Goal: Task Accomplishment & Management: Manage account settings

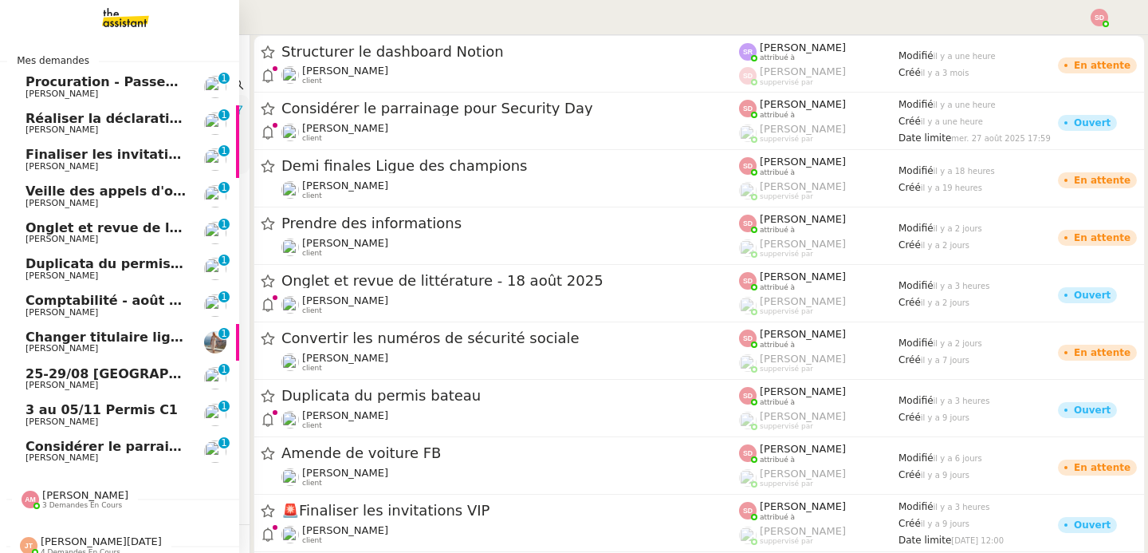
click at [53, 448] on span "Considérer le parrainage pour Security Day" at bounding box center [182, 445] width 313 height 15
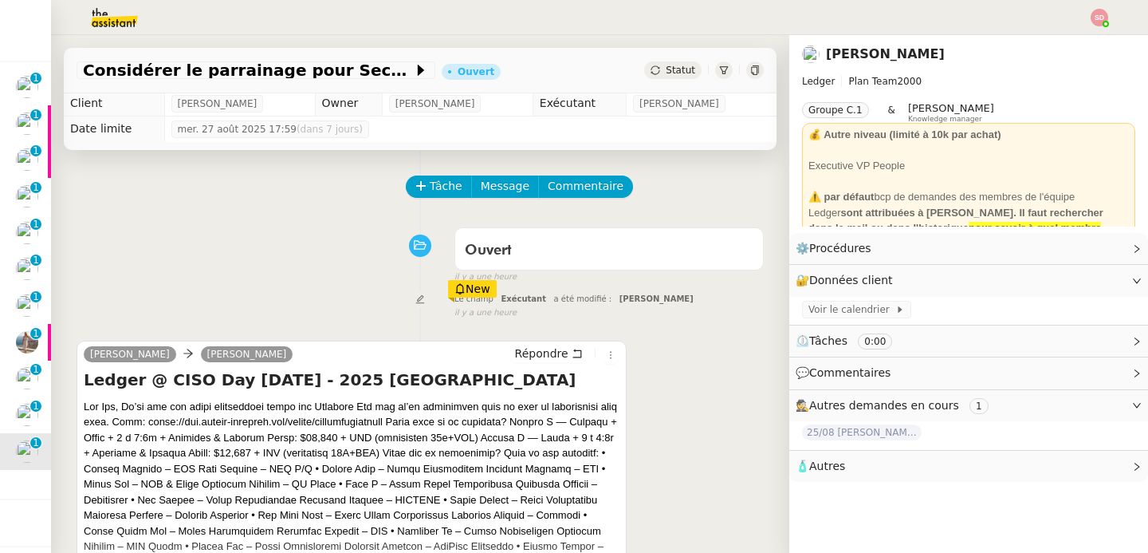
scroll to position [3, 0]
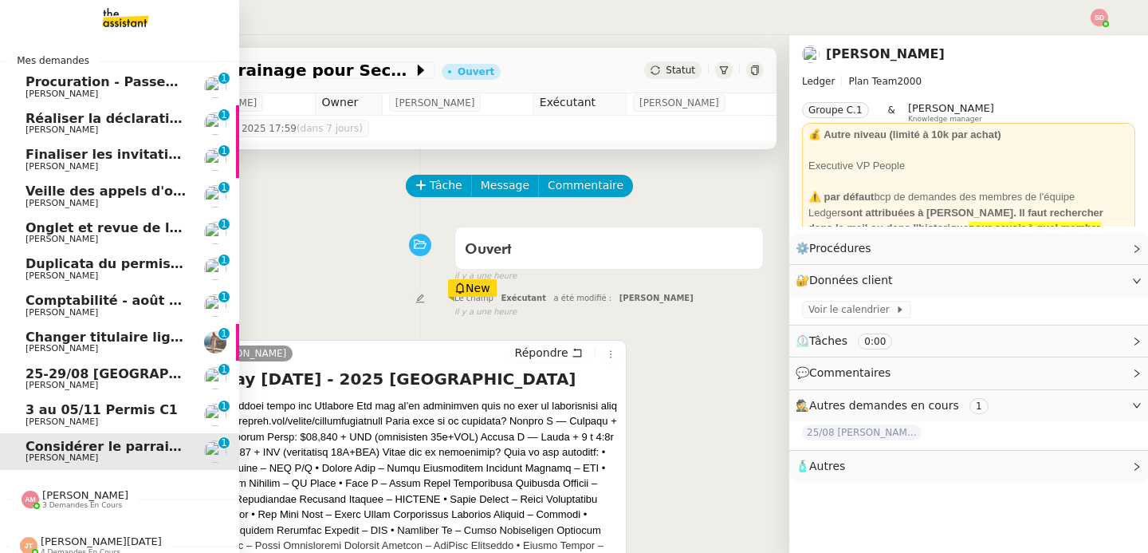
click at [41, 501] on div "Amyna Mehrez 3 demandes en cours" at bounding box center [75, 499] width 107 height 21
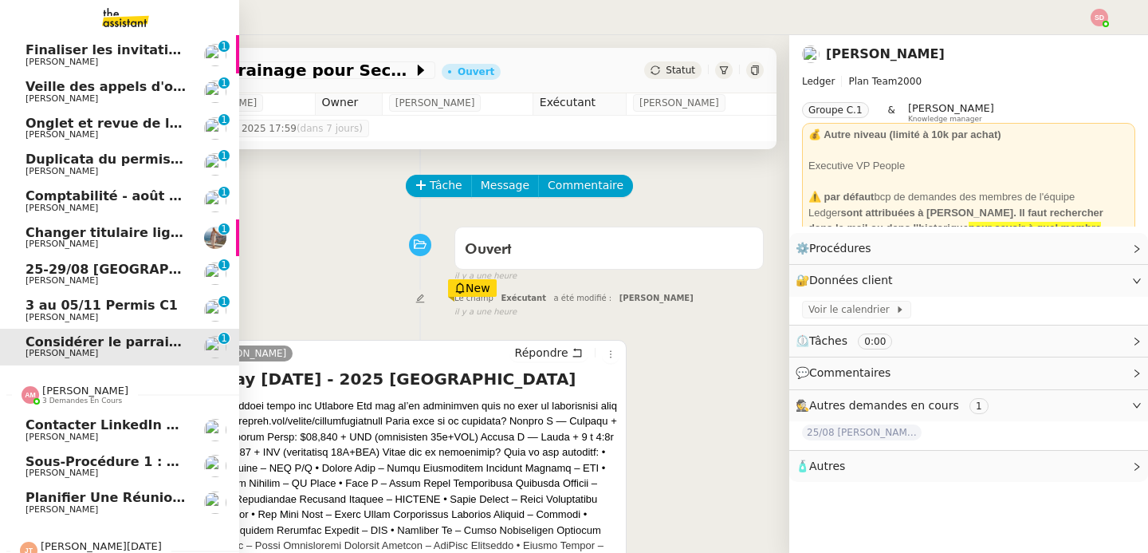
scroll to position [128, 0]
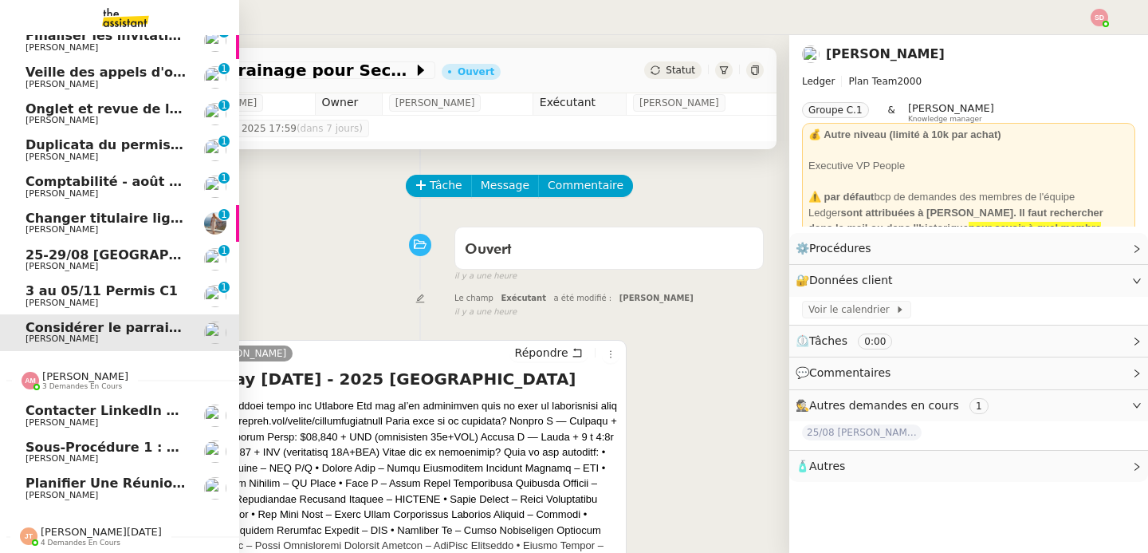
click at [95, 476] on span "Planifier une réunion avec [PERSON_NAME]" at bounding box center [184, 482] width 317 height 15
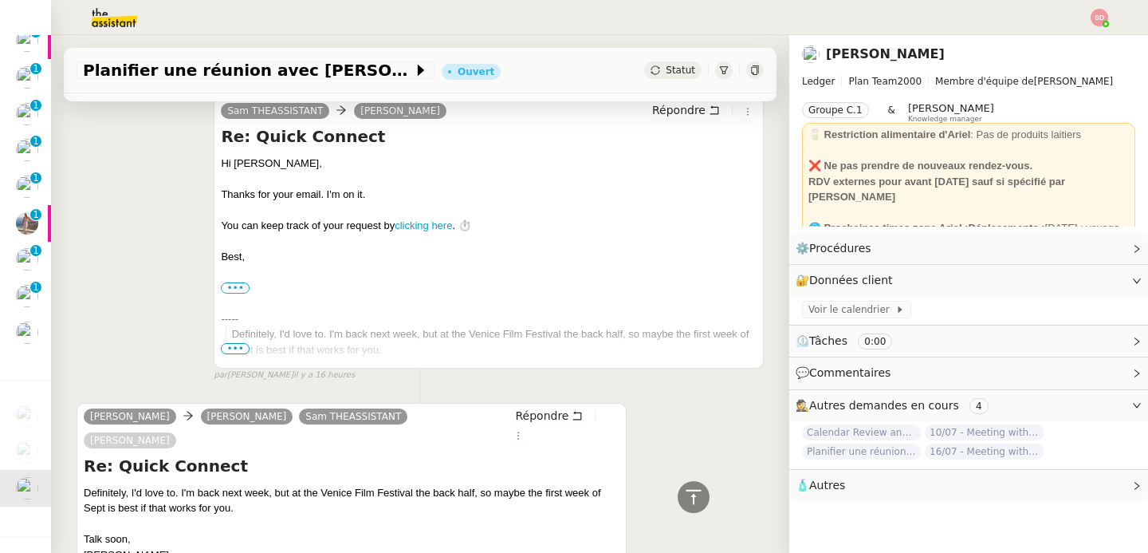
scroll to position [521, 0]
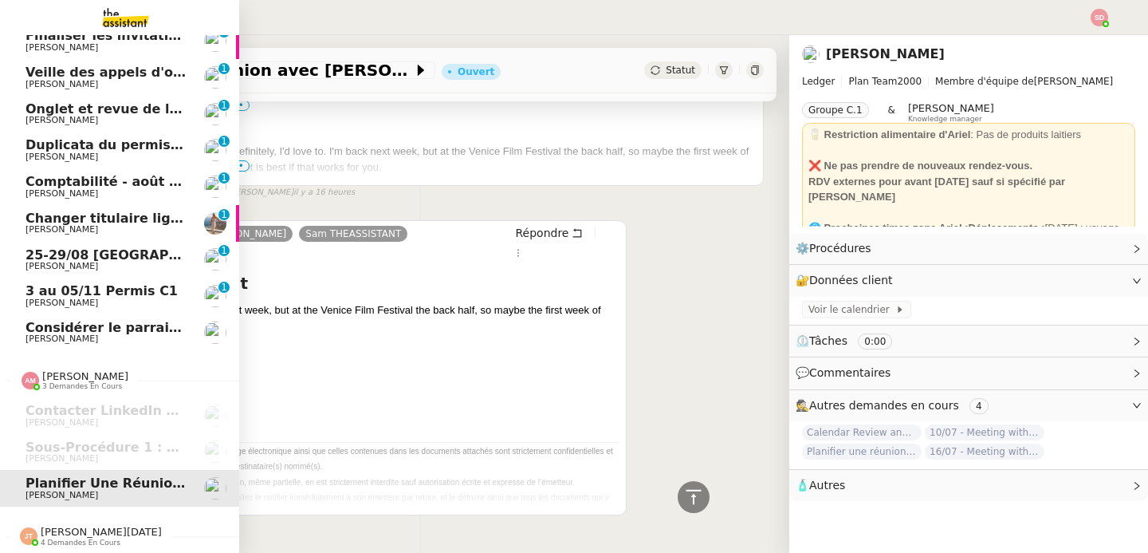
click at [63, 525] on span "[PERSON_NAME][DATE]" at bounding box center [101, 531] width 121 height 12
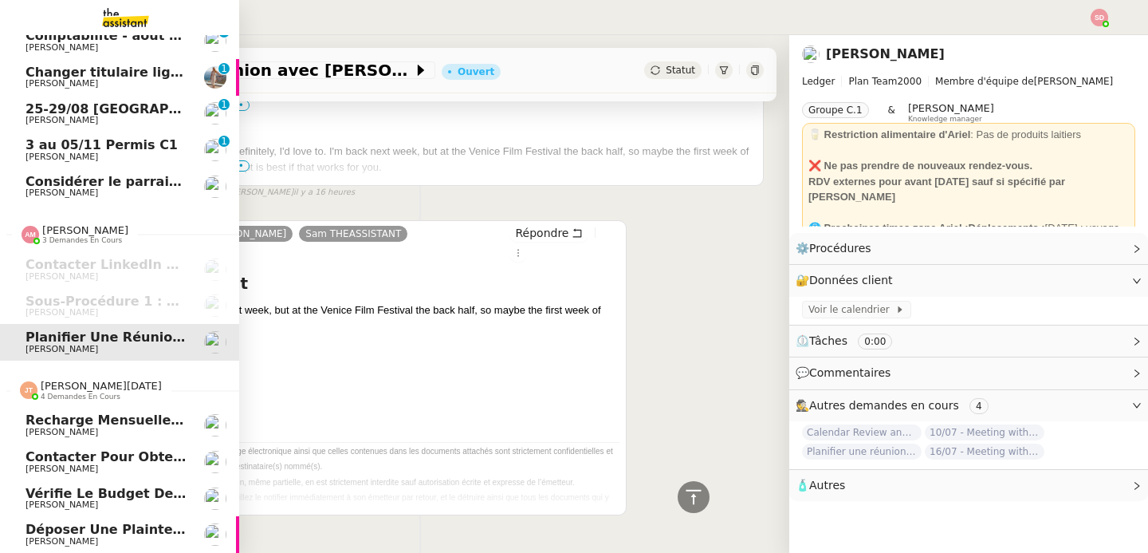
scroll to position [273, 0]
click at [58, 379] on span "[PERSON_NAME][DATE]" at bounding box center [101, 385] width 121 height 12
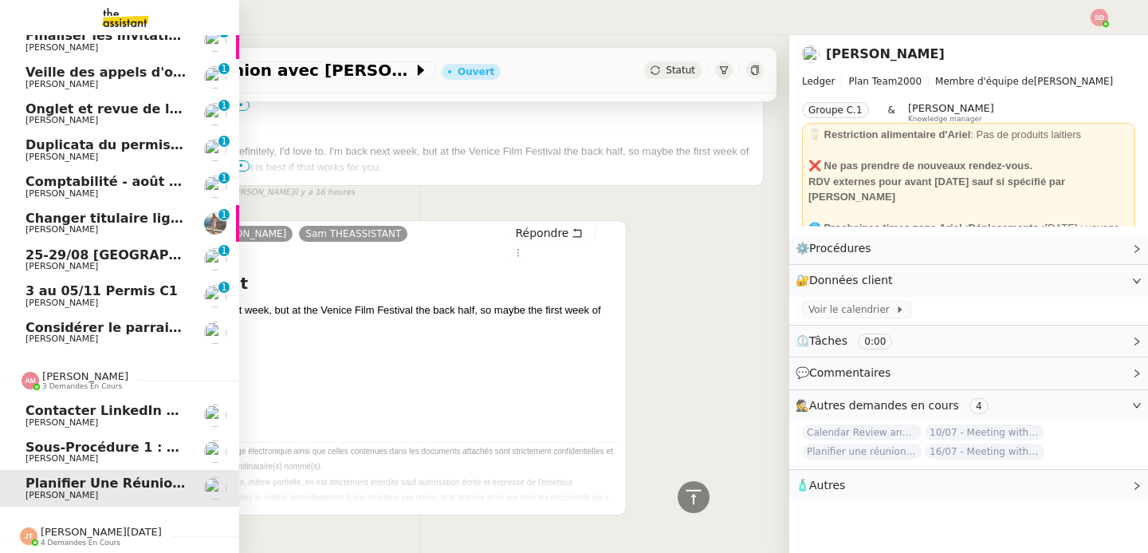
click at [72, 382] on span "3 demandes en cours" at bounding box center [82, 386] width 80 height 9
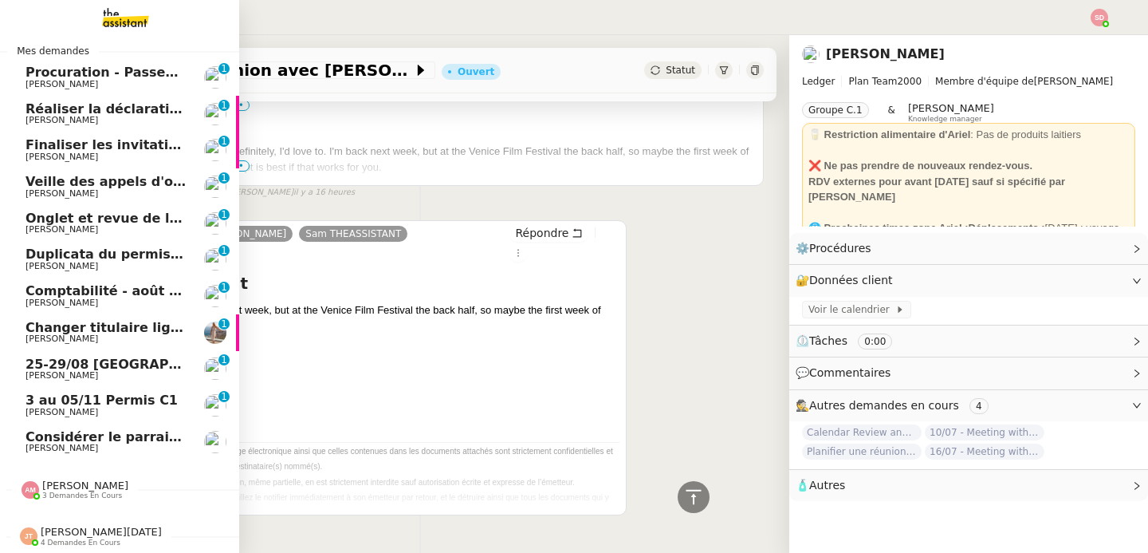
click at [92, 443] on span "[PERSON_NAME]" at bounding box center [106, 448] width 161 height 10
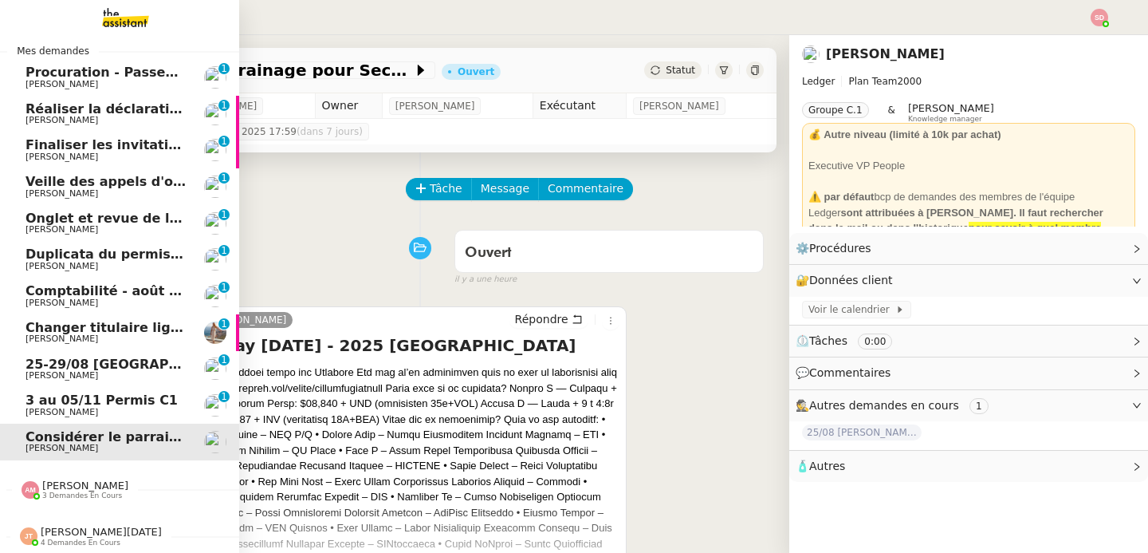
click at [74, 287] on span "Comptabilité - août 2025" at bounding box center [115, 290] width 179 height 15
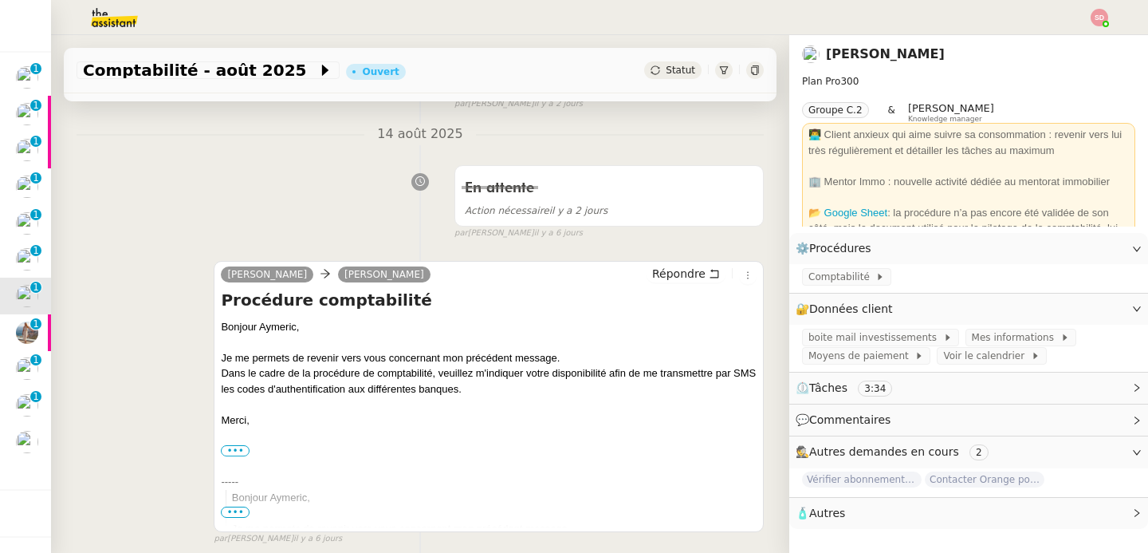
scroll to position [313, 0]
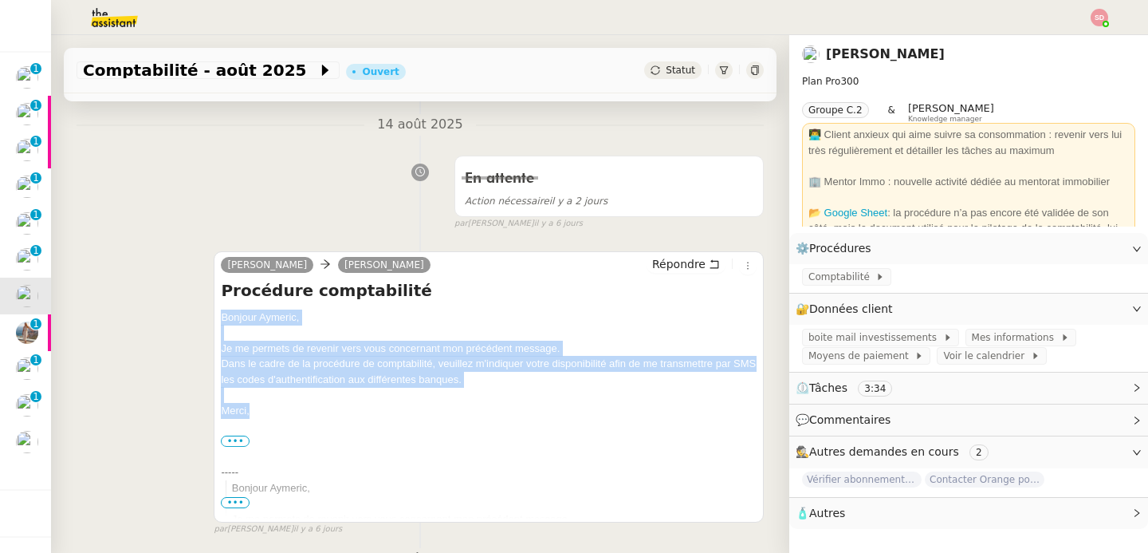
drag, startPoint x: 218, startPoint y: 317, endPoint x: 258, endPoint y: 407, distance: 98.8
copy div "Bonjour Aymeric﻿, Je me permets de revenir vers vous concernant mon précédent m…"
click at [669, 258] on span "Répondre" at bounding box center [678, 264] width 53 height 16
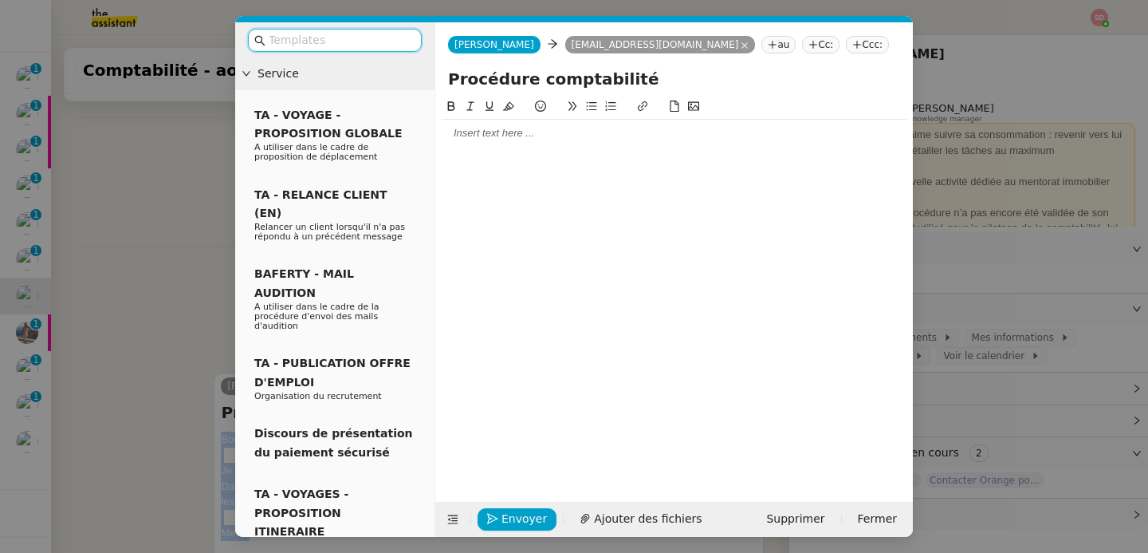
scroll to position [435, 0]
click at [531, 145] on div at bounding box center [674, 152] width 465 height 14
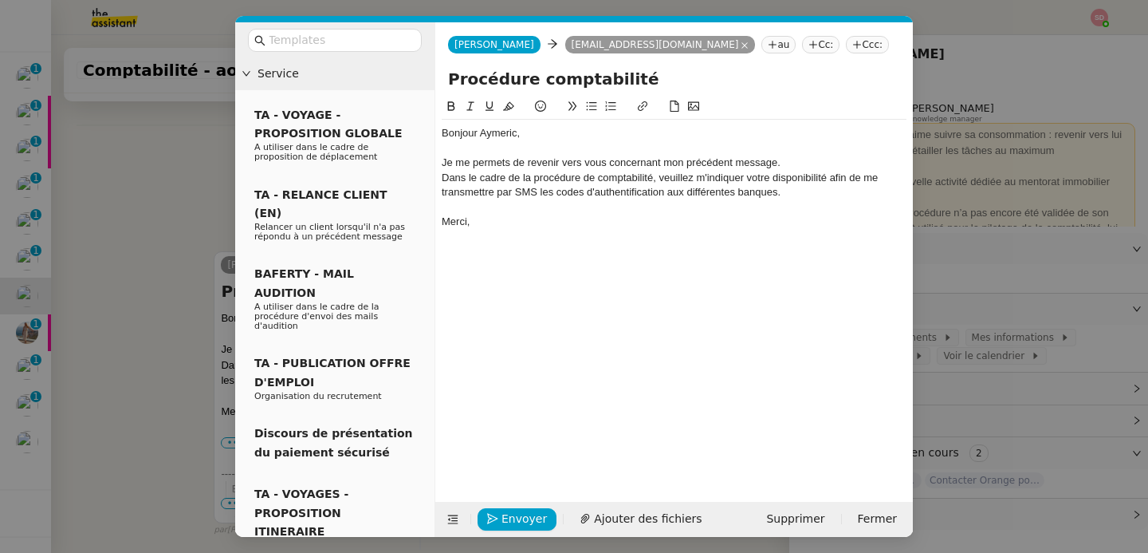
scroll to position [544, 0]
click at [535, 517] on span "Envoyer" at bounding box center [523, 518] width 45 height 18
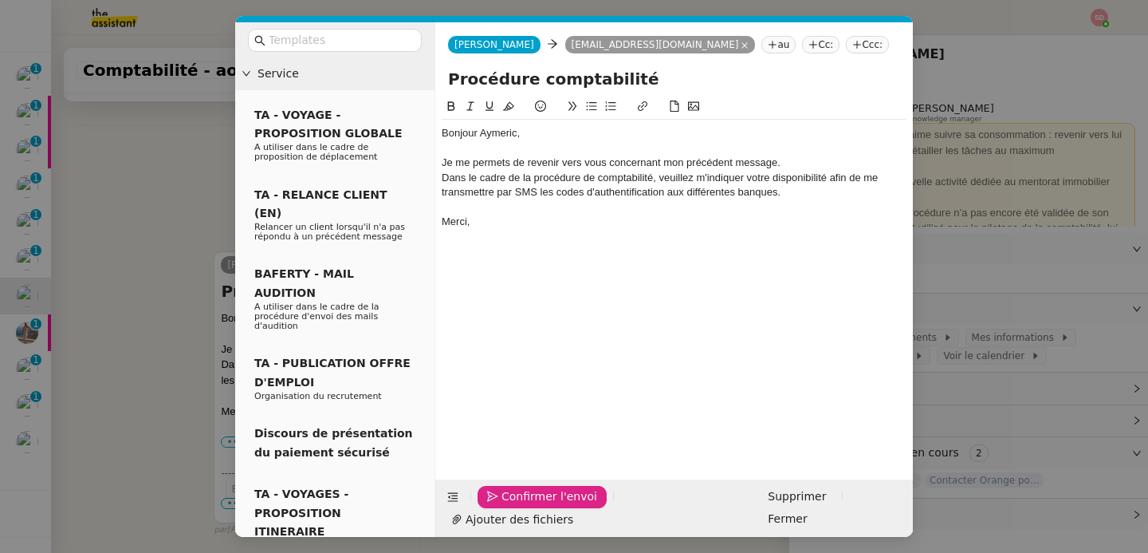
click at [535, 505] on span "Confirmer l'envoi" at bounding box center [549, 496] width 96 height 18
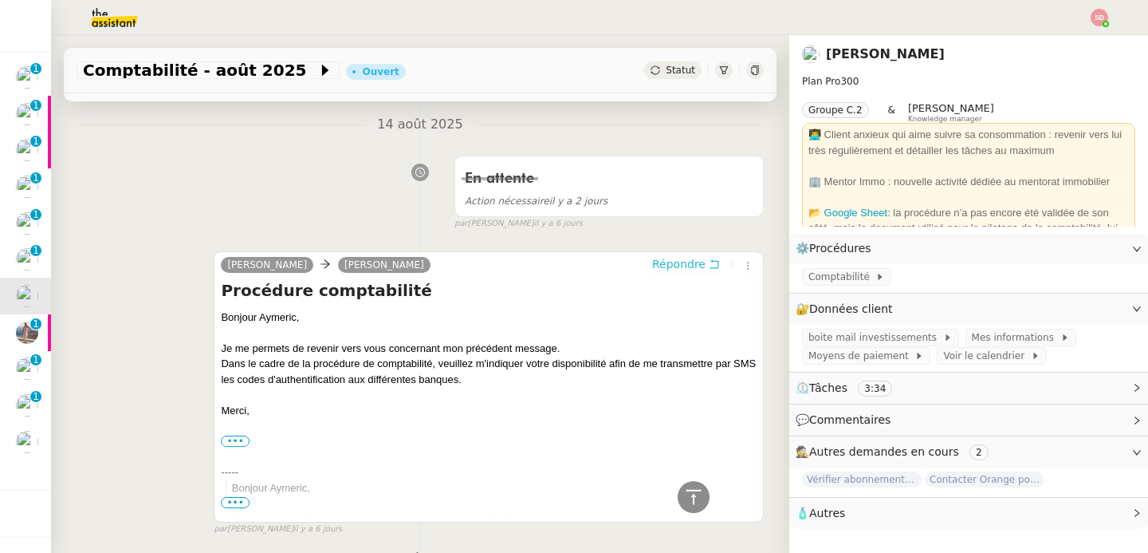
scroll to position [0, 0]
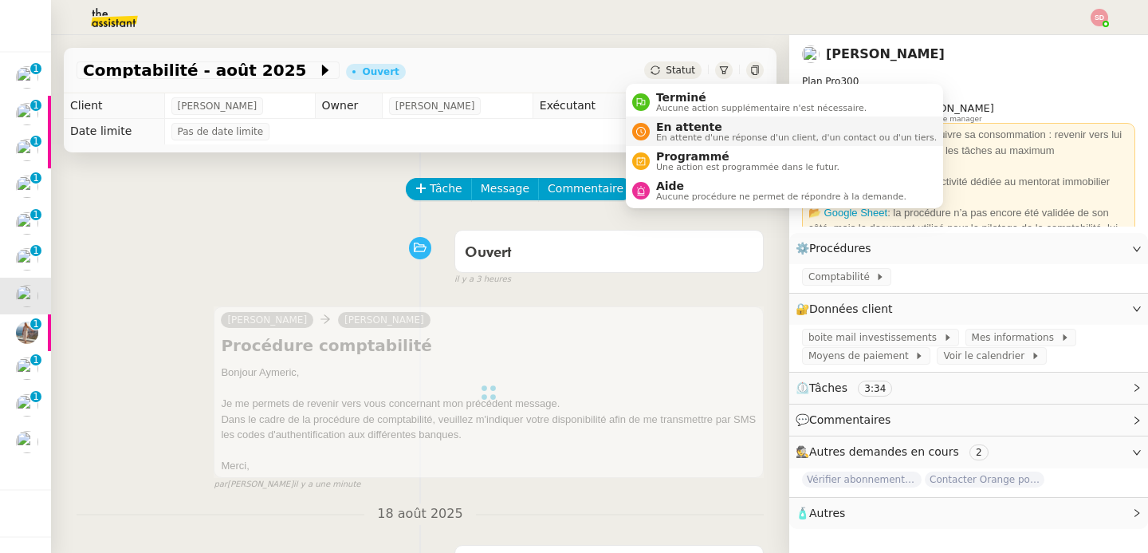
click at [669, 132] on span "En attente" at bounding box center [796, 126] width 281 height 13
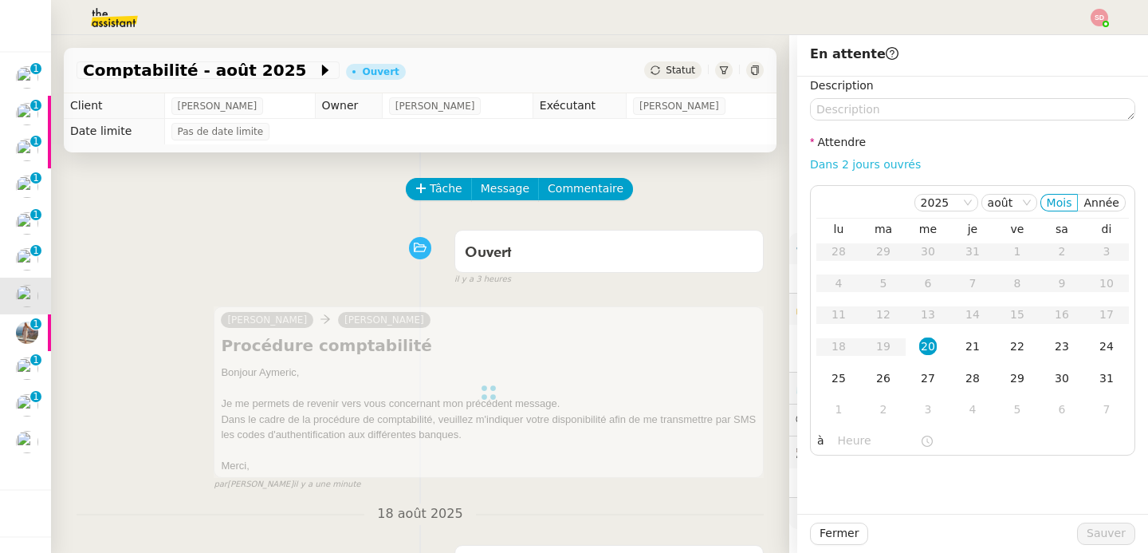
click at [861, 164] on link "Dans 2 jours ouvrés" at bounding box center [865, 164] width 111 height 13
type input "07:00"
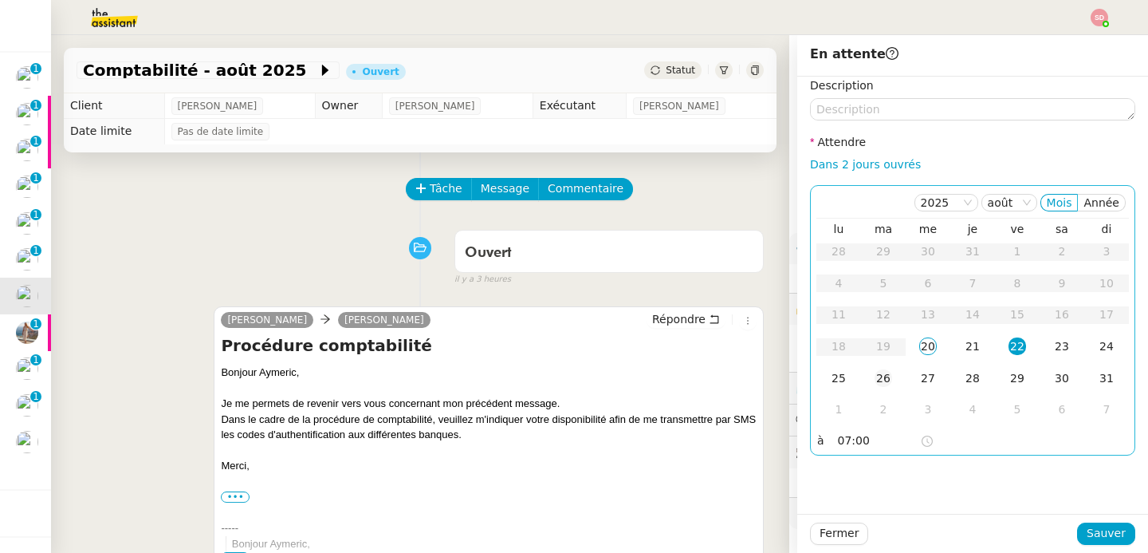
click at [878, 372] on div "26" at bounding box center [884, 378] width 18 height 18
click at [1109, 531] on span "Sauver" at bounding box center [1106, 533] width 39 height 18
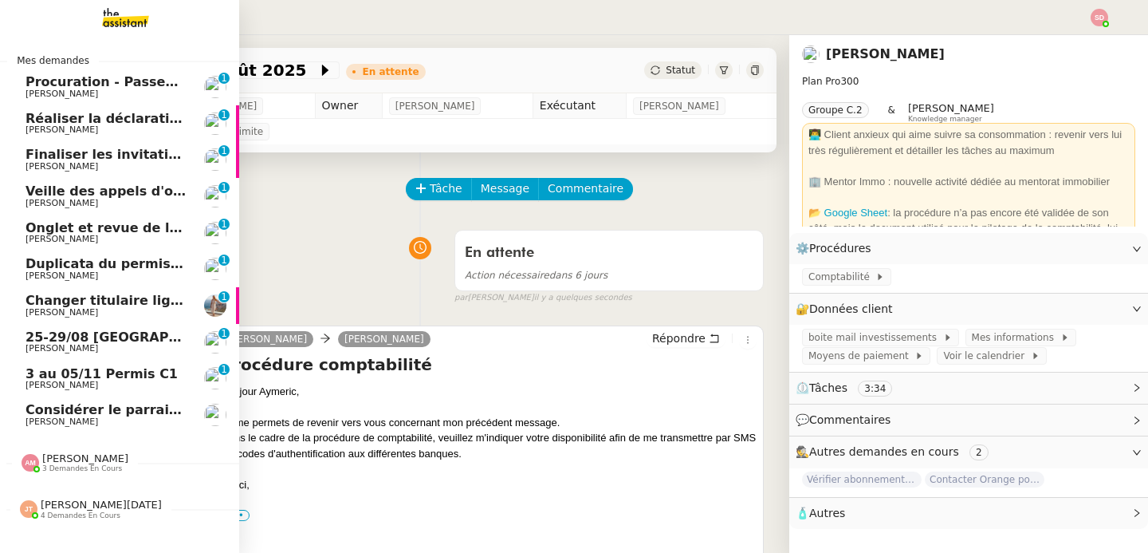
click at [185, 87] on link "Procuration - Passeport brésilien Fabien Bornancin 0 1 2 3 4 5 6 7 8 9" at bounding box center [119, 87] width 239 height 37
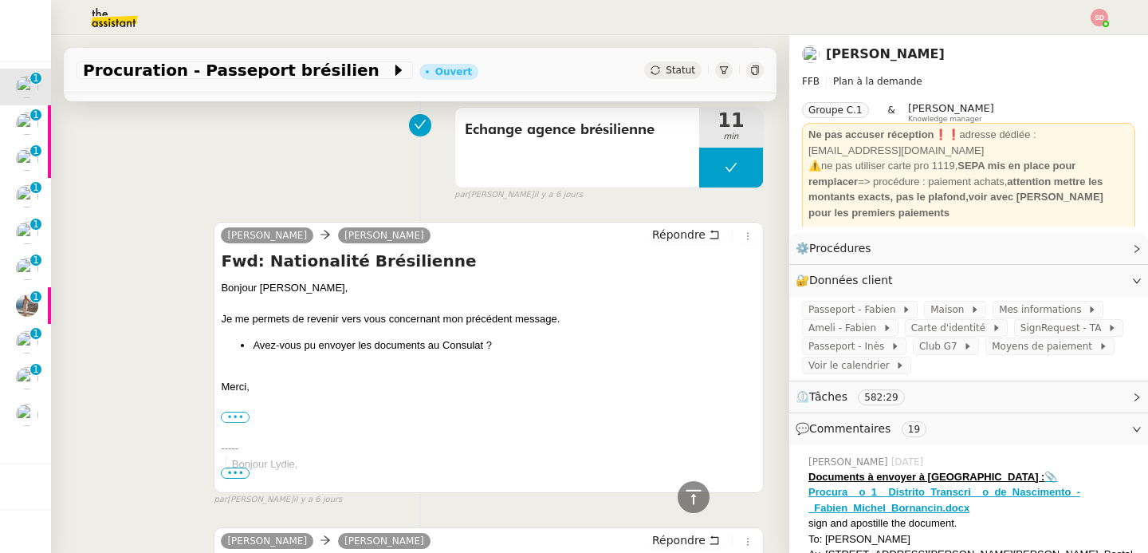
scroll to position [772, 0]
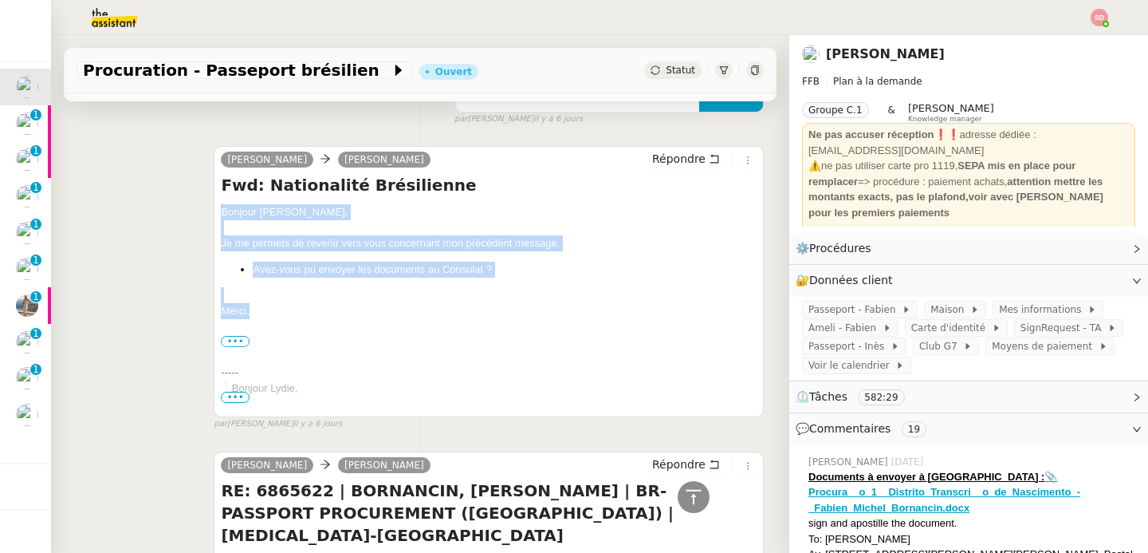
drag, startPoint x: 216, startPoint y: 210, endPoint x: 266, endPoint y: 308, distance: 109.5
click at [266, 308] on div "Bonjour ﻿Lydie, Je me permets de revenir vers vous concernant mon précédent mes…" at bounding box center [489, 491] width 536 height 574
copy div "Bonjour ﻿Lydie, Je me permets de revenir vers vous concernant mon précédent mes…"
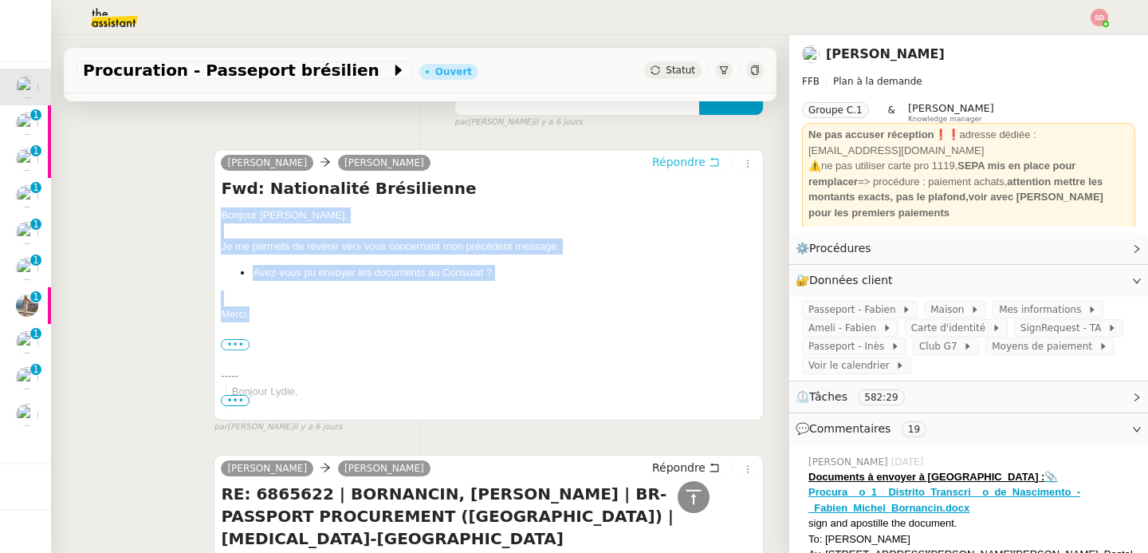
click at [709, 164] on icon at bounding box center [714, 161] width 11 height 11
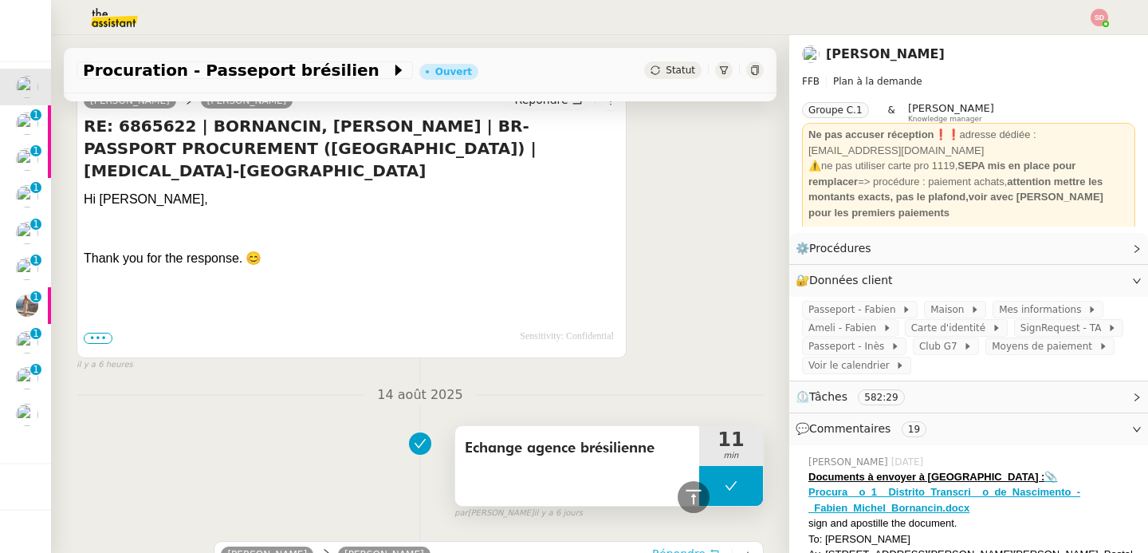
scroll to position [106, 0]
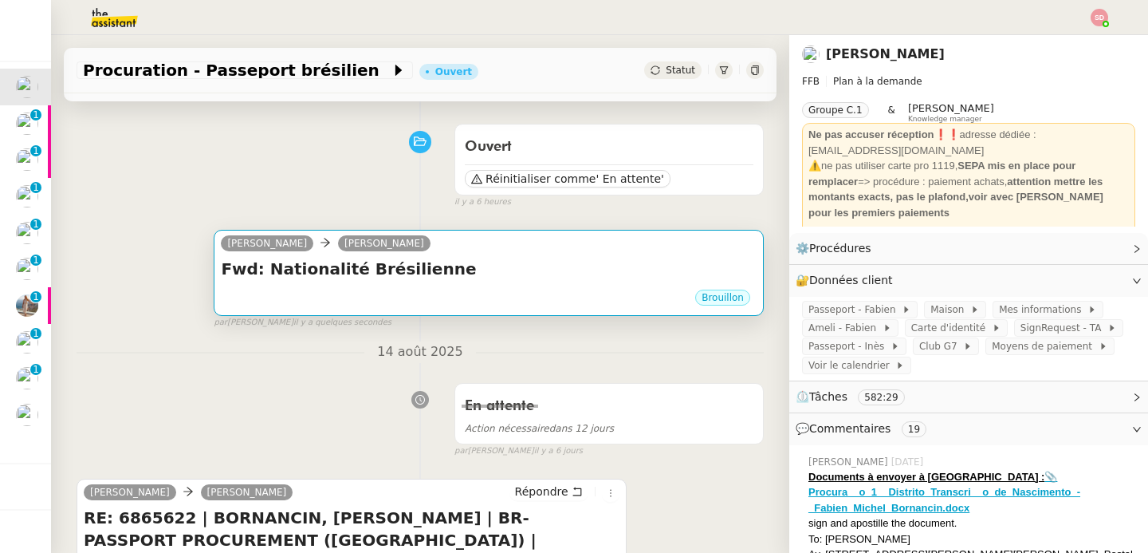
click at [540, 293] on div "Brouillon" at bounding box center [489, 300] width 536 height 24
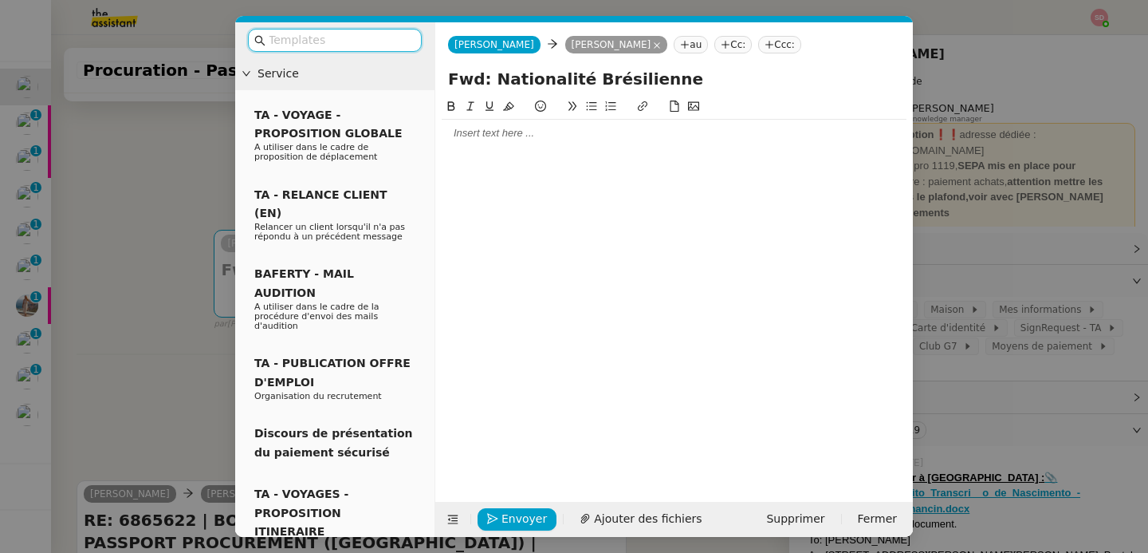
click at [721, 44] on icon at bounding box center [726, 45] width 10 height 10
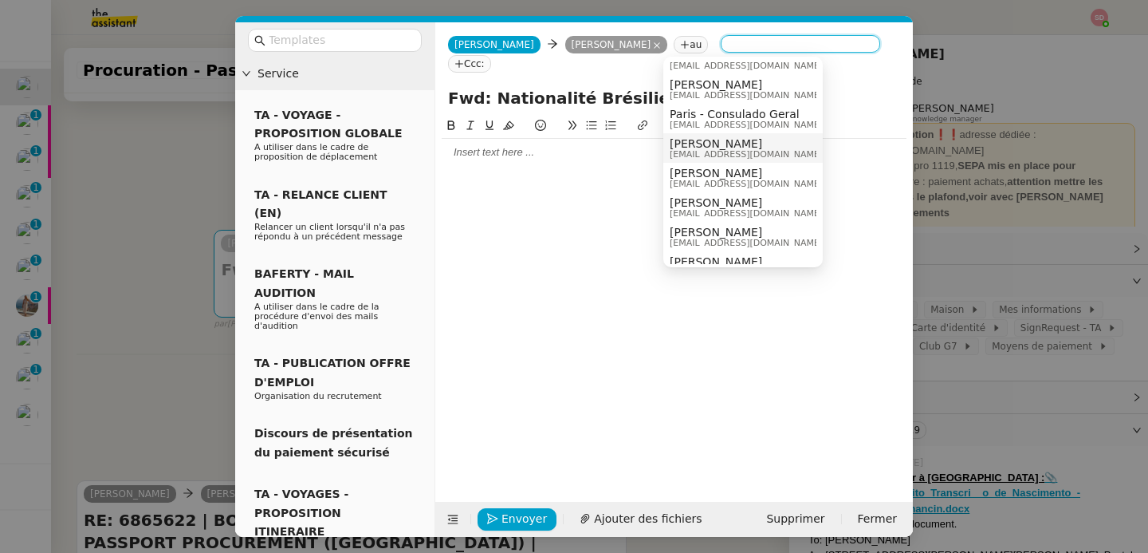
scroll to position [285, 0]
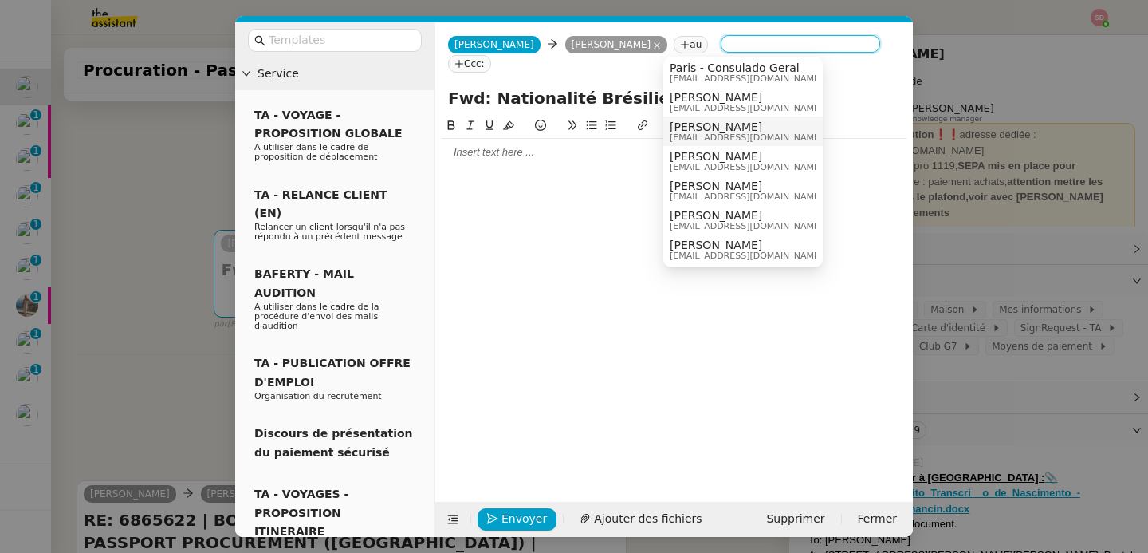
click at [719, 130] on span "[PERSON_NAME]" at bounding box center [746, 126] width 153 height 13
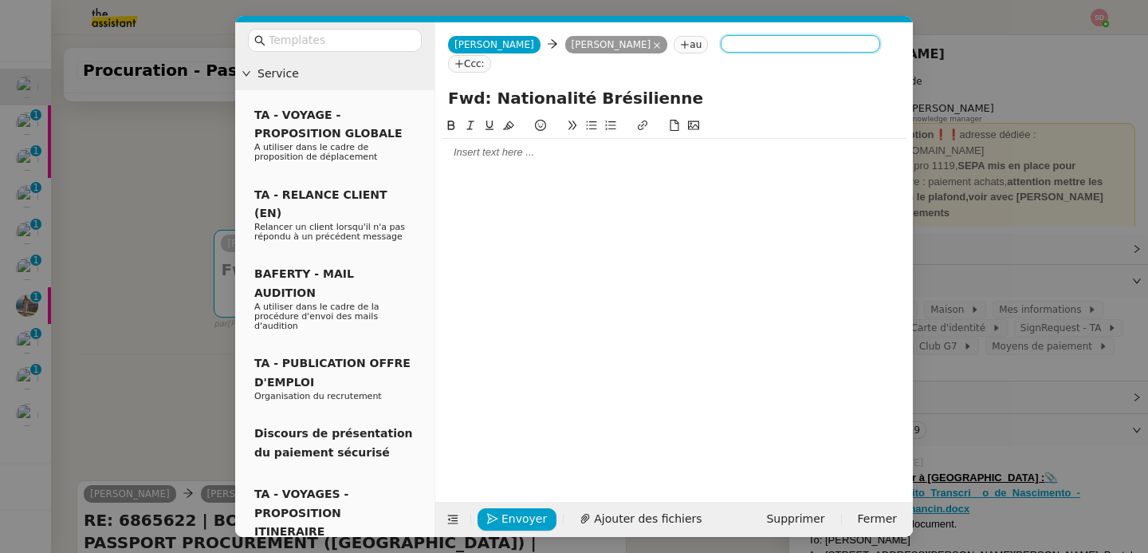
scroll to position [0, 0]
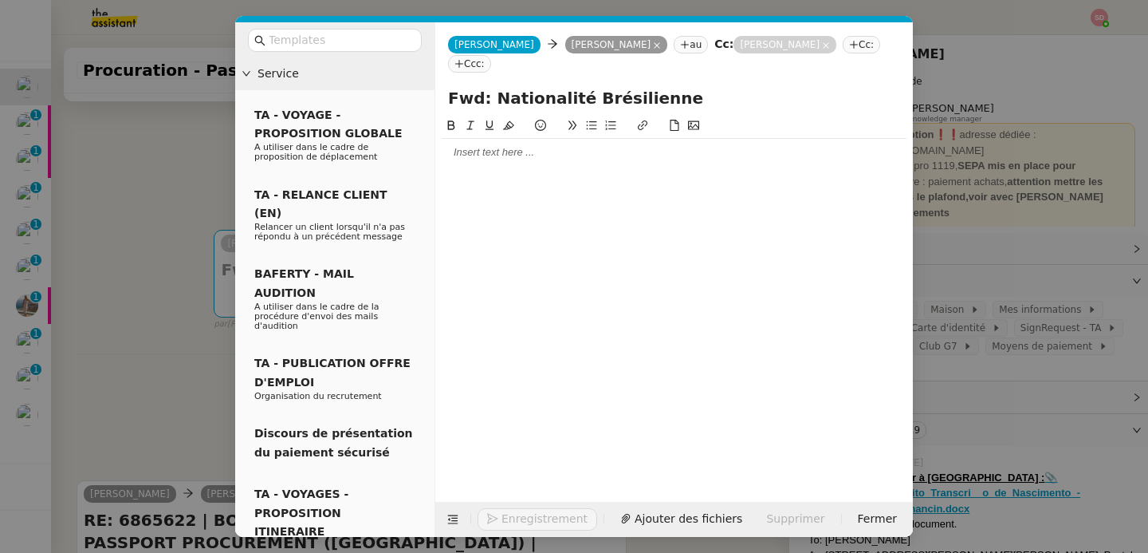
click at [628, 145] on div at bounding box center [674, 152] width 465 height 14
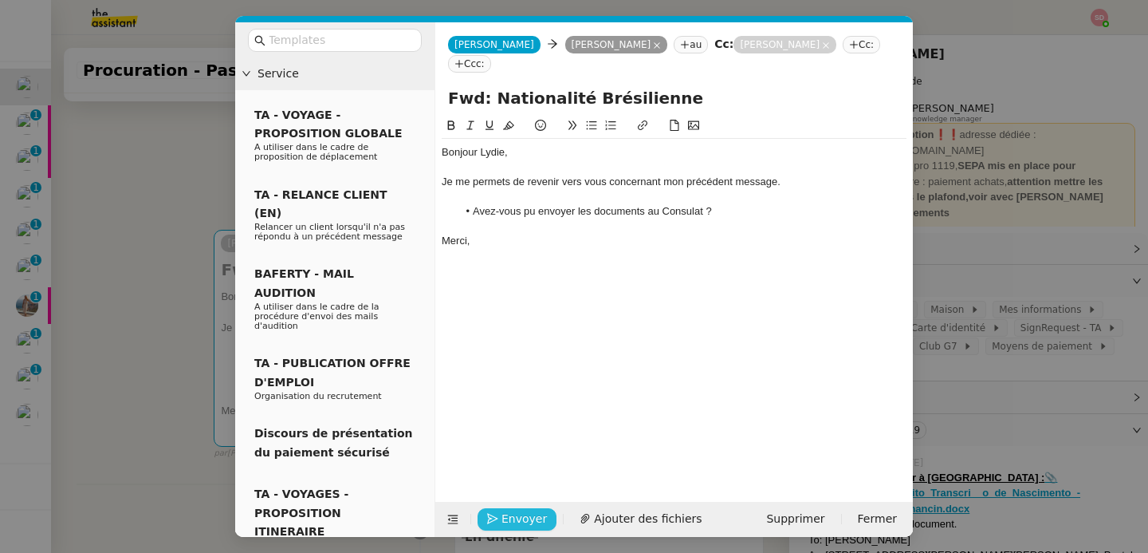
click at [487, 521] on icon "button" at bounding box center [492, 518] width 11 height 11
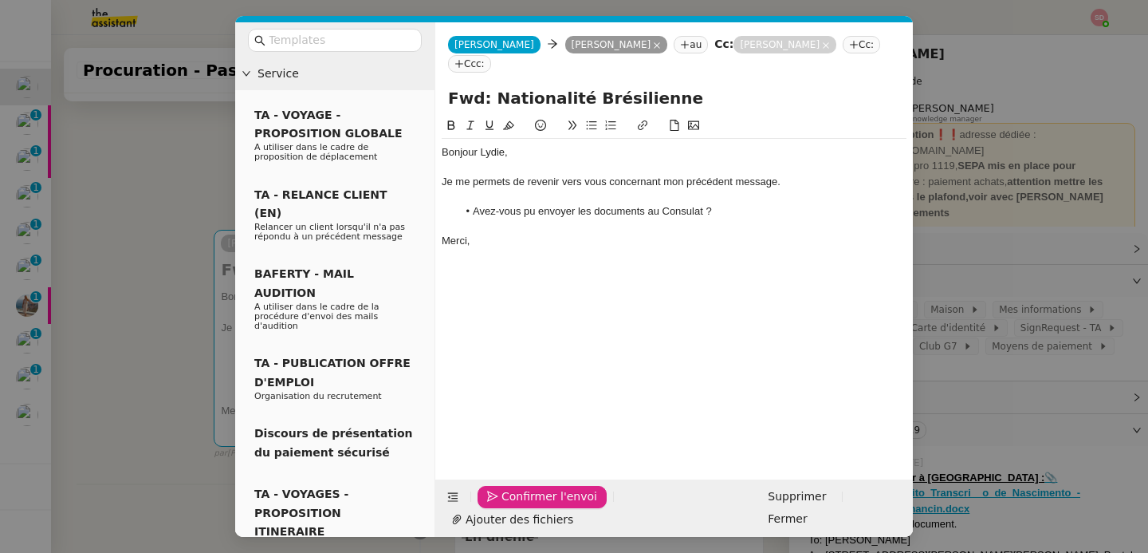
click at [487, 501] on icon "button" at bounding box center [492, 495] width 11 height 11
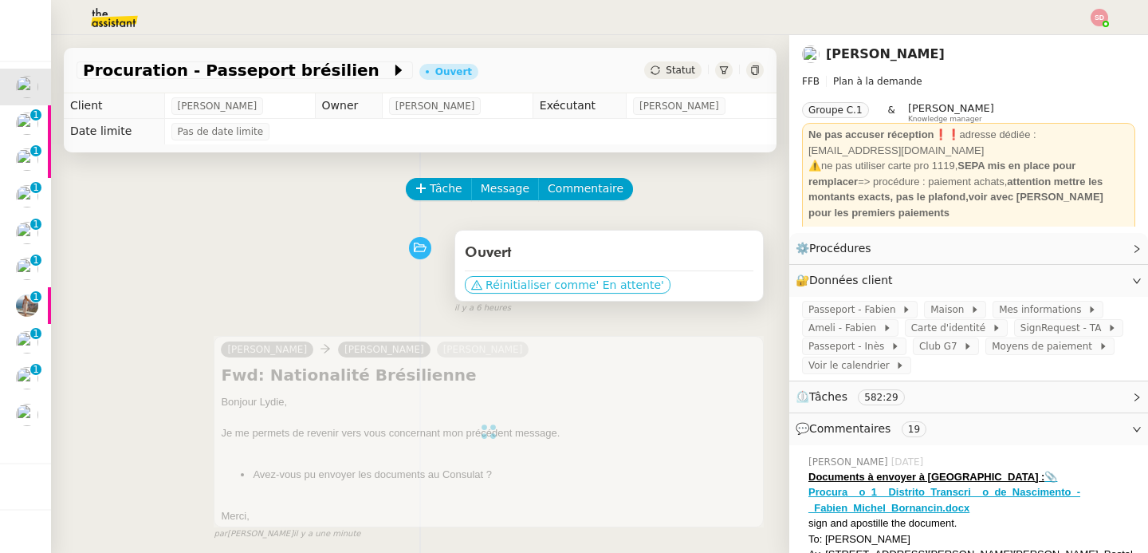
click at [596, 291] on span "' En attente'" at bounding box center [630, 285] width 68 height 16
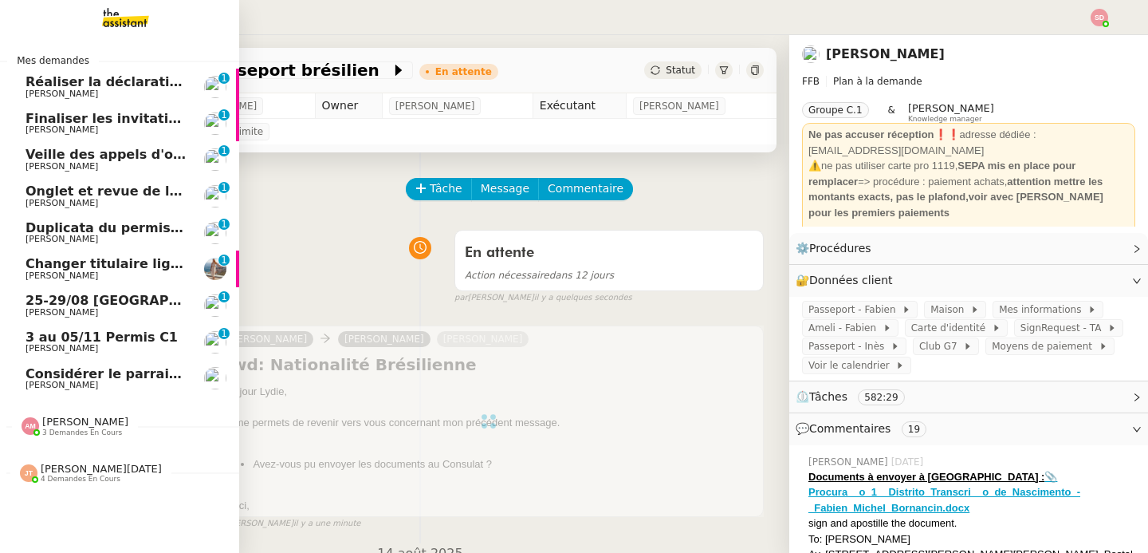
click at [38, 92] on span "[PERSON_NAME]" at bounding box center [62, 93] width 73 height 10
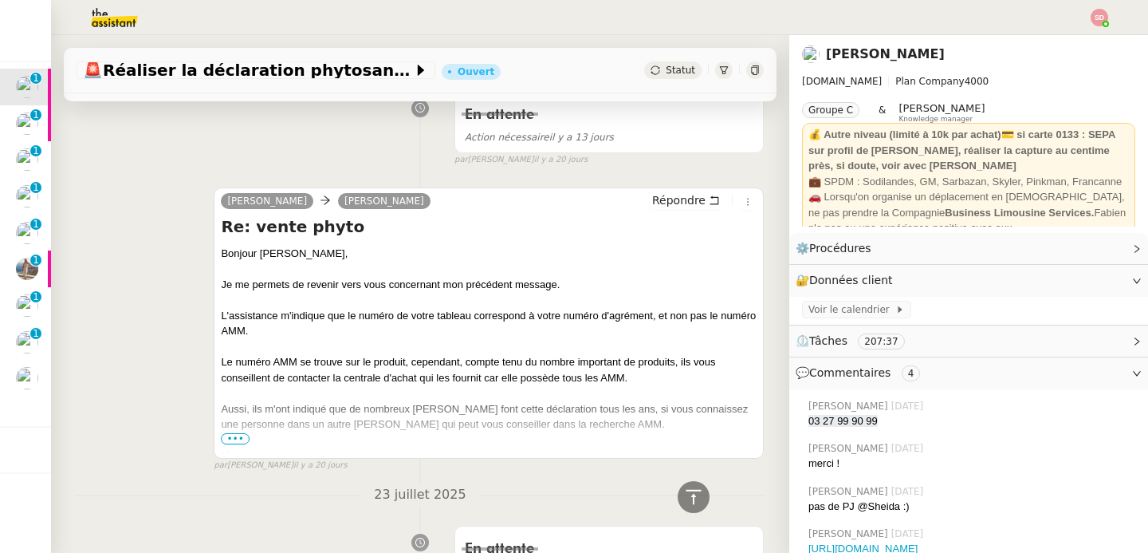
scroll to position [387, 0]
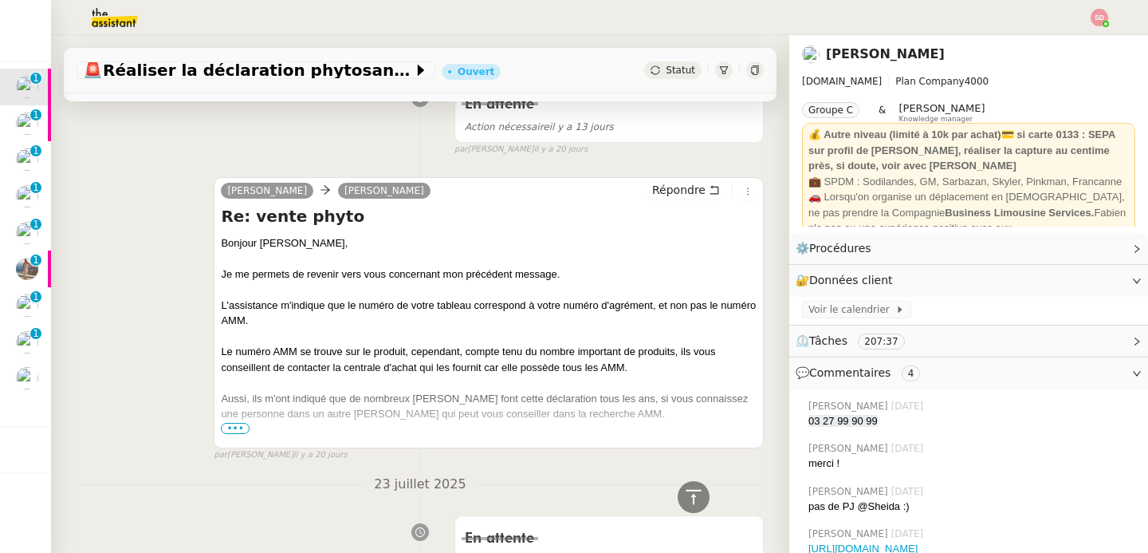
click at [231, 426] on span "•••" at bounding box center [235, 428] width 29 height 11
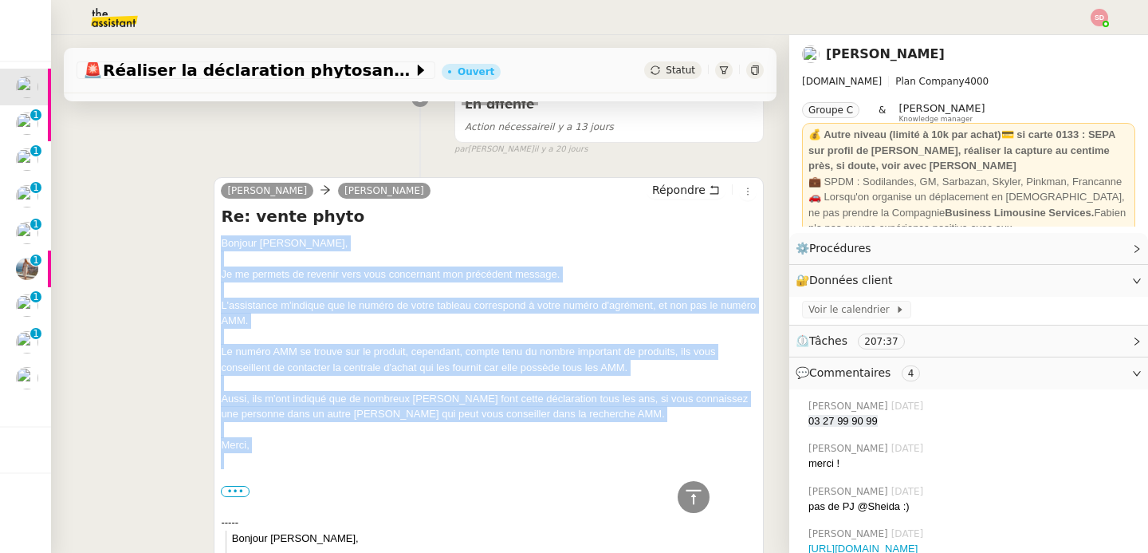
drag, startPoint x: 217, startPoint y: 242, endPoint x: 269, endPoint y: 464, distance: 227.6
copy div "Bonjour ﻿Lydie﻿, Je me permets de revenir vers vous concernant mon précédent me…"
click at [686, 181] on button "Répondre" at bounding box center [686, 190] width 79 height 18
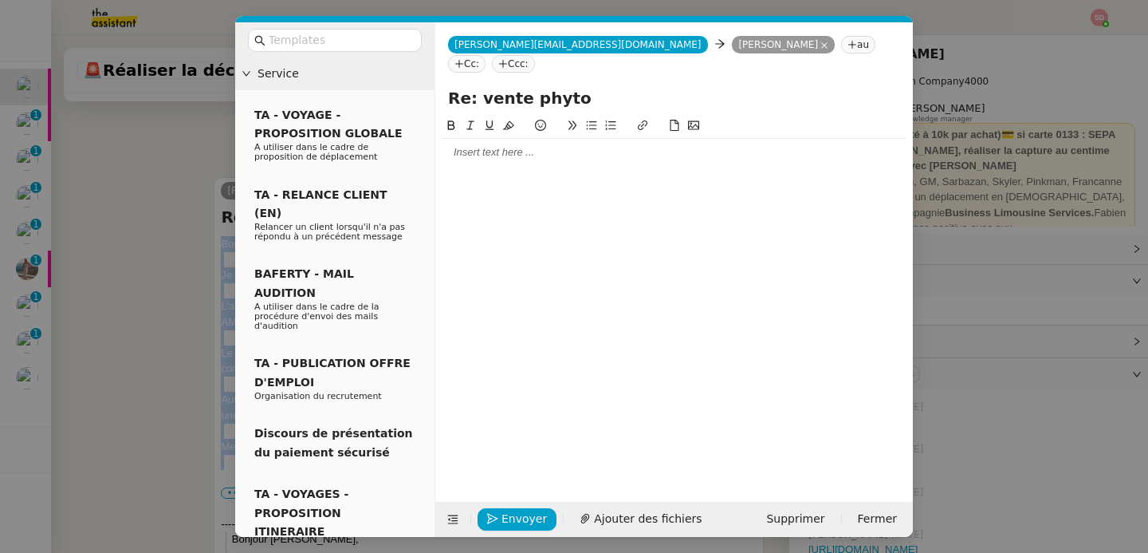
scroll to position [509, 0]
click at [531, 145] on div at bounding box center [674, 152] width 465 height 14
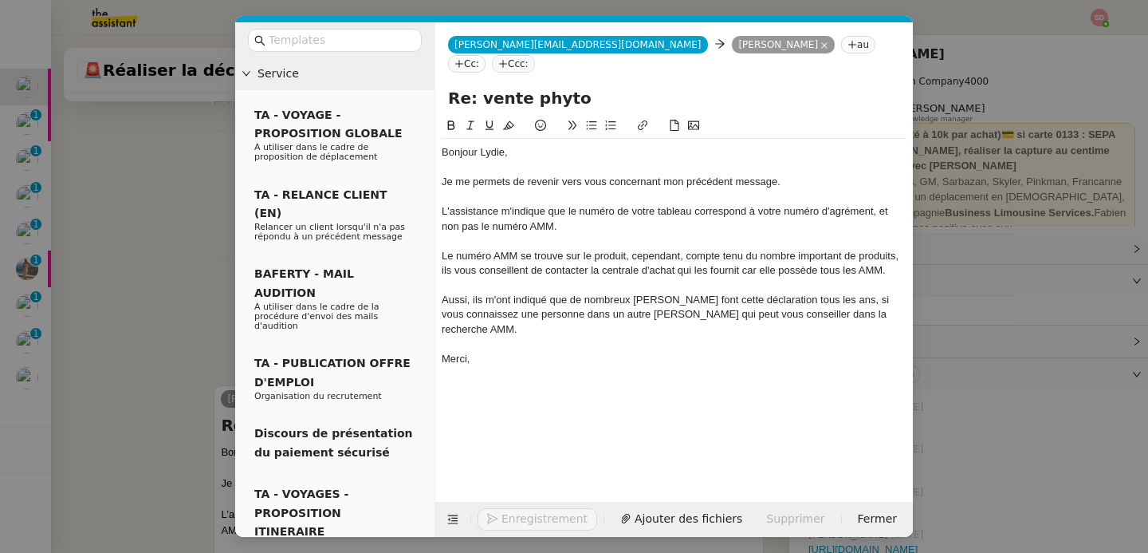
scroll to position [718, 0]
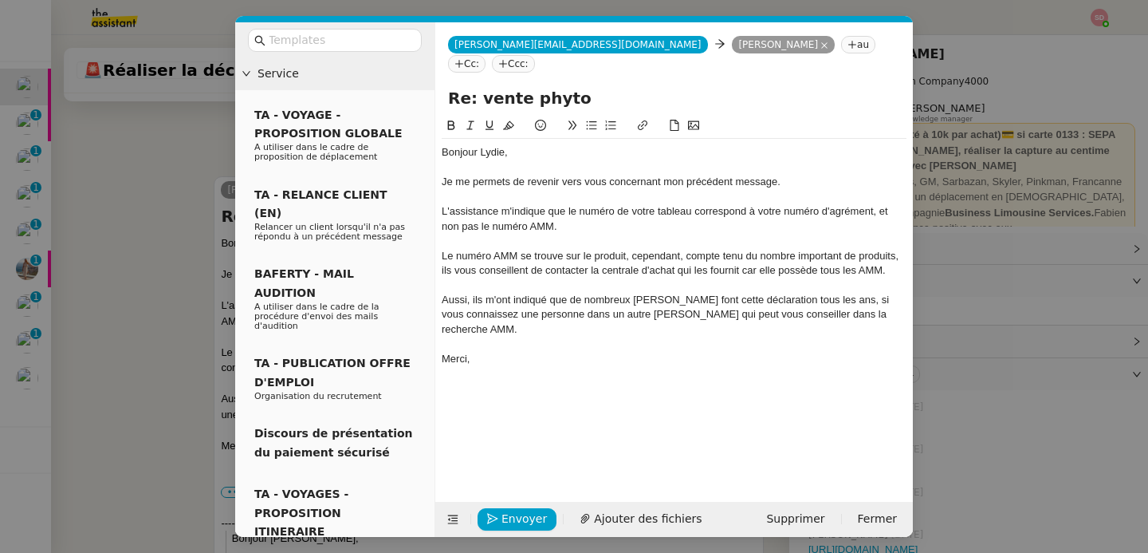
click at [490, 145] on div "Bonjour [PERSON_NAME]﻿," at bounding box center [674, 152] width 465 height 14
click at [525, 526] on span "Envoyer" at bounding box center [523, 518] width 45 height 18
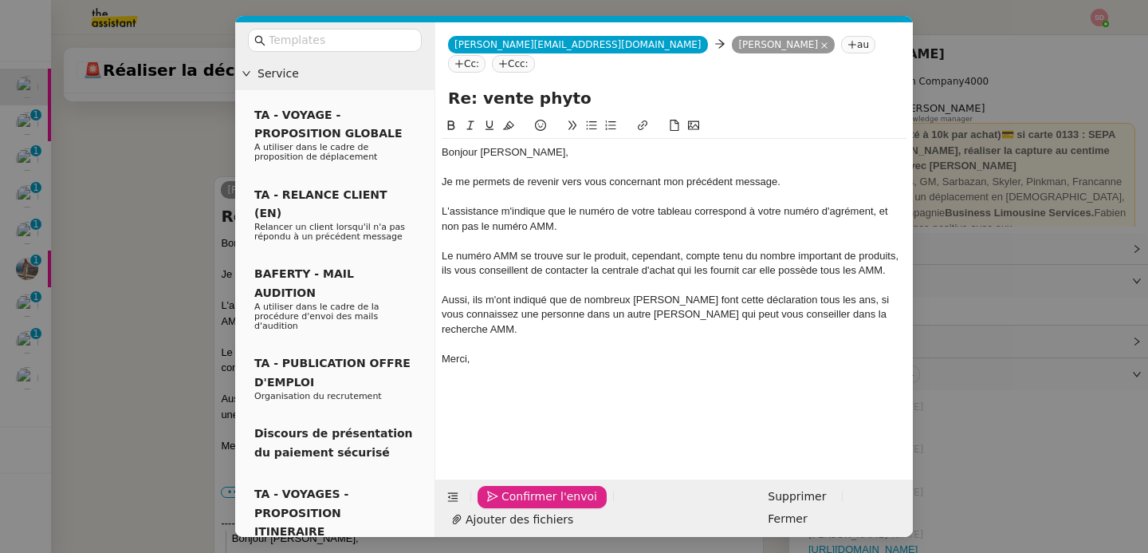
click at [525, 505] on span "Confirmer l'envoi" at bounding box center [549, 496] width 96 height 18
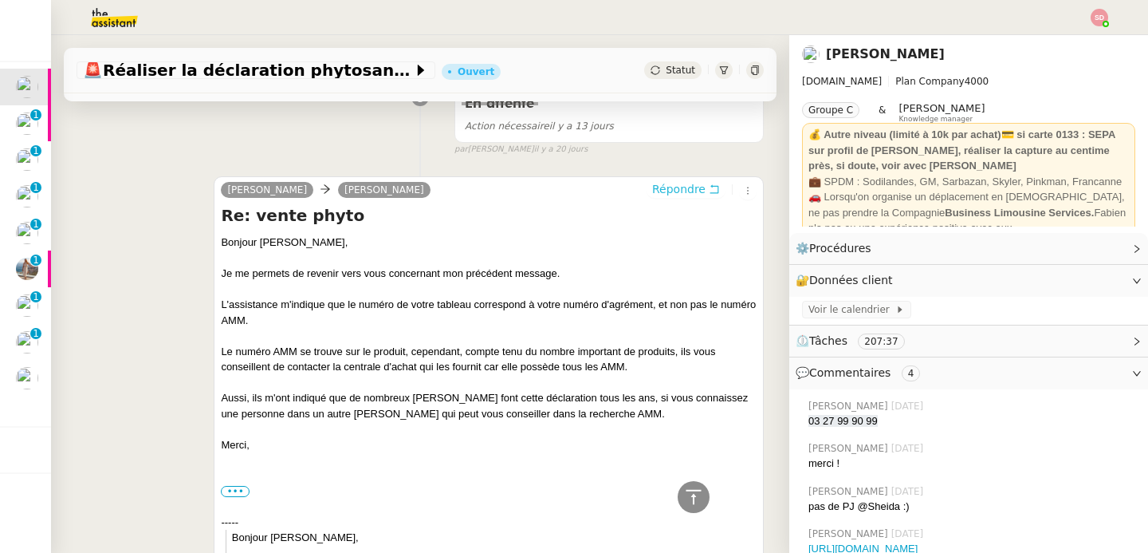
scroll to position [0, 0]
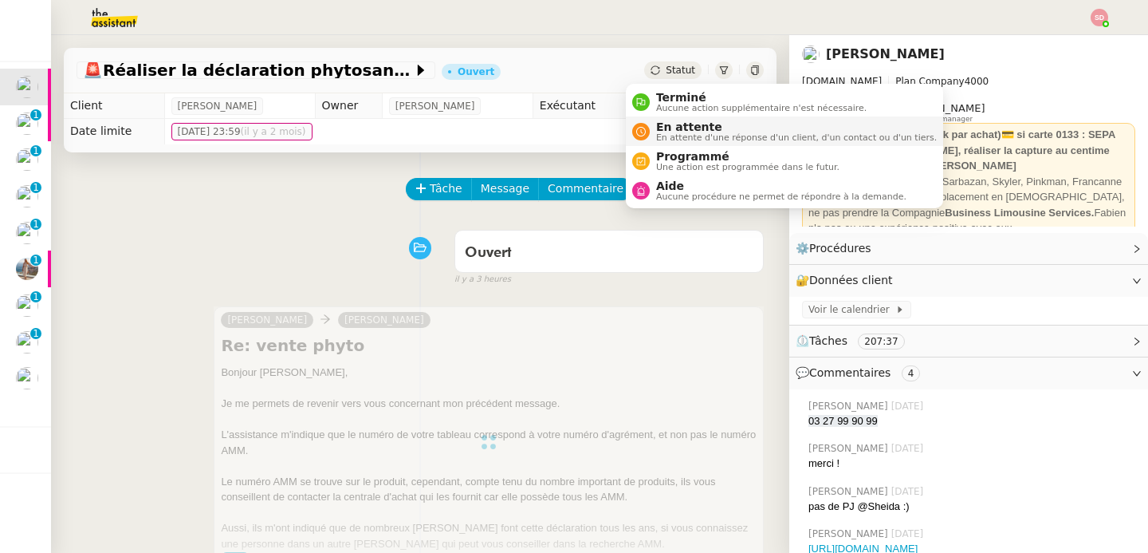
click at [678, 132] on span "En attente" at bounding box center [796, 126] width 281 height 13
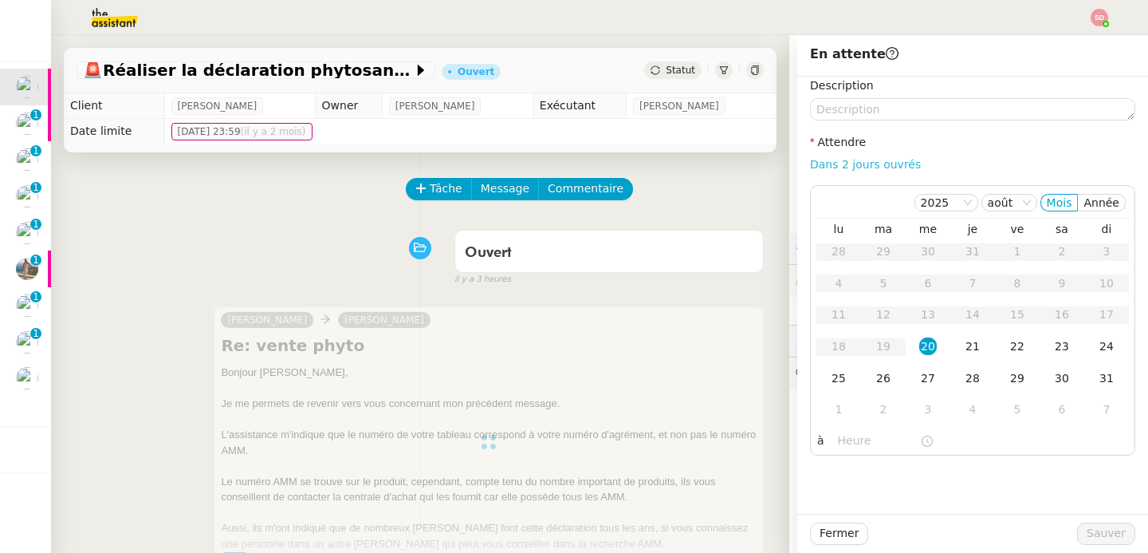
click at [879, 162] on link "Dans 2 jours ouvrés" at bounding box center [865, 164] width 111 height 13
type input "07:00"
click at [919, 377] on div "27" at bounding box center [928, 378] width 18 height 18
click at [1095, 533] on span "Sauver" at bounding box center [1106, 533] width 39 height 18
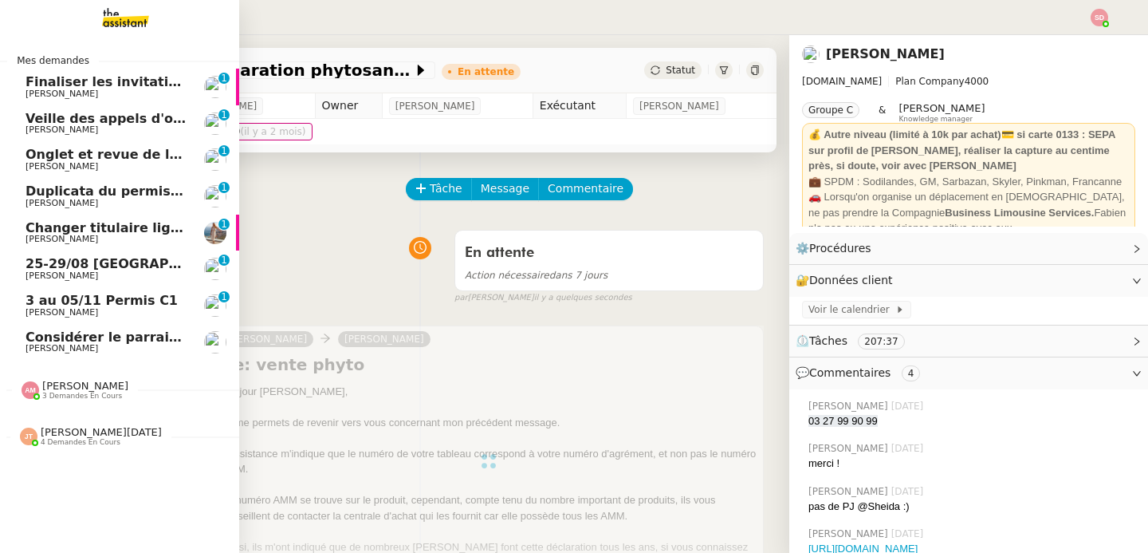
click at [46, 92] on span "[PERSON_NAME]" at bounding box center [62, 93] width 73 height 10
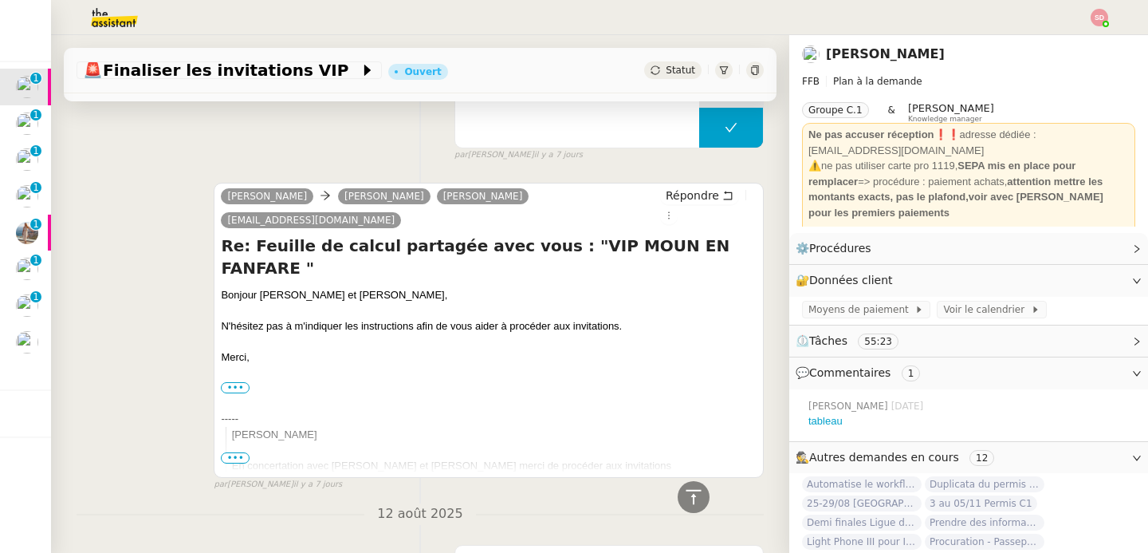
scroll to position [361, 0]
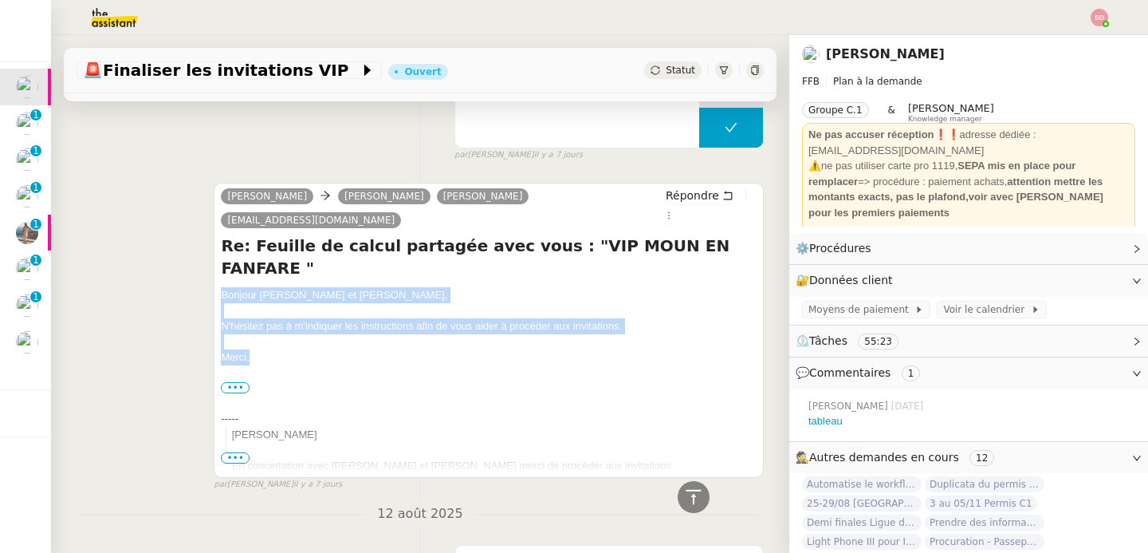
drag, startPoint x: 218, startPoint y: 274, endPoint x: 260, endPoint y: 339, distance: 77.2
click at [260, 339] on div "Bonjour Laura et Bastien, N'hésitez pas à m'indiquer les instructions afin de v…" at bounding box center [489, 434] width 536 height 295
copy div "Bonjour Laura et Bastien, N'hésitez pas à m'indiquer les instructions afin de v…"
click at [678, 198] on span "Répondre" at bounding box center [692, 195] width 53 height 16
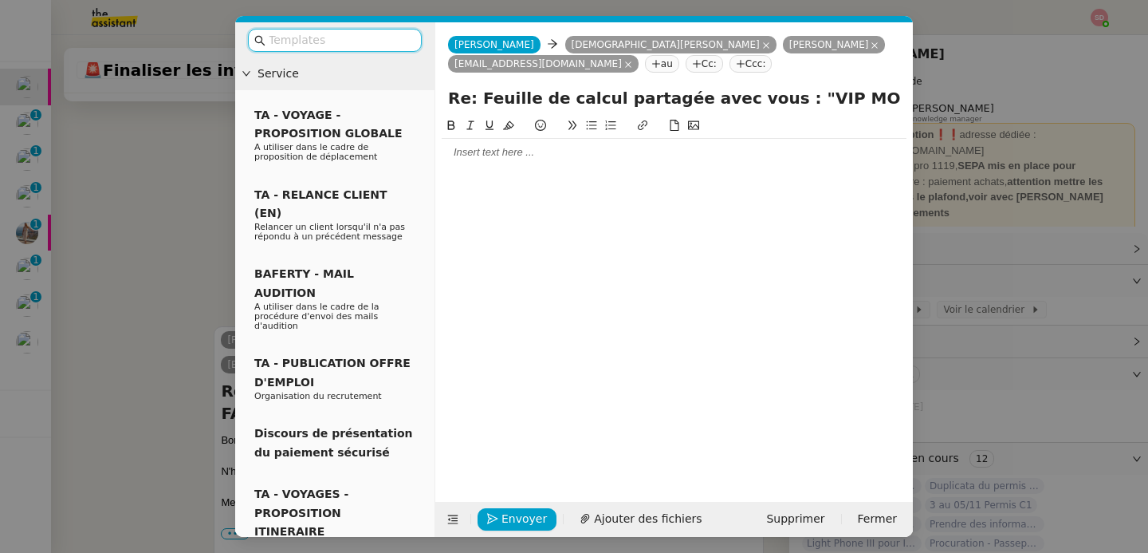
scroll to position [483, 0]
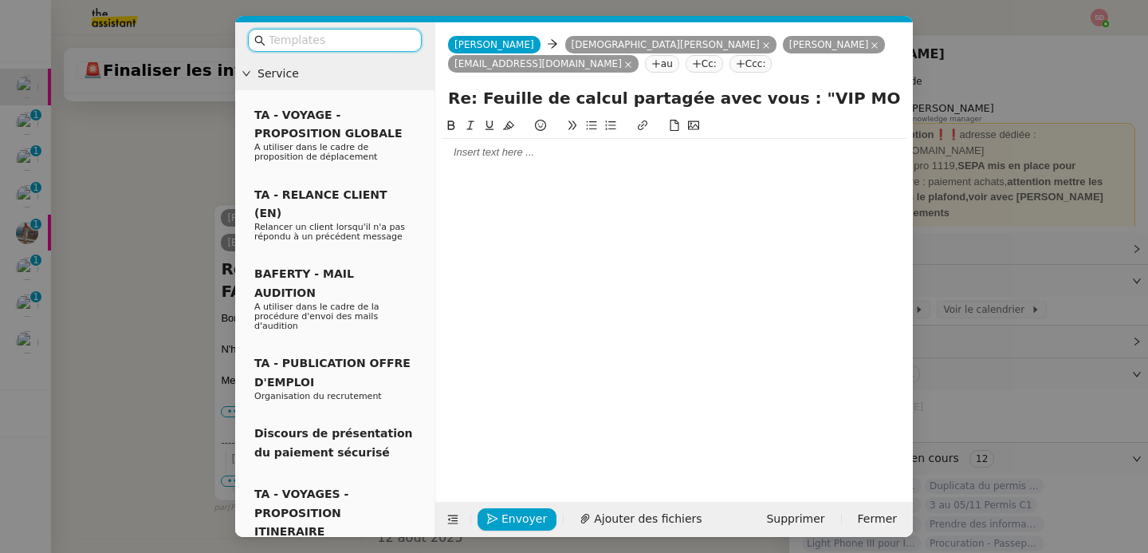
click at [557, 161] on div at bounding box center [674, 152] width 465 height 27
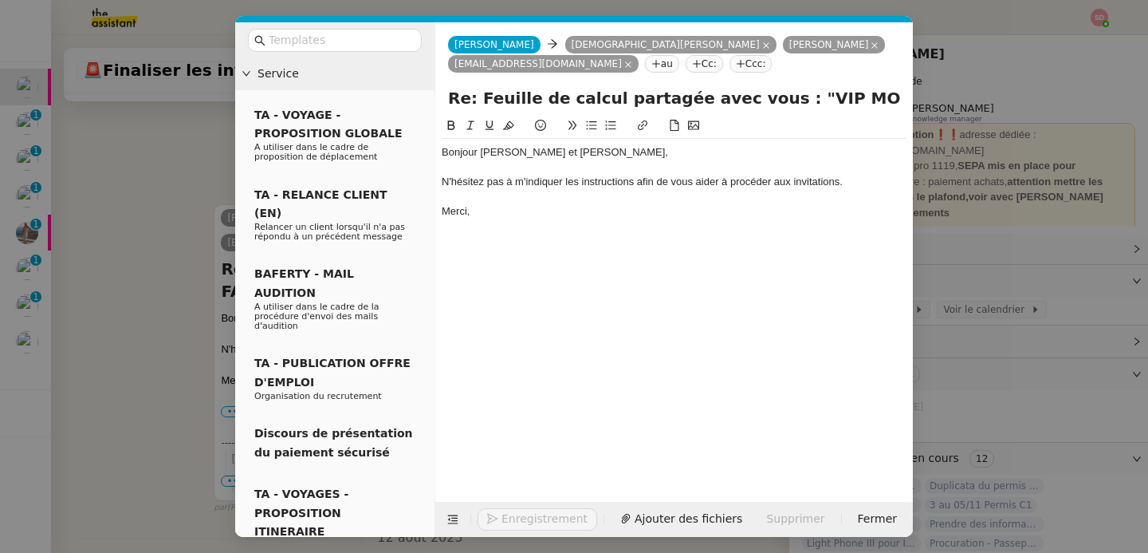
scroll to position [560, 0]
click at [513, 518] on span "Envoyer" at bounding box center [523, 518] width 45 height 18
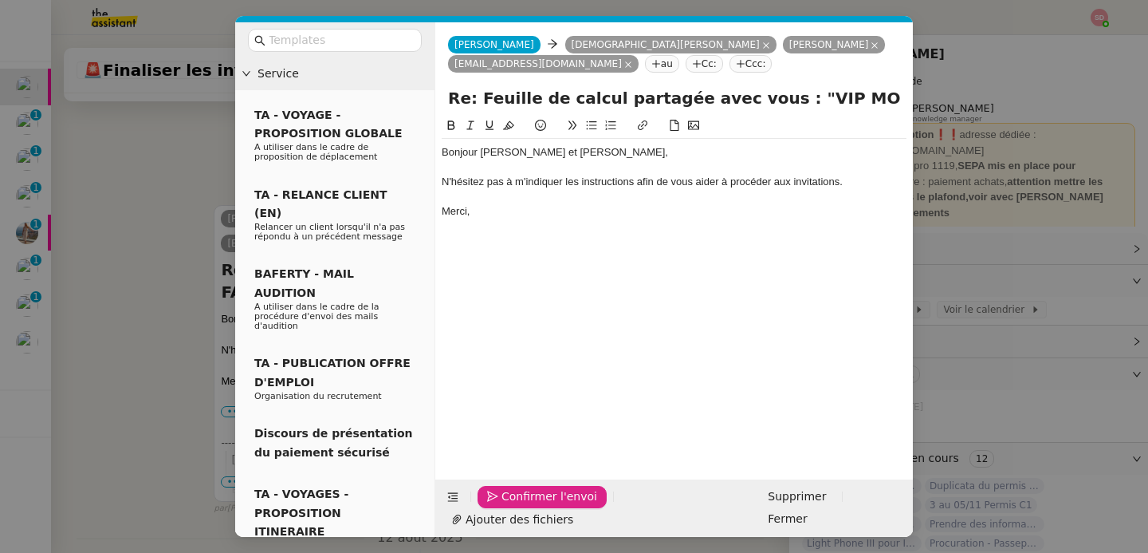
click at [513, 505] on span "Confirmer l'envoi" at bounding box center [549, 496] width 96 height 18
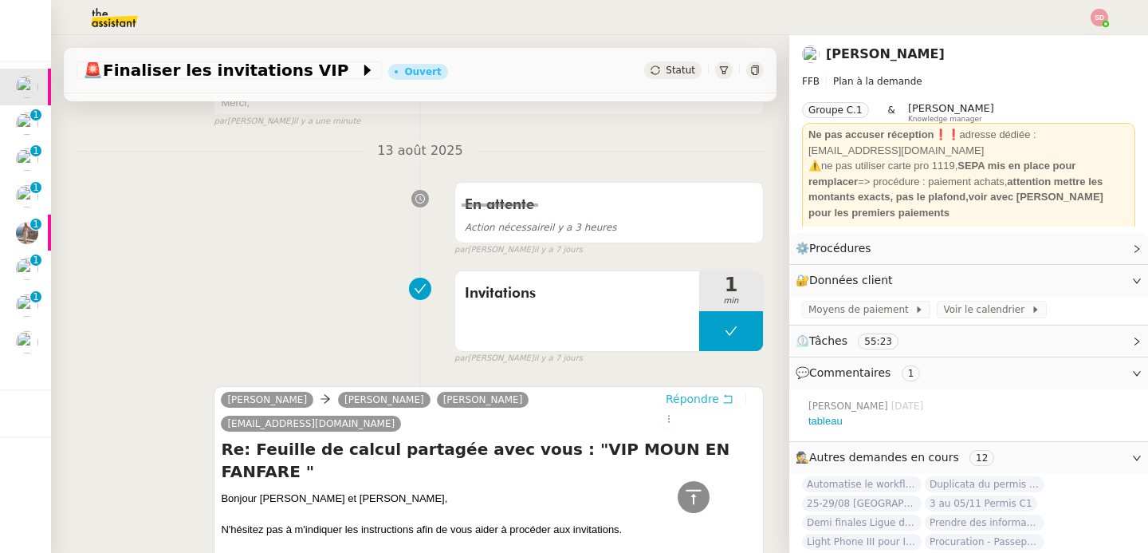
scroll to position [0, 0]
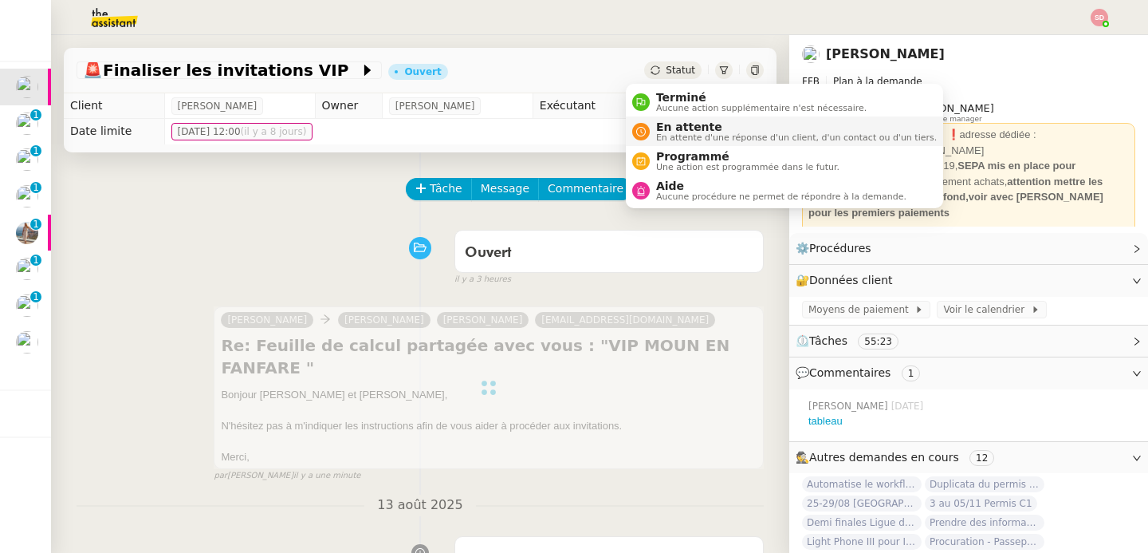
click at [676, 139] on span "En attente d'une réponse d'un client, d'un contact ou d'un tiers." at bounding box center [796, 137] width 281 height 9
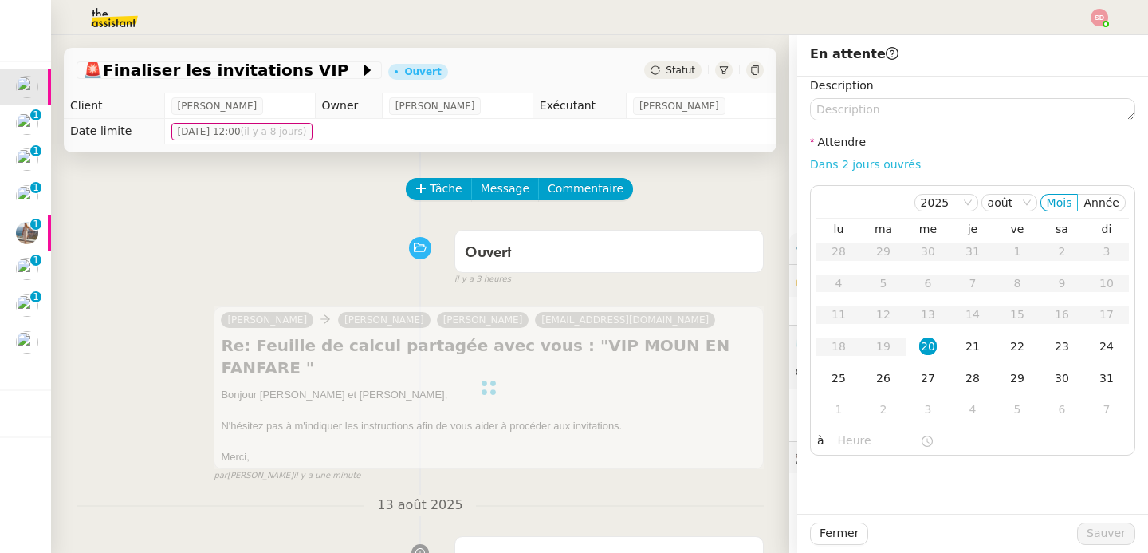
click at [886, 161] on link "Dans 2 jours ouvrés" at bounding box center [865, 164] width 111 height 13
type input "07:00"
click at [921, 374] on div "27" at bounding box center [928, 378] width 18 height 18
click at [1080, 523] on button "Sauver" at bounding box center [1106, 533] width 58 height 22
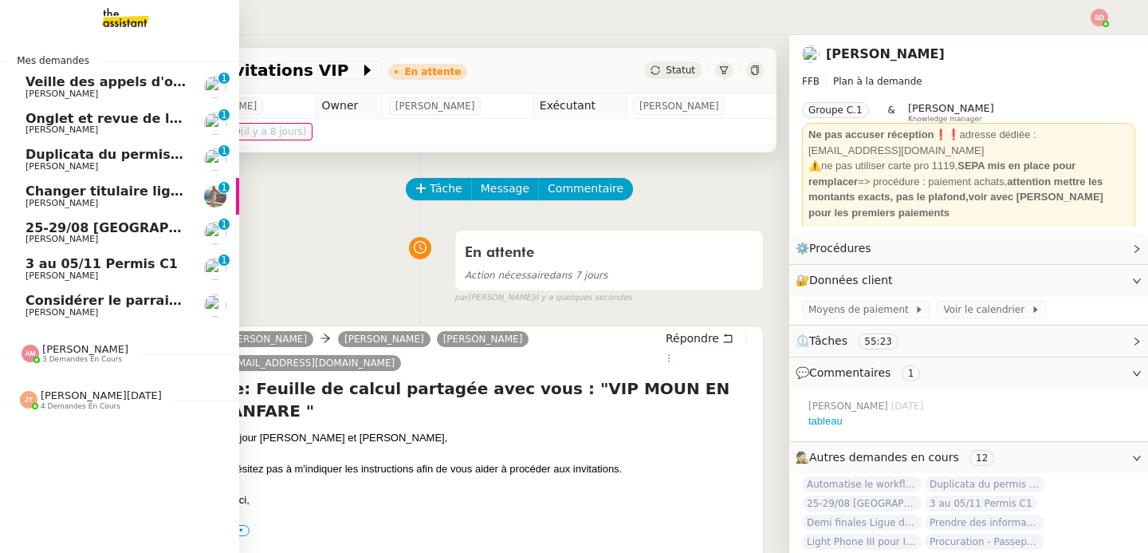
click at [45, 160] on span "Duplicata du permis bateau" at bounding box center [125, 154] width 199 height 15
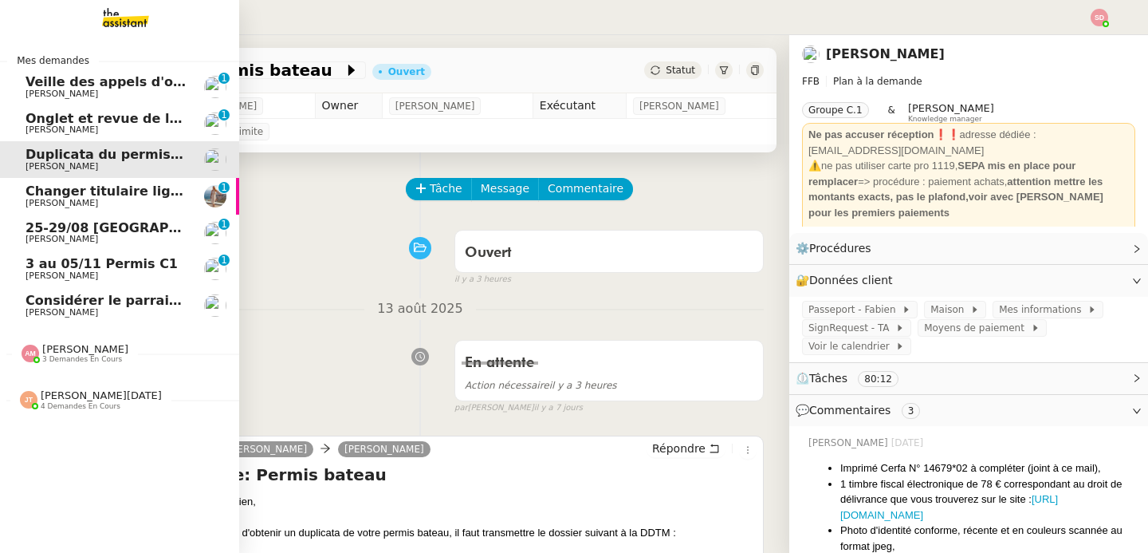
click at [120, 192] on span "Changer titulaire ligne EDF" at bounding box center [123, 190] width 195 height 15
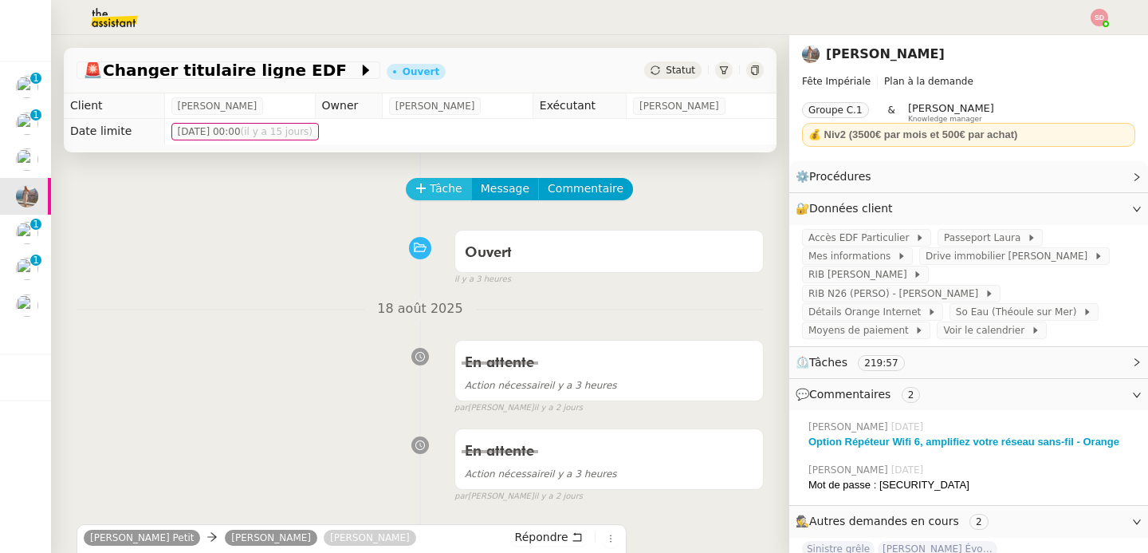
click at [415, 191] on icon at bounding box center [420, 188] width 11 height 11
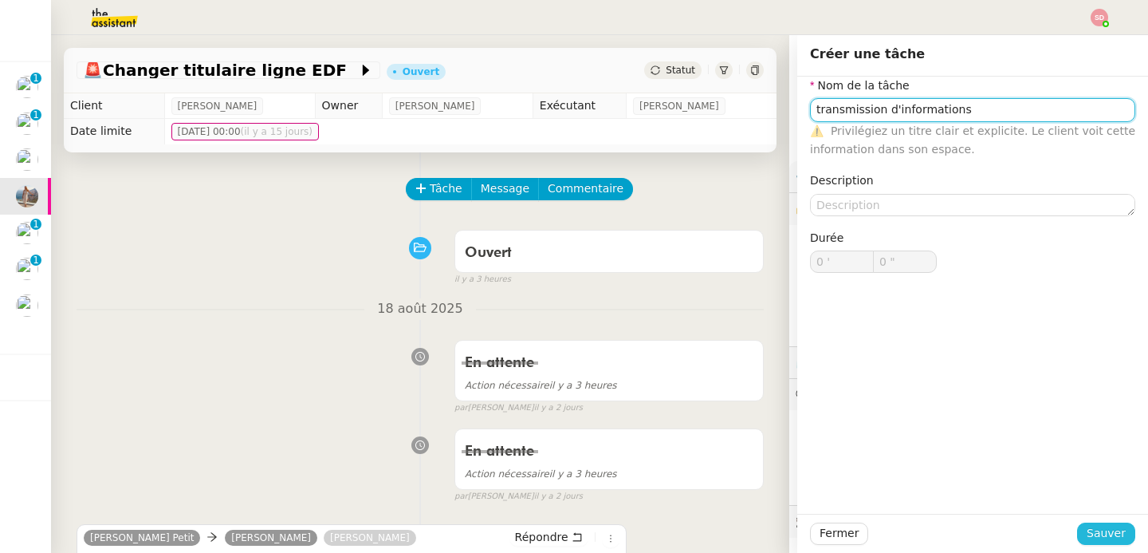
type input "transmission d'informations"
click at [1087, 535] on span "Sauver" at bounding box center [1106, 533] width 39 height 18
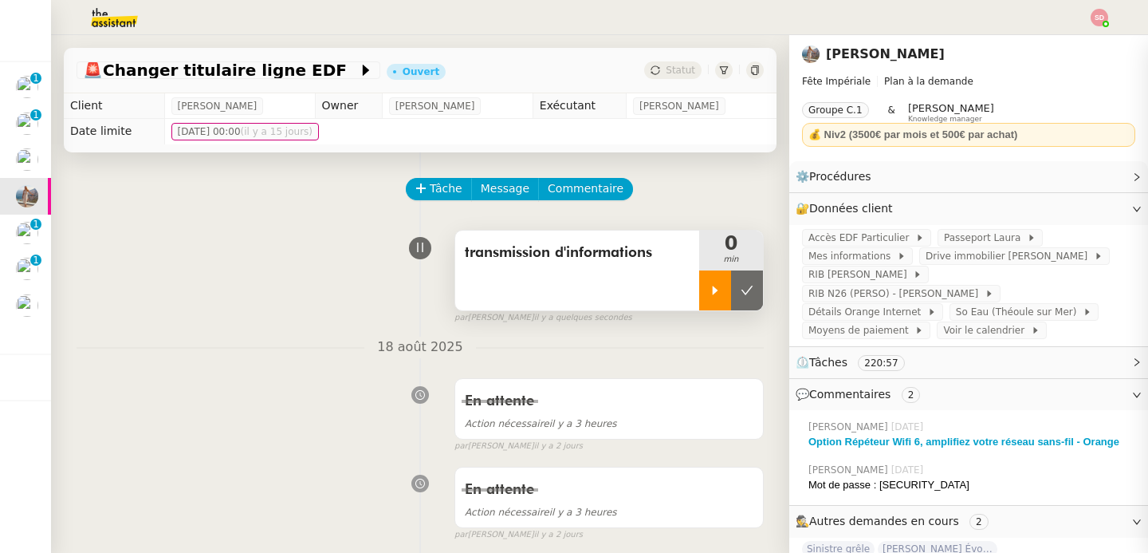
click at [713, 293] on icon at bounding box center [716, 289] width 6 height 9
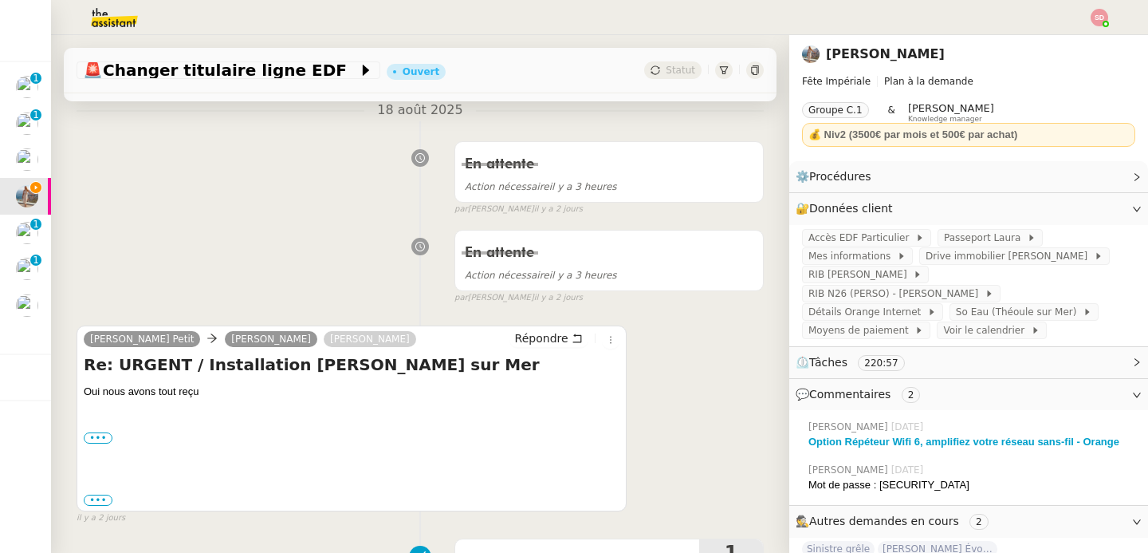
scroll to position [254, 0]
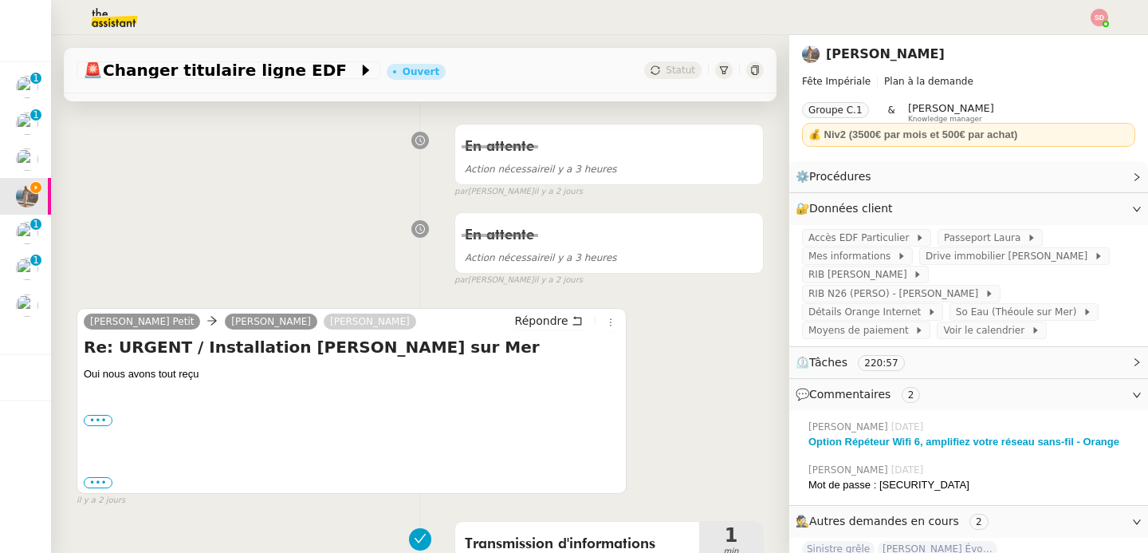
click at [553, 310] on div "Laura Gauthier Petit Alex Matthieu Espinoza Répondre Re: URGENT / Installation …" at bounding box center [352, 401] width 550 height 186
click at [545, 313] on span "Répondre" at bounding box center [541, 321] width 53 height 16
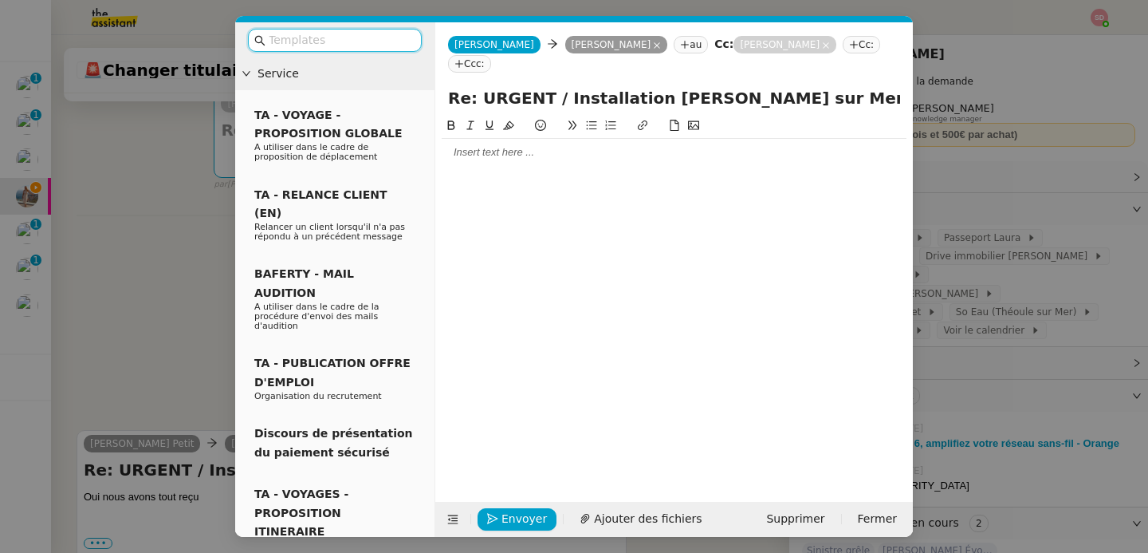
click at [518, 145] on div at bounding box center [674, 152] width 465 height 14
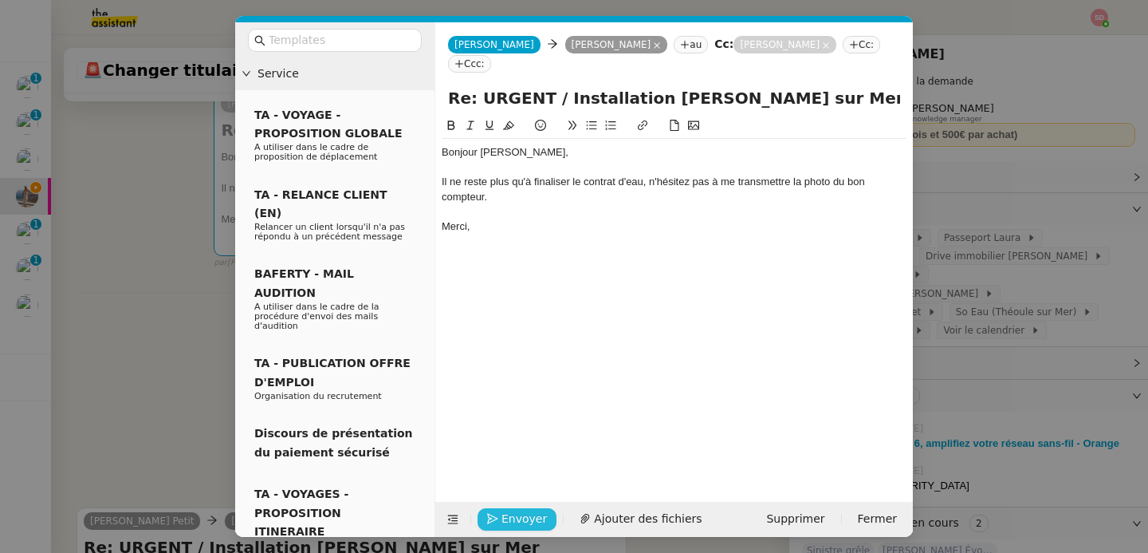
click at [519, 510] on span "Envoyer" at bounding box center [523, 518] width 45 height 18
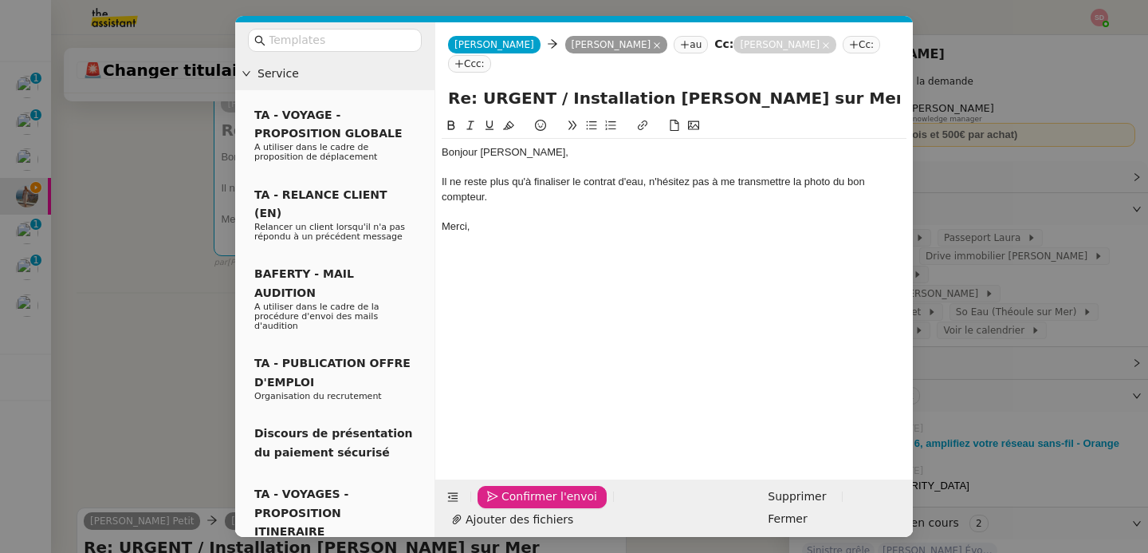
click at [519, 505] on span "Confirmer l'envoi" at bounding box center [549, 496] width 96 height 18
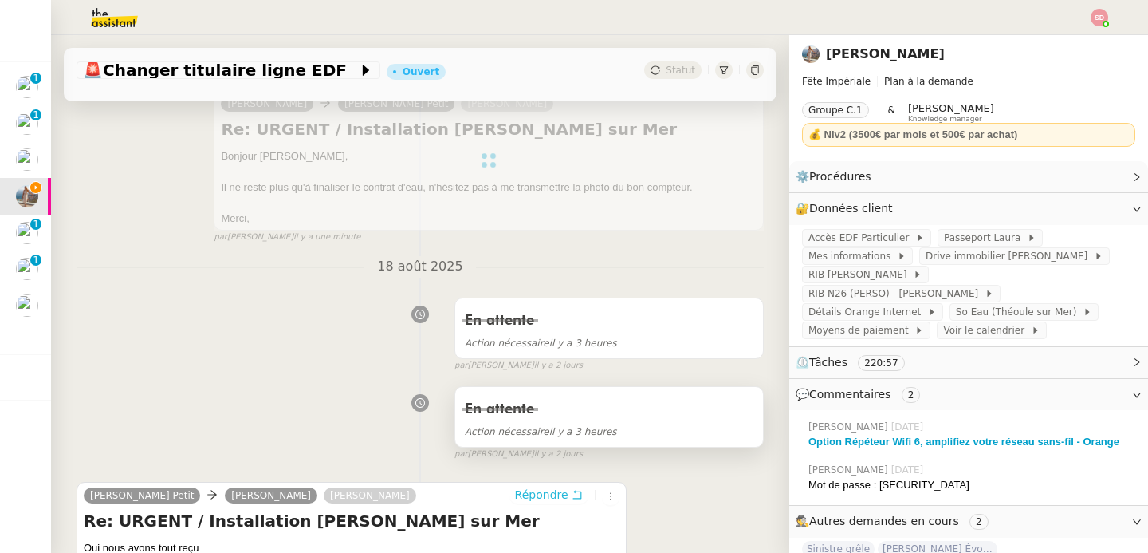
scroll to position [0, 0]
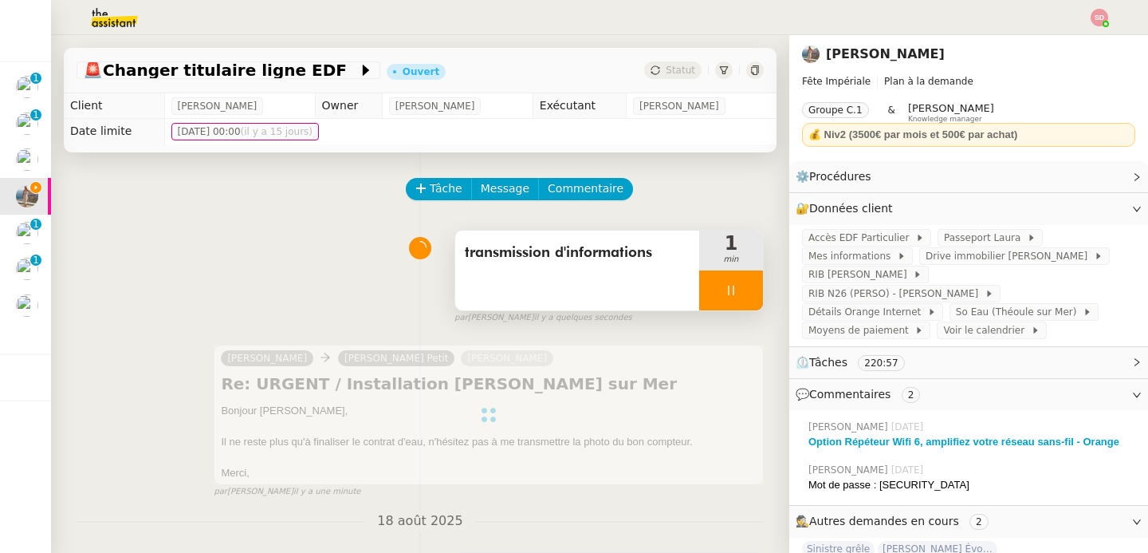
click at [734, 283] on div at bounding box center [731, 290] width 64 height 40
click at [734, 283] on button at bounding box center [747, 290] width 32 height 40
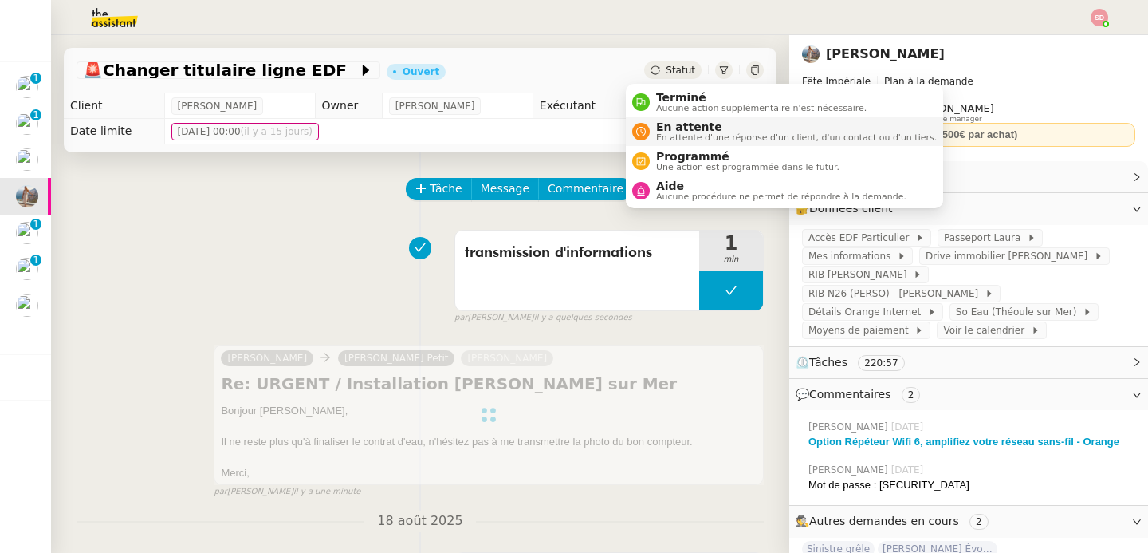
click at [654, 129] on div "En attente En attente d'une réponse d'un client, d'un contact ou d'un tiers." at bounding box center [793, 131] width 287 height 22
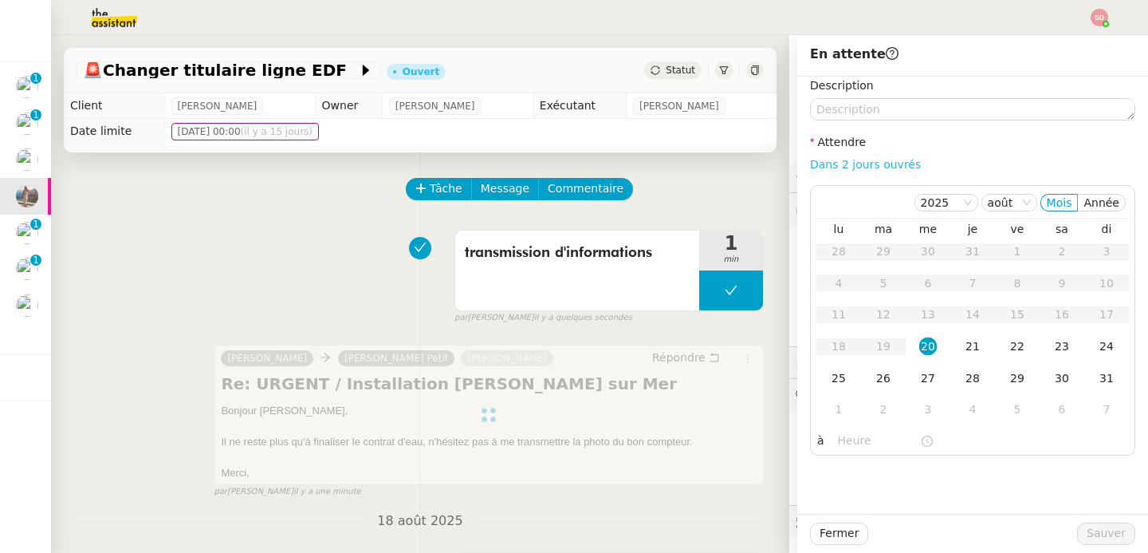
click at [895, 165] on link "Dans 2 jours ouvrés" at bounding box center [865, 164] width 111 height 13
type input "07:00"
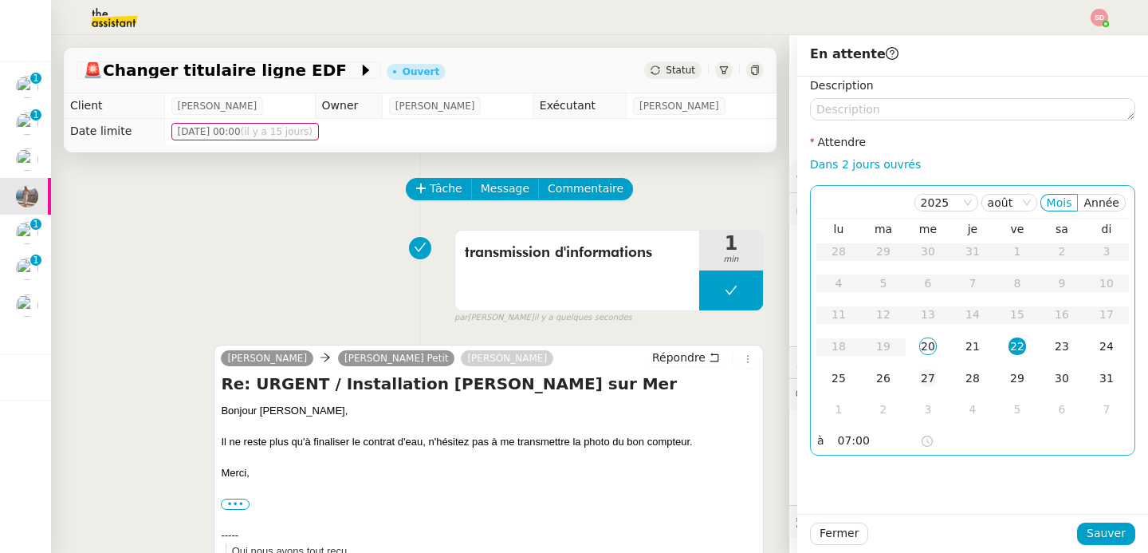
click at [919, 377] on div "27" at bounding box center [928, 378] width 18 height 18
click at [1099, 541] on span "Sauver" at bounding box center [1106, 533] width 39 height 18
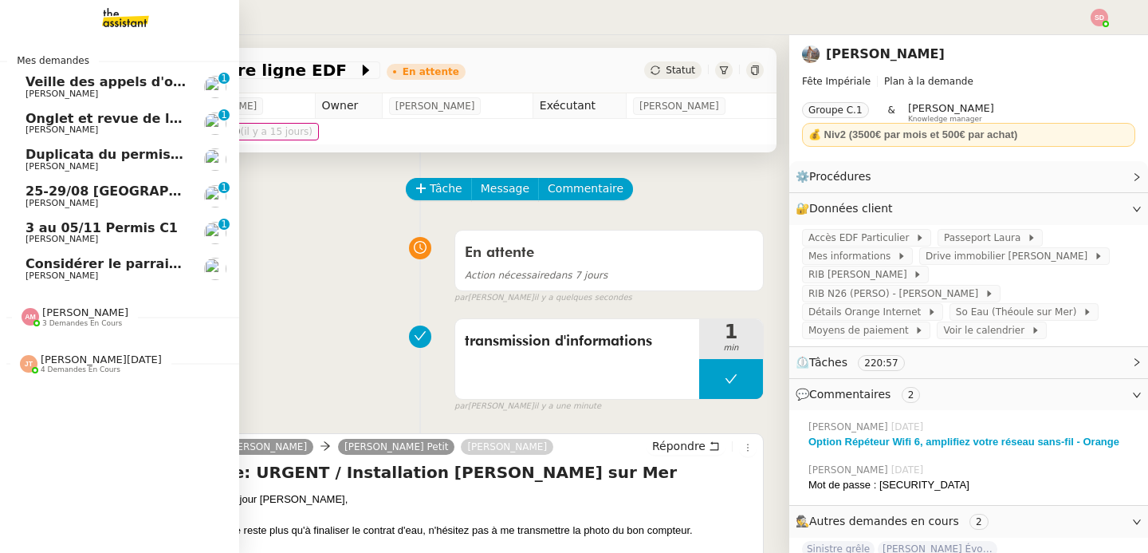
click at [52, 229] on span "3 au 05/11 Permis C1" at bounding box center [102, 227] width 152 height 15
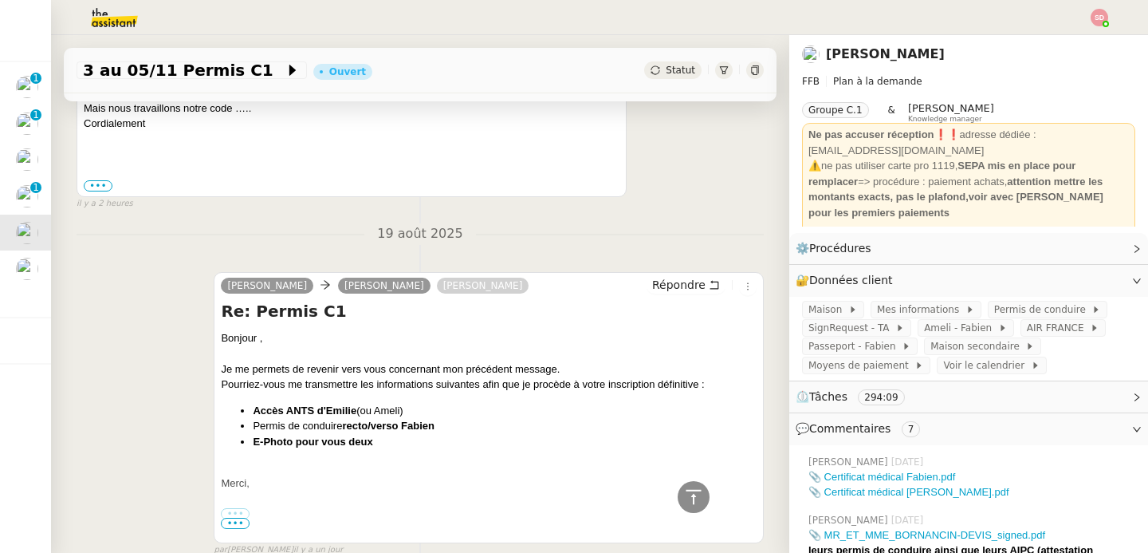
scroll to position [155, 0]
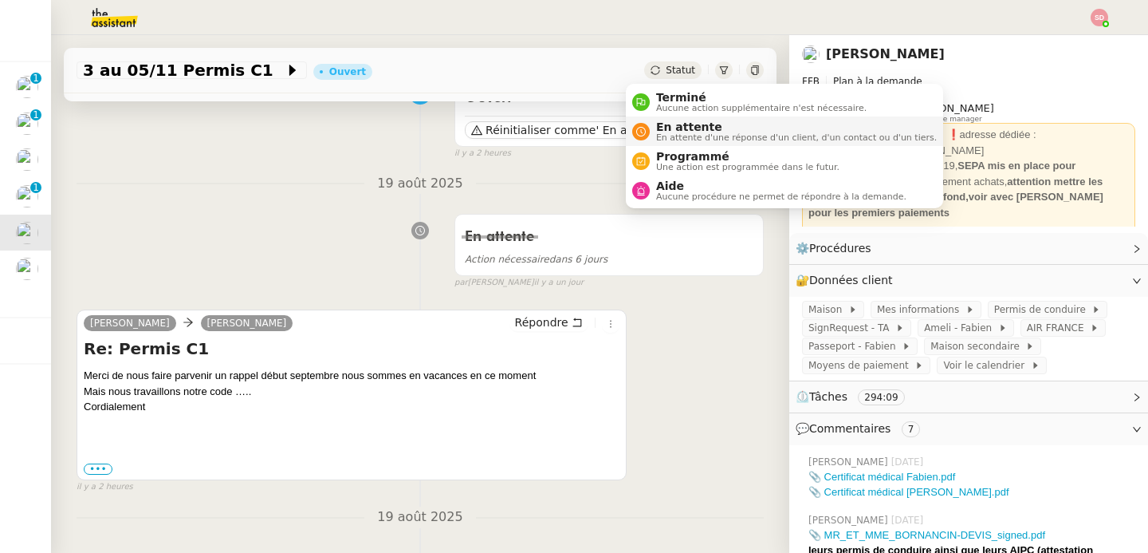
click at [674, 128] on span "En attente" at bounding box center [796, 126] width 281 height 13
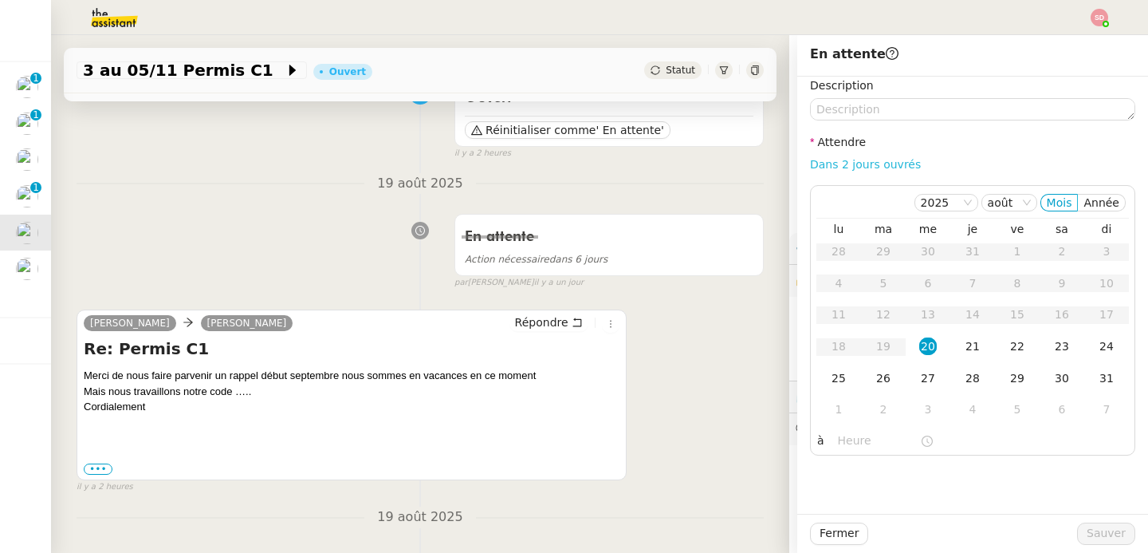
click at [843, 163] on link "Dans 2 jours ouvrés" at bounding box center [865, 164] width 111 height 13
type input "07:00"
click at [875, 412] on div "2" at bounding box center [884, 409] width 18 height 18
click at [1119, 535] on button "Sauver" at bounding box center [1106, 533] width 58 height 22
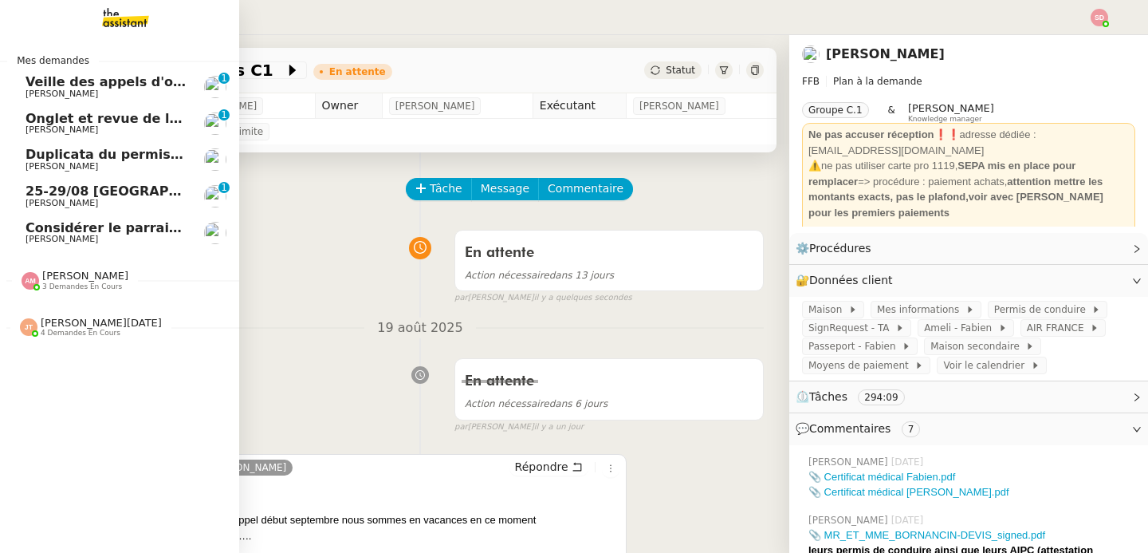
click at [81, 206] on span "[PERSON_NAME]" at bounding box center [62, 203] width 73 height 10
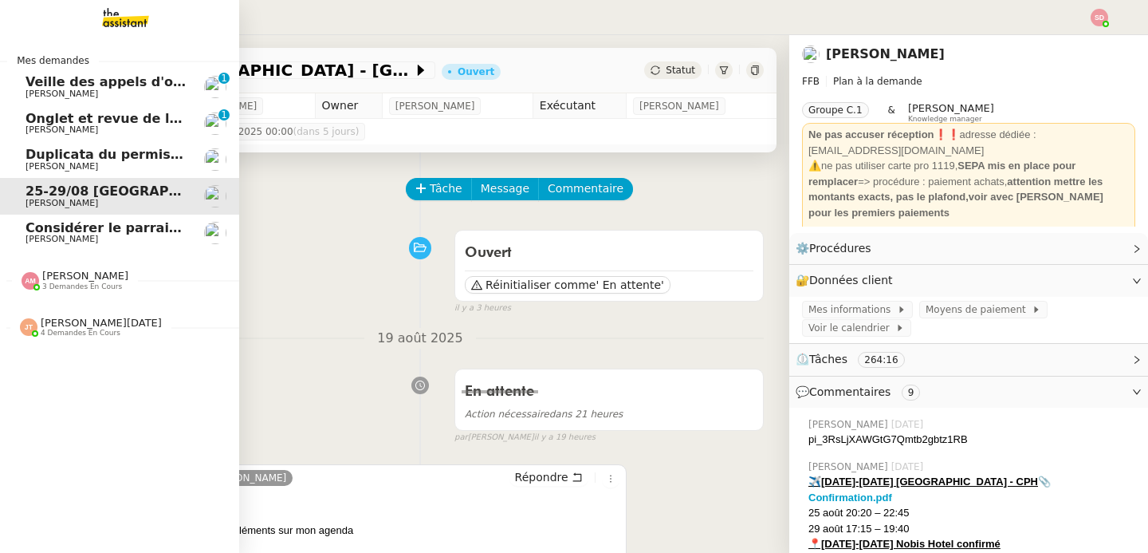
click at [132, 85] on span "Veille des appels d'offre - août 2025" at bounding box center [156, 81] width 260 height 15
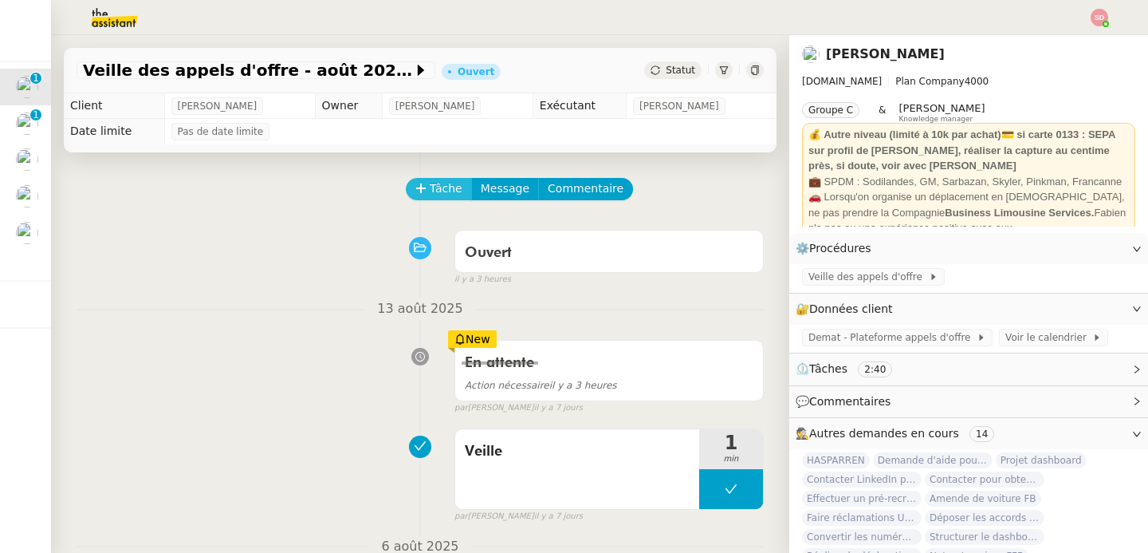
click at [430, 189] on span "Tâche" at bounding box center [446, 188] width 33 height 18
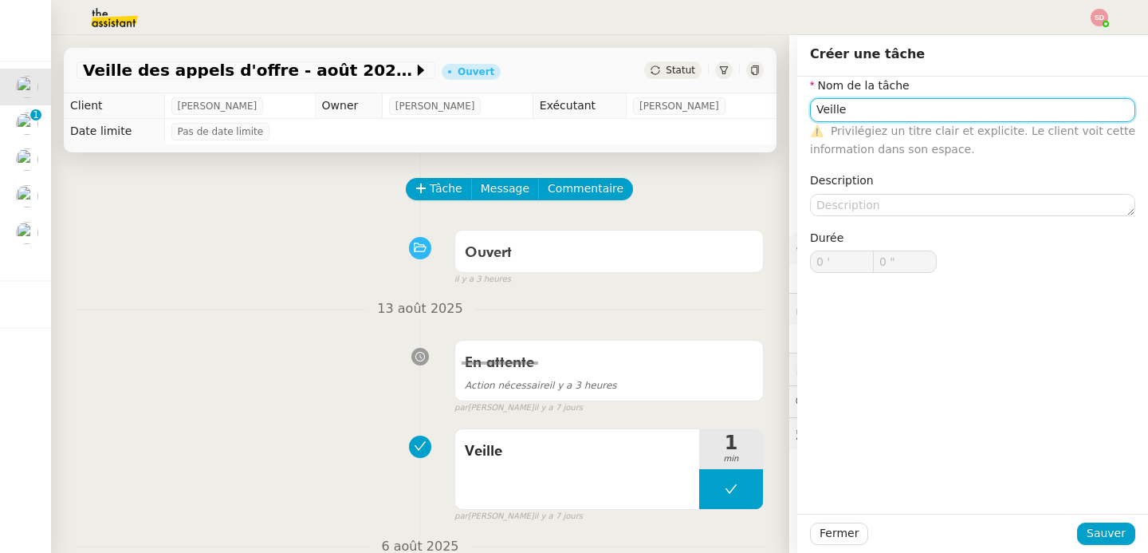
type input "Veille"
click at [1080, 545] on div "Fermer Sauver" at bounding box center [972, 532] width 351 height 39
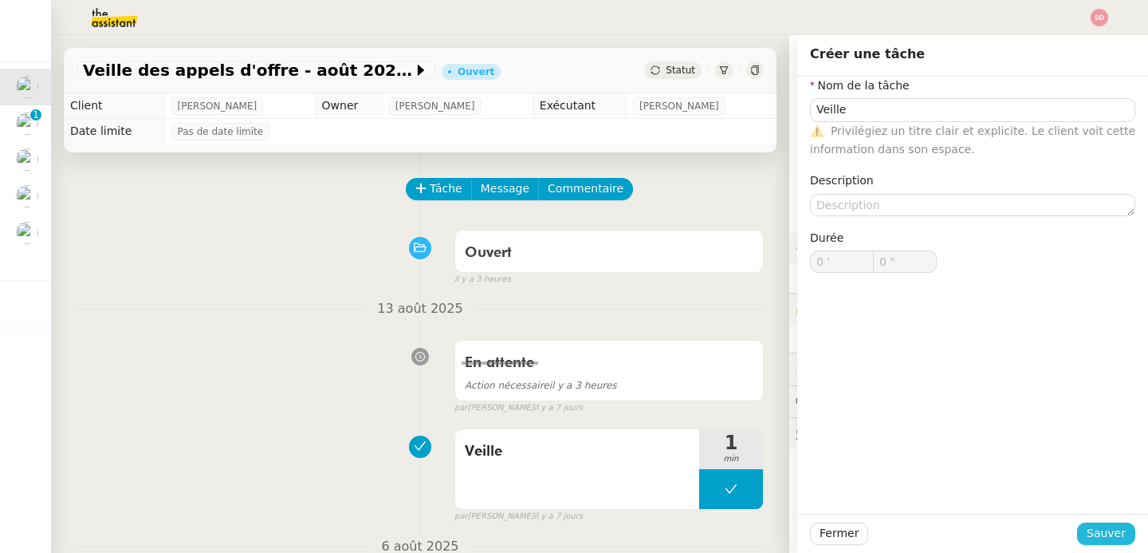
click at [1087, 540] on span "Sauver" at bounding box center [1106, 533] width 39 height 18
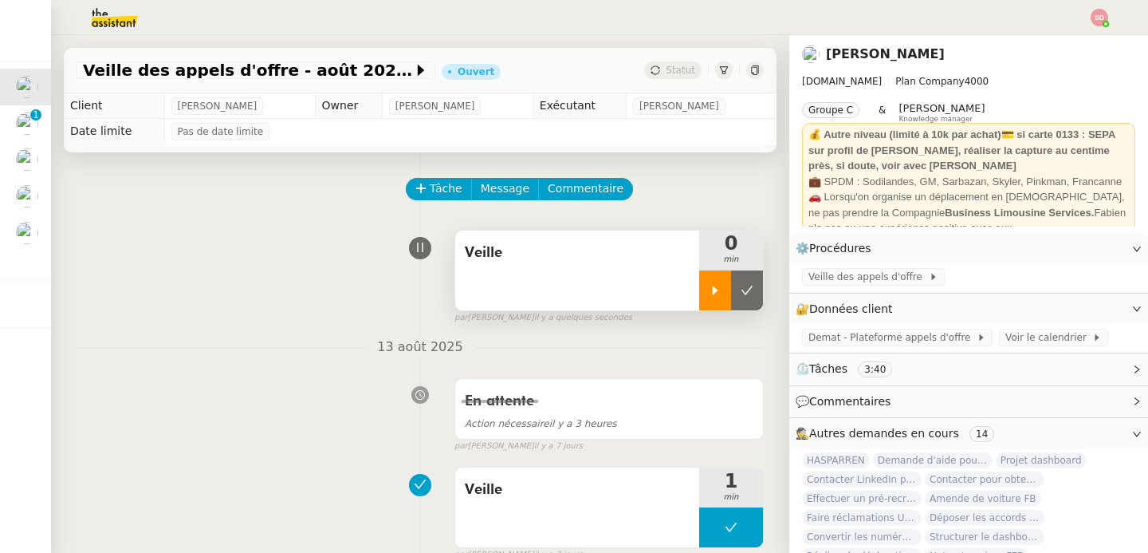
click at [702, 291] on div at bounding box center [715, 290] width 32 height 40
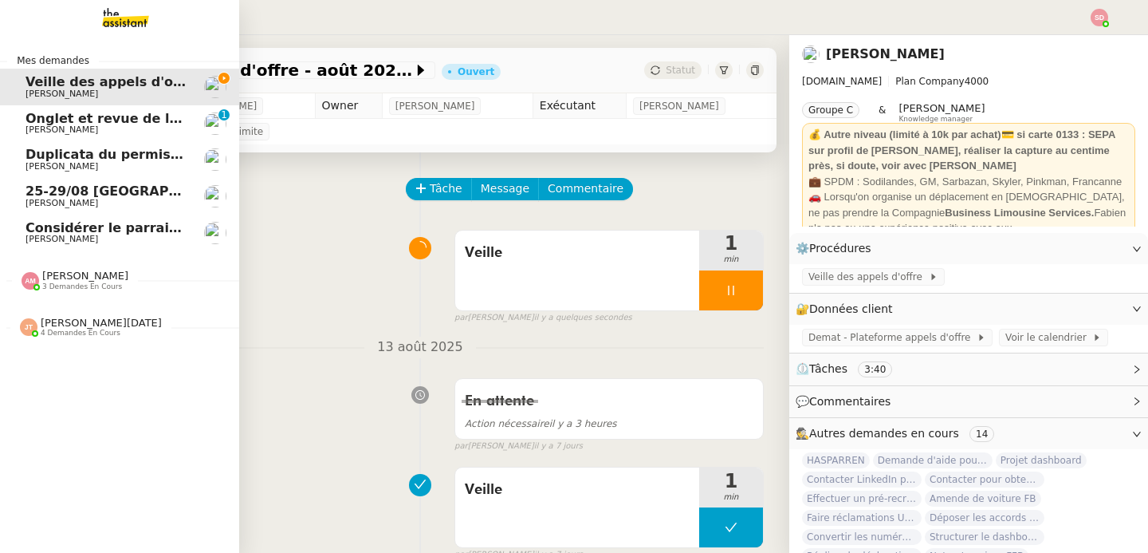
click at [42, 272] on span "[PERSON_NAME]" at bounding box center [85, 275] width 86 height 12
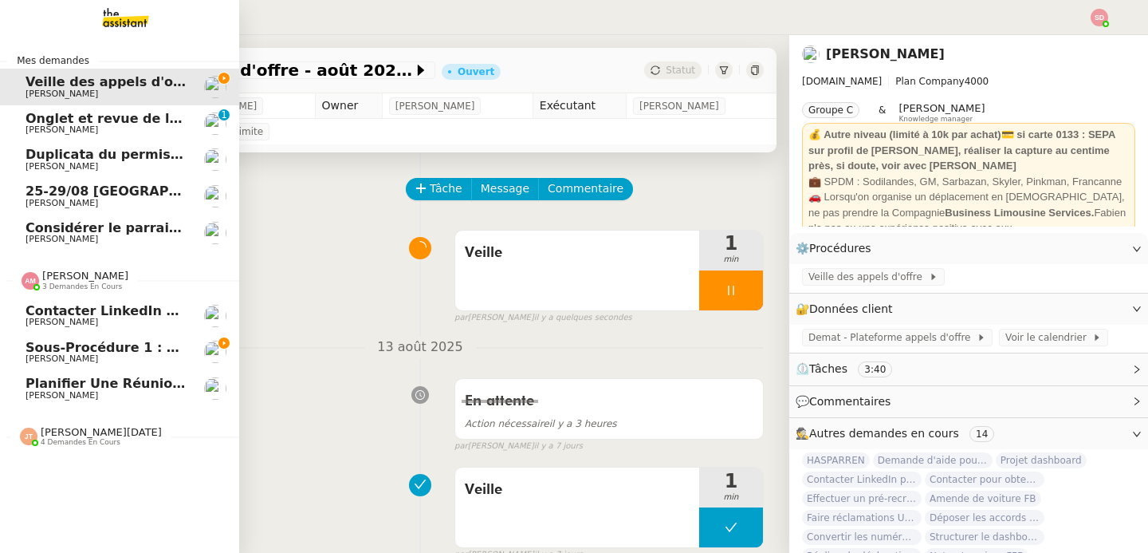
click at [54, 357] on span "[PERSON_NAME]" at bounding box center [62, 358] width 73 height 10
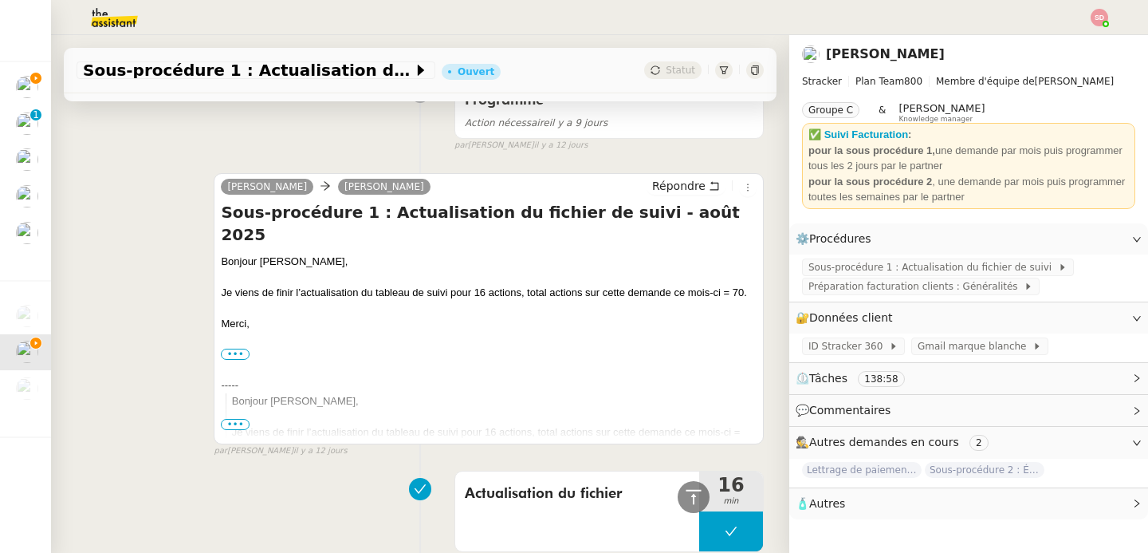
scroll to position [2691, 0]
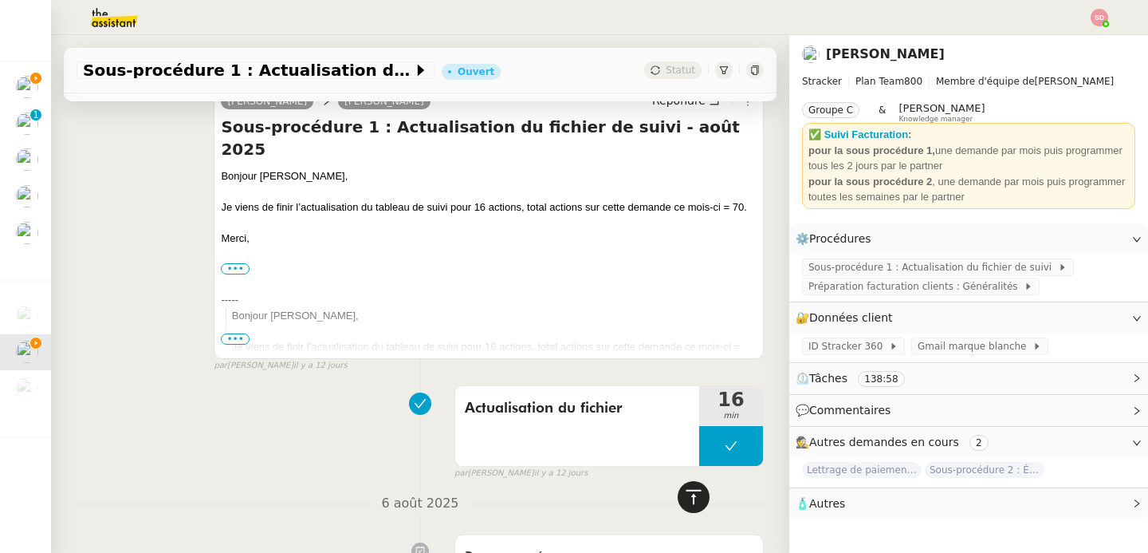
click at [684, 502] on icon at bounding box center [693, 496] width 19 height 19
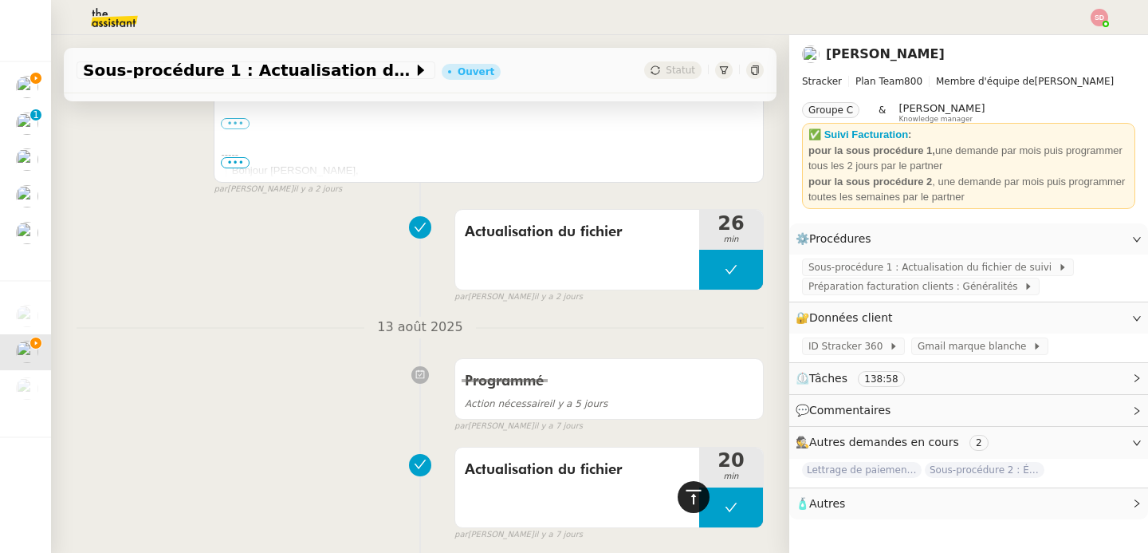
scroll to position [0, 0]
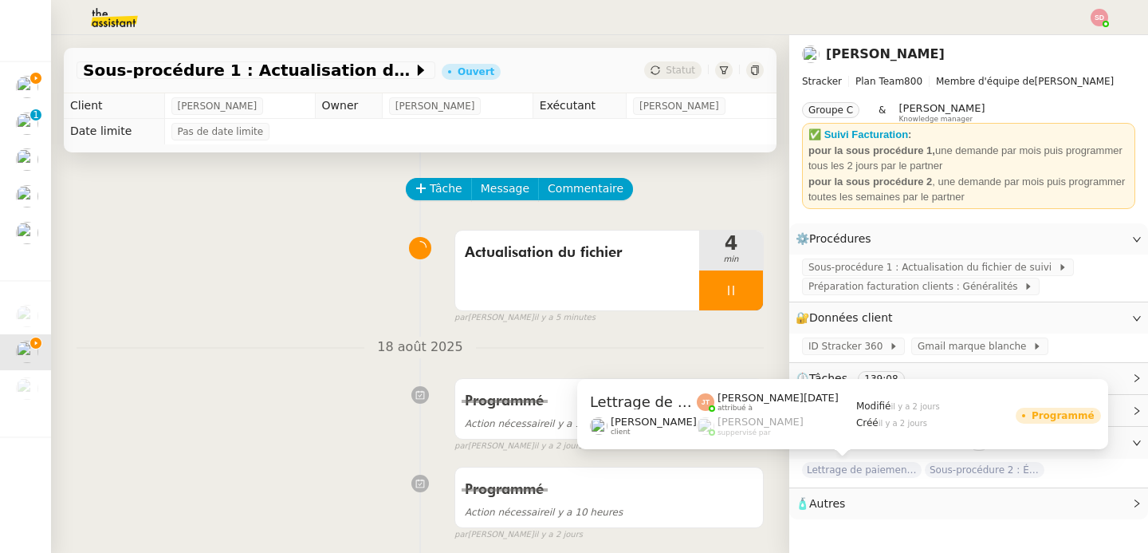
click at [867, 473] on span "Lettrage de paiement - 18 août 2025" at bounding box center [862, 470] width 120 height 16
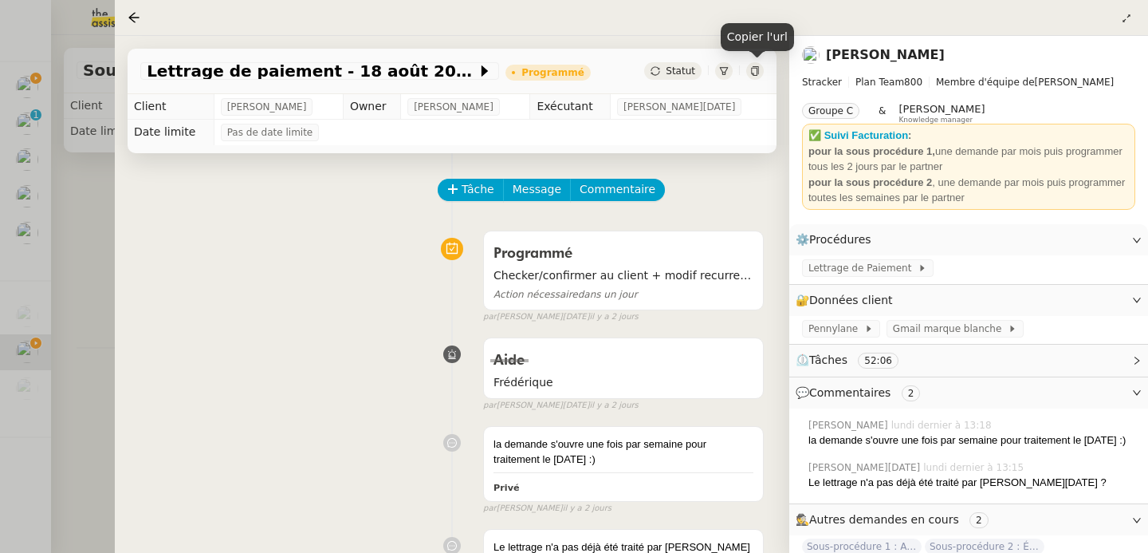
click at [753, 71] on icon at bounding box center [755, 71] width 10 height 10
click at [63, 313] on div at bounding box center [574, 276] width 1148 height 553
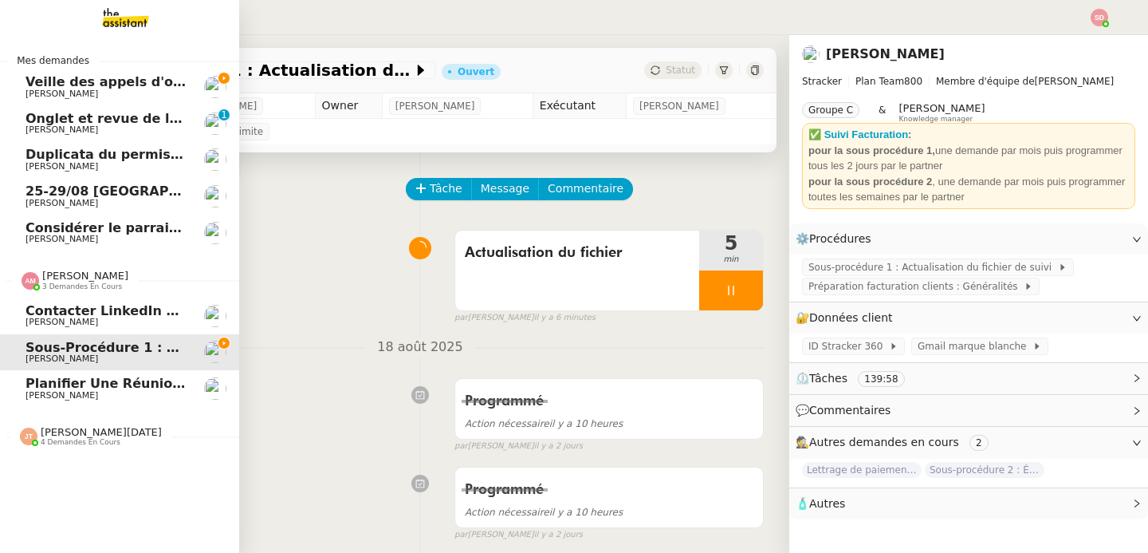
click at [72, 277] on span "[PERSON_NAME]" at bounding box center [85, 275] width 86 height 12
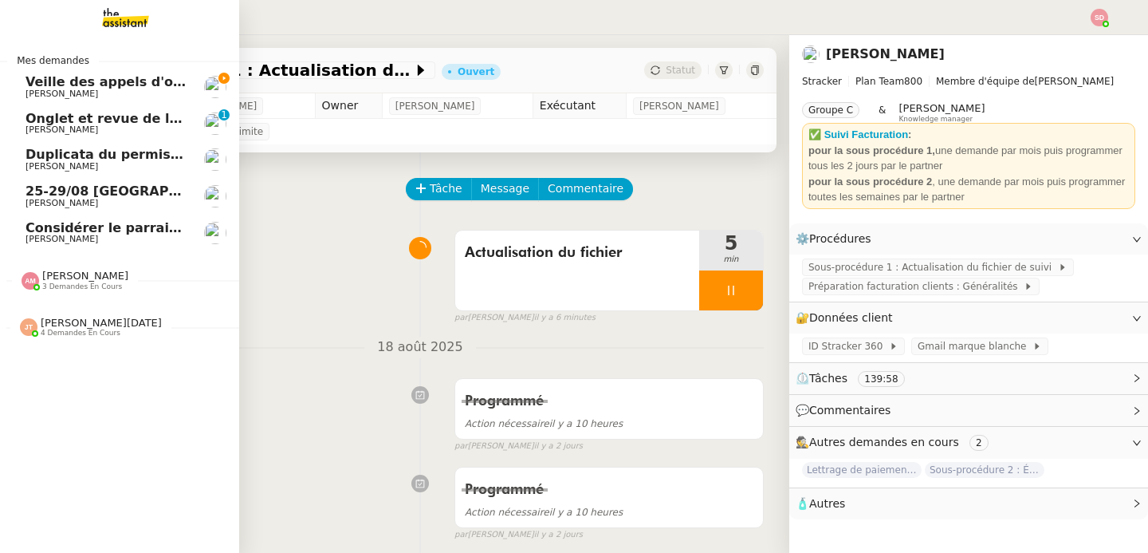
click at [85, 324] on span "[PERSON_NAME][DATE]" at bounding box center [101, 323] width 121 height 12
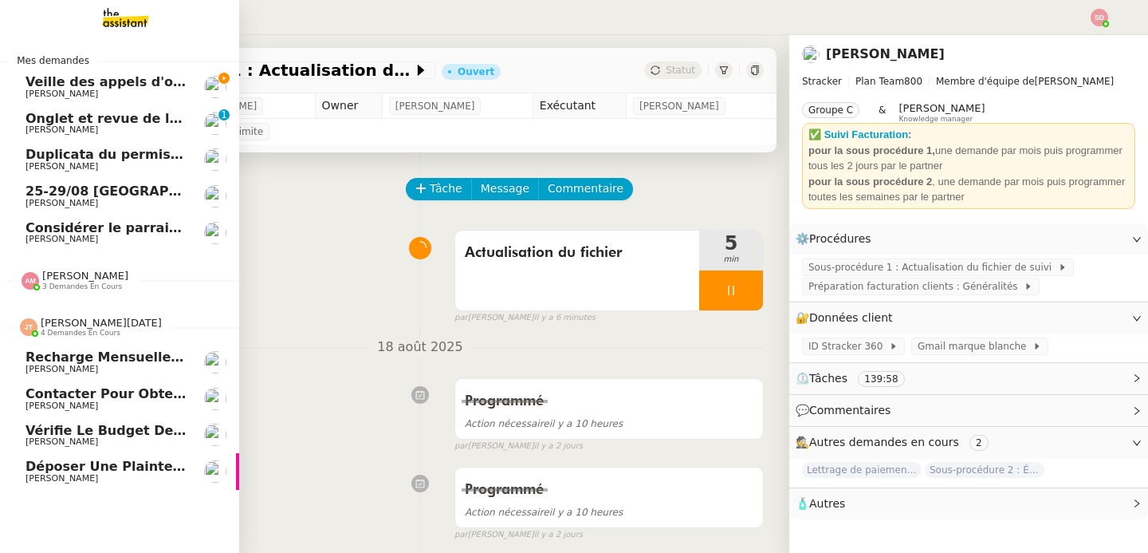
click at [82, 356] on span "Recharge mensuelle carte SIM Orange - [DATE]" at bounding box center [208, 356] width 365 height 15
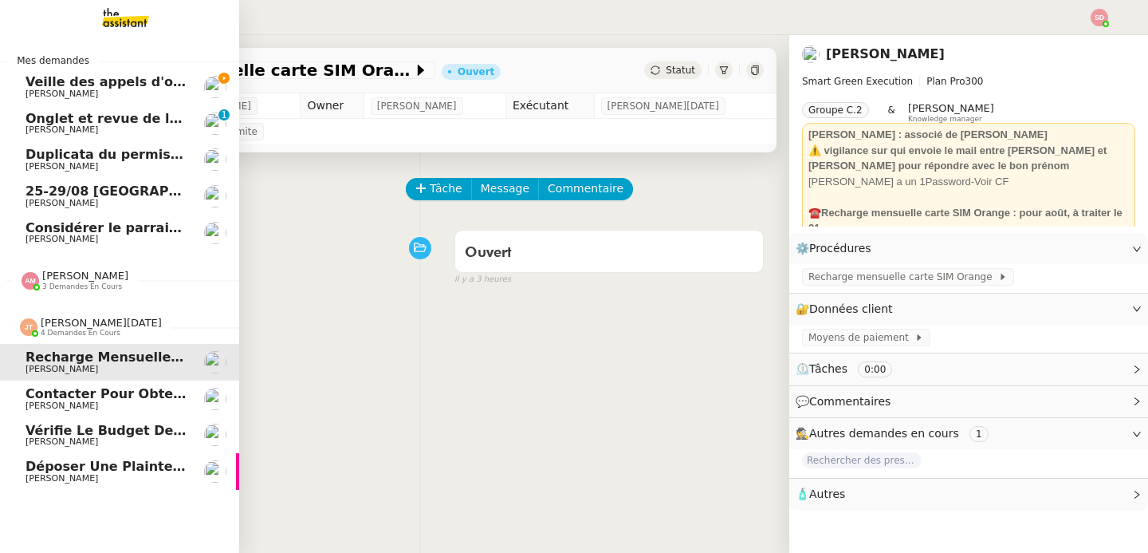
click at [77, 391] on span "Contacter pour obtenir un RIB" at bounding box center [136, 393] width 220 height 15
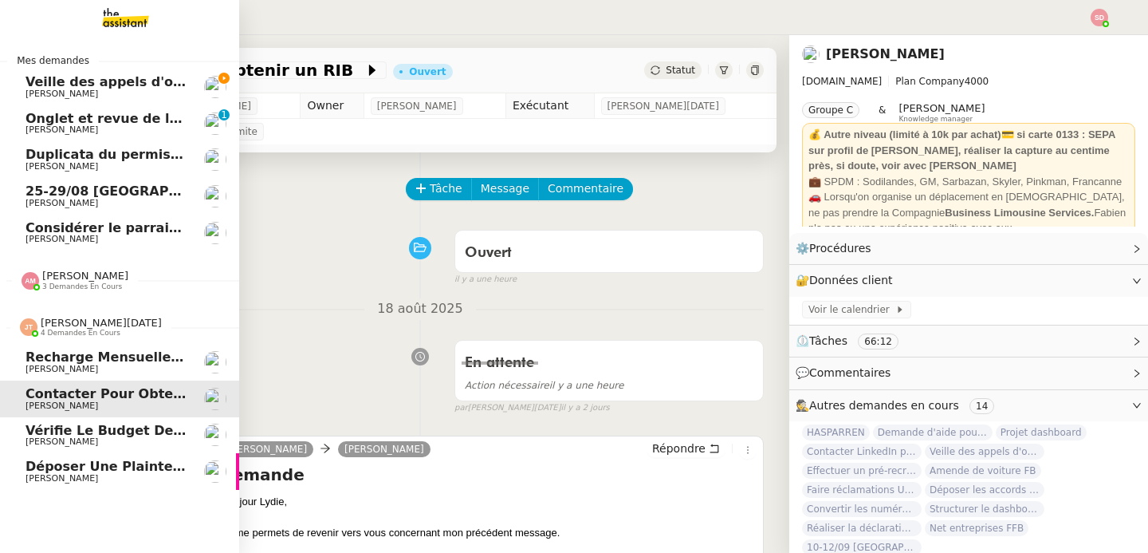
click at [64, 433] on span "Vérifie le budget de l'alternante" at bounding box center [146, 430] width 240 height 15
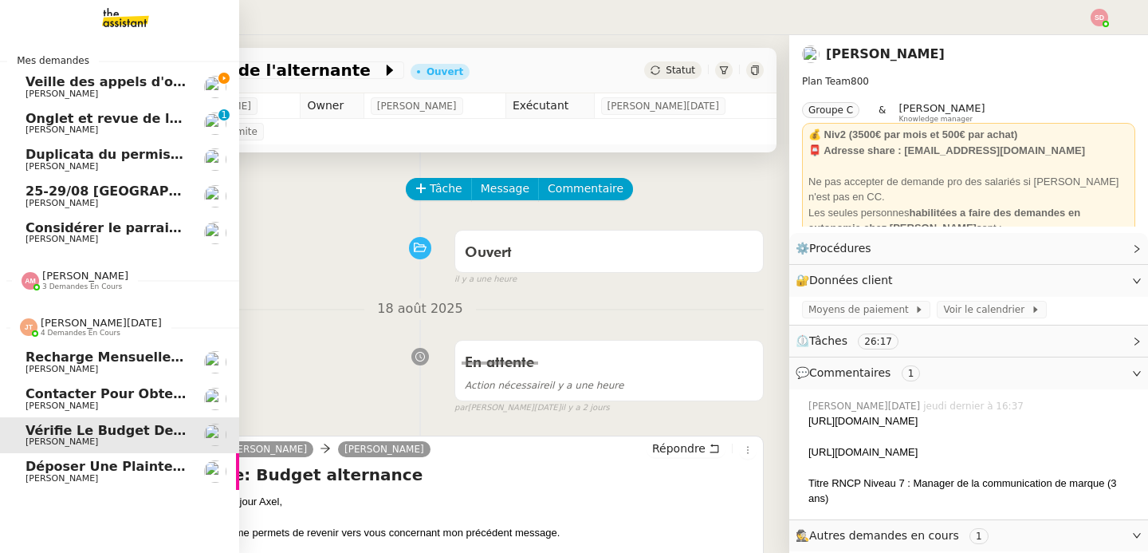
click at [77, 465] on span "Déposer une plainte pour piratage" at bounding box center [151, 465] width 250 height 15
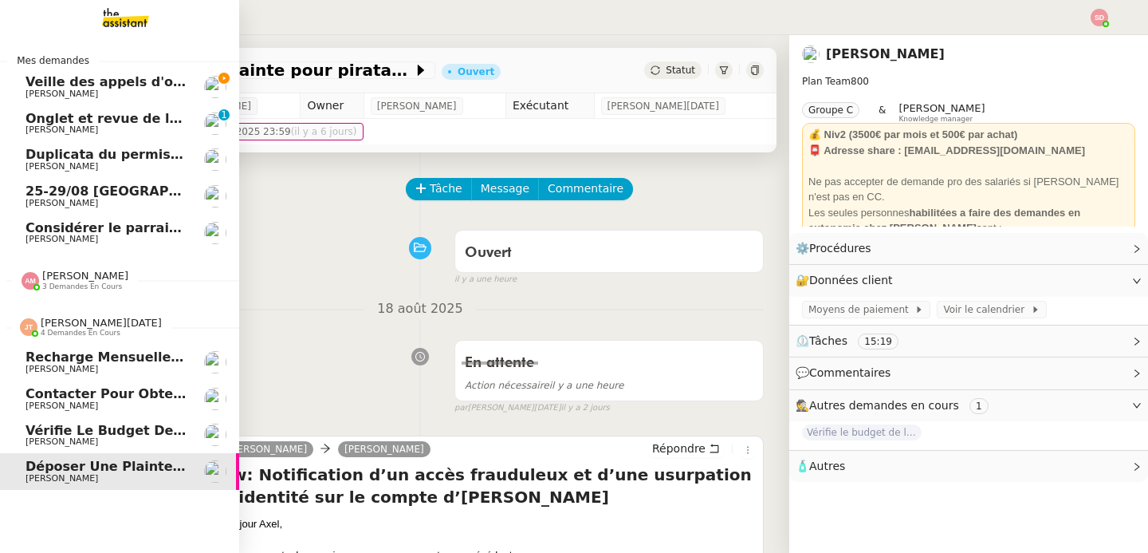
click at [41, 323] on span "[PERSON_NAME][DATE]" at bounding box center [101, 323] width 121 height 12
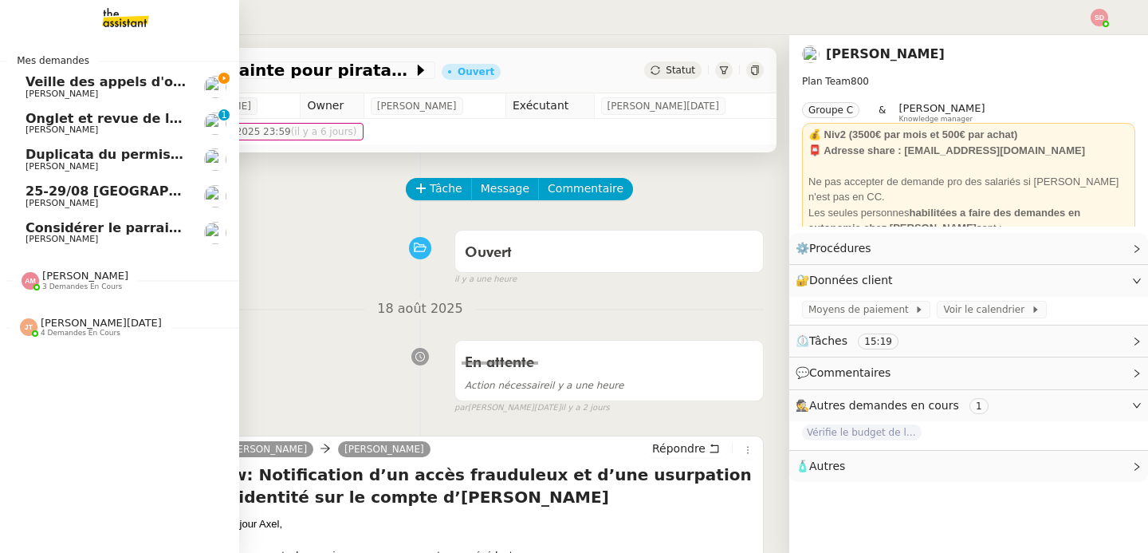
click at [117, 94] on span "[PERSON_NAME]" at bounding box center [106, 94] width 161 height 10
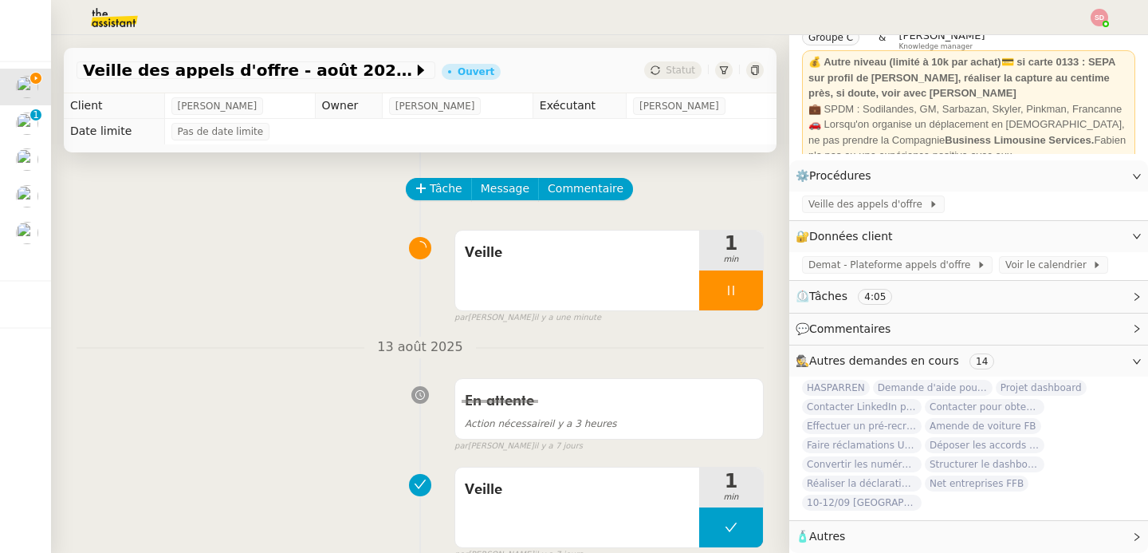
scroll to position [81, 0]
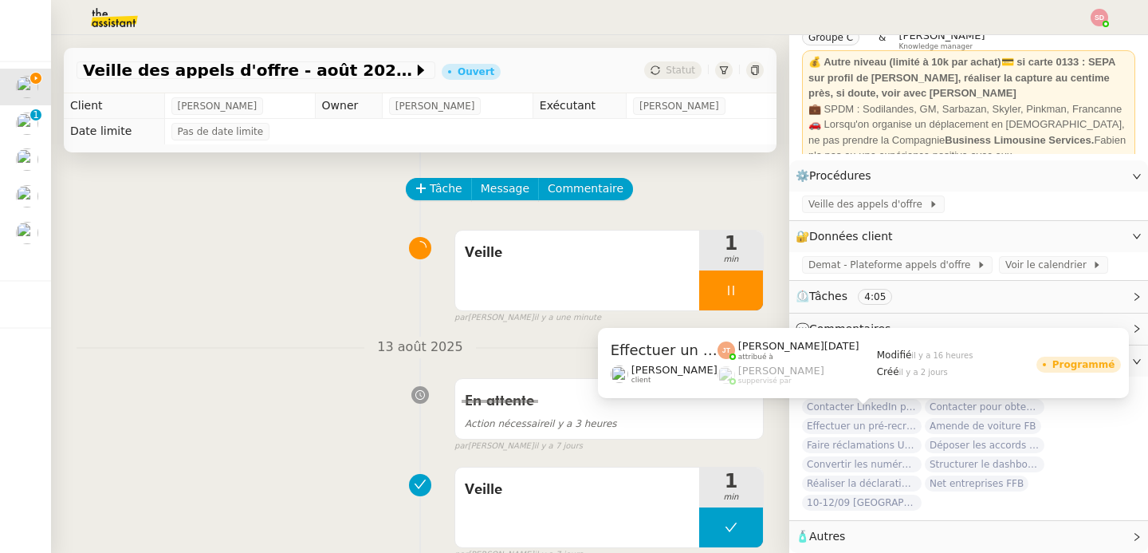
click at [867, 419] on span "Effectuer un pré-recrutement téléphonique" at bounding box center [862, 426] width 120 height 16
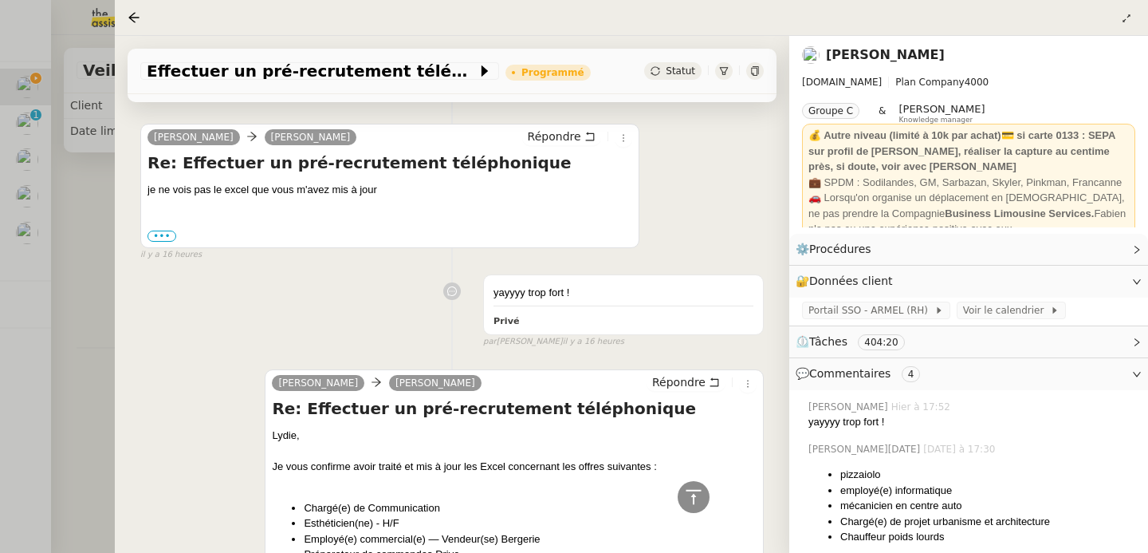
scroll to position [814, 0]
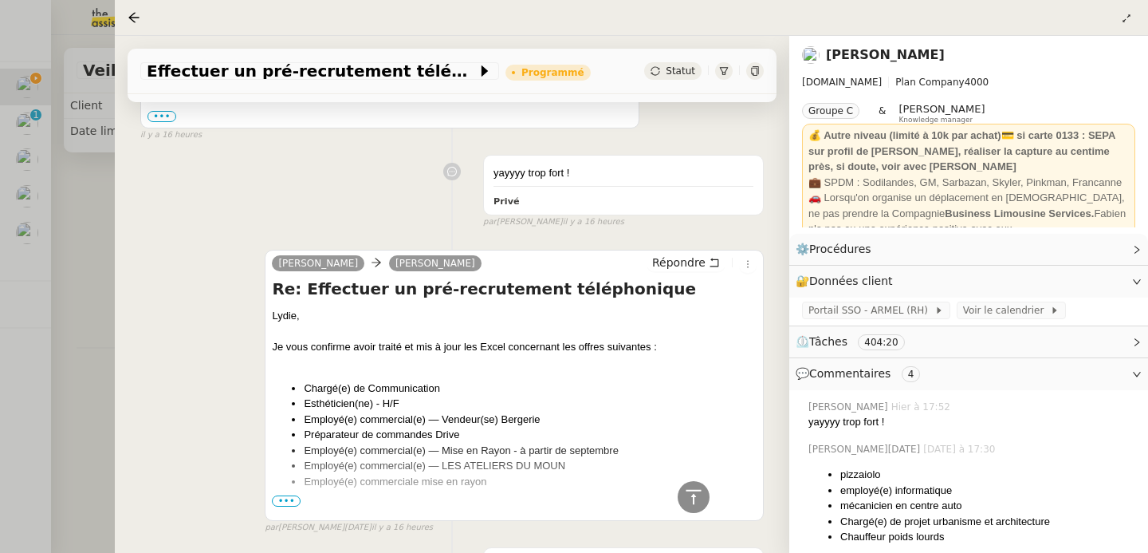
click at [282, 499] on span "•••" at bounding box center [286, 500] width 29 height 11
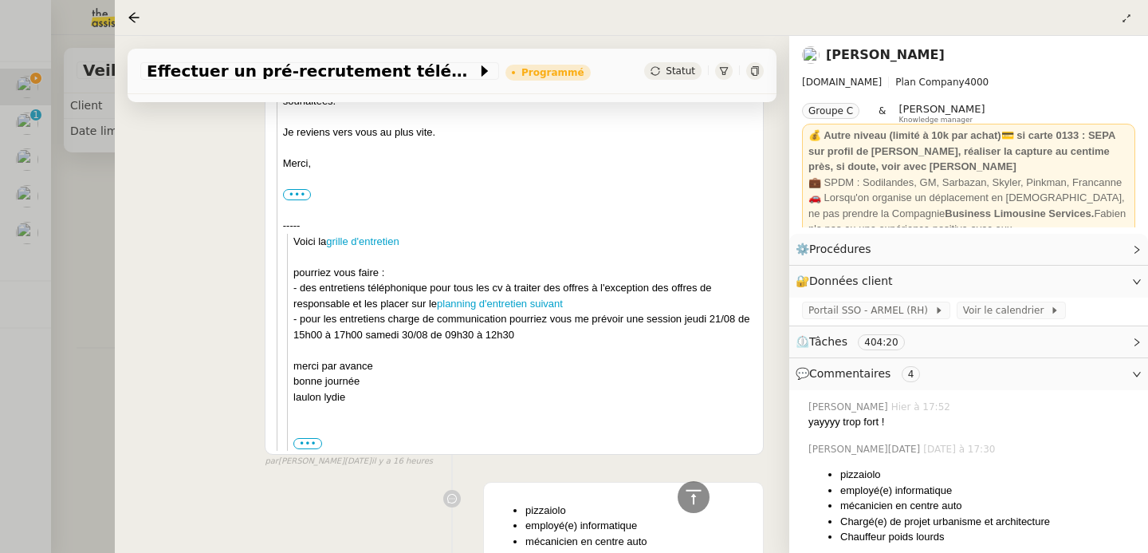
scroll to position [1484, 0]
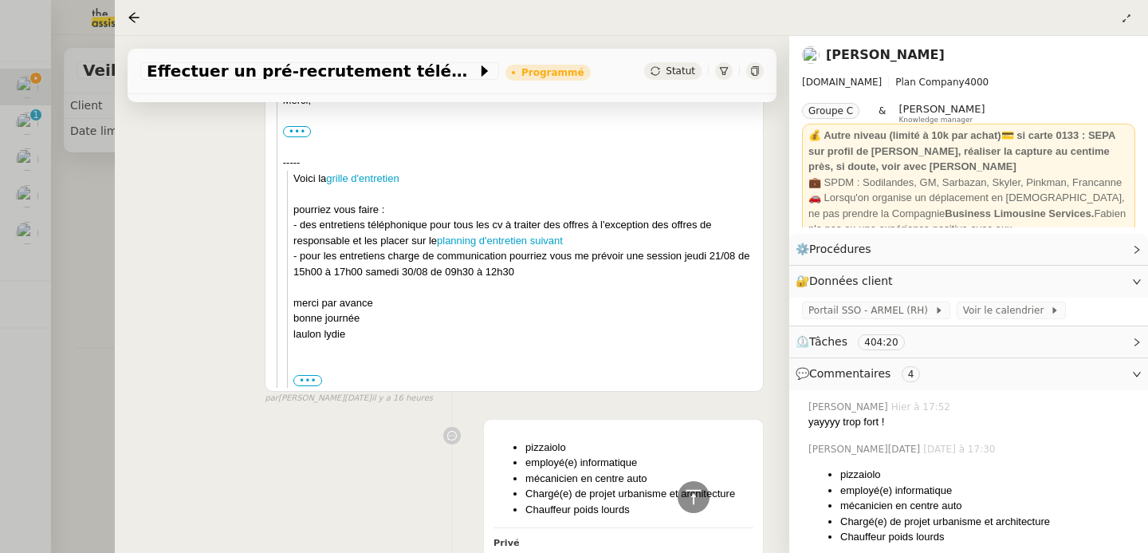
click at [69, 431] on div at bounding box center [574, 276] width 1148 height 553
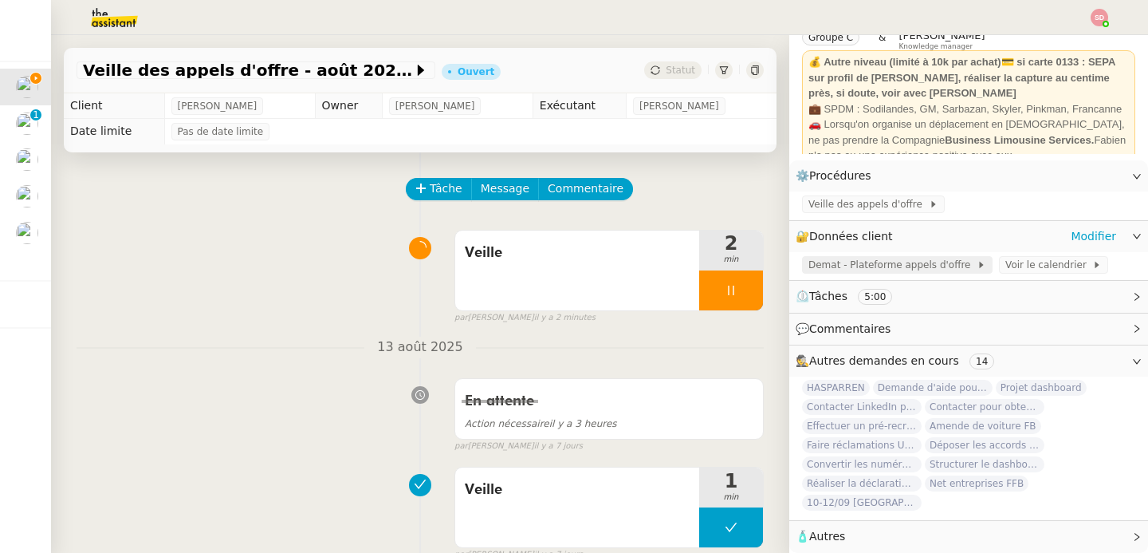
click at [918, 257] on span "Demat - Plateforme appels d'offre" at bounding box center [892, 265] width 168 height 16
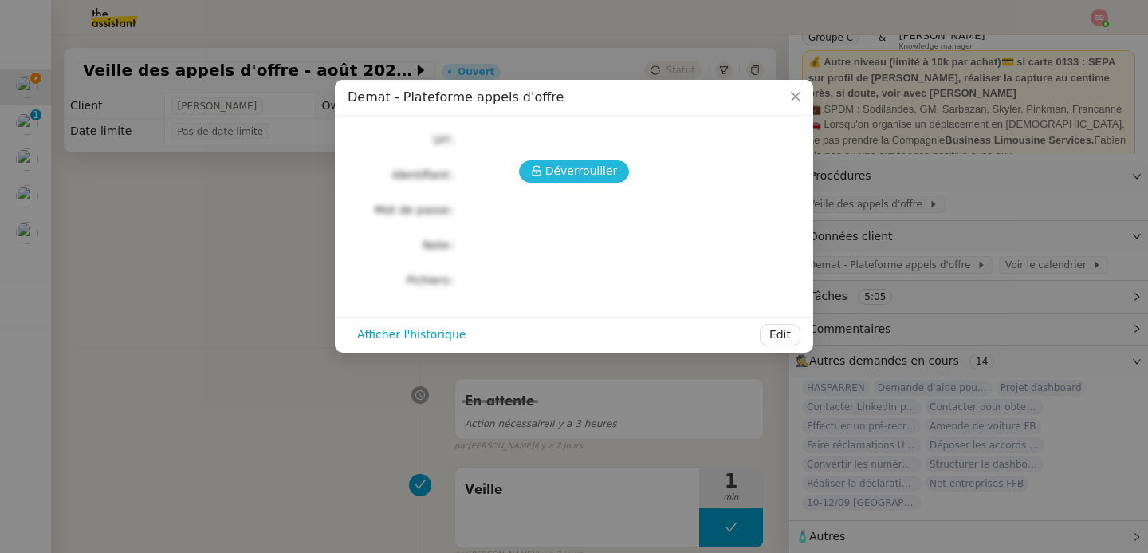
click at [597, 175] on span "Déverrouiller" at bounding box center [581, 171] width 73 height 18
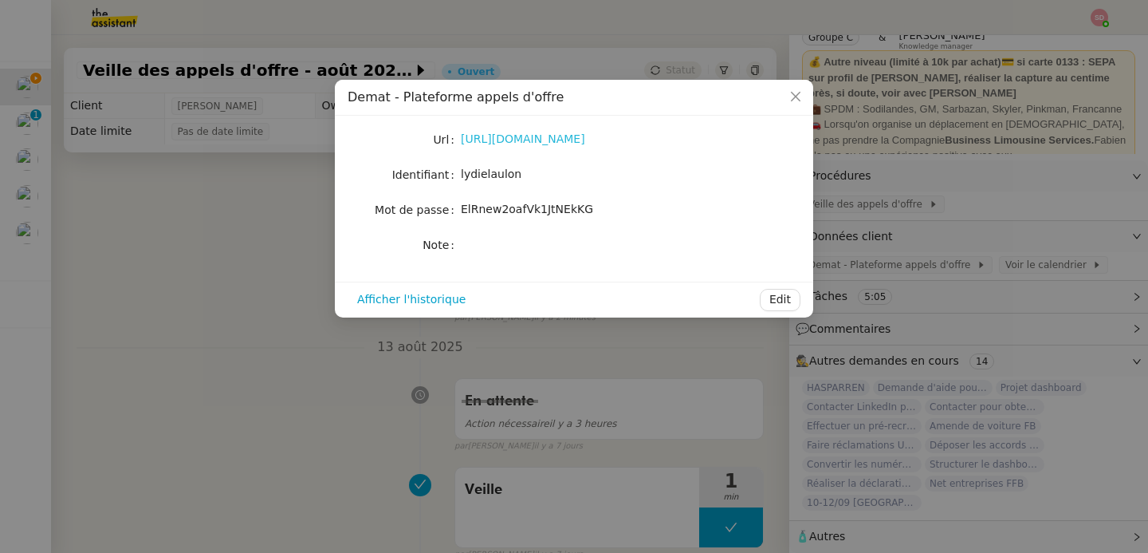
click at [529, 141] on link "https://demat-ampa.fr/?page=Entreprise.EntrepriseAdvancedSearch&searchAnnCons" at bounding box center [523, 138] width 124 height 13
click at [159, 226] on nz-modal-container "Demat - Plateforme appels d'offre Url https://demat-ampa.fr/?page=Entreprise.En…" at bounding box center [574, 276] width 1148 height 553
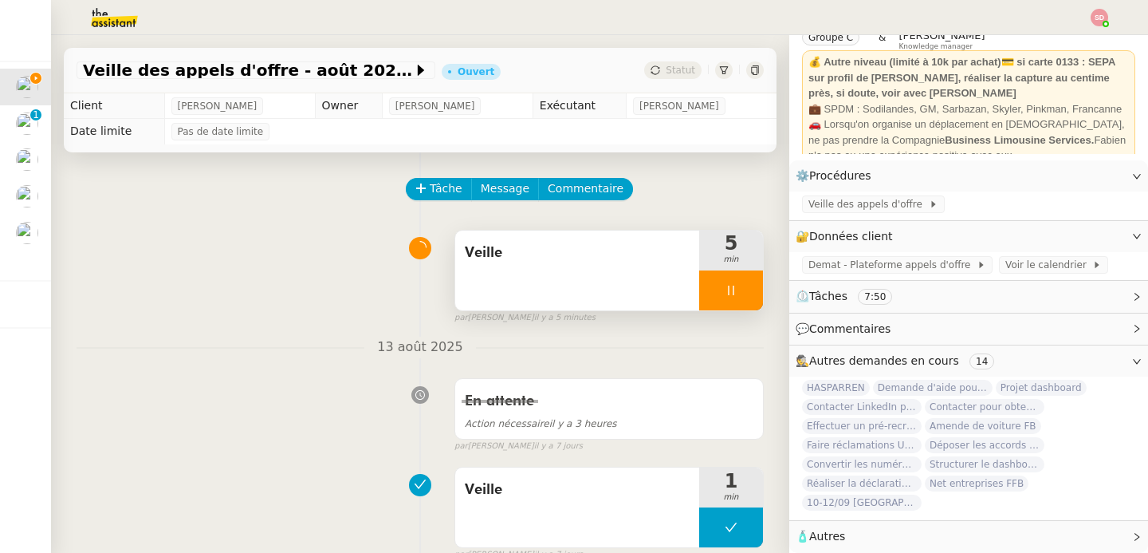
click at [718, 286] on div at bounding box center [731, 290] width 64 height 40
click at [731, 286] on button at bounding box center [747, 290] width 32 height 40
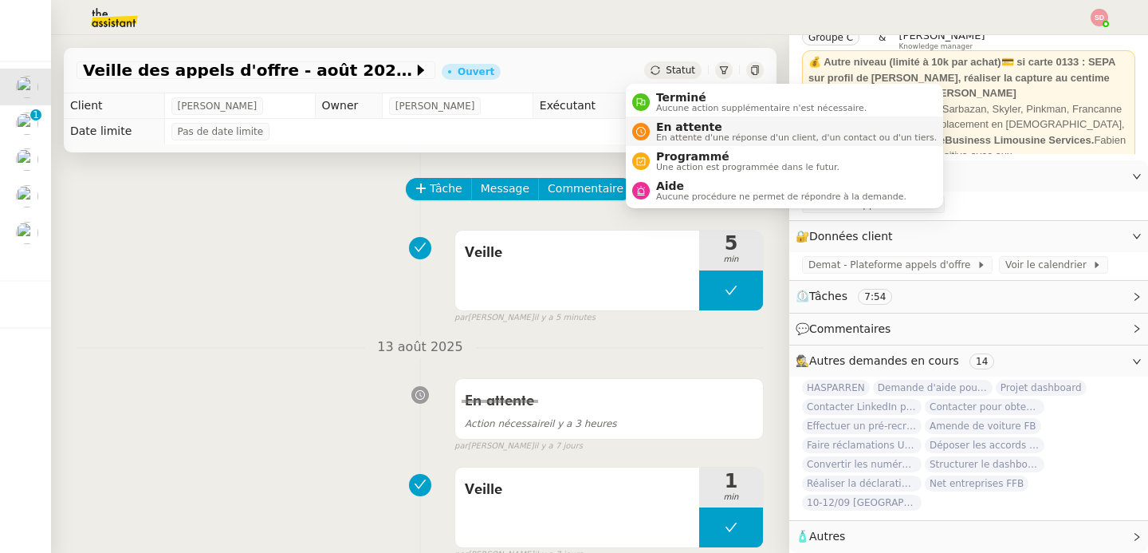
click at [678, 132] on span "En attente" at bounding box center [796, 126] width 281 height 13
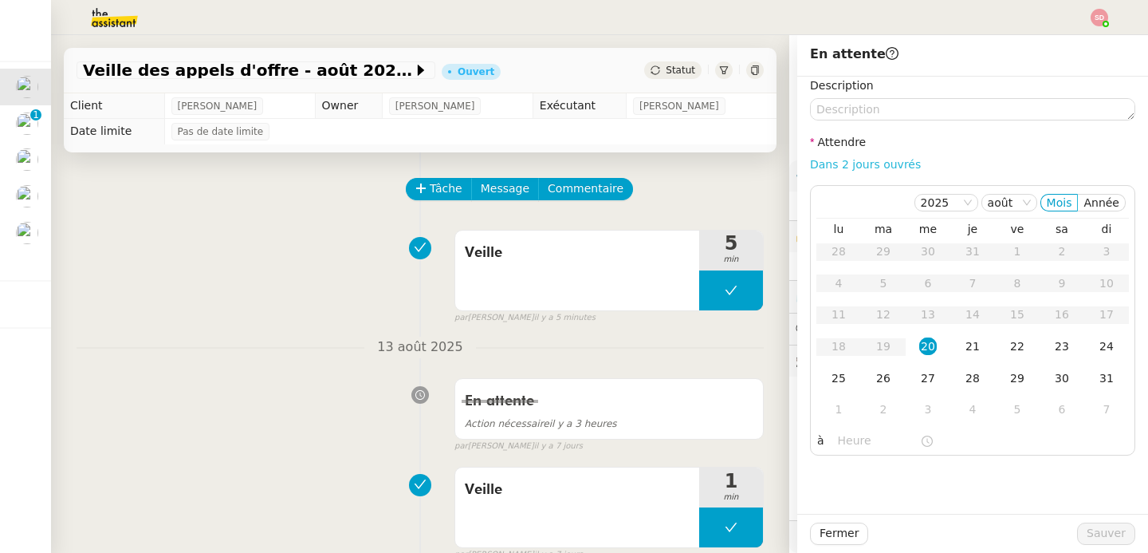
click at [888, 166] on link "Dans 2 jours ouvrés" at bounding box center [865, 164] width 111 height 13
type input "07:00"
click at [926, 374] on td "27" at bounding box center [928, 379] width 45 height 32
click at [1111, 532] on span "Sauver" at bounding box center [1106, 533] width 39 height 18
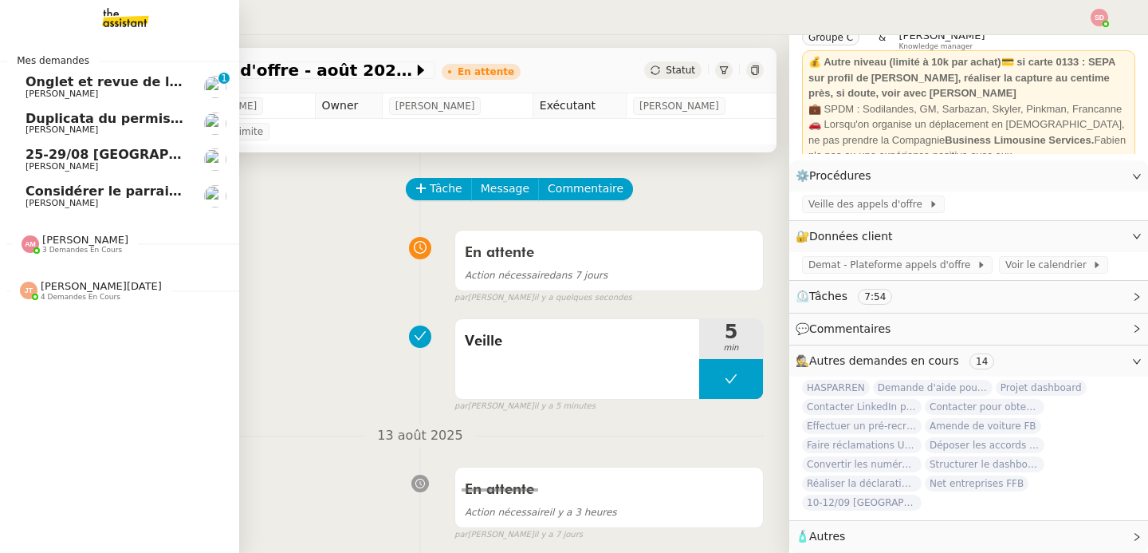
click at [41, 203] on span "[PERSON_NAME]" at bounding box center [62, 203] width 73 height 10
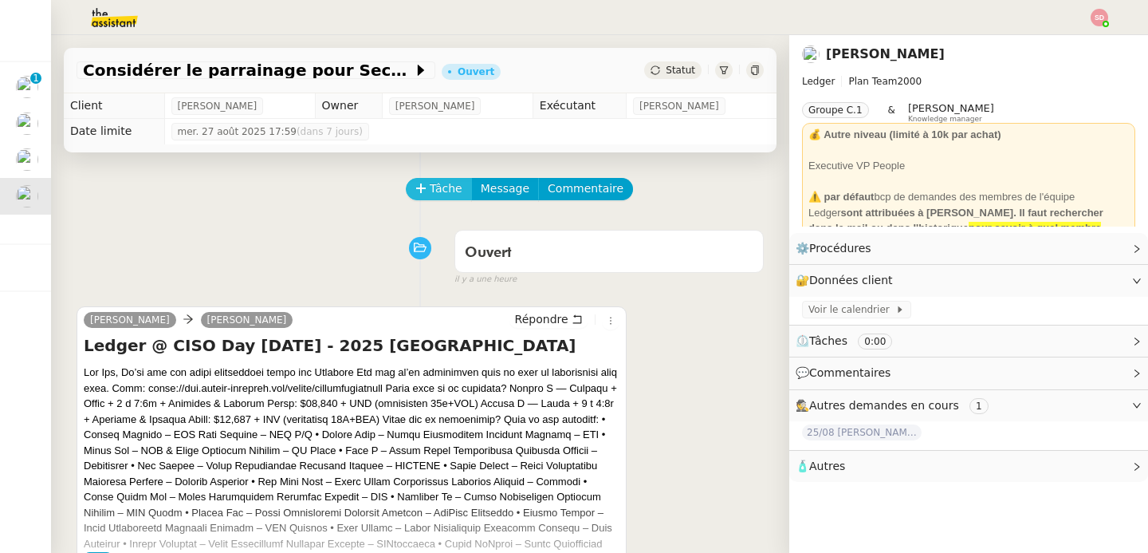
click at [416, 195] on button "Tâche" at bounding box center [439, 189] width 66 height 22
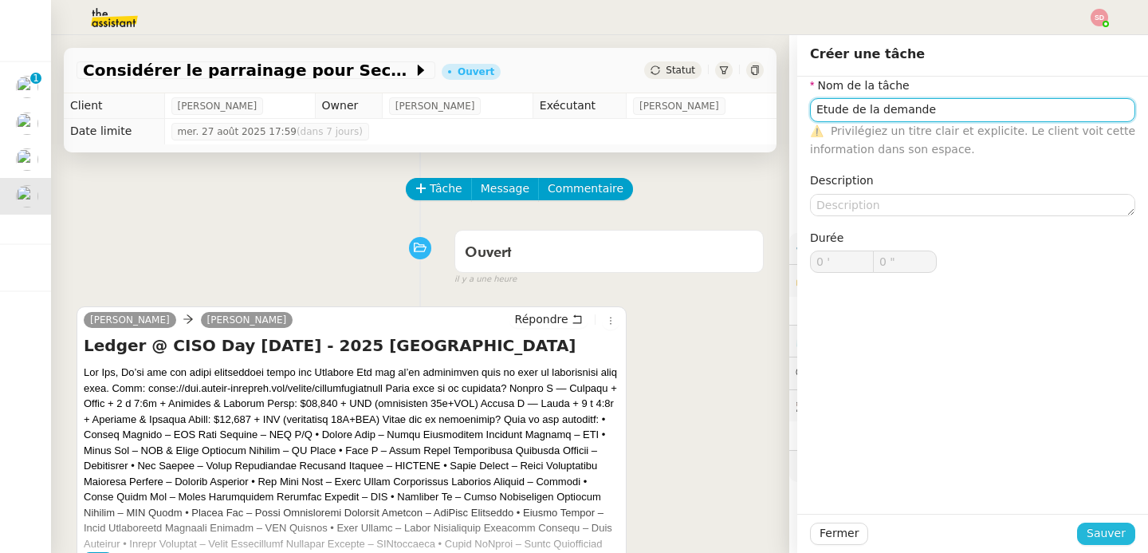
type input "Etude de la demande"
click at [1091, 532] on span "Sauver" at bounding box center [1106, 533] width 39 height 18
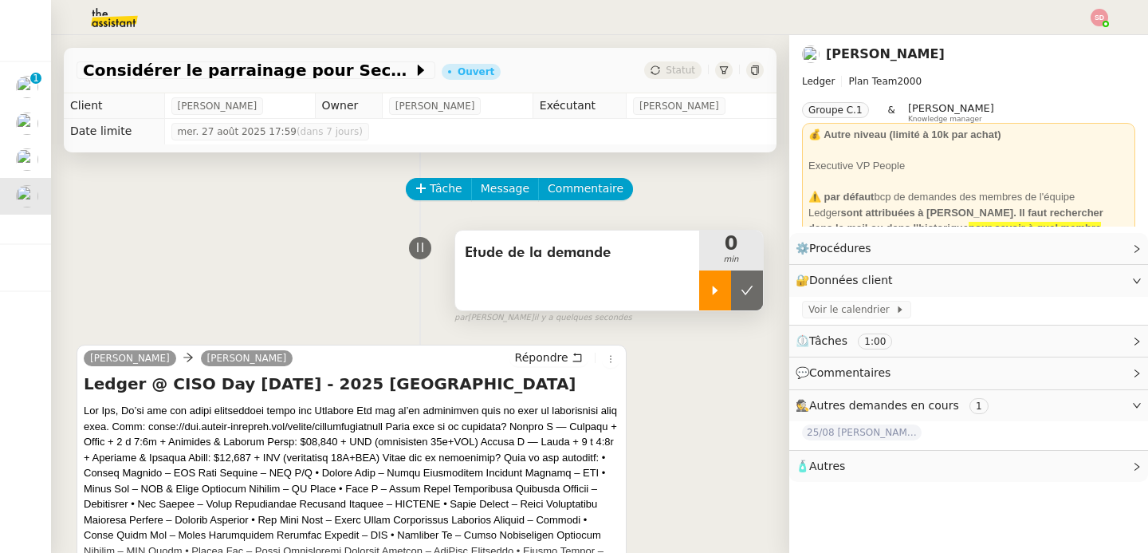
click at [699, 294] on div at bounding box center [715, 290] width 32 height 40
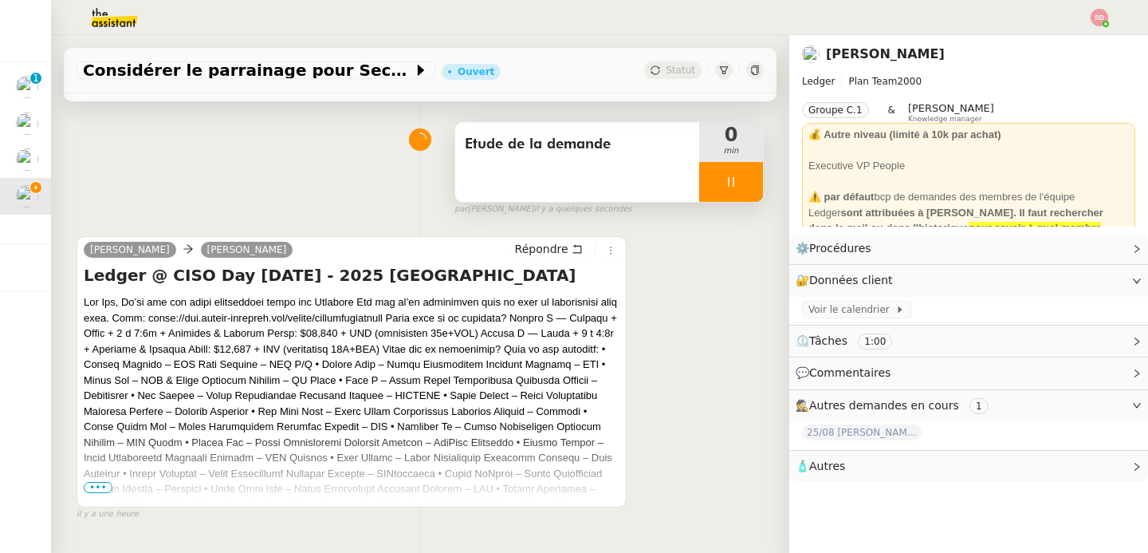
scroll to position [211, 0]
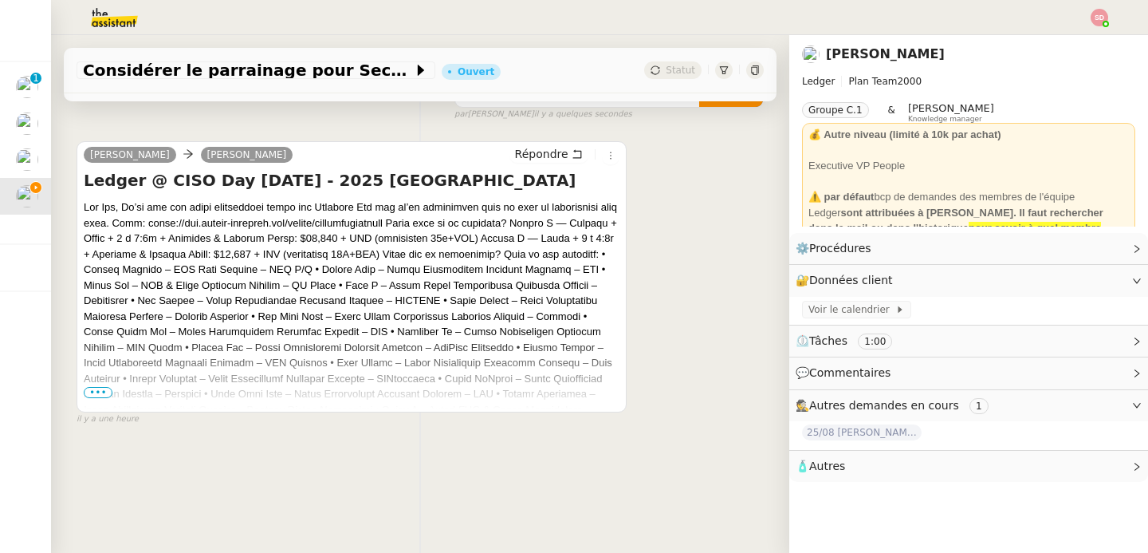
click at [90, 387] on span "•••" at bounding box center [98, 392] width 29 height 11
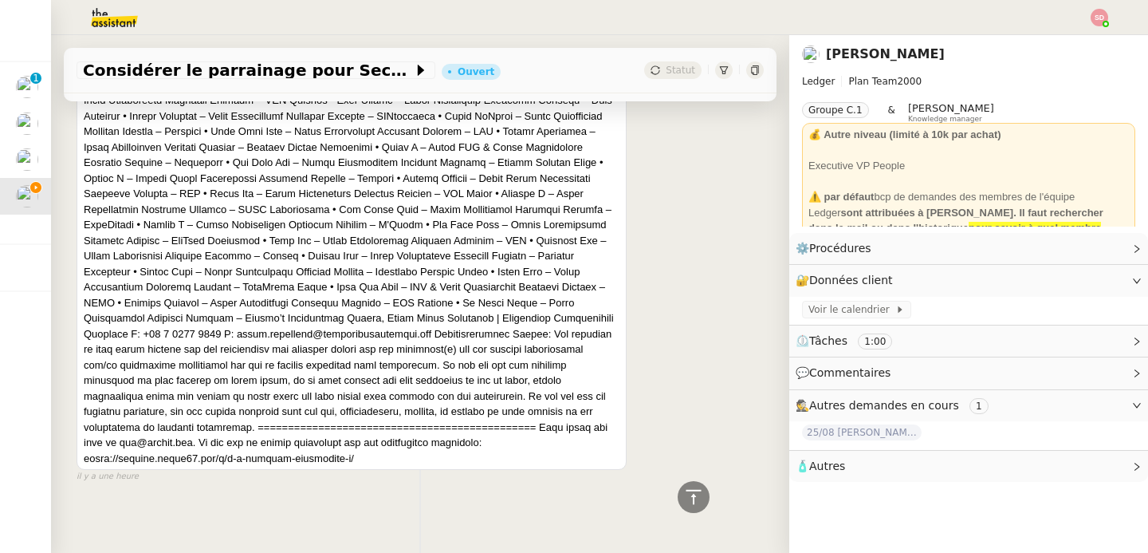
scroll to position [0, 0]
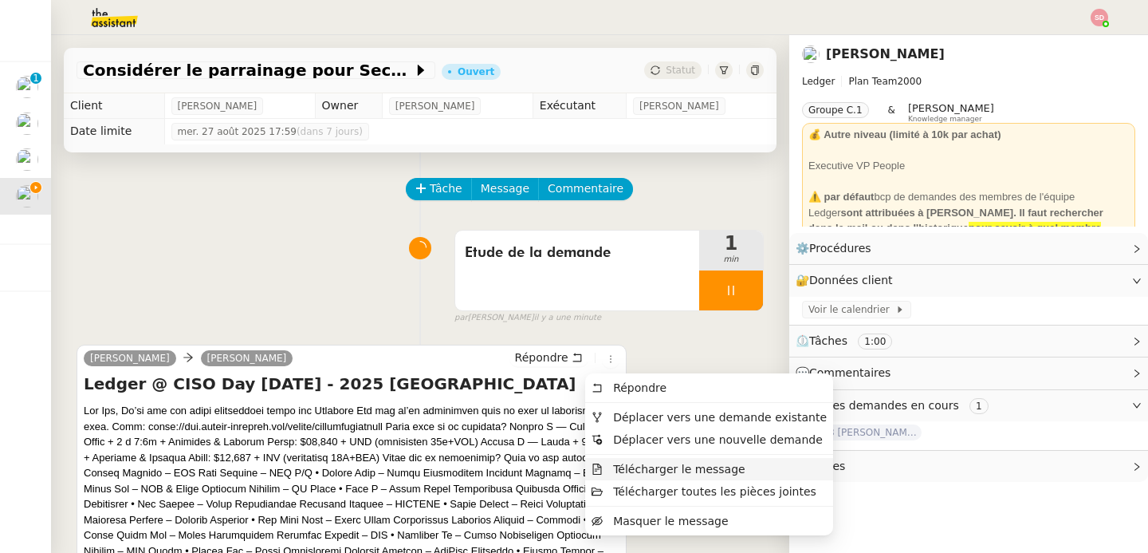
click at [655, 476] on li "Télécharger le message" at bounding box center [709, 469] width 248 height 22
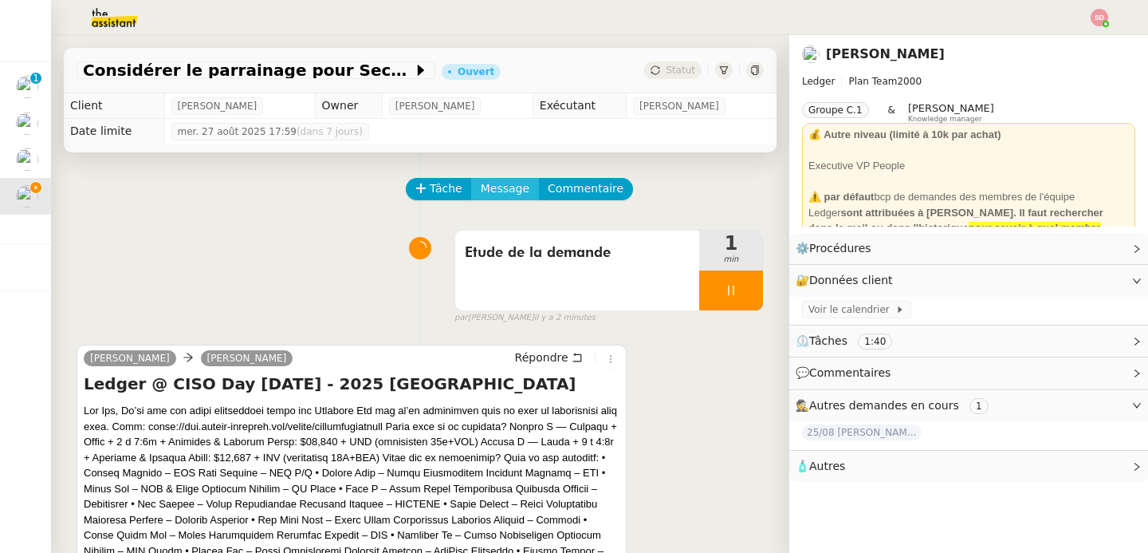
click at [481, 195] on span "Message" at bounding box center [505, 188] width 49 height 18
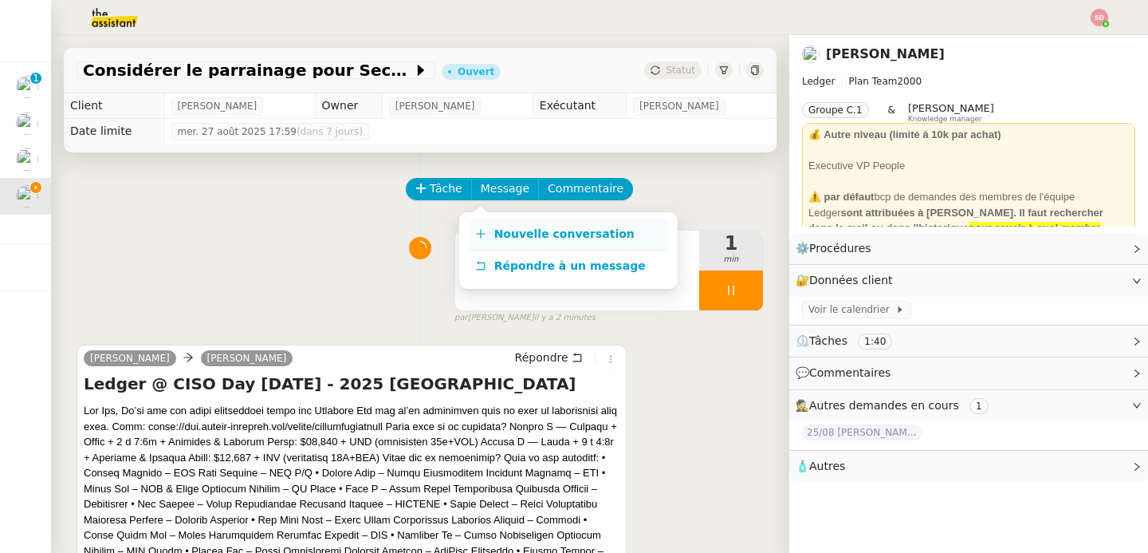
click at [478, 225] on link "Nouvelle conversation" at bounding box center [568, 234] width 199 height 32
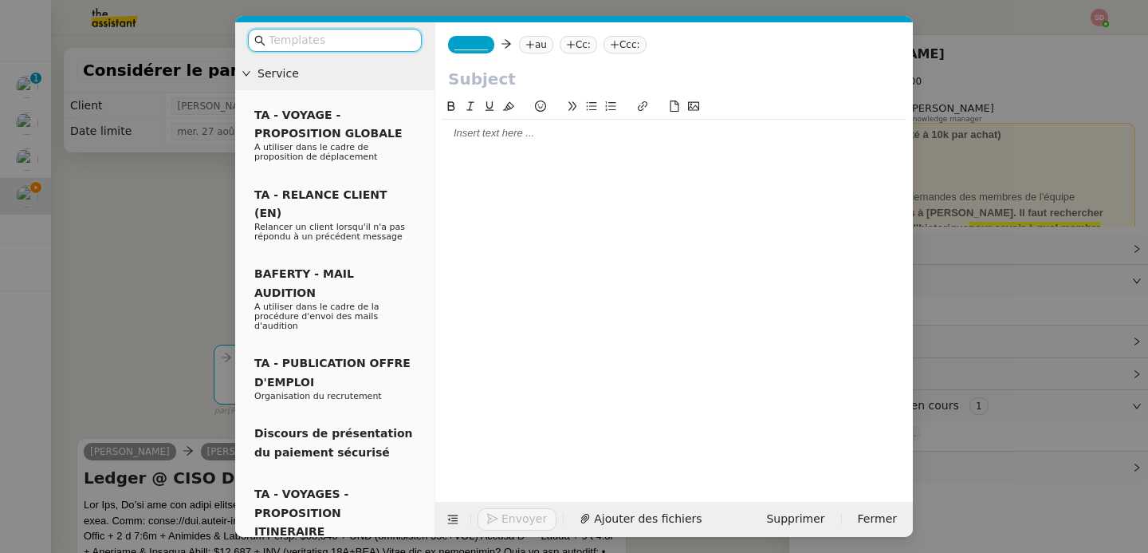
click at [466, 38] on nz-tag "_______" at bounding box center [471, 45] width 46 height 18
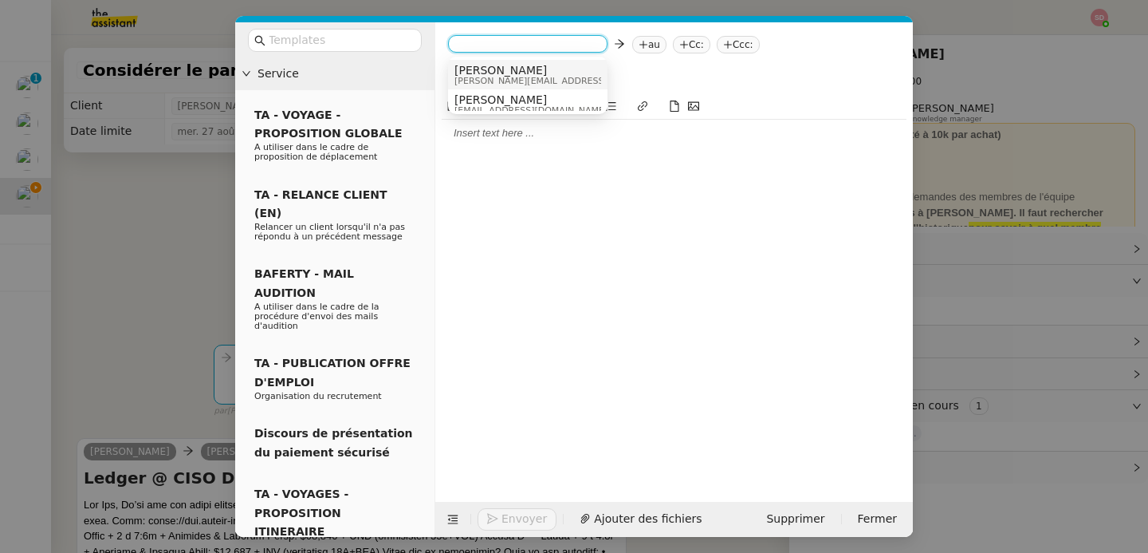
click at [485, 77] on span "[PERSON_NAME][EMAIL_ADDRESS][DOMAIN_NAME]" at bounding box center [567, 81] width 226 height 9
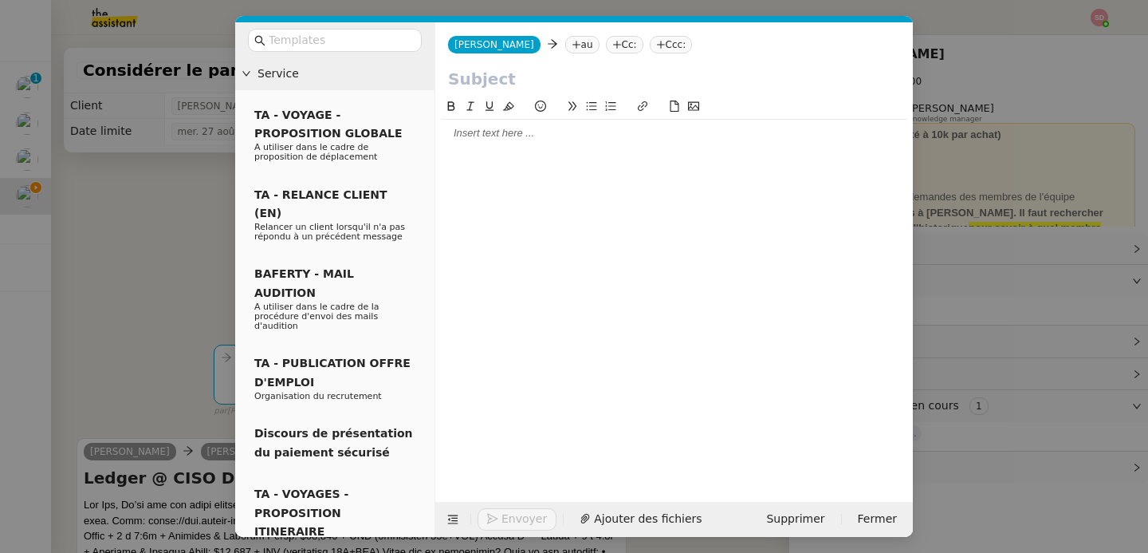
click at [565, 49] on nz-tag "au" at bounding box center [582, 45] width 34 height 18
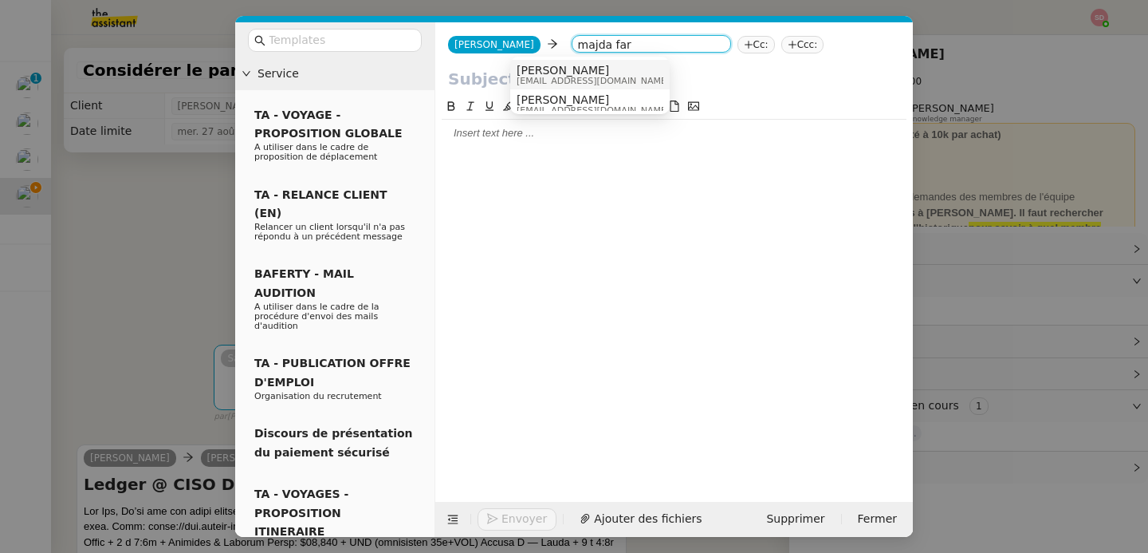
type input "majda far"
click at [550, 70] on span "[PERSON_NAME]" at bounding box center [593, 70] width 153 height 13
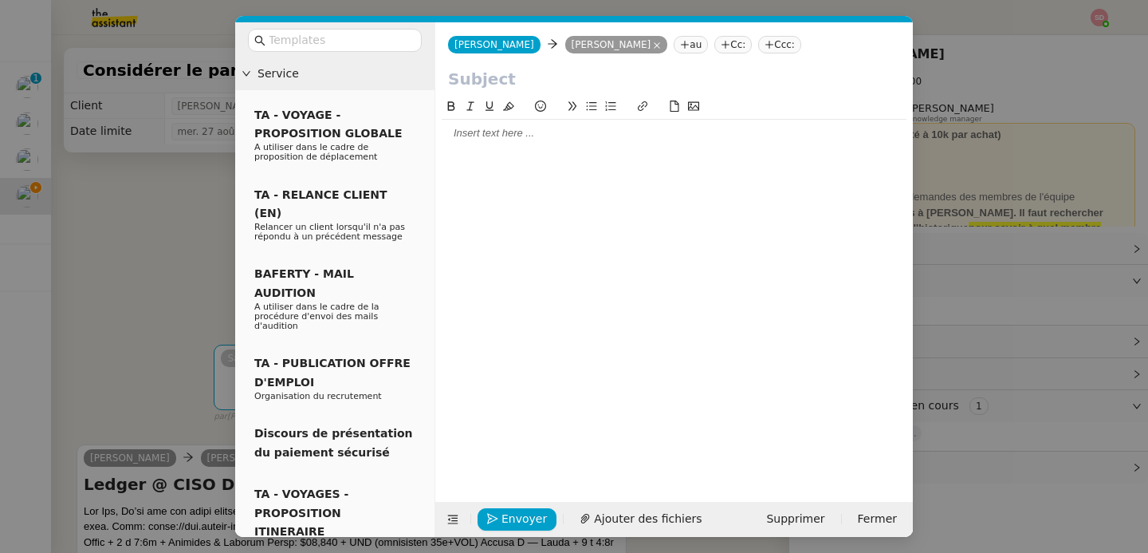
click at [550, 75] on input "text" at bounding box center [674, 79] width 452 height 24
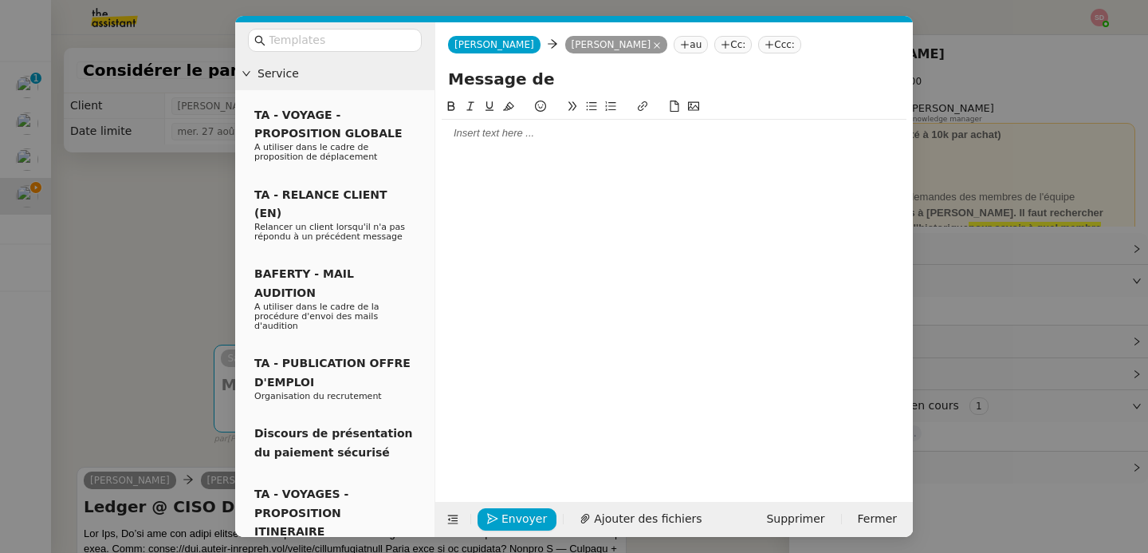
click at [513, 82] on input "Message de" at bounding box center [674, 79] width 452 height 24
click at [513, 81] on input "Message de" at bounding box center [674, 79] width 452 height 24
paste input "Ledger @ CISO Day [DATE] - 2025 [GEOGRAPHIC_DATA]"
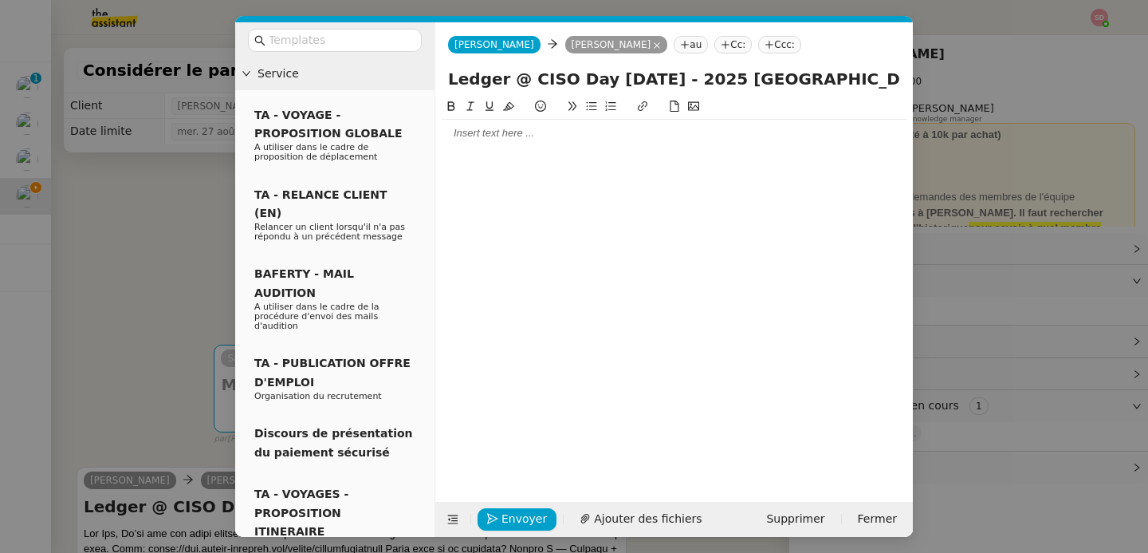
type input "Ledger @ CISO Day [DATE] - 2025 [GEOGRAPHIC_DATA]"
click at [525, 136] on div at bounding box center [674, 133] width 465 height 14
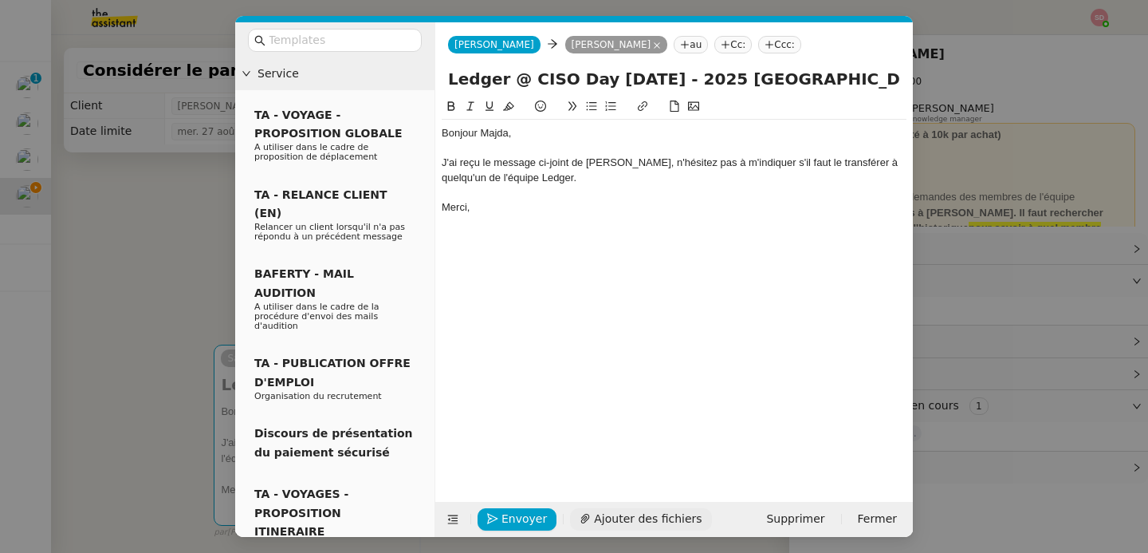
click at [640, 513] on span "Ajouter des fichiers" at bounding box center [648, 518] width 108 height 18
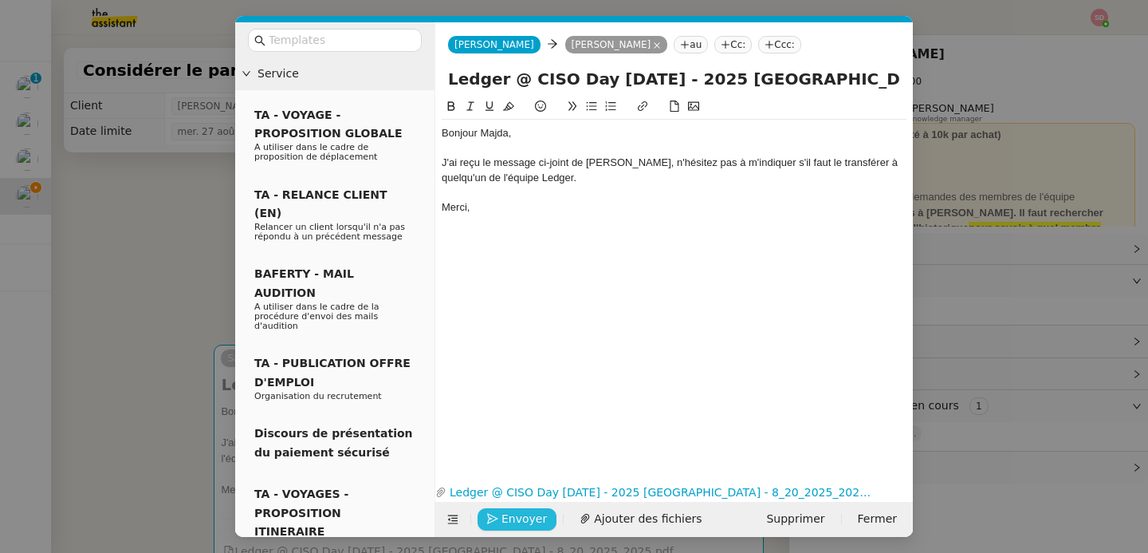
click at [498, 517] on button "Envoyer" at bounding box center [517, 519] width 79 height 22
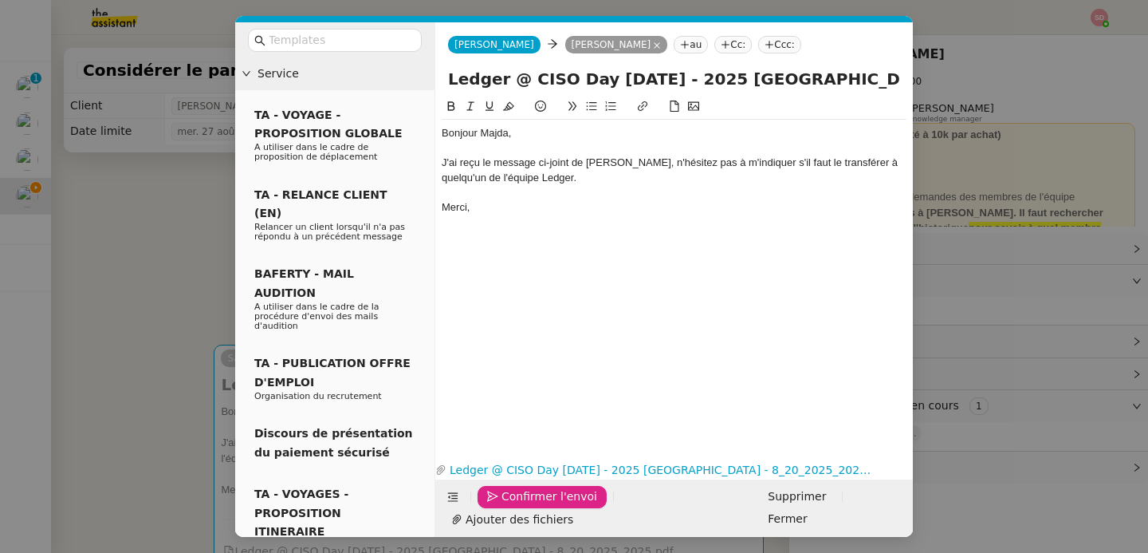
click at [498, 508] on button "Confirmer l'envoi" at bounding box center [542, 497] width 129 height 22
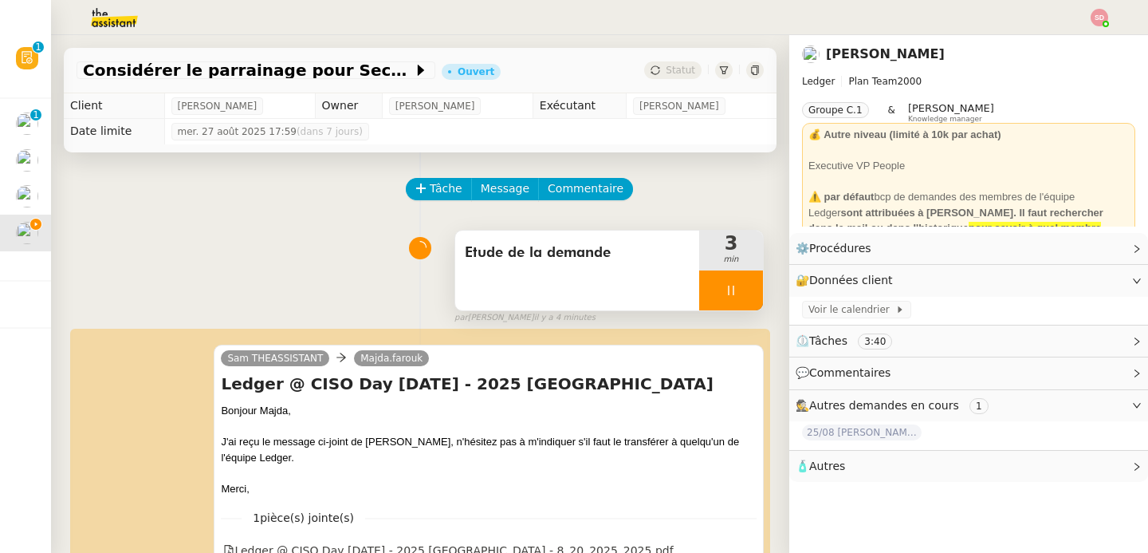
click at [722, 296] on div at bounding box center [731, 290] width 64 height 40
click at [741, 296] on icon at bounding box center [747, 290] width 13 height 13
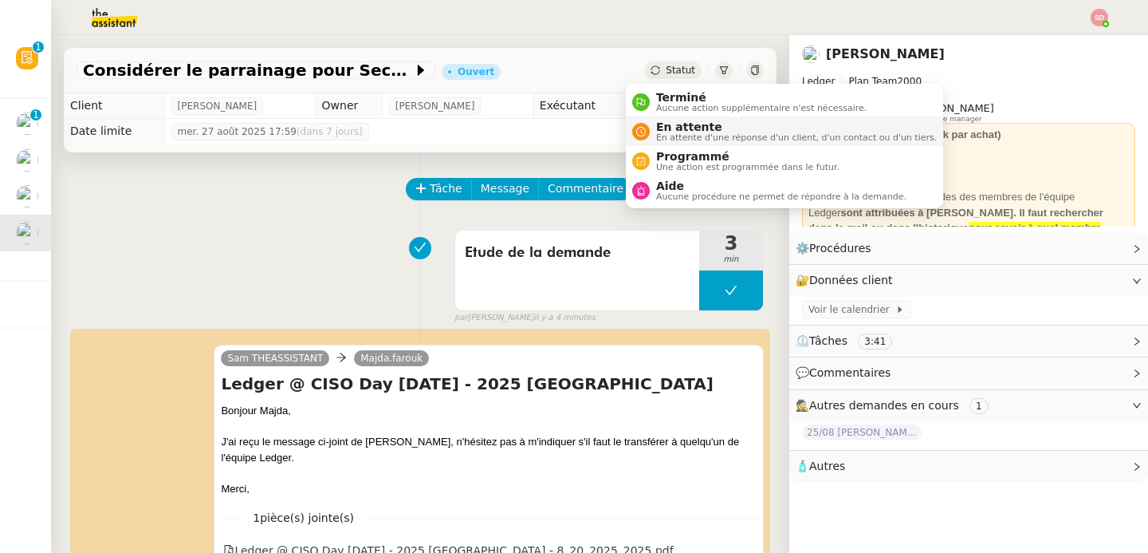
click at [670, 132] on span "En attente" at bounding box center [796, 126] width 281 height 13
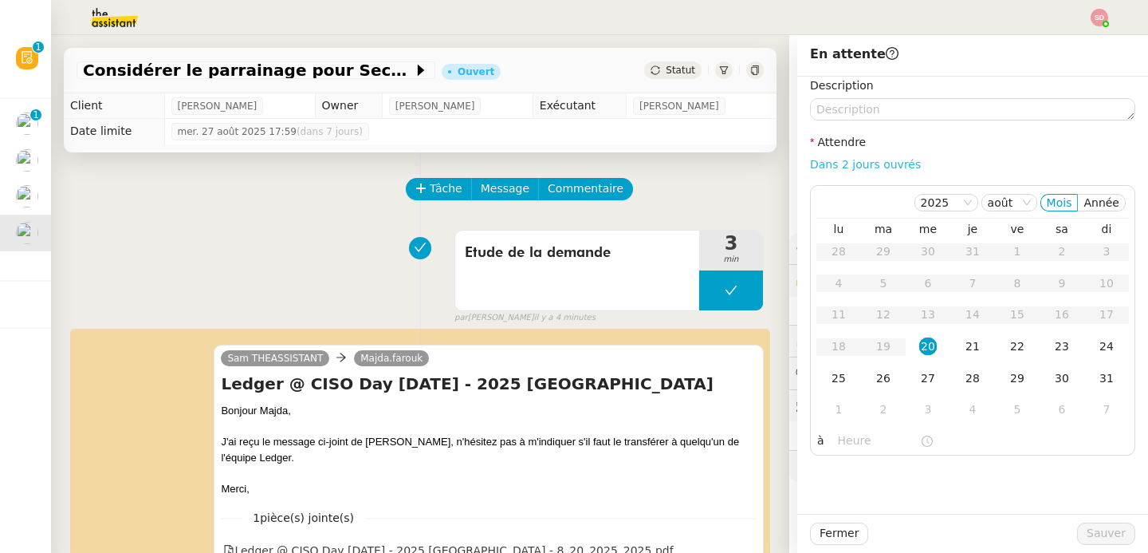
click at [826, 159] on link "Dans 2 jours ouvrés" at bounding box center [865, 164] width 111 height 13
type input "07:00"
click at [918, 390] on td "27" at bounding box center [928, 379] width 45 height 32
click at [1097, 533] on span "Sauver" at bounding box center [1106, 533] width 39 height 18
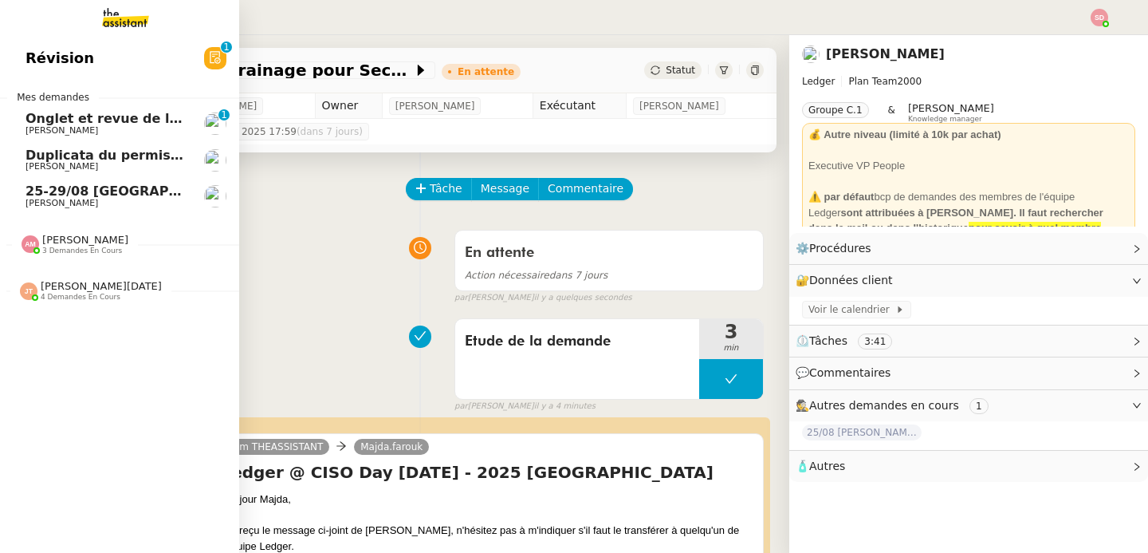
click at [12, 198] on link "25-29/08 Bordeaux - Copenhague Fabien Bornancin" at bounding box center [119, 196] width 239 height 37
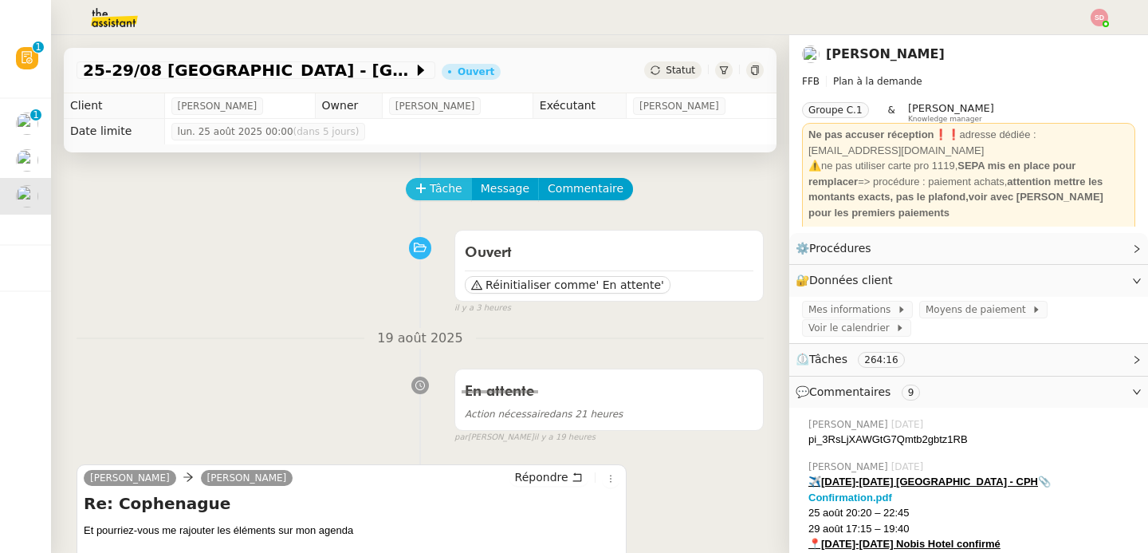
click at [430, 186] on span "Tâche" at bounding box center [446, 188] width 33 height 18
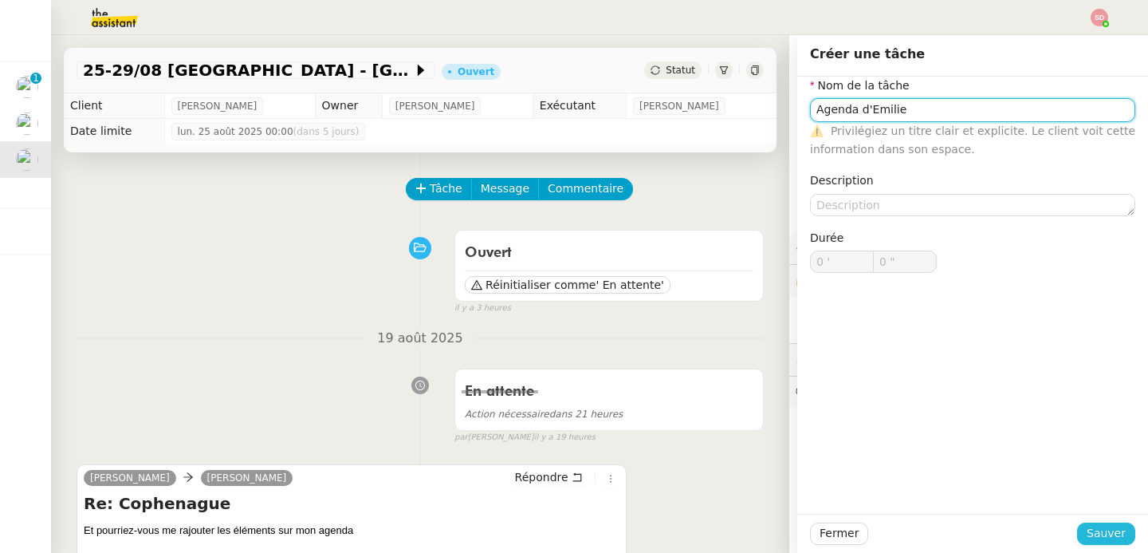
type input "Agenda d'Emilie"
click at [1108, 539] on span "Sauver" at bounding box center [1106, 533] width 39 height 18
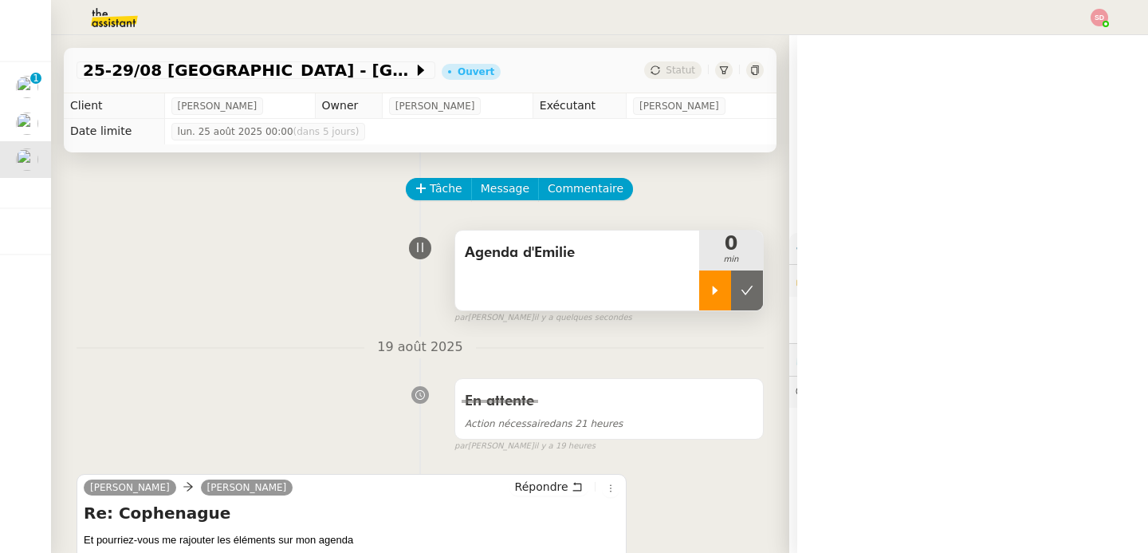
click at [699, 289] on div at bounding box center [715, 290] width 32 height 40
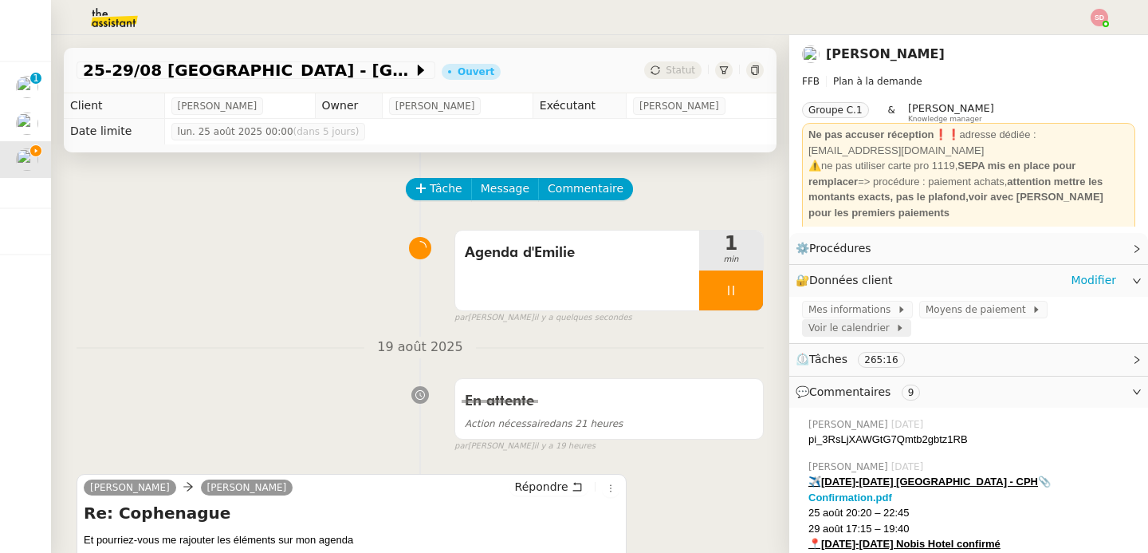
click at [850, 328] on span "Voir le calendrier" at bounding box center [851, 328] width 87 height 16
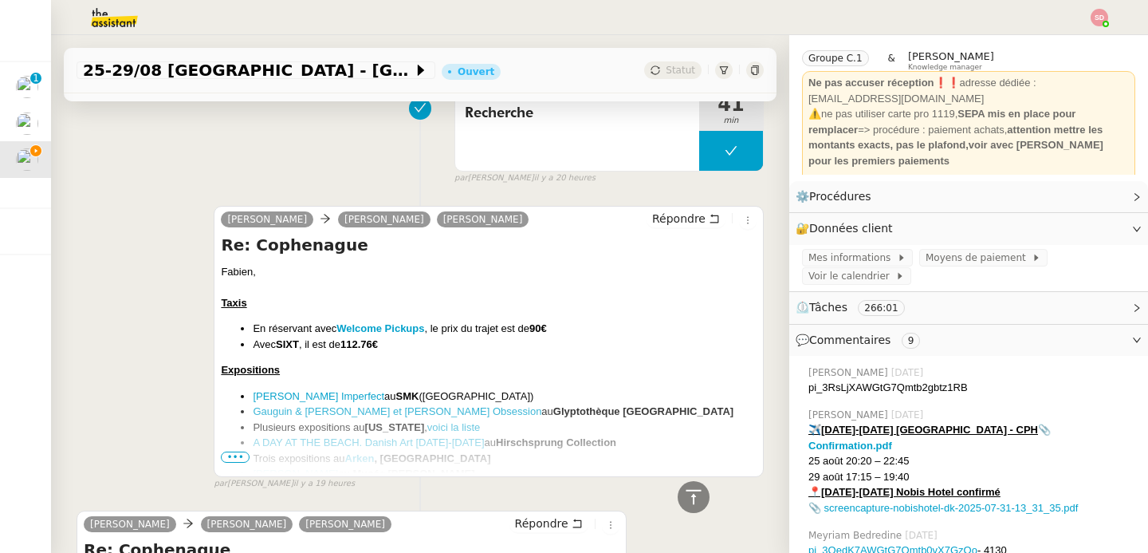
scroll to position [115, 0]
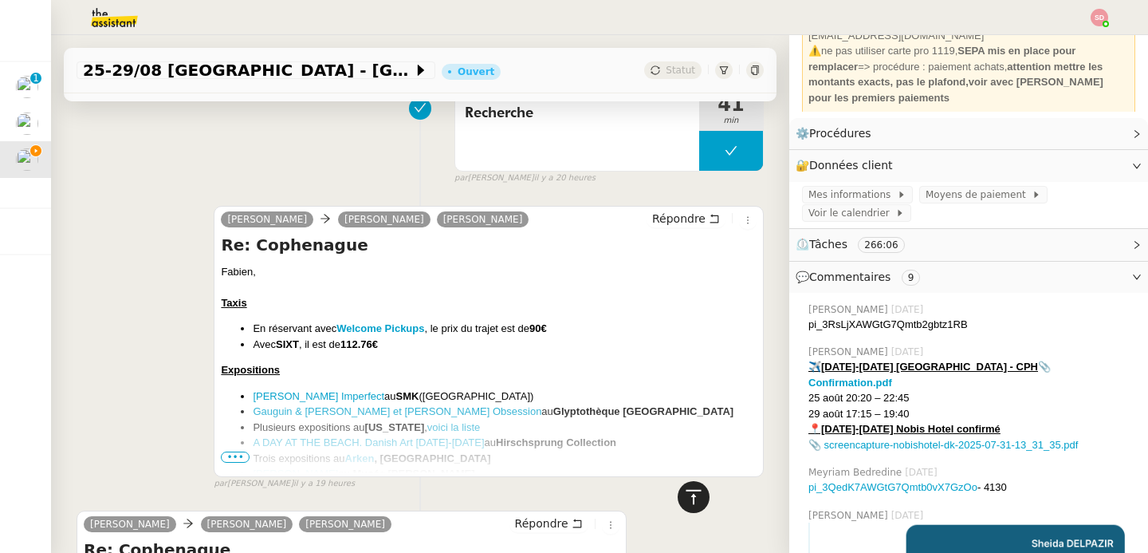
click at [685, 495] on icon at bounding box center [693, 496] width 19 height 19
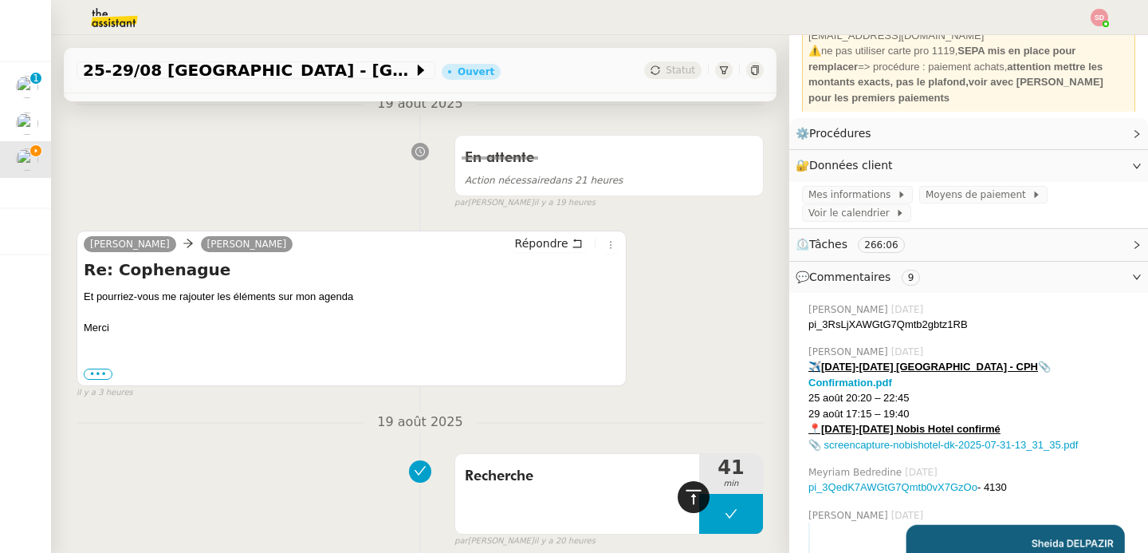
scroll to position [0, 0]
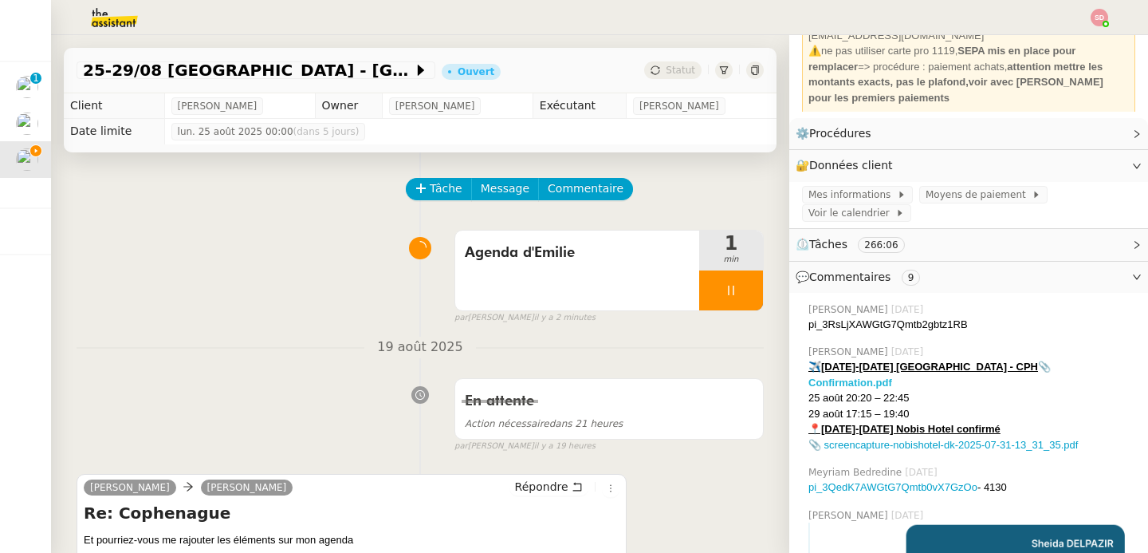
click at [1005, 367] on strong "📎 Confirmation.pdf" at bounding box center [929, 374] width 242 height 28
click at [281, 276] on div "Agenda d'Emilie 2 min false par Sheida D. il y a 2 minutes" at bounding box center [420, 273] width 687 height 102
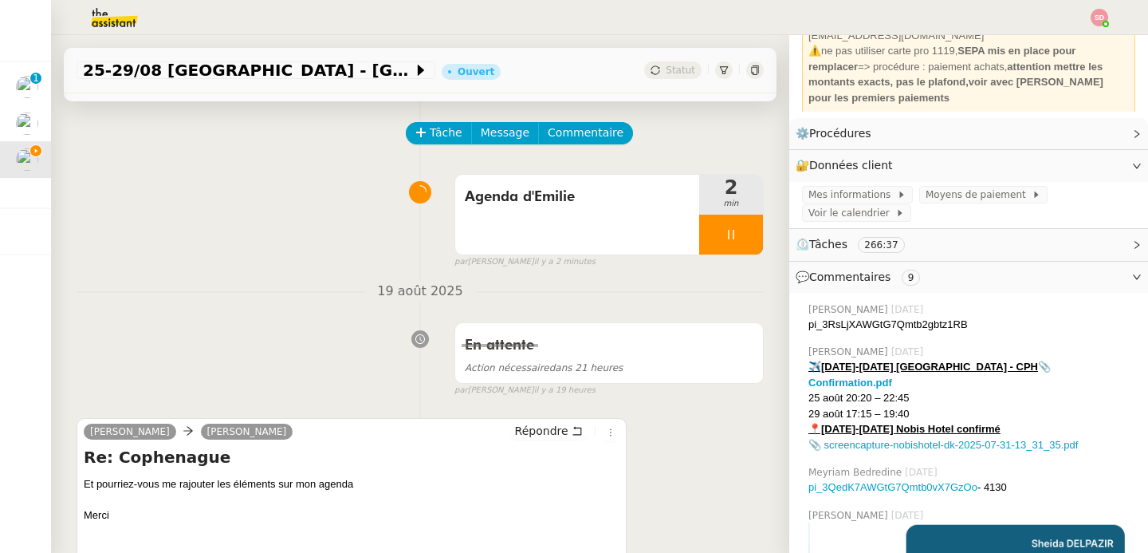
scroll to position [237, 0]
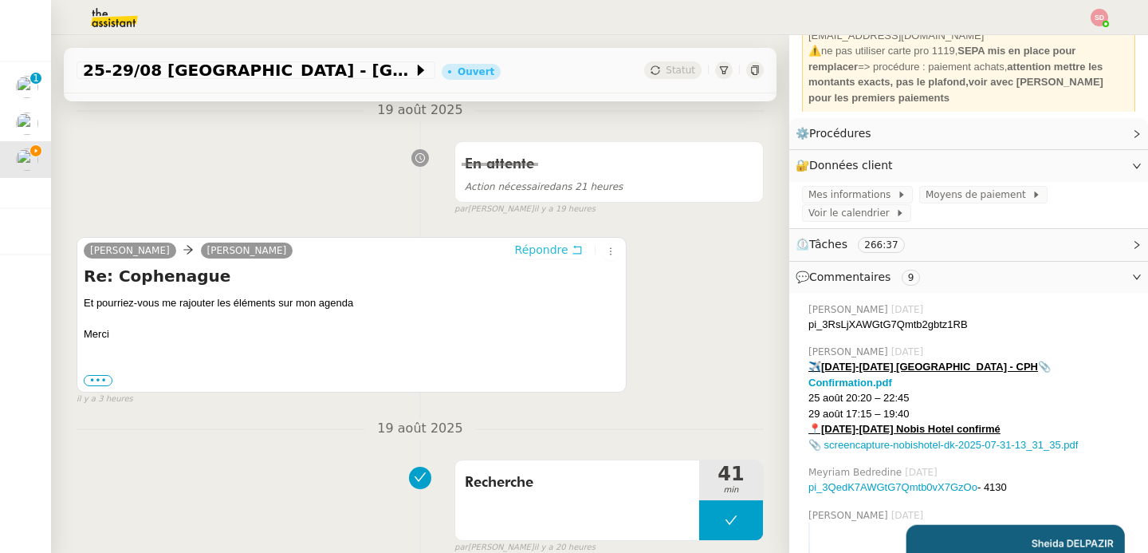
click at [530, 249] on span "Répondre" at bounding box center [541, 250] width 53 height 16
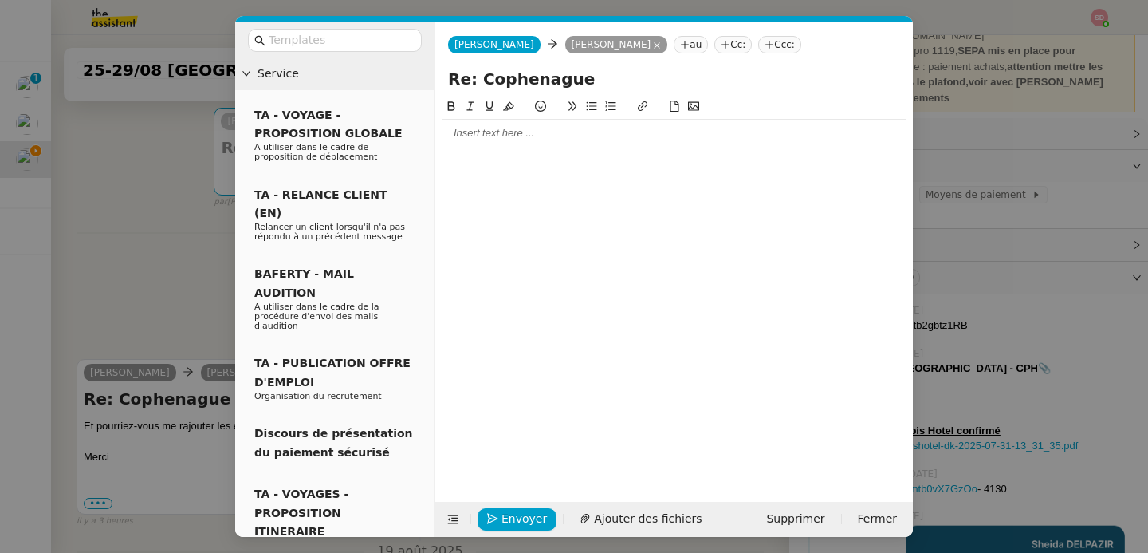
click at [498, 143] on div at bounding box center [674, 133] width 465 height 27
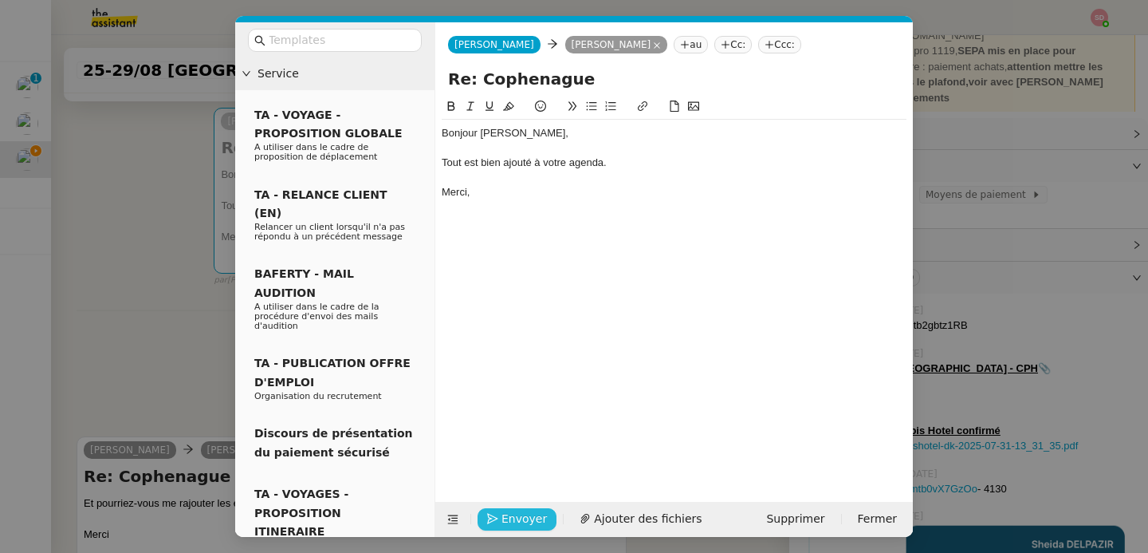
click at [532, 521] on span "Envoyer" at bounding box center [523, 518] width 45 height 18
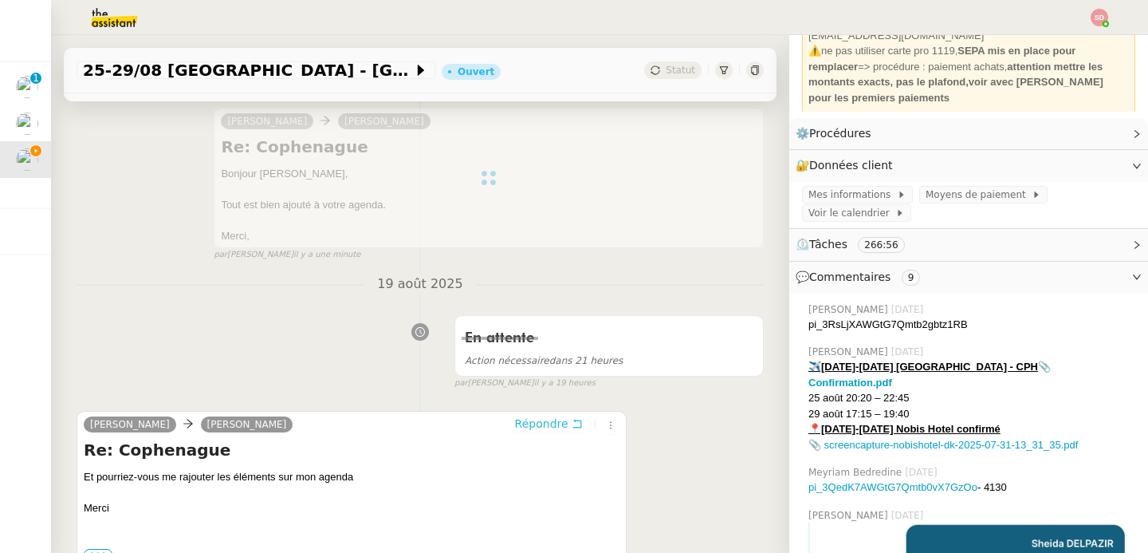
scroll to position [0, 0]
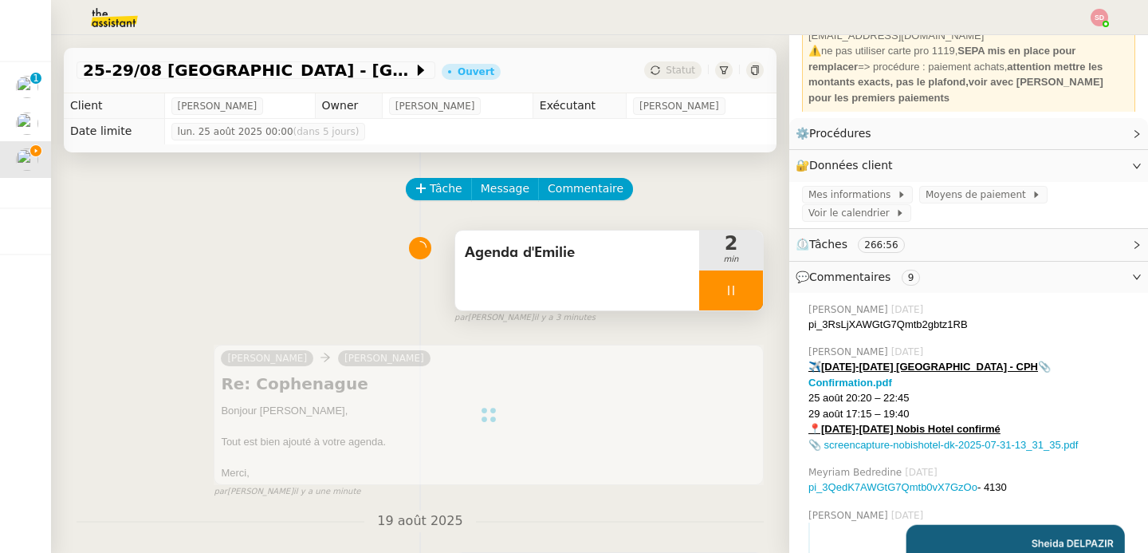
click at [729, 285] on div at bounding box center [731, 290] width 64 height 40
click at [741, 285] on icon at bounding box center [747, 290] width 13 height 13
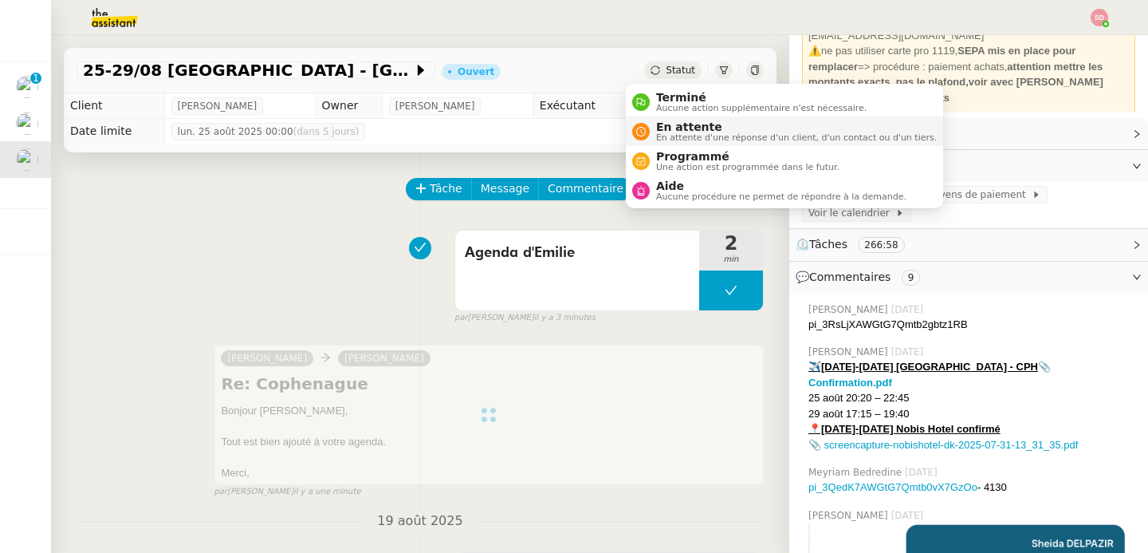
click at [642, 137] on nz-avatar at bounding box center [641, 132] width 18 height 18
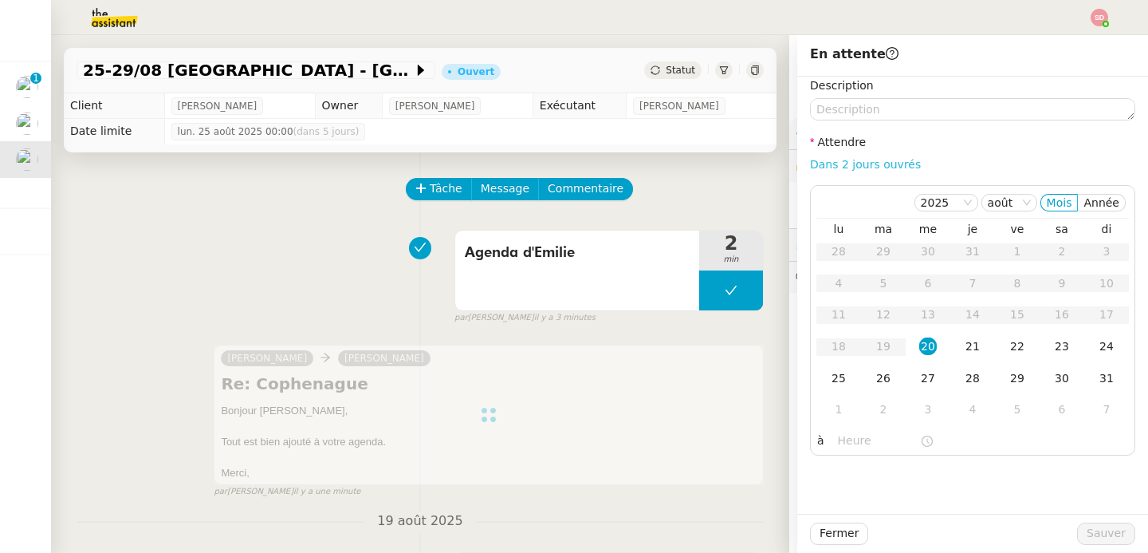
click at [869, 167] on link "Dans 2 jours ouvrés" at bounding box center [865, 164] width 111 height 13
type input "07:00"
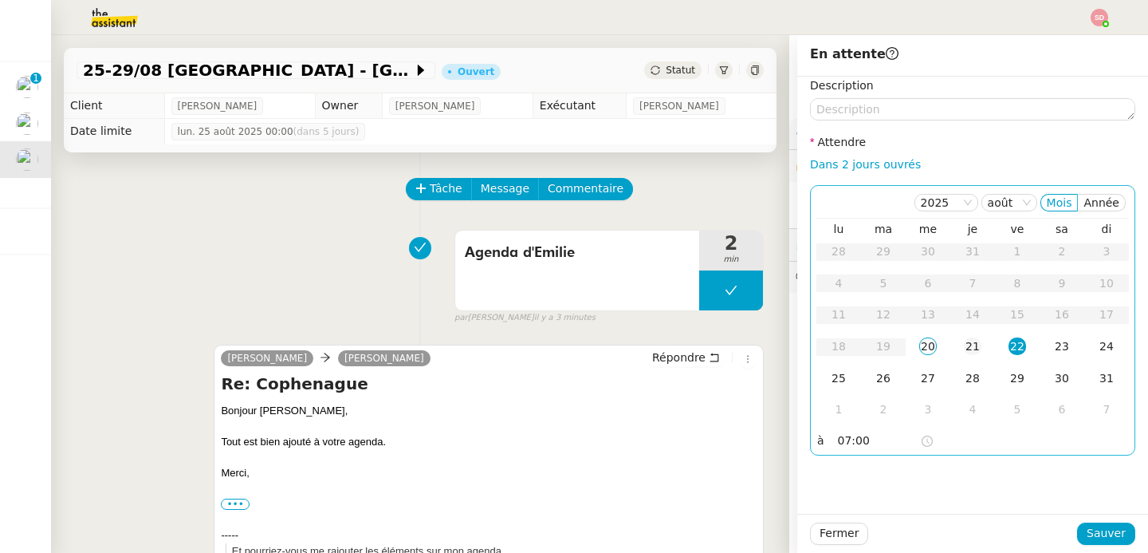
click at [964, 351] on div "21" at bounding box center [973, 346] width 18 height 18
click at [1103, 534] on span "Sauver" at bounding box center [1106, 533] width 39 height 18
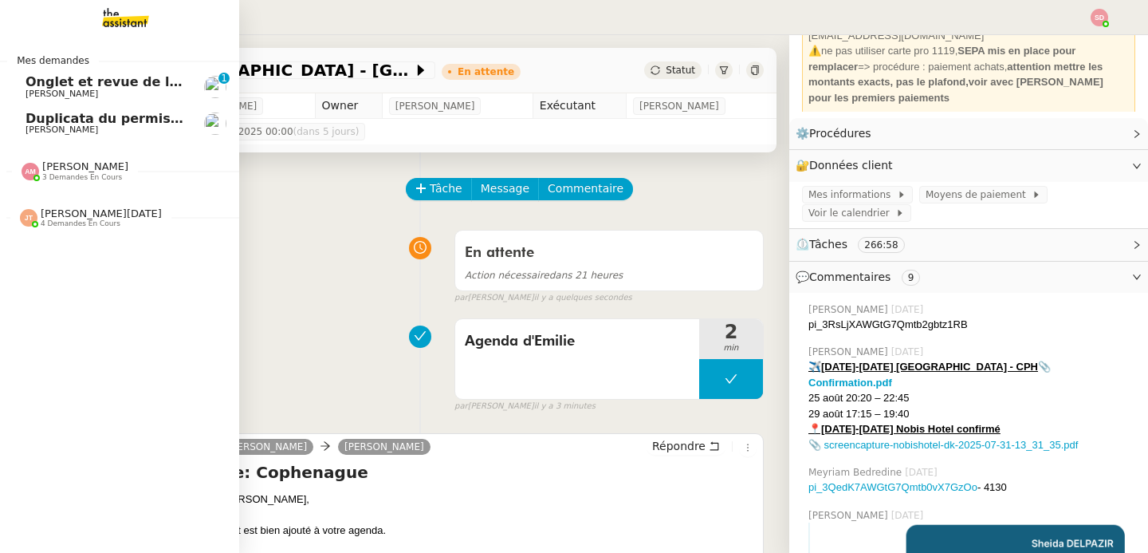
click at [53, 124] on span "[PERSON_NAME]" at bounding box center [62, 129] width 73 height 10
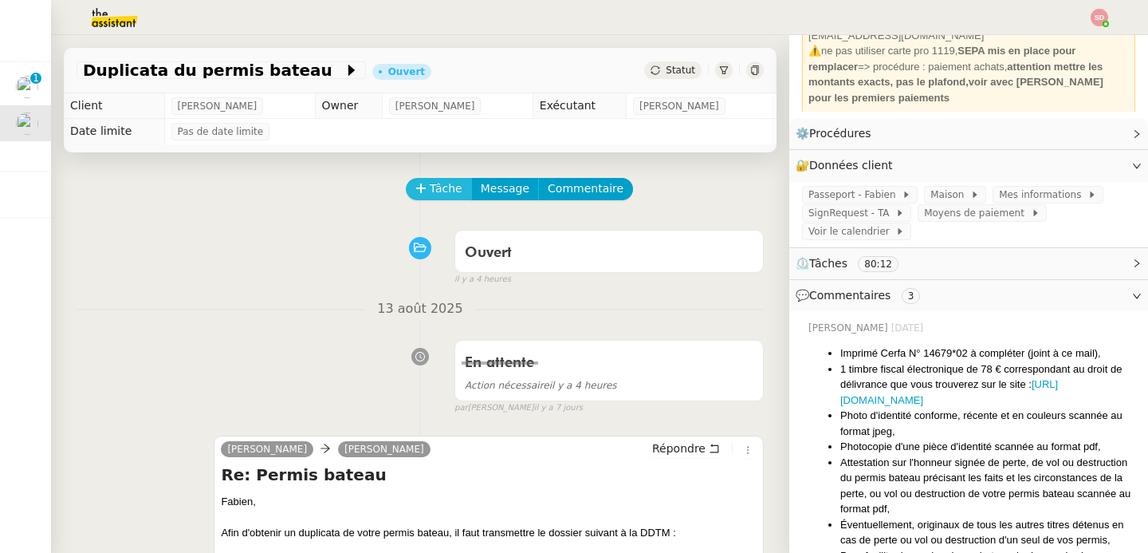
click at [430, 182] on span "Tâche" at bounding box center [446, 188] width 33 height 18
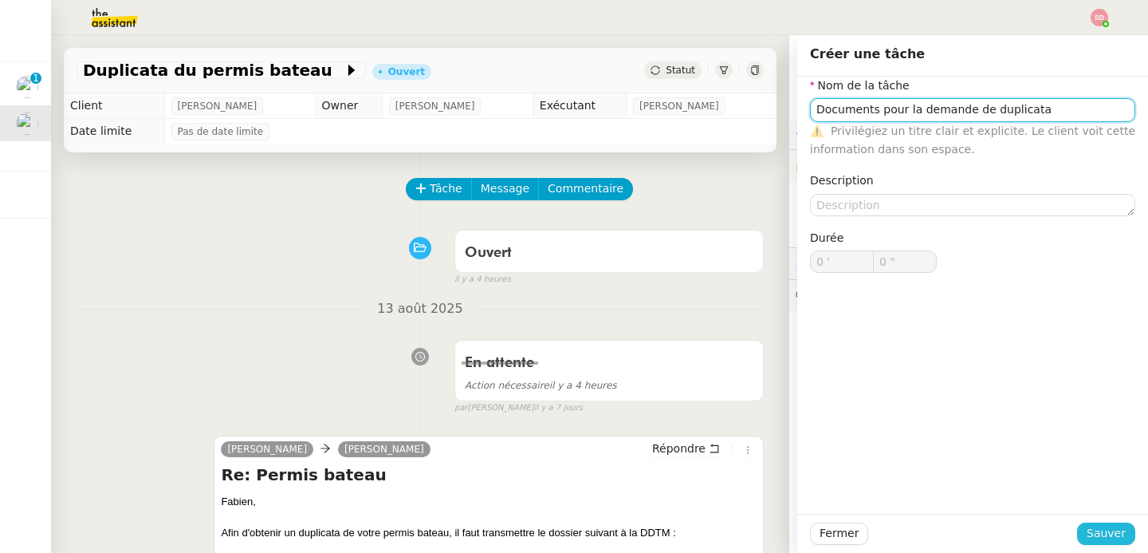
type input "Documents pour la demande de duplicata"
click at [1087, 529] on span "Sauver" at bounding box center [1106, 533] width 39 height 18
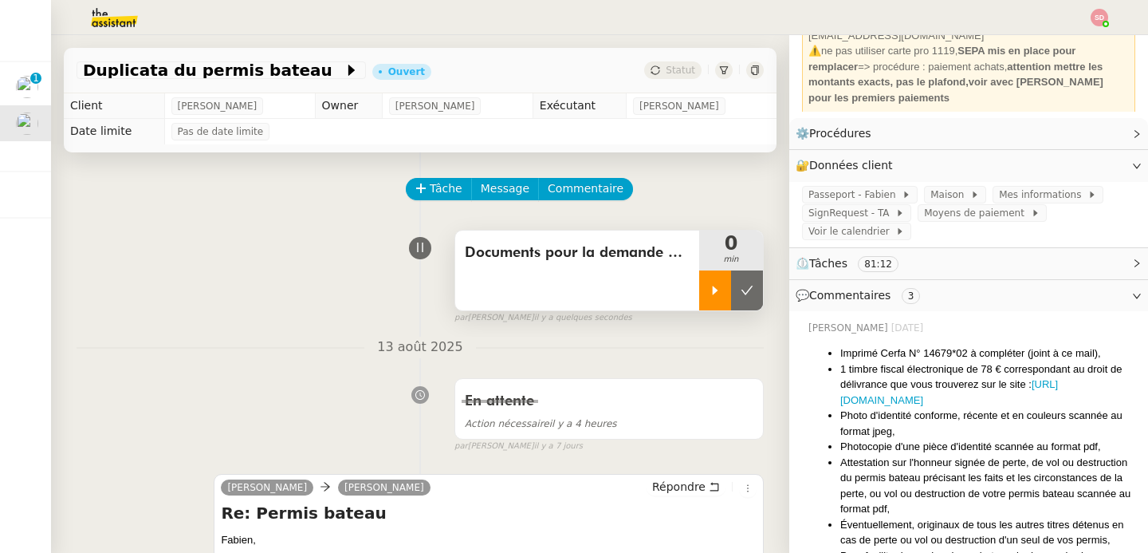
click at [699, 281] on div at bounding box center [715, 290] width 32 height 40
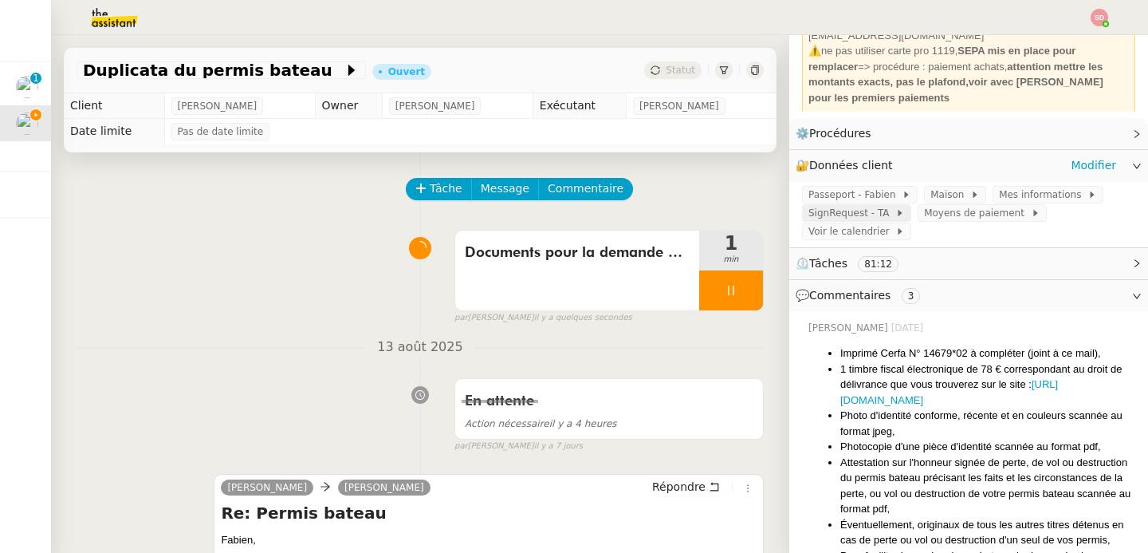
click at [861, 213] on span "SignRequest - TA" at bounding box center [851, 213] width 87 height 16
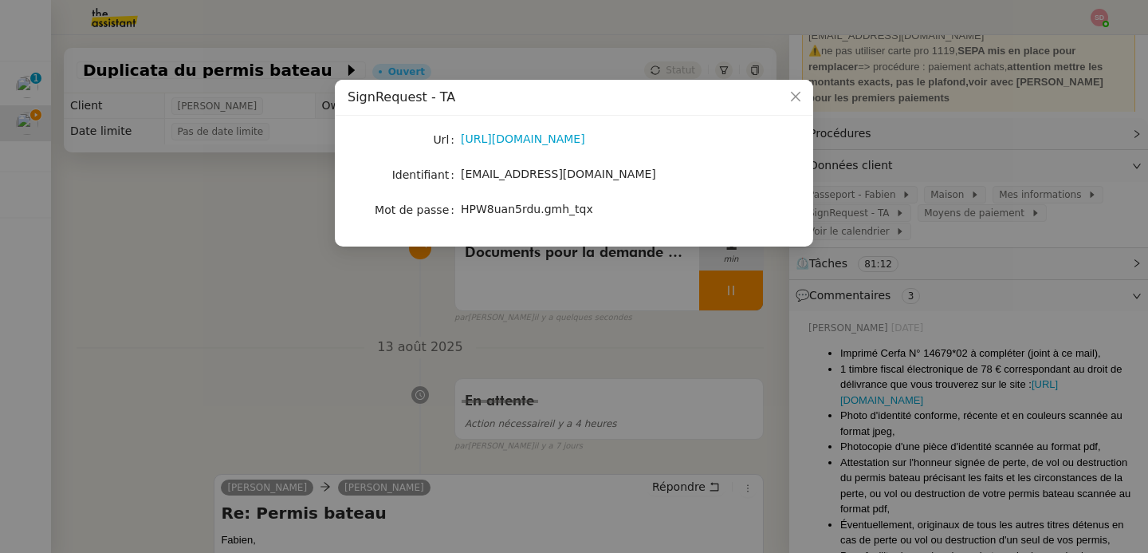
click at [492, 173] on span "account@team.theassistant.com" at bounding box center [558, 173] width 195 height 13
copy span "account@team.theassistant.com"
click at [490, 214] on span "HPW8uan5rdu.gmh_tqx" at bounding box center [527, 209] width 132 height 13
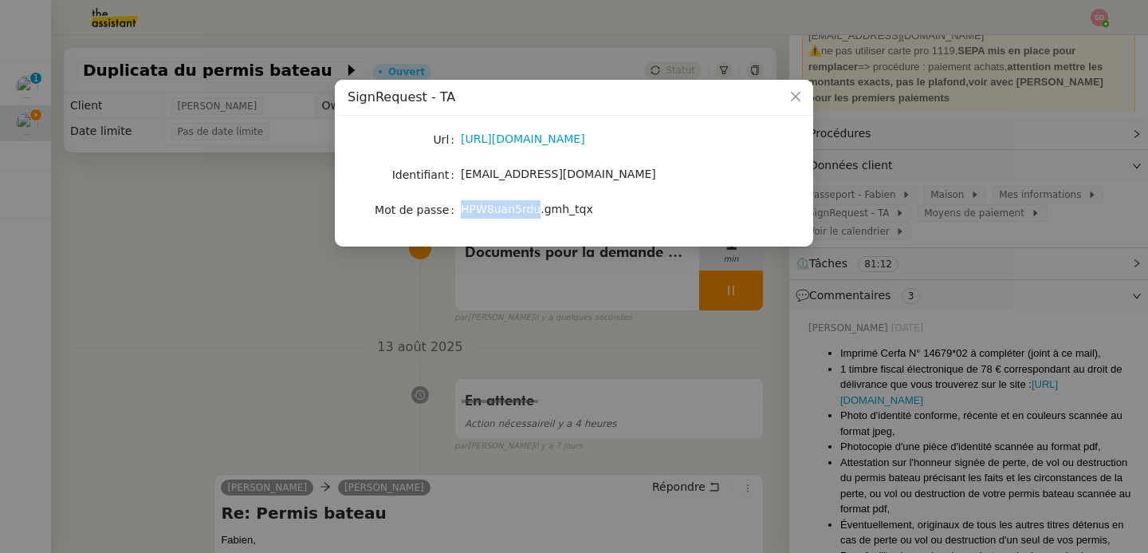
click at [490, 214] on span "HPW8uan5rdu.gmh_tqx" at bounding box center [527, 209] width 132 height 13
copy span "HPW8uan5rdu.gmh_tqx"
click at [199, 324] on nz-modal-container "SignRequest - TA Url https://signrequest.com/#/ Identifiant account@team.theass…" at bounding box center [574, 276] width 1148 height 553
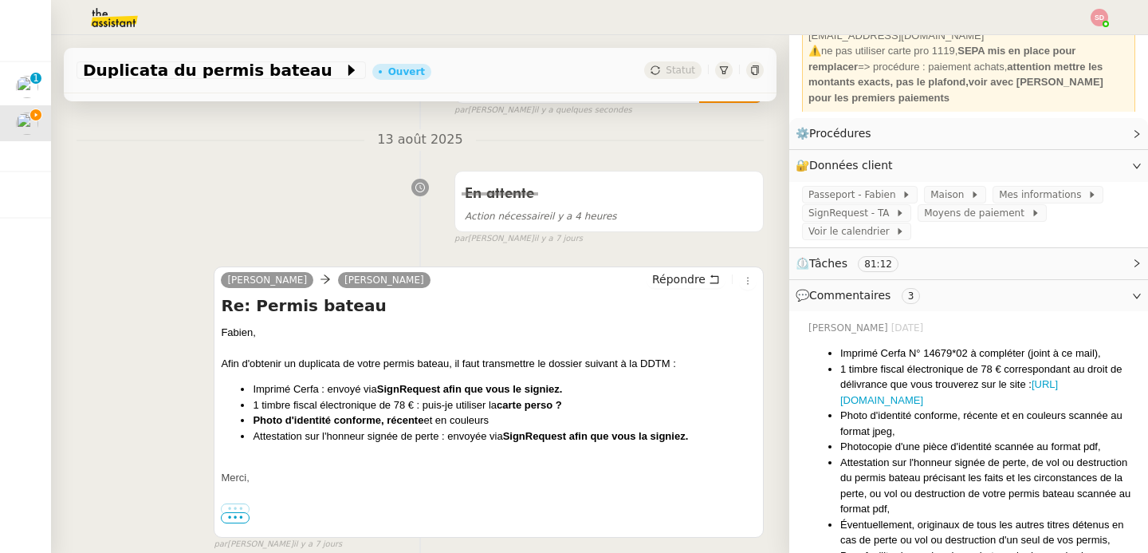
scroll to position [226, 0]
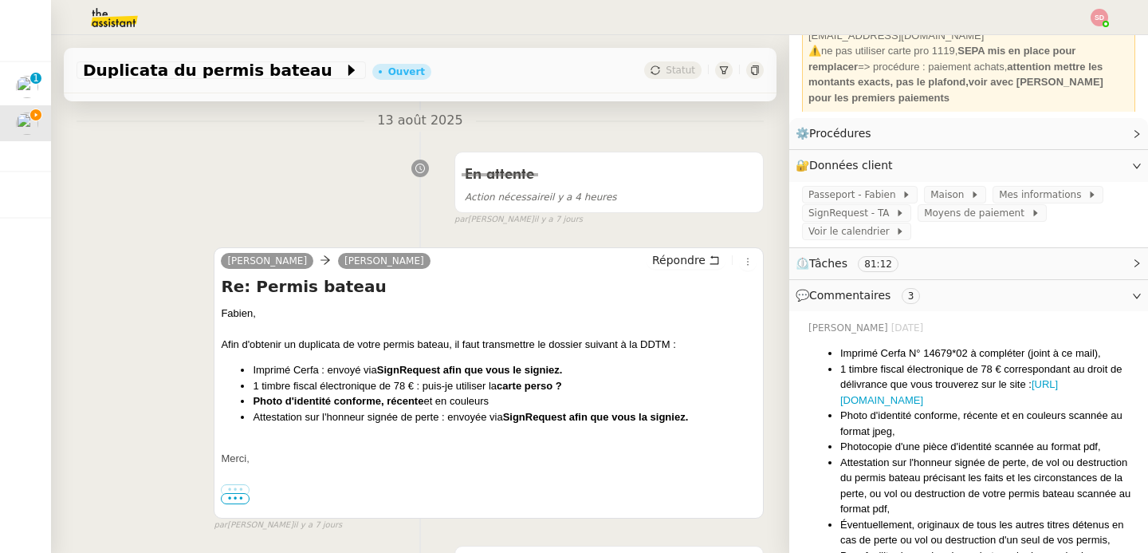
drag, startPoint x: 248, startPoint y: 386, endPoint x: 497, endPoint y: 399, distance: 249.1
click at [497, 399] on ul "Imprimé Cerfa : envoyé via SignRequest afin que vous le signiez. 1 timbre fisca…" at bounding box center [489, 393] width 536 height 62
click at [811, 191] on span "Passeport - Fabien" at bounding box center [854, 195] width 93 height 16
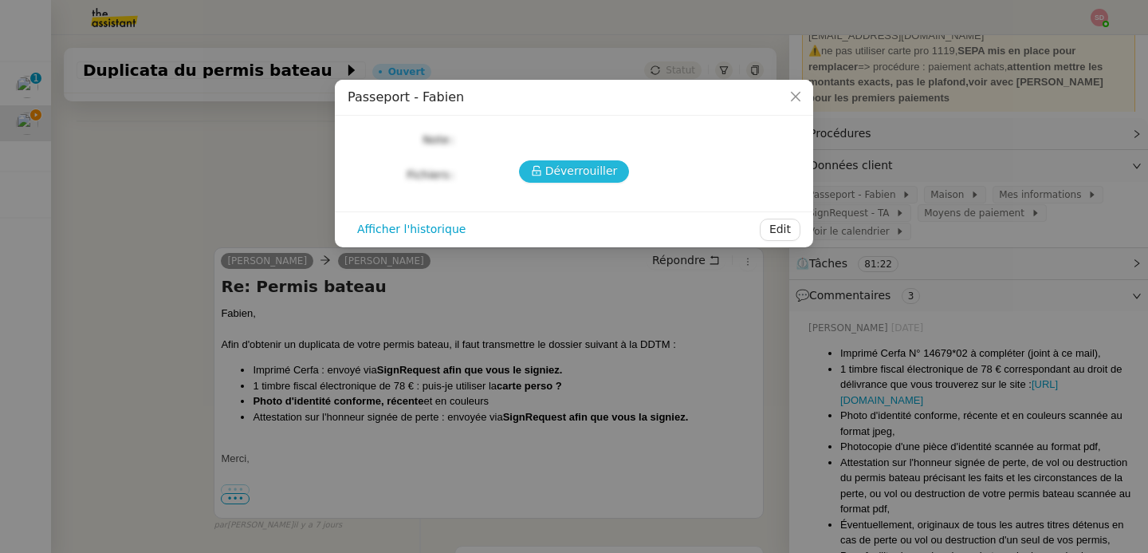
click at [572, 174] on span "Déverrouiller" at bounding box center [581, 171] width 73 height 18
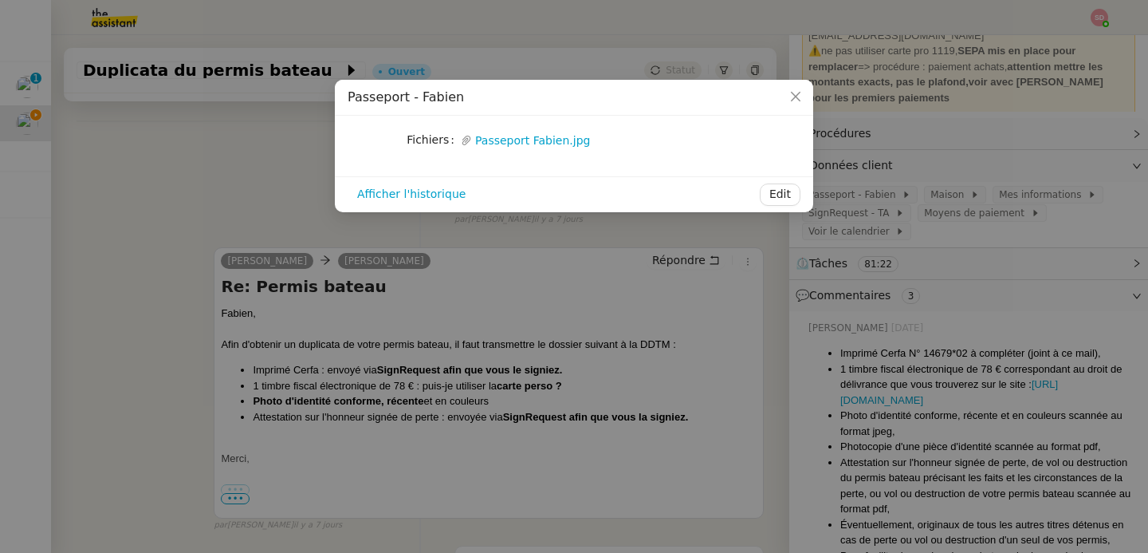
click at [524, 138] on link "Passeport Fabien.jpg" at bounding box center [598, 141] width 253 height 18
click at [939, 354] on nz-modal-container "Passeport - Fabien Fichiers Upload Passeport Fabien.jpg Afficher l'historique E…" at bounding box center [574, 276] width 1148 height 553
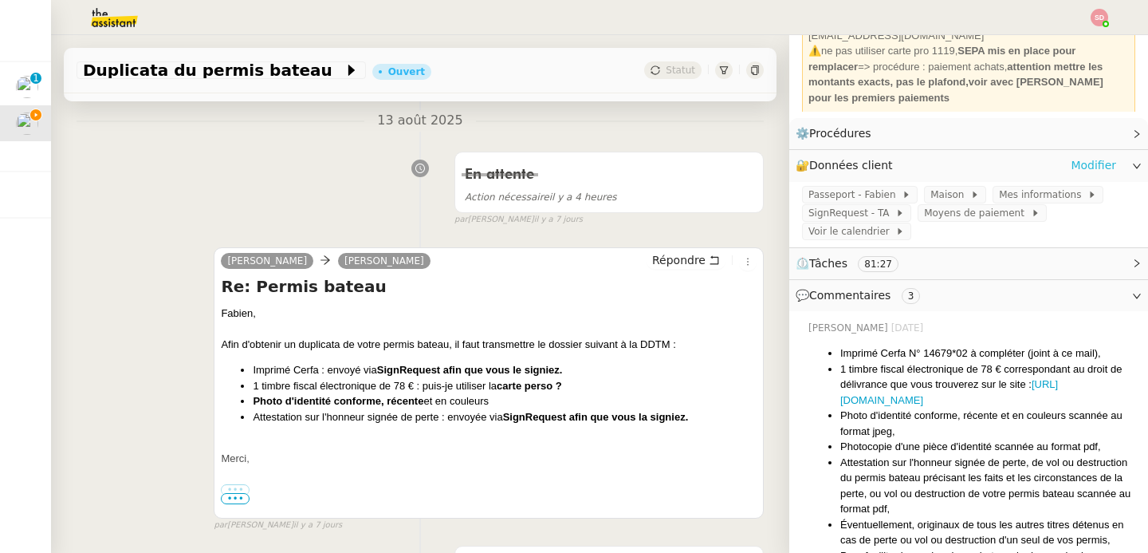
click at [1073, 164] on link "Modifier" at bounding box center [1093, 165] width 45 height 18
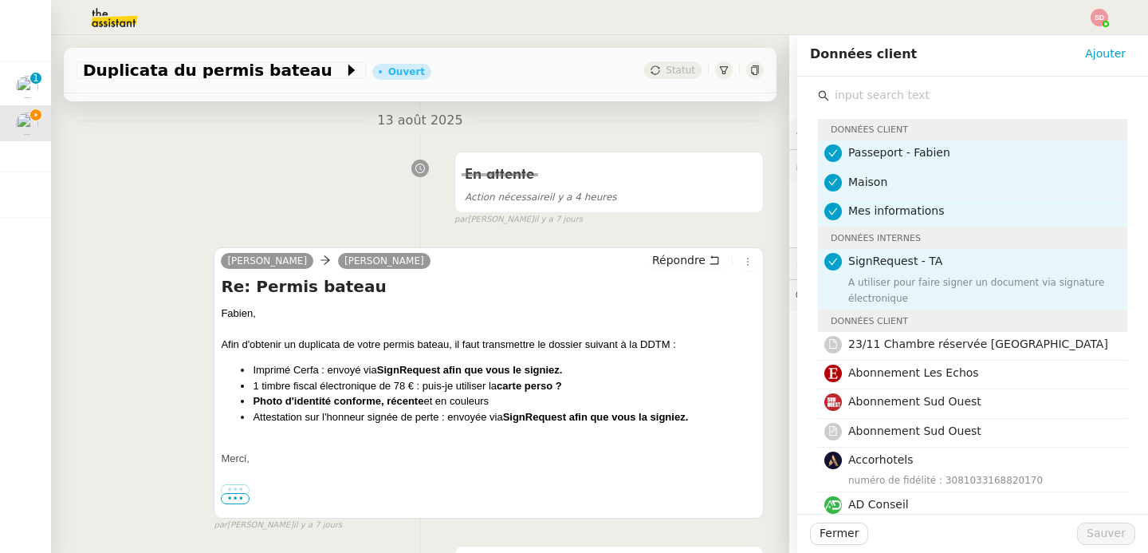
click at [867, 87] on input "text" at bounding box center [978, 96] width 298 height 22
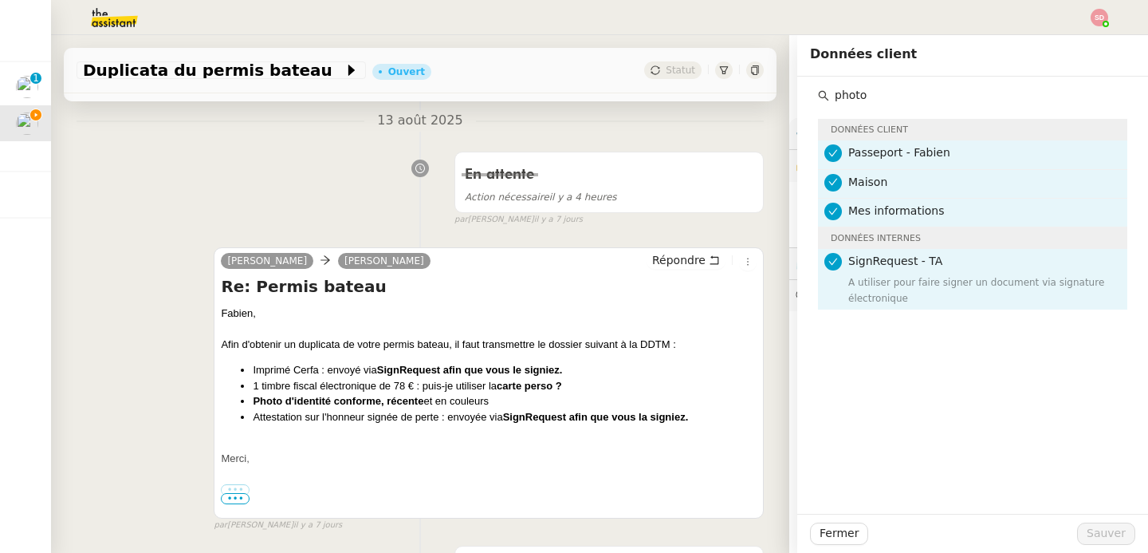
type input "photo"
click at [361, 178] on div "En attente Action nécessaire il y a 4 heures false par Sheida D. il y a 7 jours" at bounding box center [420, 185] width 687 height 82
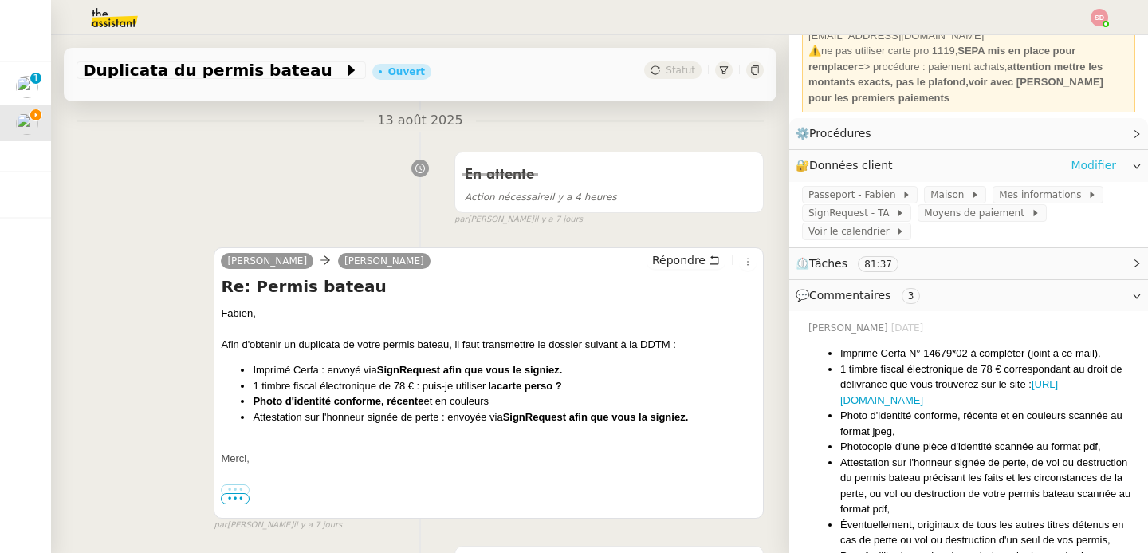
click at [1084, 159] on link "Modifier" at bounding box center [1093, 165] width 45 height 18
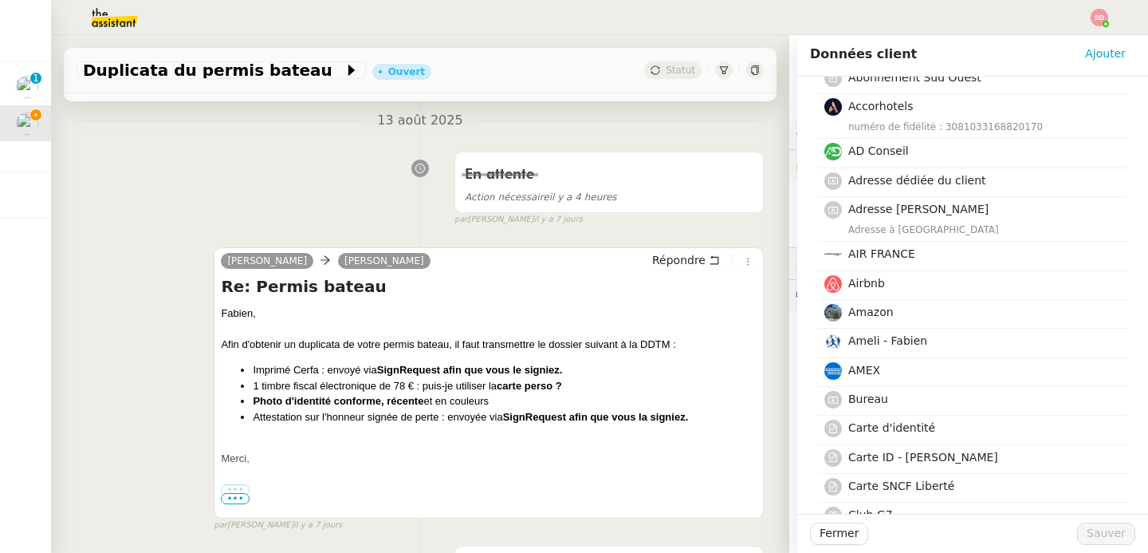
scroll to position [387, 0]
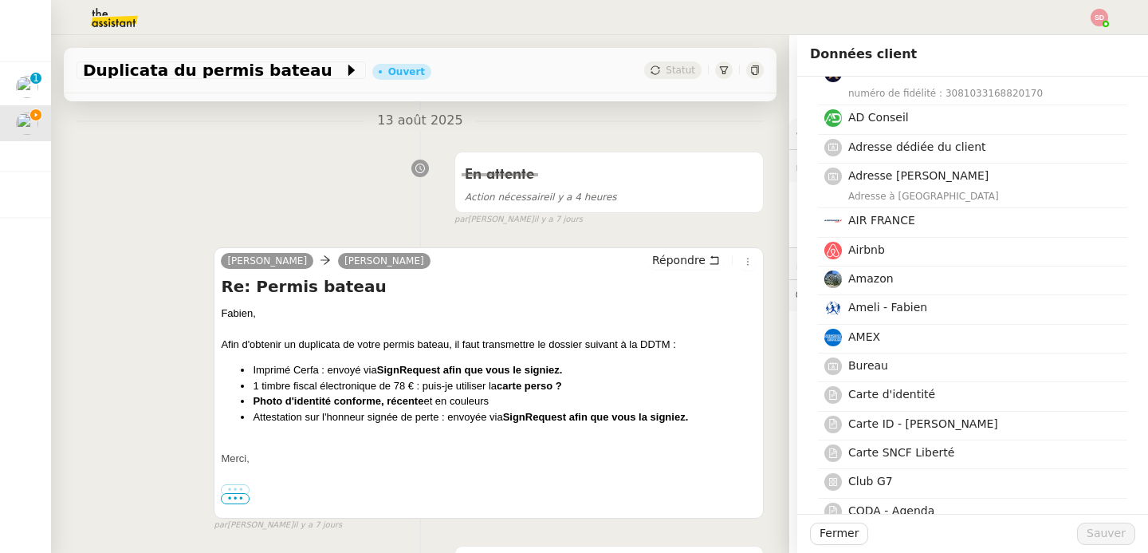
click at [230, 207] on div "En attente Action nécessaire il y a 4 heures false par Sheida D. il y a 7 jours" at bounding box center [420, 185] width 687 height 82
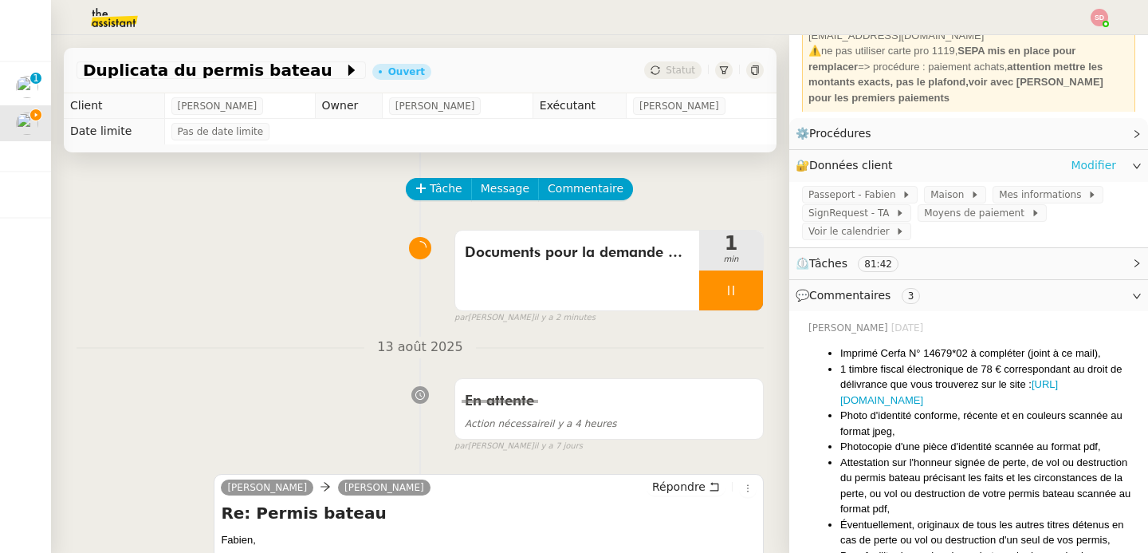
click at [1080, 159] on link "Modifier" at bounding box center [1093, 165] width 45 height 18
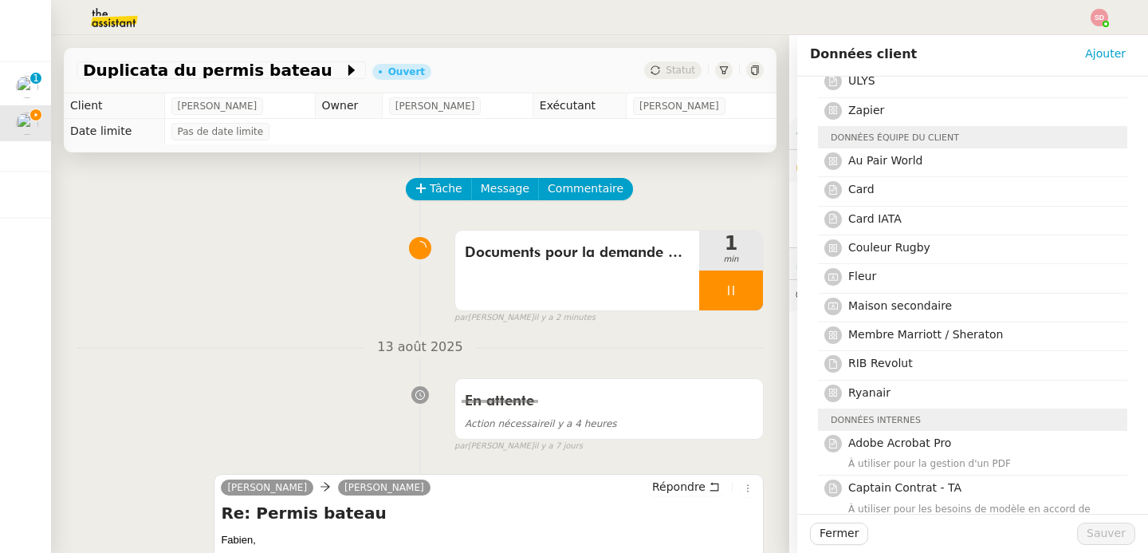
scroll to position [2031, 0]
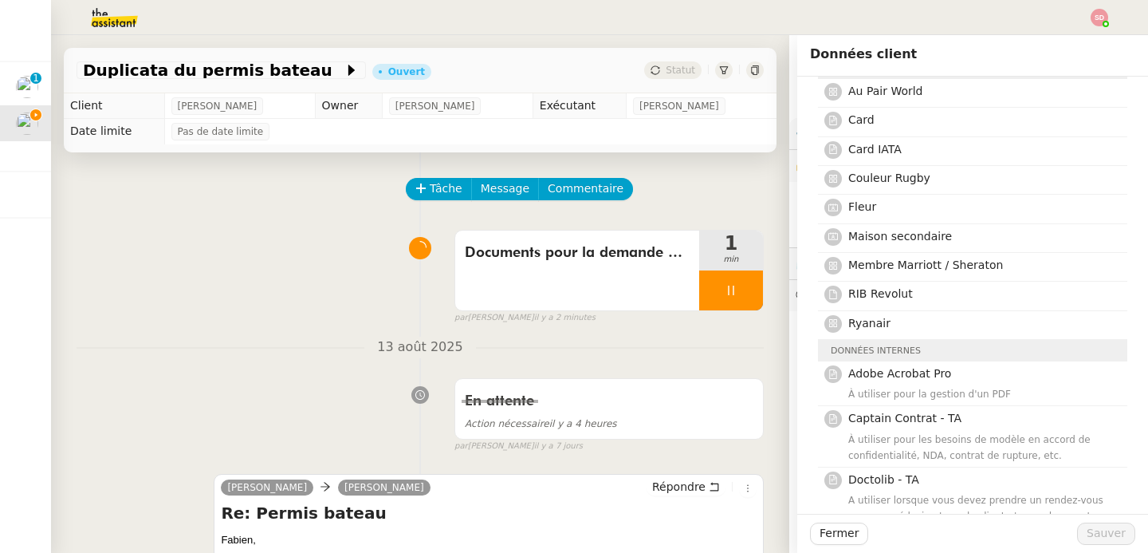
click at [214, 309] on div "Documents pour la demande de duplicata 1 min false par Sheida D. il y a 2 minut…" at bounding box center [420, 273] width 687 height 102
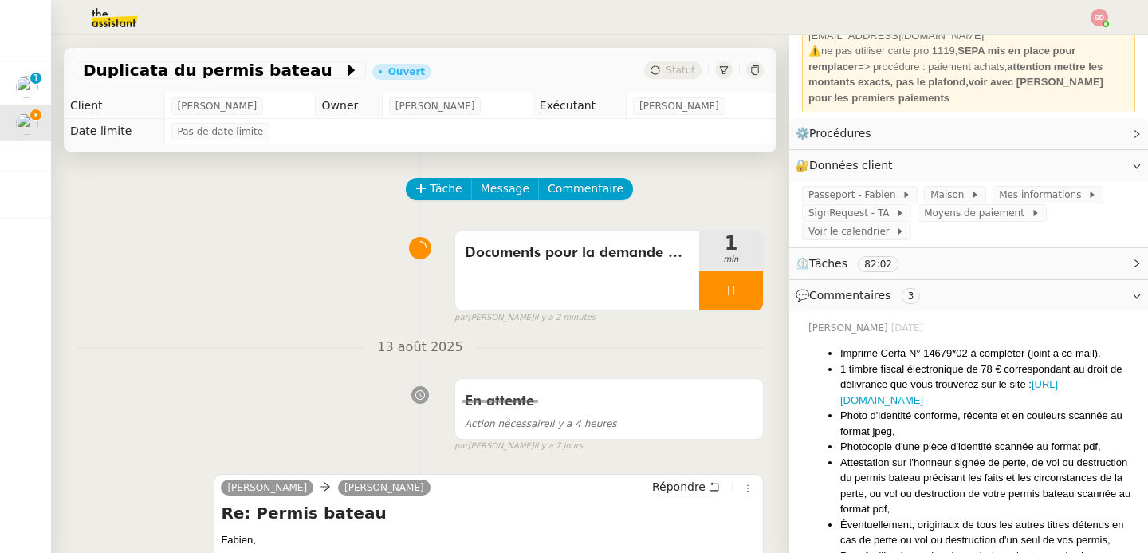
click at [112, 6] on img at bounding box center [102, 17] width 124 height 35
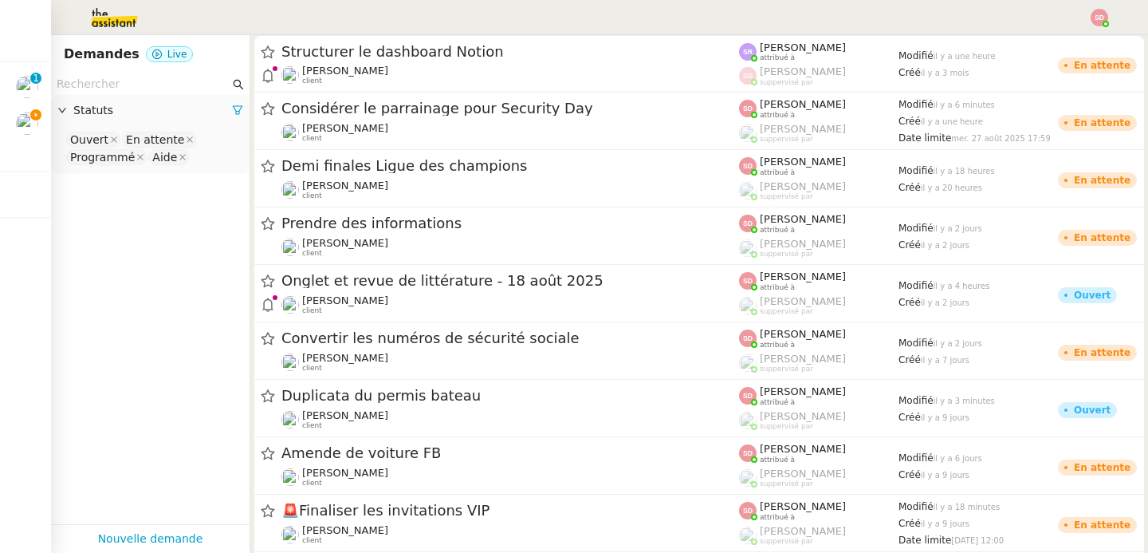
click at [121, 76] on input "text" at bounding box center [143, 84] width 173 height 18
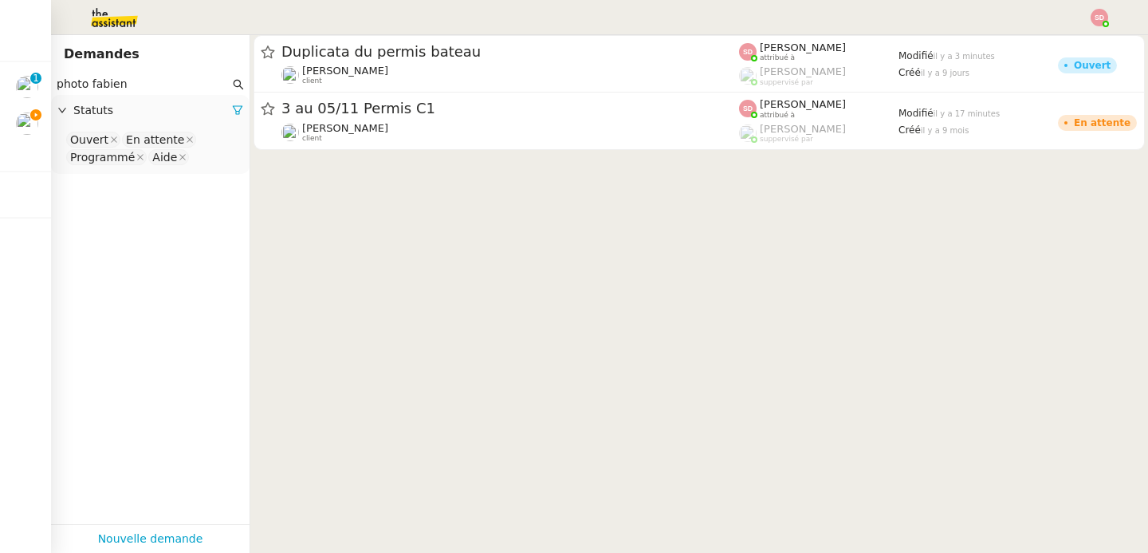
type input "photo fabien"
click at [206, 163] on nz-select-top-control "Ouvert En attente Programmé Aide" at bounding box center [150, 148] width 173 height 37
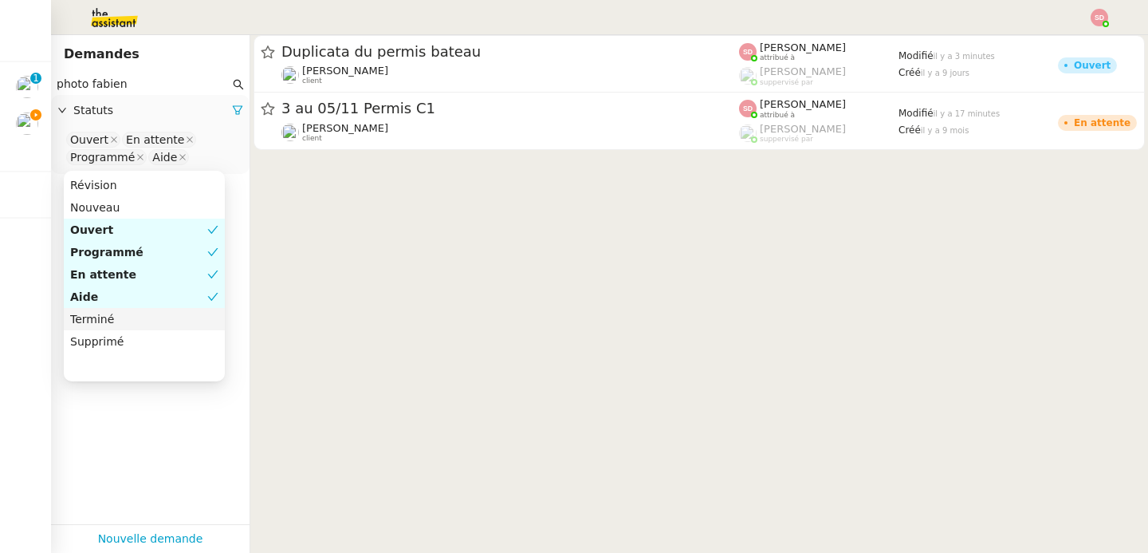
click at [178, 312] on div "Terminé" at bounding box center [144, 319] width 148 height 14
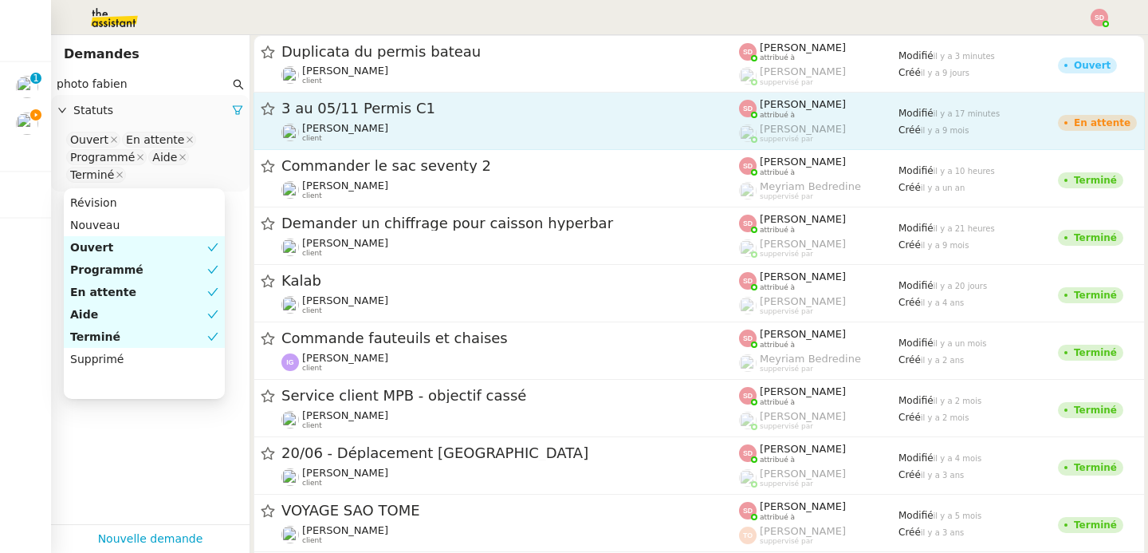
click at [473, 116] on div "3 au 05/11 Permis C1" at bounding box center [510, 109] width 458 height 20
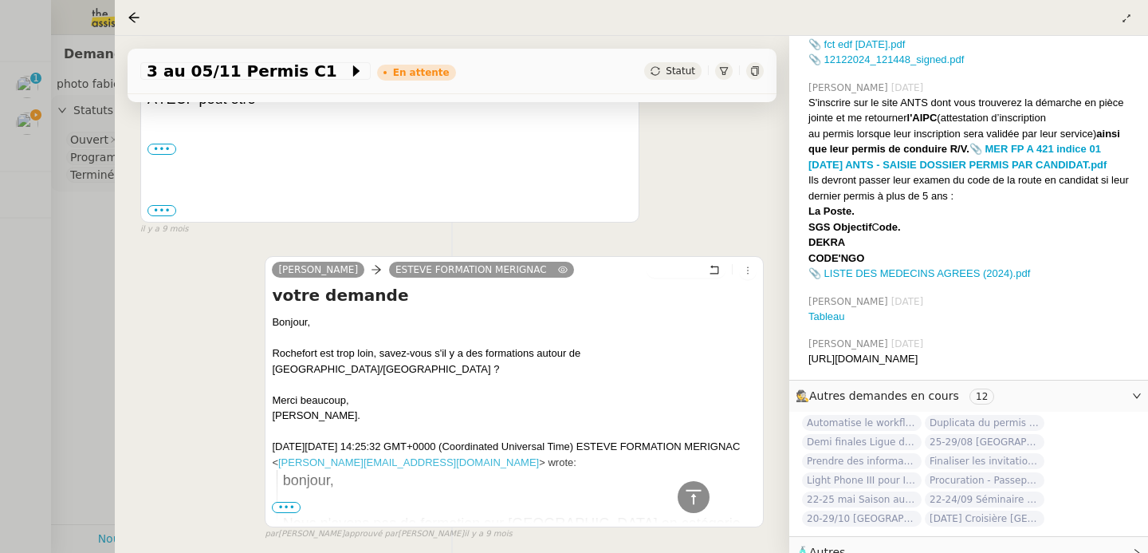
scroll to position [46806, 0]
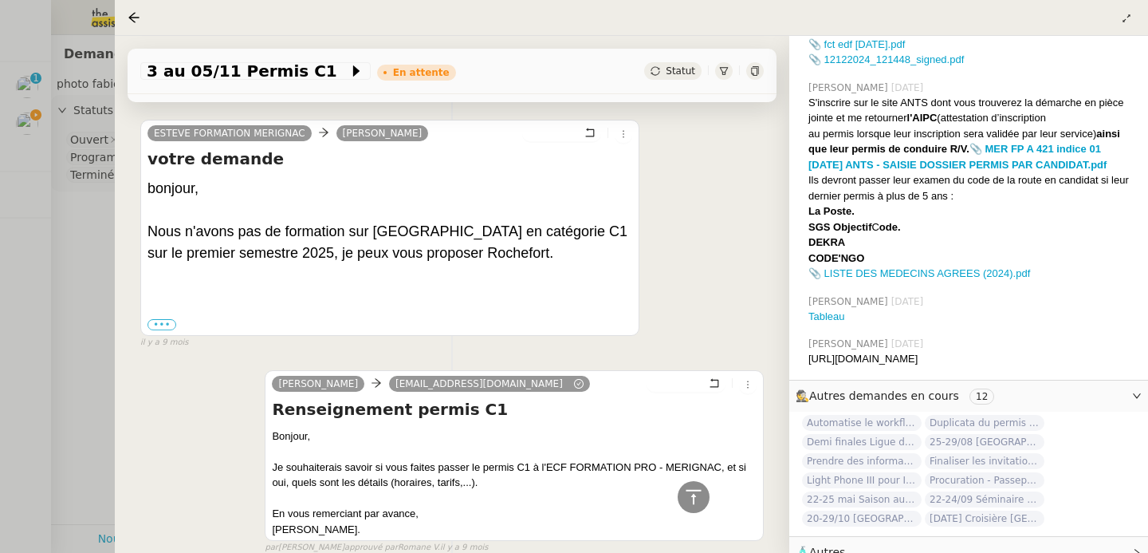
click at [57, 373] on div at bounding box center [574, 276] width 1148 height 553
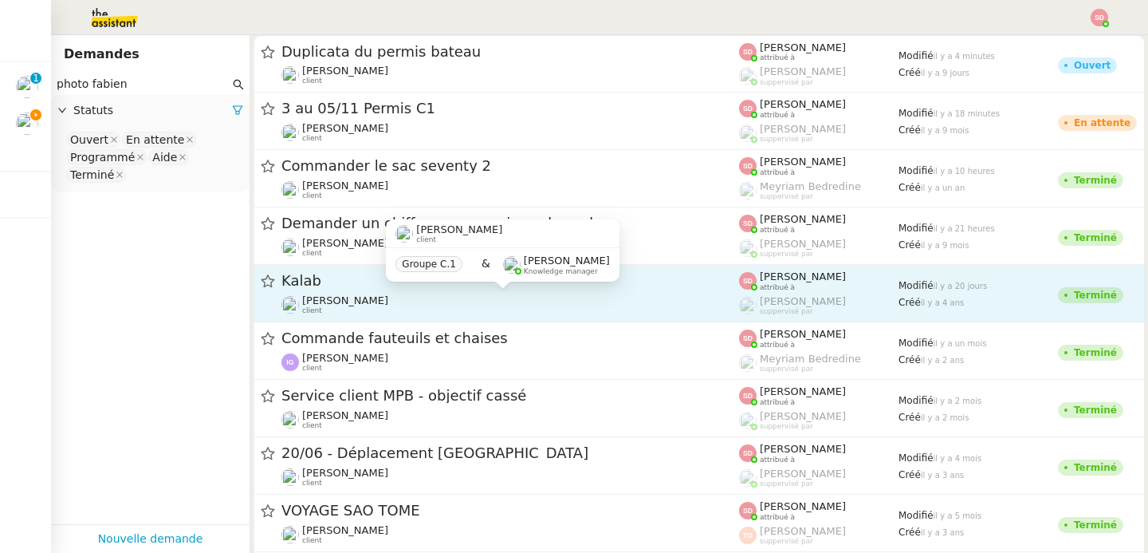
click at [499, 303] on div "Fabien Bornancin client" at bounding box center [510, 304] width 458 height 21
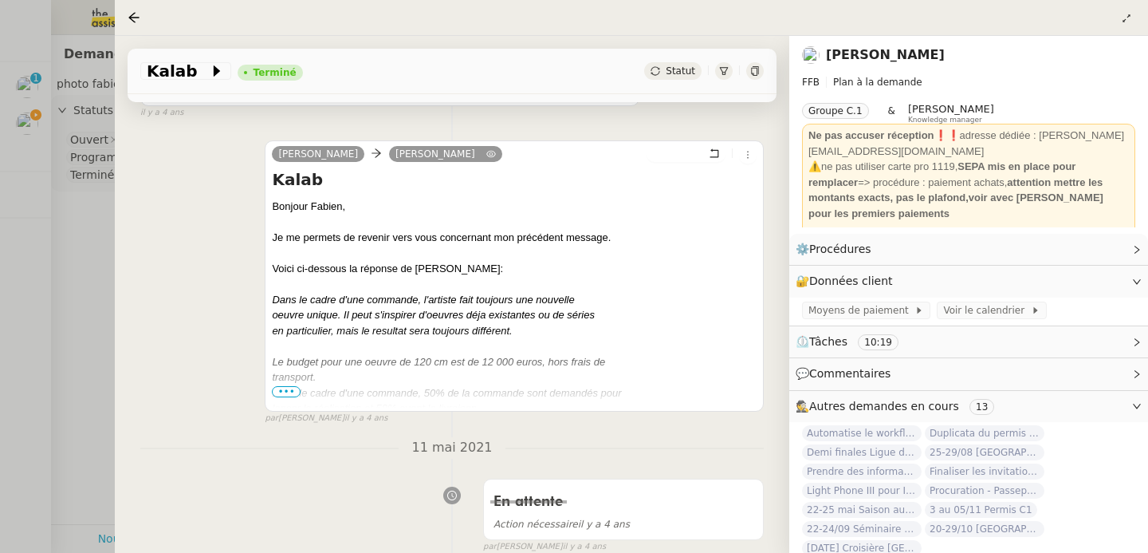
scroll to position [1090, 0]
click at [107, 328] on div at bounding box center [574, 276] width 1148 height 553
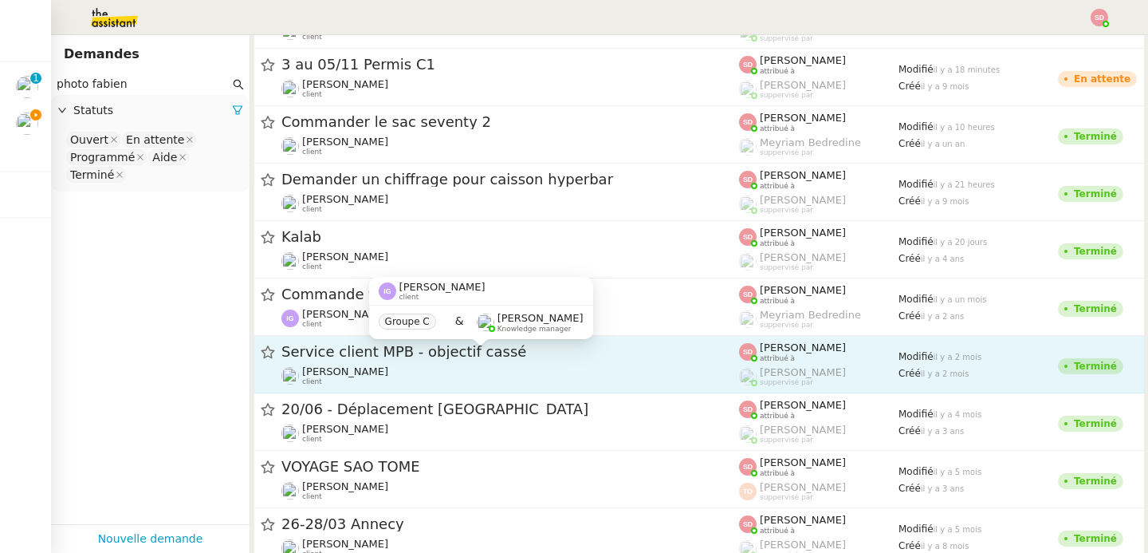
scroll to position [69, 0]
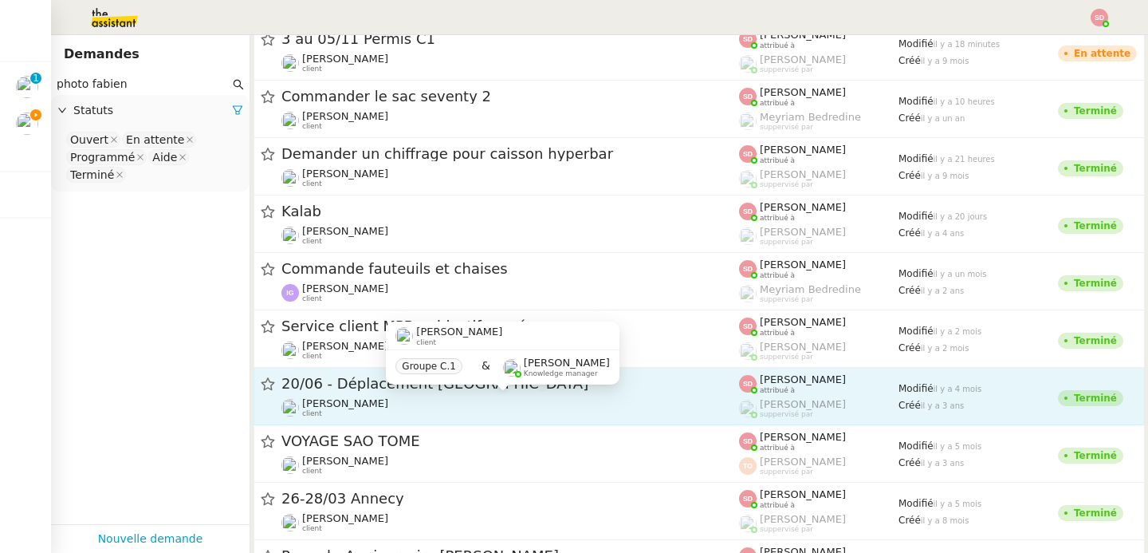
click at [583, 407] on div "Fabien Bornancin client" at bounding box center [510, 407] width 458 height 21
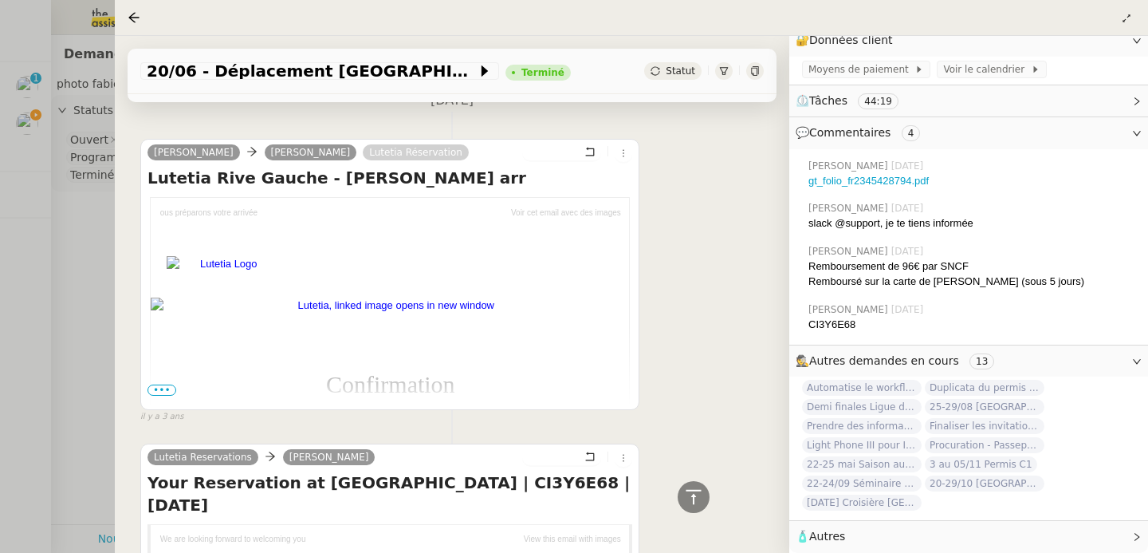
scroll to position [2334, 0]
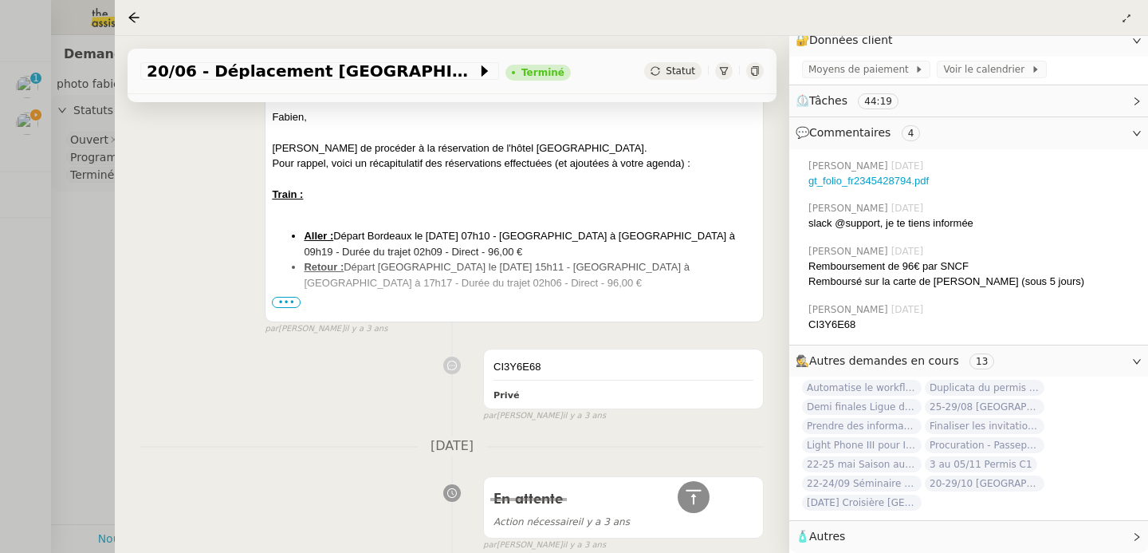
click at [69, 396] on div at bounding box center [574, 276] width 1148 height 553
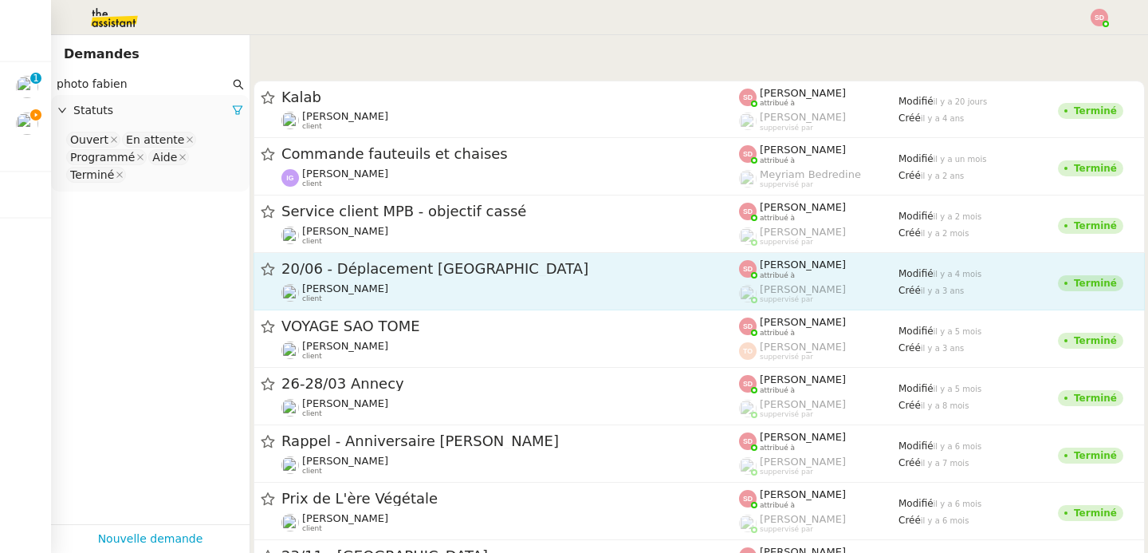
scroll to position [358, 0]
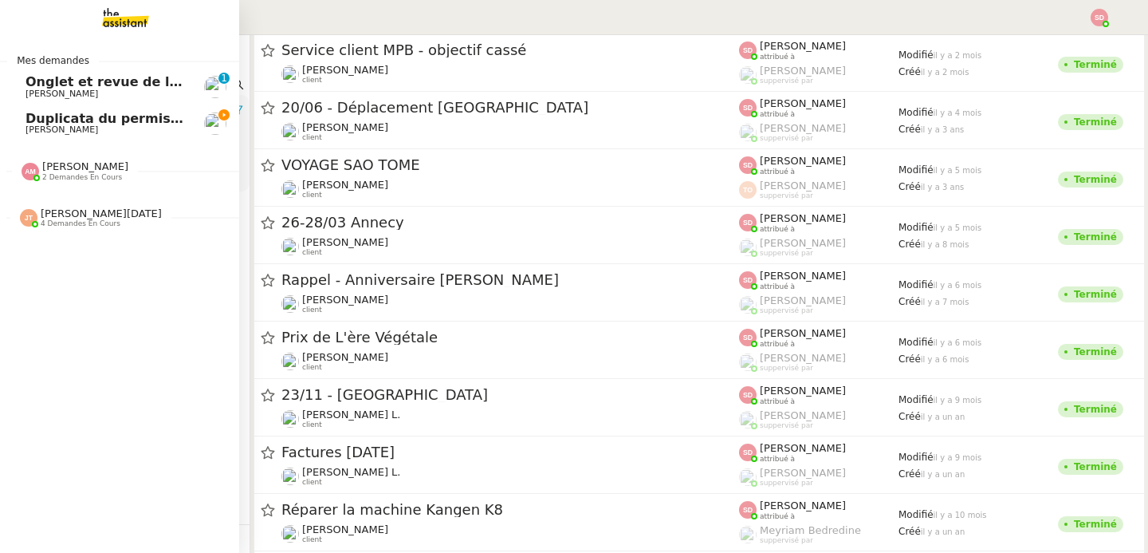
click at [65, 122] on span "Duplicata du permis bateau" at bounding box center [125, 118] width 199 height 15
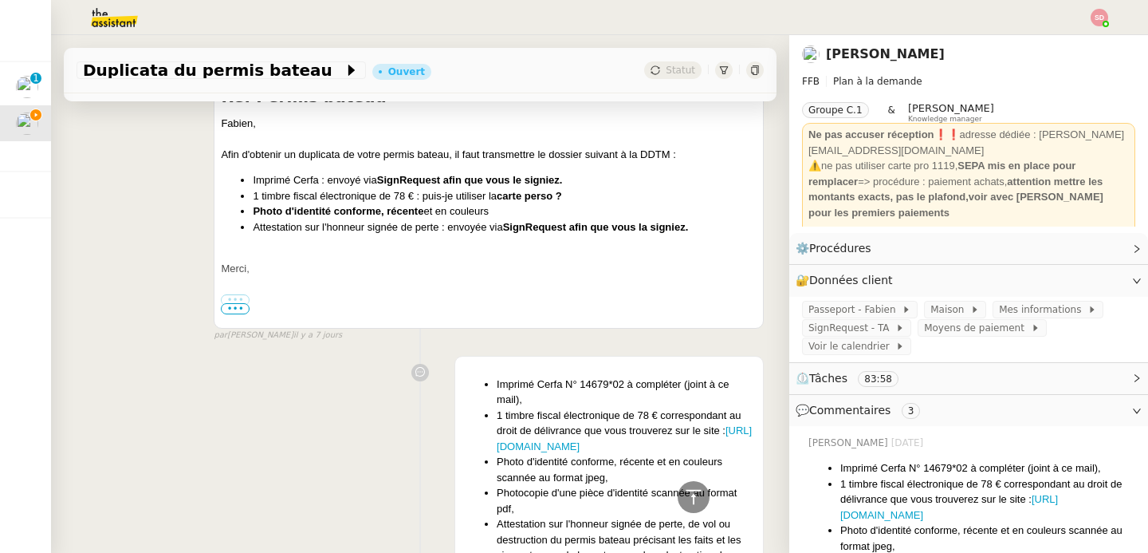
scroll to position [407, 0]
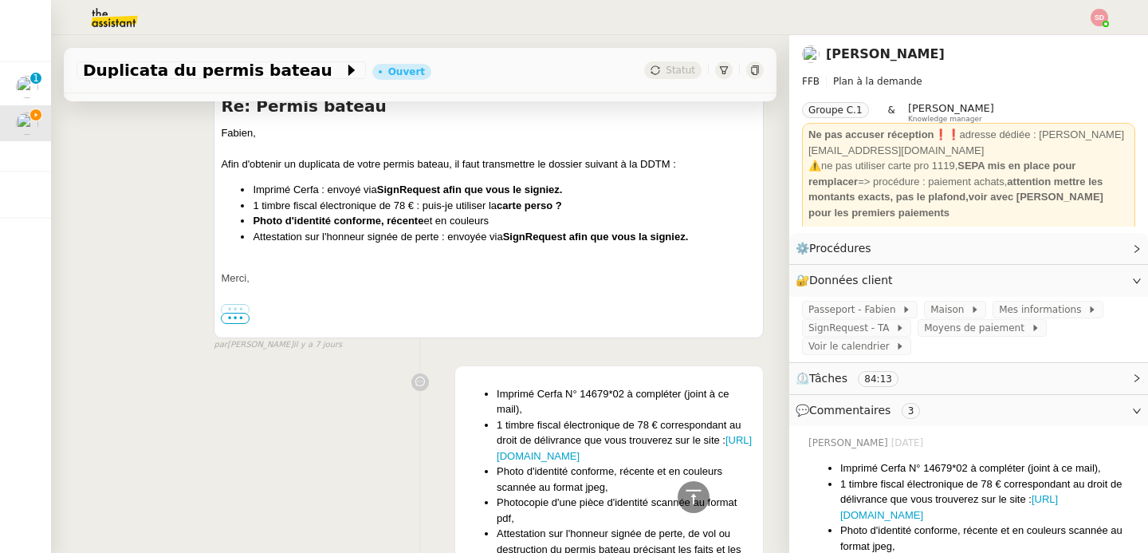
drag, startPoint x: 243, startPoint y: 203, endPoint x: 502, endPoint y: 222, distance: 259.9
click at [502, 222] on ul "Imprimé Cerfa : envoyé via SignRequest afin que vous le signiez. 1 timbre fisca…" at bounding box center [489, 213] width 536 height 62
copy ul "1 timbre fiscal électronique de 78 € : puis-je utiliser la carte perso ? Photo …"
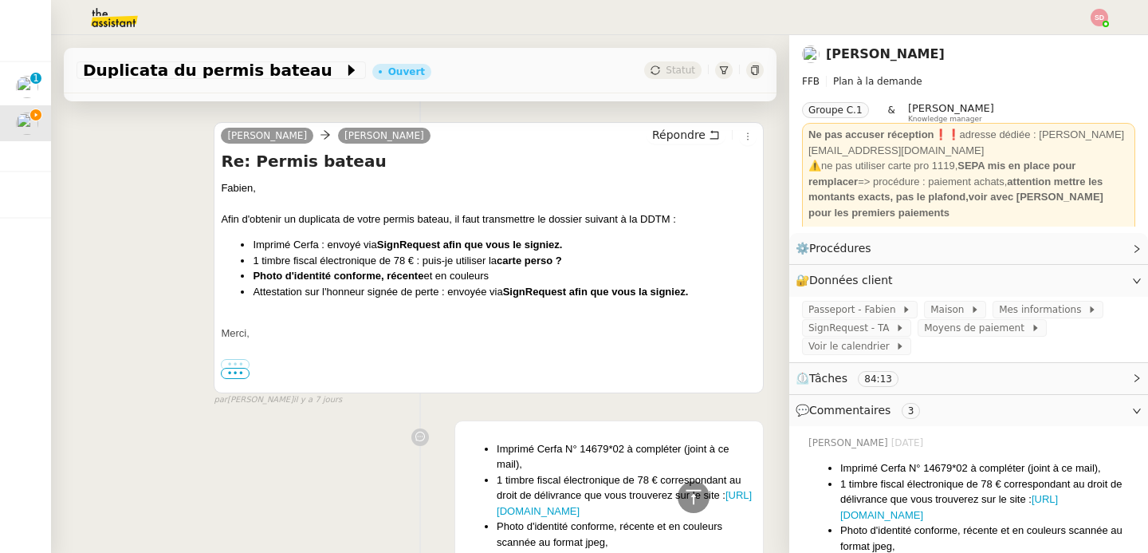
scroll to position [147, 0]
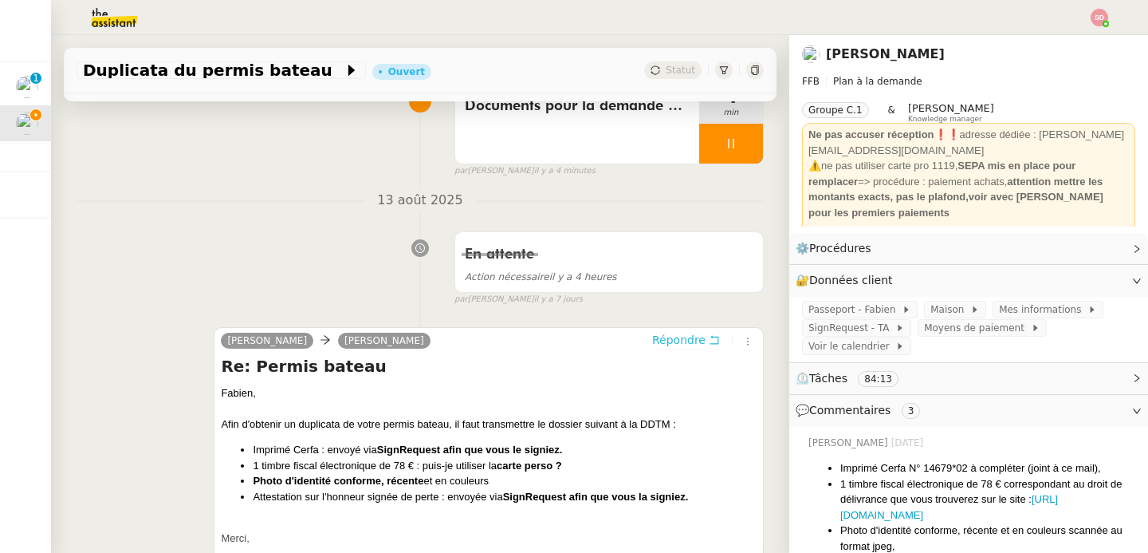
click at [658, 340] on span "Répondre" at bounding box center [678, 340] width 53 height 16
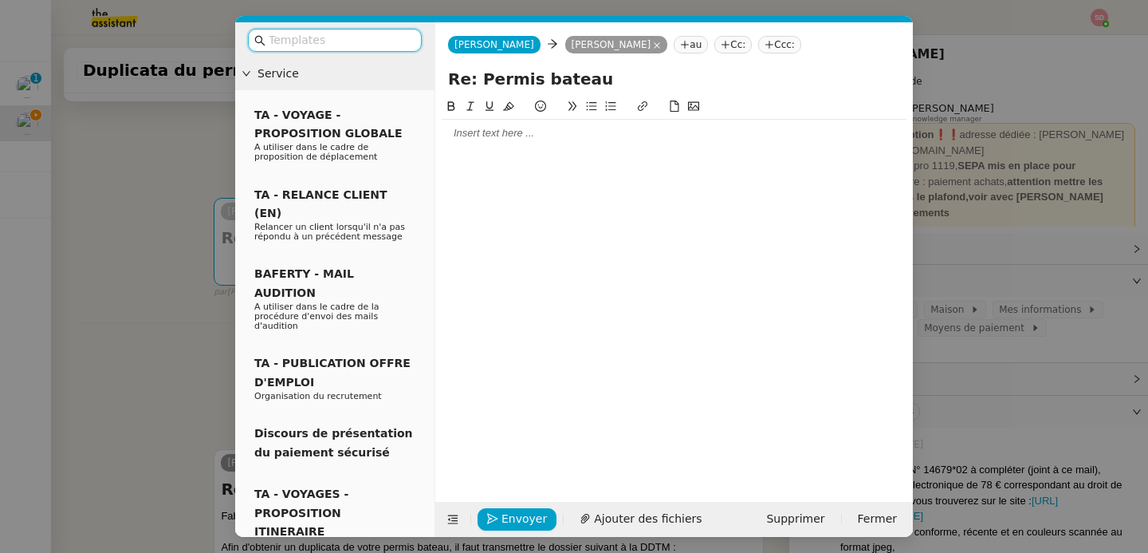
click at [533, 132] on div at bounding box center [674, 133] width 465 height 14
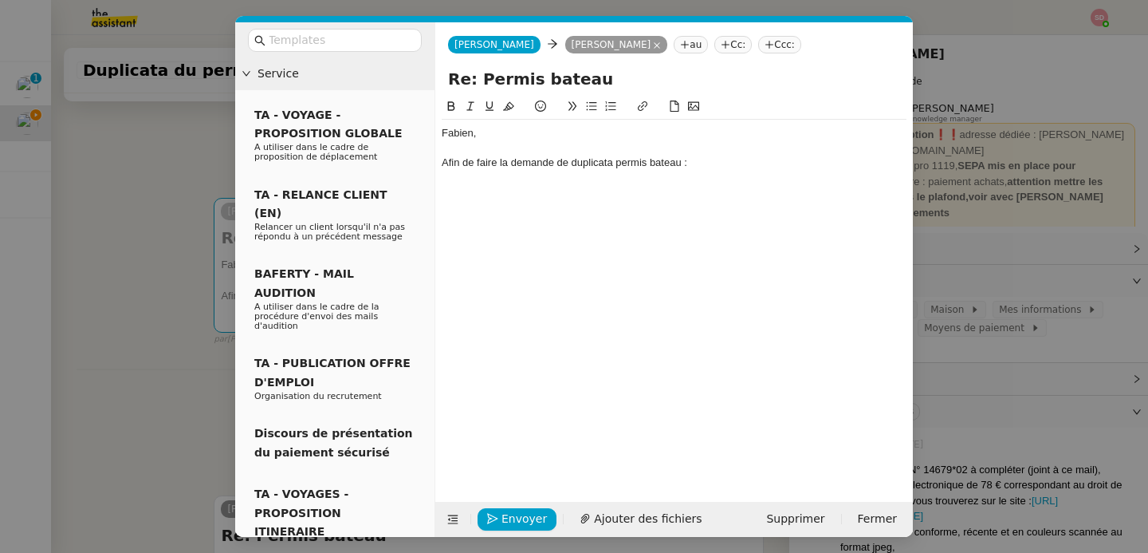
scroll to position [0, 0]
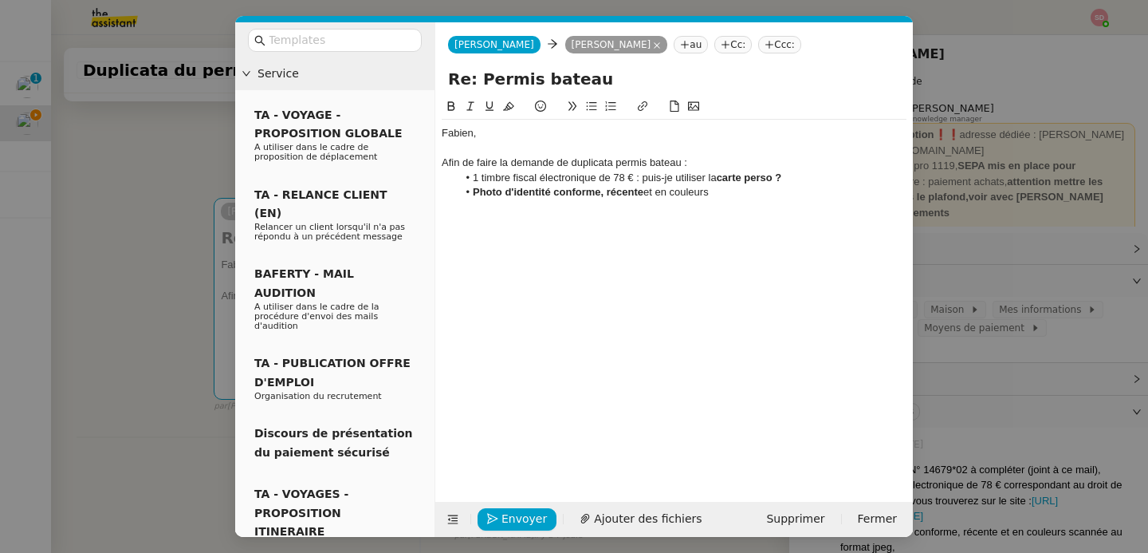
click at [209, 354] on nz-modal-container "Service TA - VOYAGE - PROPOSITION GLOBALE A utiliser dans le cadre de propositi…" at bounding box center [574, 276] width 1148 height 553
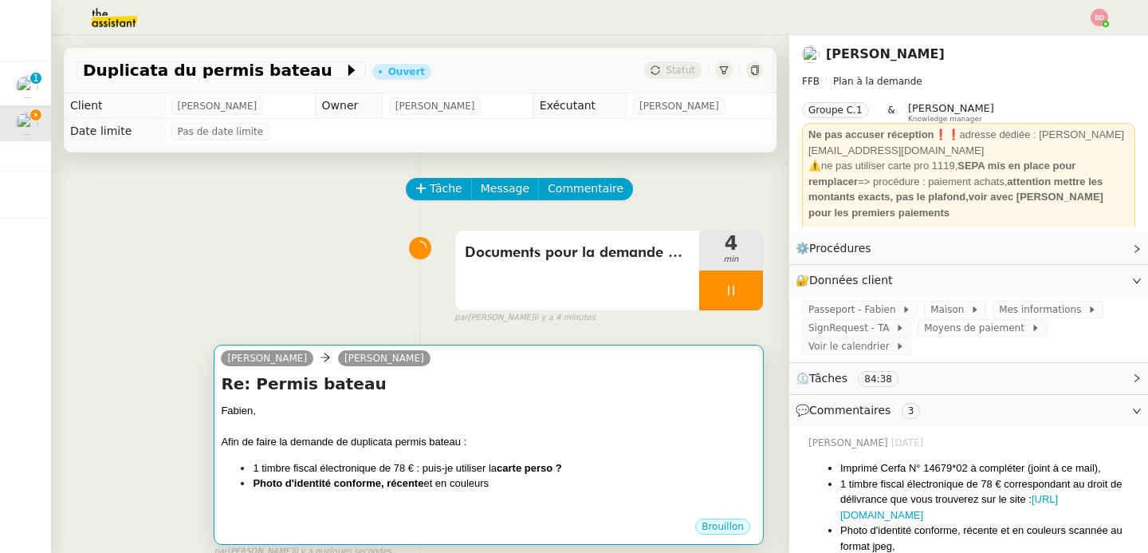
click at [470, 454] on div "Fabien, Afin de faire la demande de duplicata permis bateau : 1 timbre fiscal é…" at bounding box center [489, 460] width 536 height 114
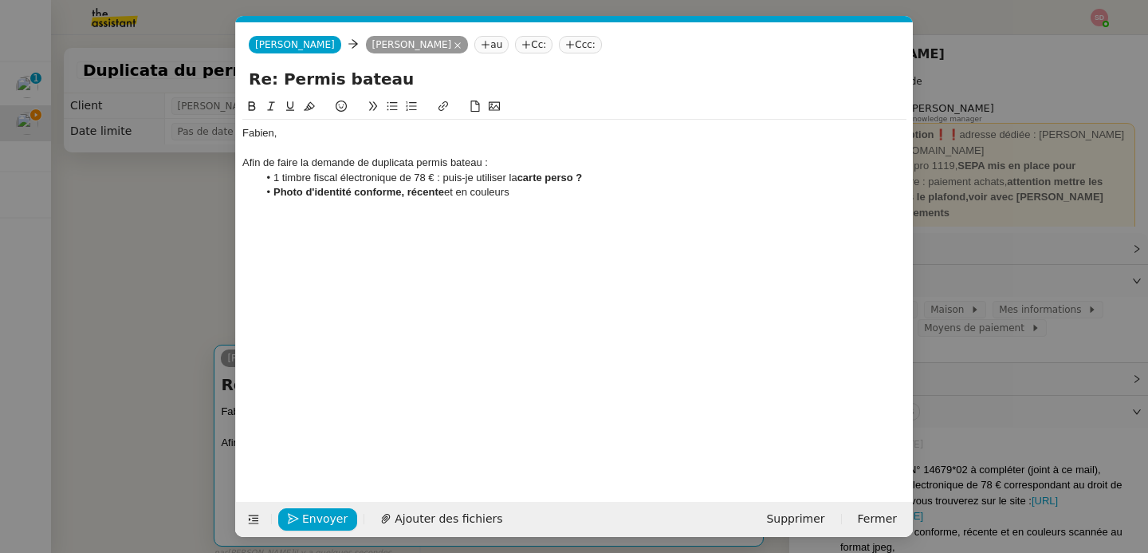
scroll to position [0, 33]
click at [272, 179] on li "1 timbre fiscal électronique de 78 € : puis-je utiliser la carte perso ?" at bounding box center [582, 178] width 649 height 14
click at [435, 180] on li "quelle carte puis-je utiliser pour le 1 timbre fiscal électronique de 78 € : pu…" at bounding box center [582, 178] width 649 height 14
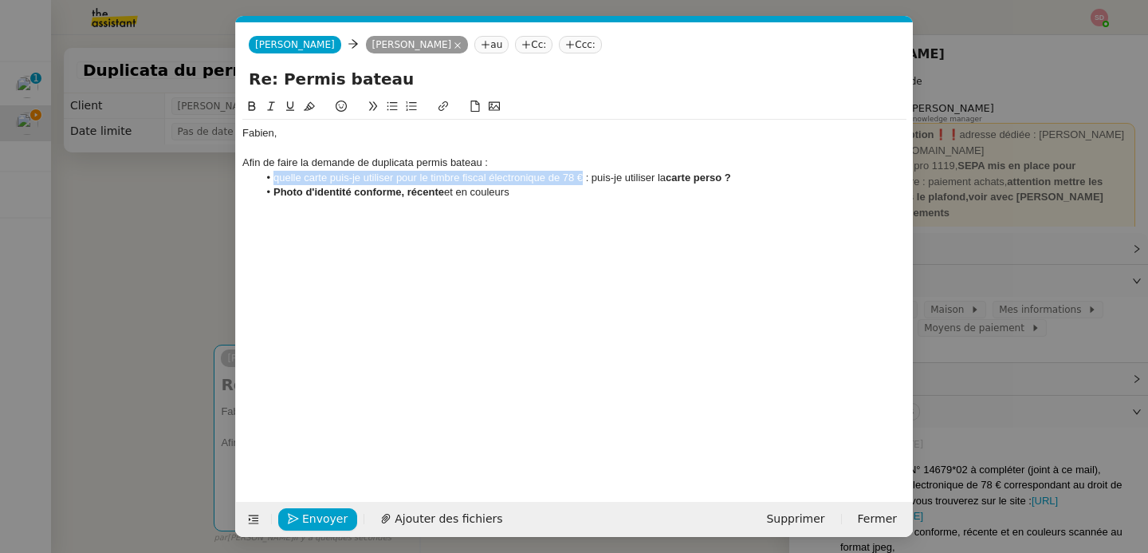
drag, startPoint x: 586, startPoint y: 178, endPoint x: 863, endPoint y: 164, distance: 277.0
click at [863, 164] on div "Fabien, Afin de faire la demande de duplicata permis bateau : quelle carte puis…" at bounding box center [574, 163] width 664 height 86
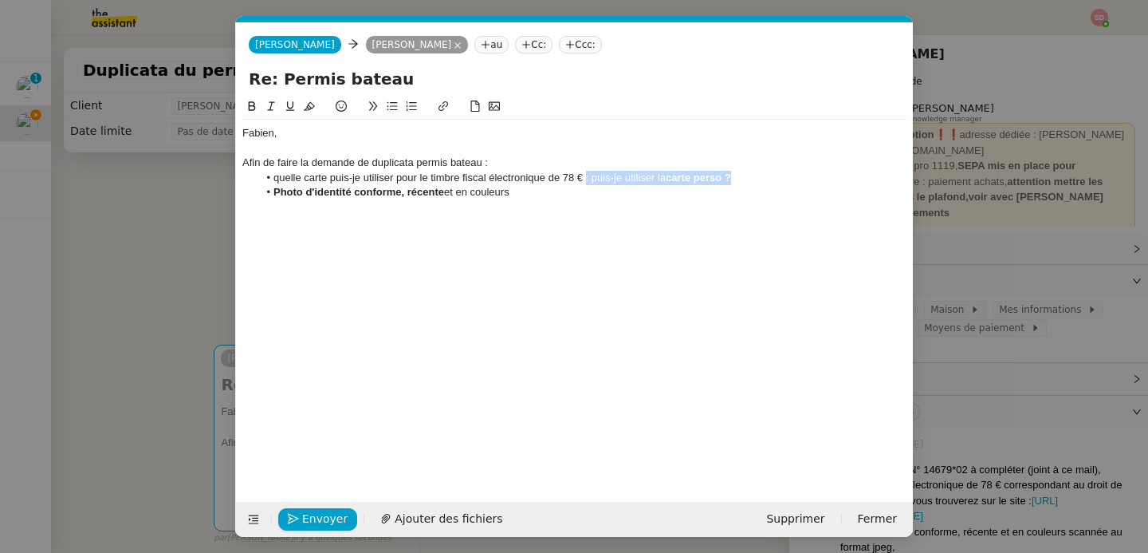
drag, startPoint x: 769, startPoint y: 175, endPoint x: 588, endPoint y: 177, distance: 181.0
click at [588, 177] on li "quelle carte puis-je utiliser pour le timbre fiscal électronique de 78 € : puis…" at bounding box center [582, 178] width 649 height 14
drag, startPoint x: 269, startPoint y: 181, endPoint x: 326, endPoint y: 176, distance: 56.8
click at [326, 176] on li "quelle carte puis-je utiliser pour le timbre fiscal électronique de 78 € ?" at bounding box center [582, 178] width 649 height 14
click at [255, 108] on icon at bounding box center [251, 105] width 11 height 11
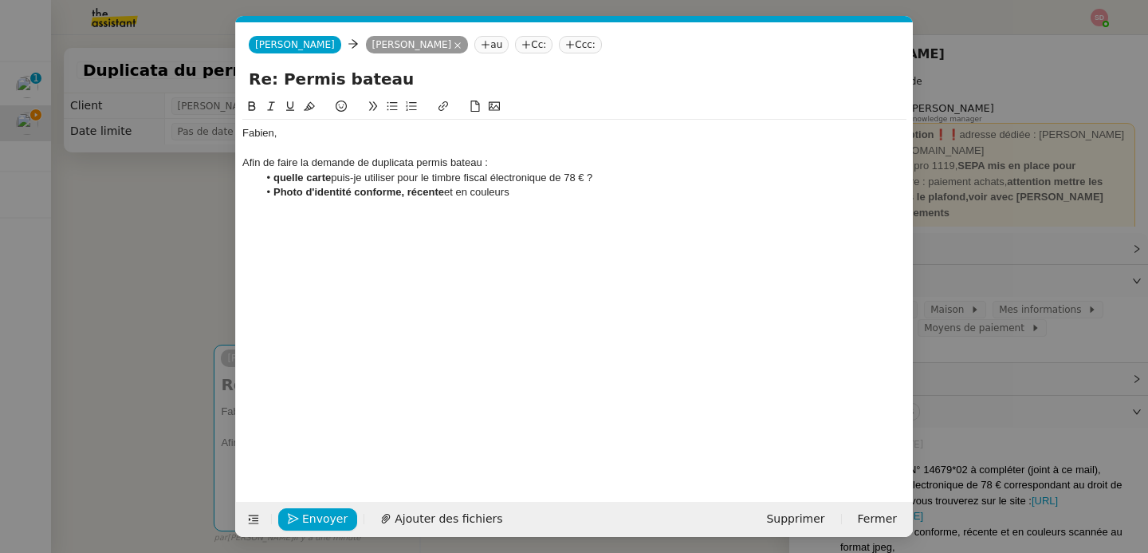
click at [272, 188] on li "Photo d'identité conforme, récente et en couleurs" at bounding box center [582, 192] width 649 height 14
click at [689, 188] on li "pourriez-vous m'envoyer une photo d'identité conforme, récente et en couleurs" at bounding box center [582, 192] width 649 height 14
click at [280, 177] on strong "quelle carte" at bounding box center [301, 177] width 57 height 12
drag, startPoint x: 273, startPoint y: 192, endPoint x: 397, endPoint y: 191, distance: 123.6
click at [397, 191] on strong "Pourriez-vous m'envoyer une photo d'identité conforme, récente" at bounding box center [431, 192] width 317 height 12
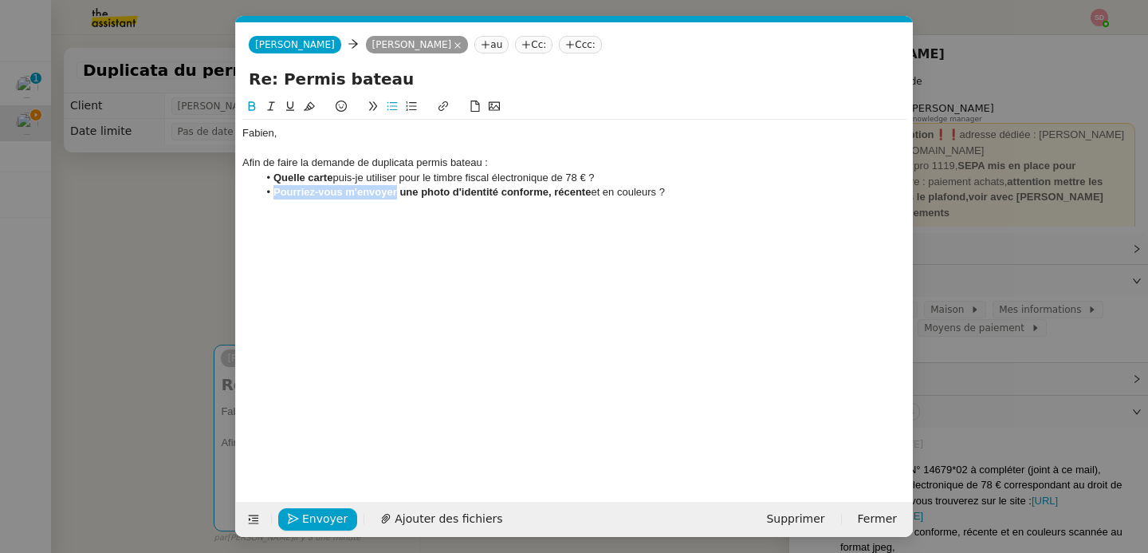
click at [250, 109] on icon at bounding box center [251, 105] width 11 height 11
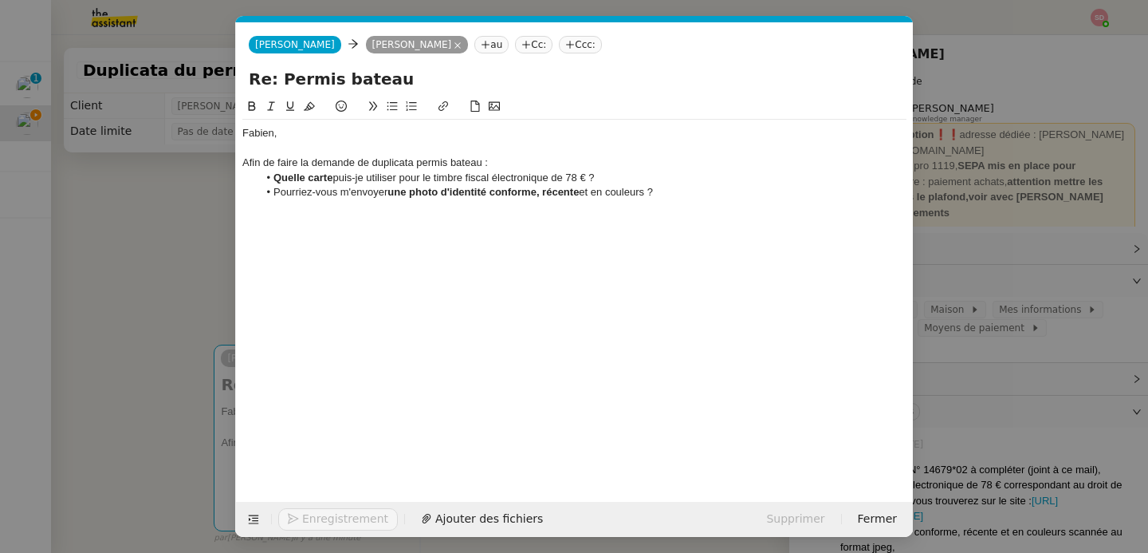
click at [678, 195] on li "Pourriez-vous m'envoyer une photo d'identité conforme, récente et en couleurs ?" at bounding box center [582, 192] width 649 height 14
click at [636, 196] on li "Pourriez-vous m'envoyer une photo d'identité conforme, récente et en couleurs ?" at bounding box center [582, 192] width 649 height 14
click at [242, 100] on button at bounding box center [251, 106] width 19 height 18
click at [709, 193] on li "Pourriez-vous m'envoyer une photo d'identité conforme, récente et en couleurs ?" at bounding box center [582, 192] width 649 height 14
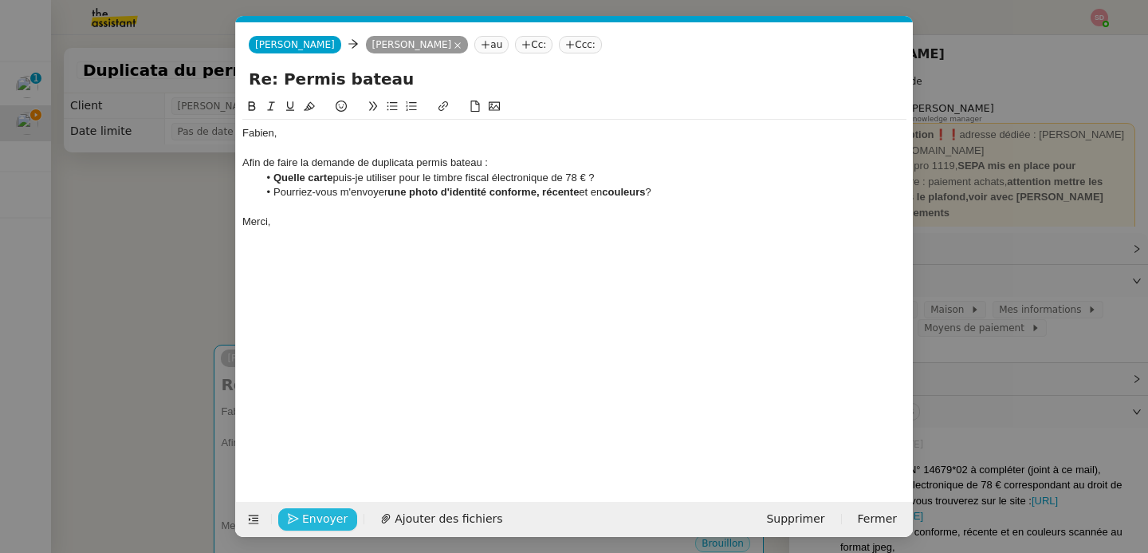
click at [331, 515] on span "Envoyer" at bounding box center [324, 518] width 45 height 18
click at [331, 515] on span "Confirmer l'envoi" at bounding box center [350, 518] width 96 height 18
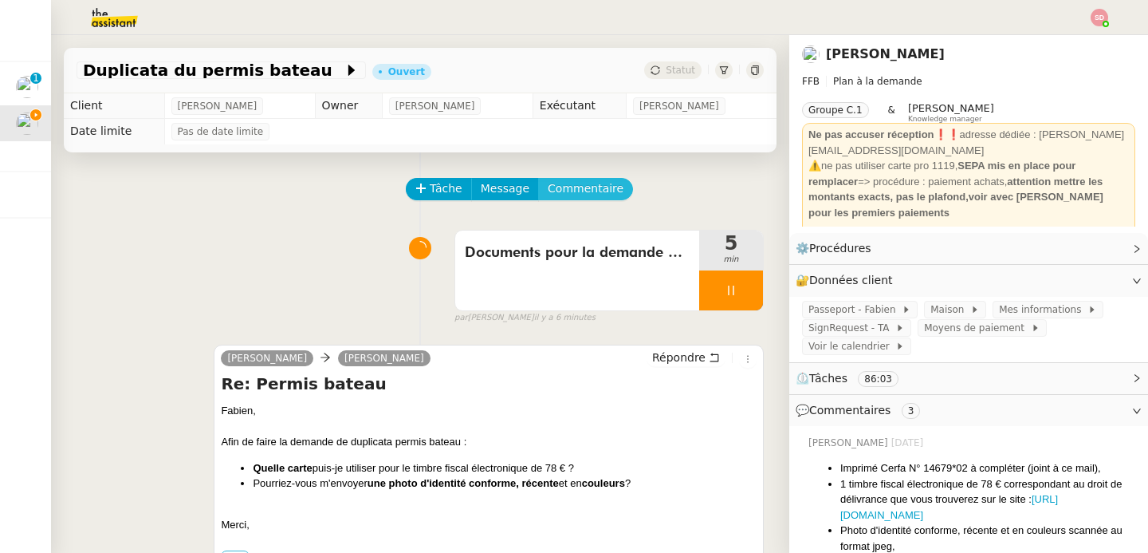
click at [590, 192] on span "Commentaire" at bounding box center [586, 188] width 76 height 18
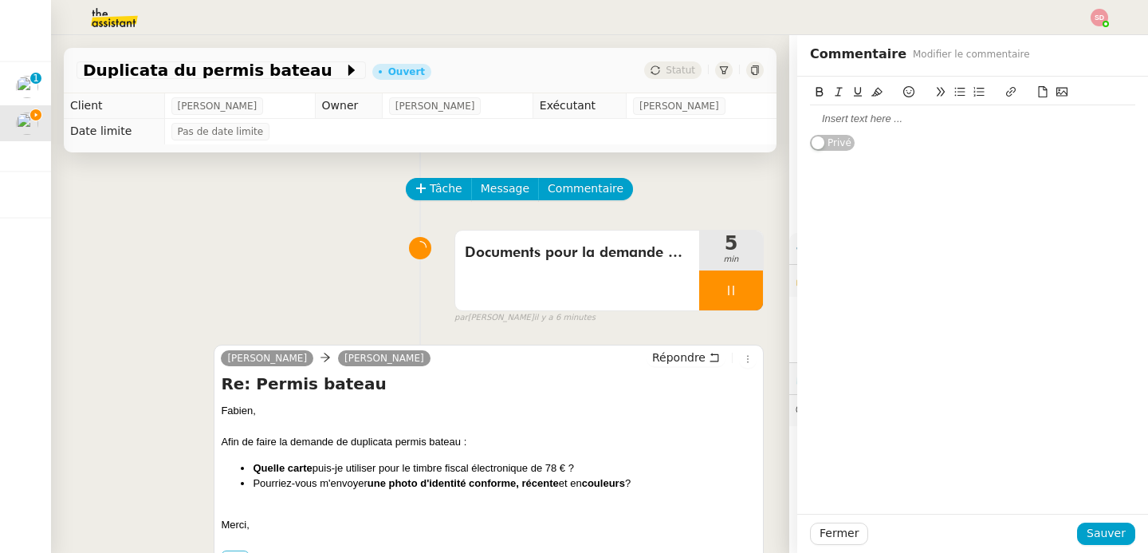
click at [1037, 91] on icon at bounding box center [1042, 91] width 11 height 11
click at [1037, 89] on icon at bounding box center [1042, 91] width 11 height 11
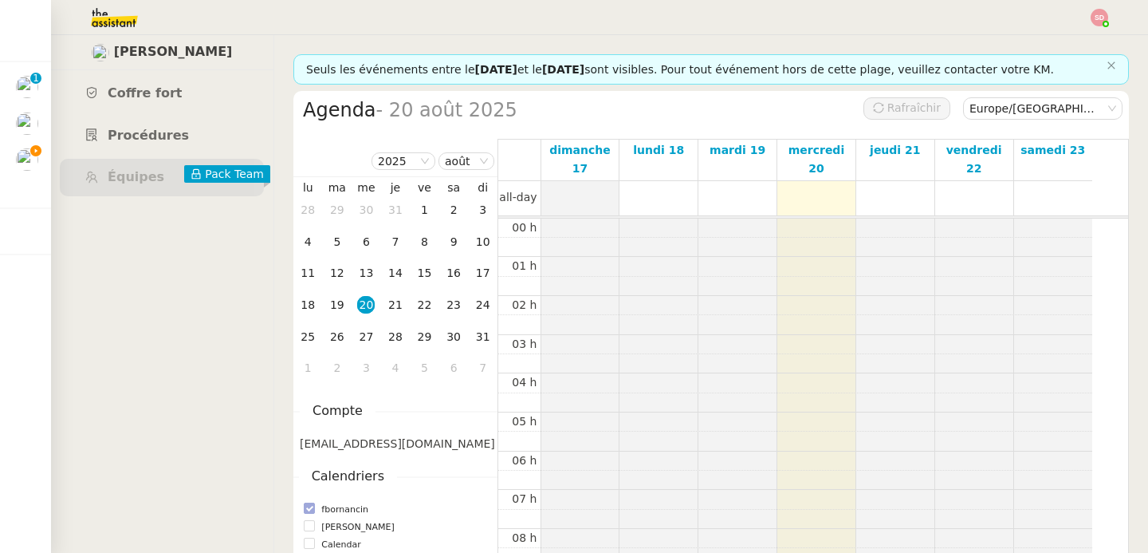
scroll to position [234, 0]
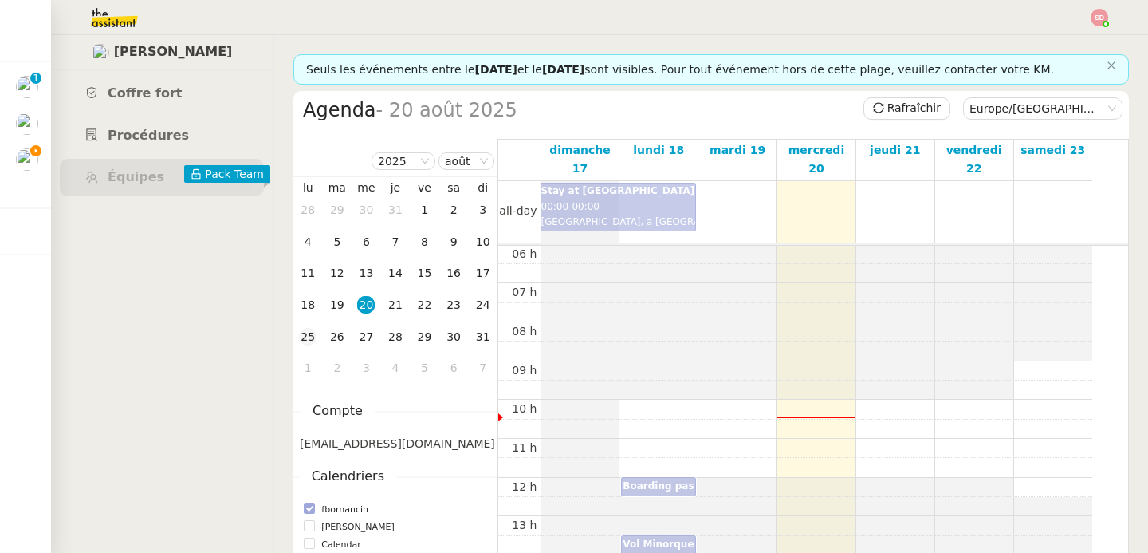
click at [311, 332] on div "25" at bounding box center [308, 337] width 18 height 18
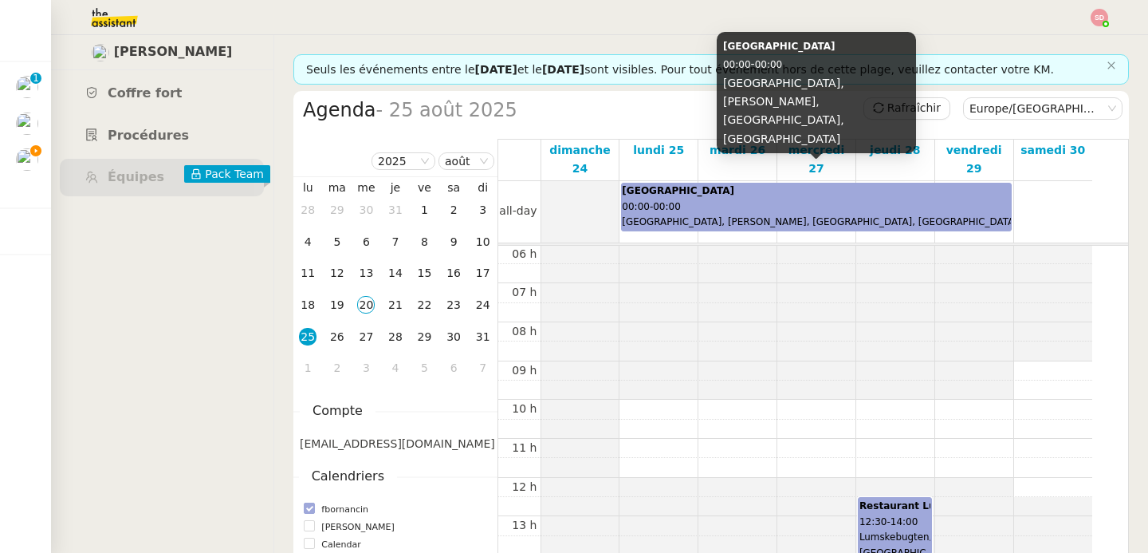
click at [812, 187] on div "[GEOGRAPHIC_DATA] 00:00 - 00:00 [GEOGRAPHIC_DATA], [PERSON_NAME], [GEOGRAPHIC_D…" at bounding box center [816, 188] width 388 height 48
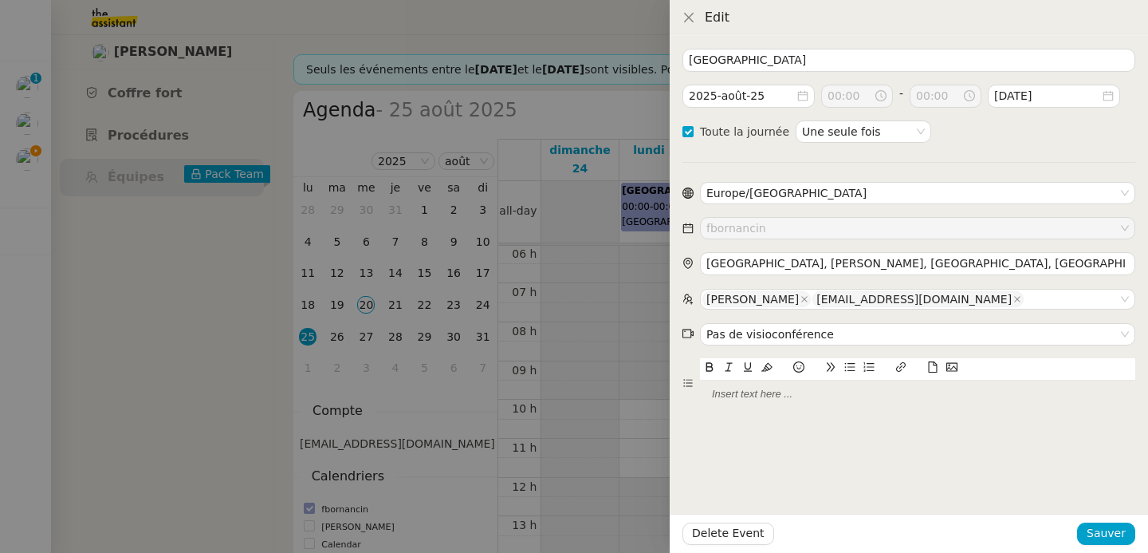
click at [641, 403] on div at bounding box center [574, 276] width 1148 height 553
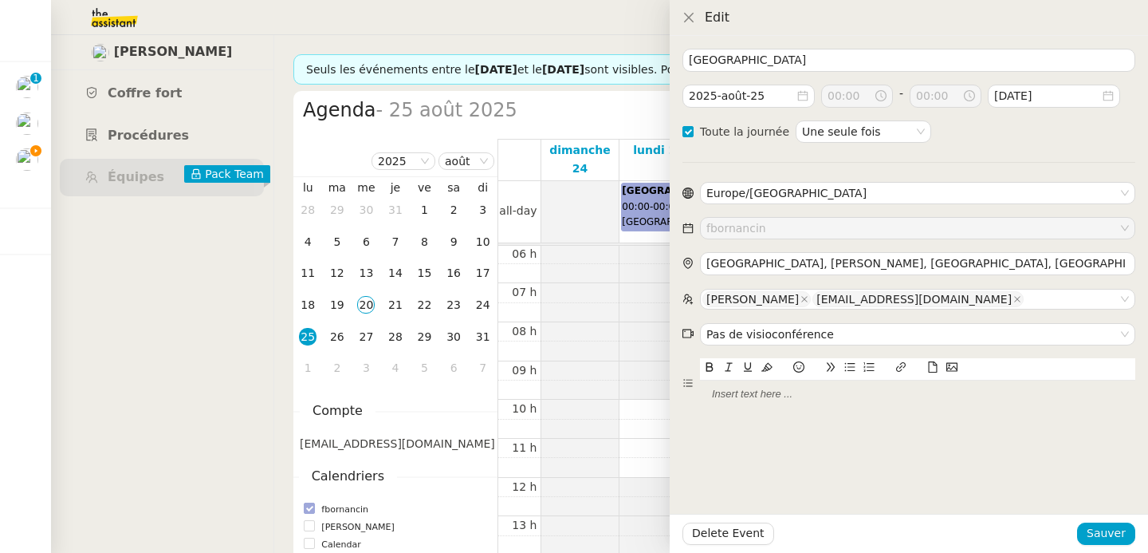
checkbox input "false"
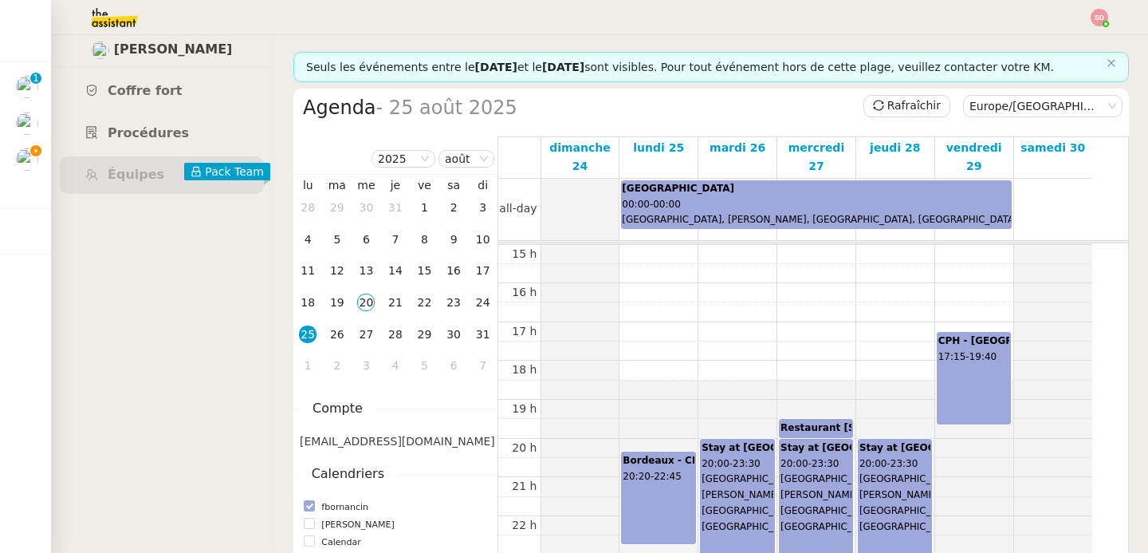
scroll to position [3, 0]
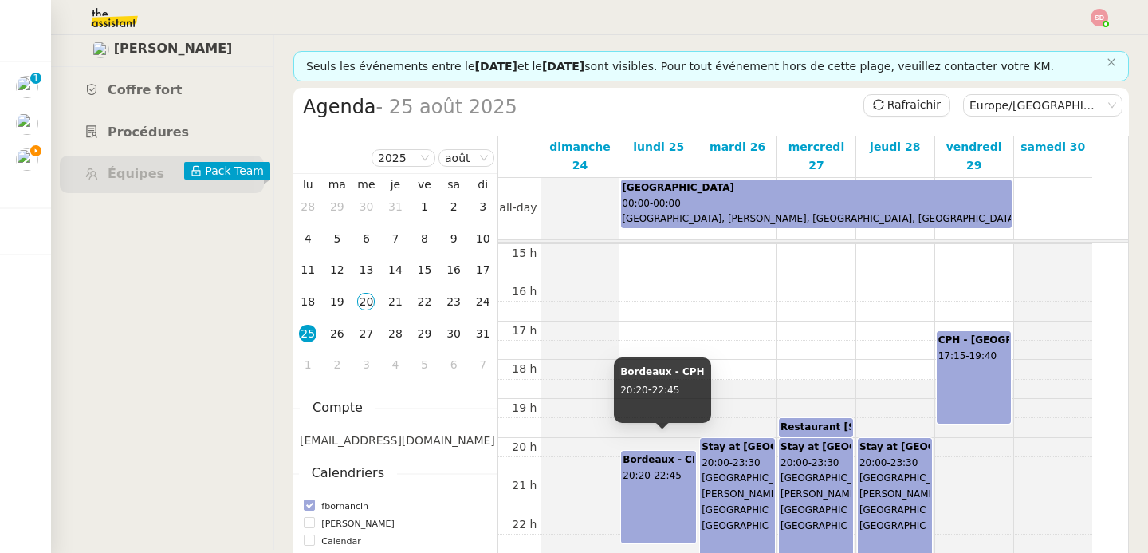
click at [663, 470] on div "Bordeaux - CPH 20:20 - 22:45" at bounding box center [658, 457] width 71 height 48
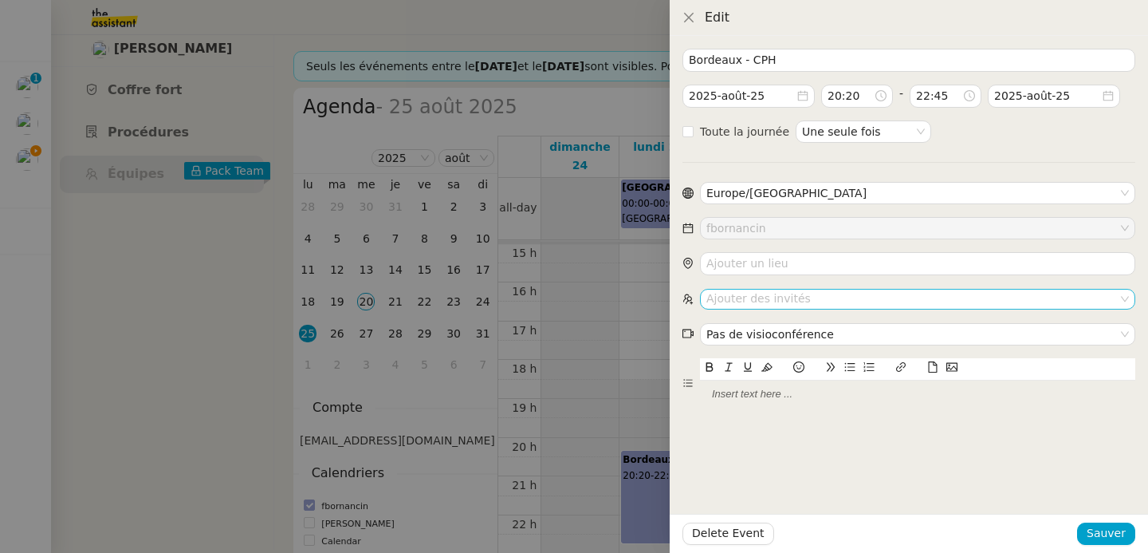
click at [743, 302] on nz-select-top-control "Ajouter des invités" at bounding box center [917, 299] width 435 height 20
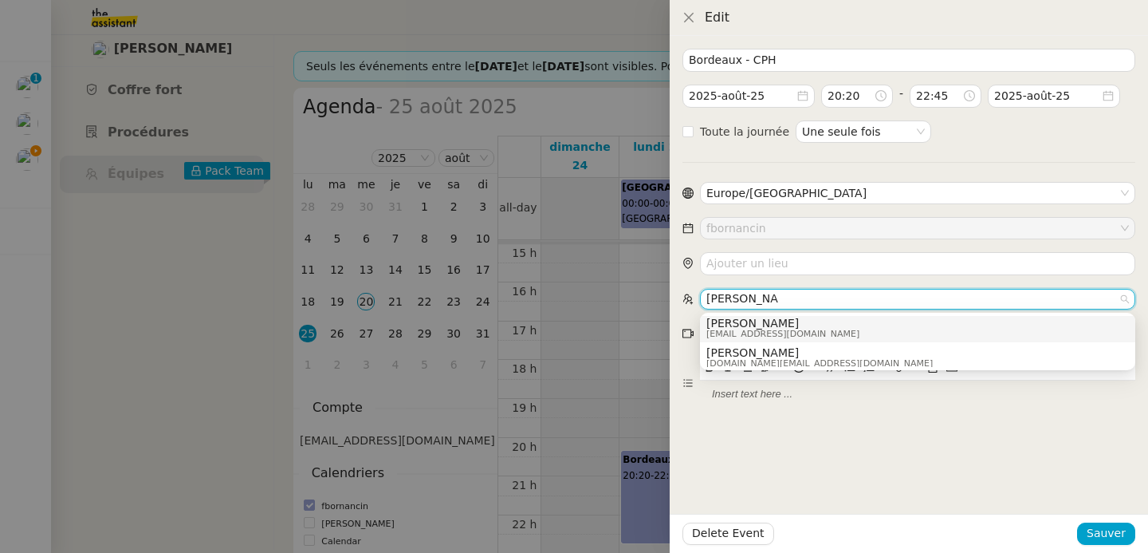
scroll to position [8, 0]
type input "emilie bornan"
click at [808, 324] on span "emiliebornancin@gmail.com" at bounding box center [782, 328] width 153 height 9
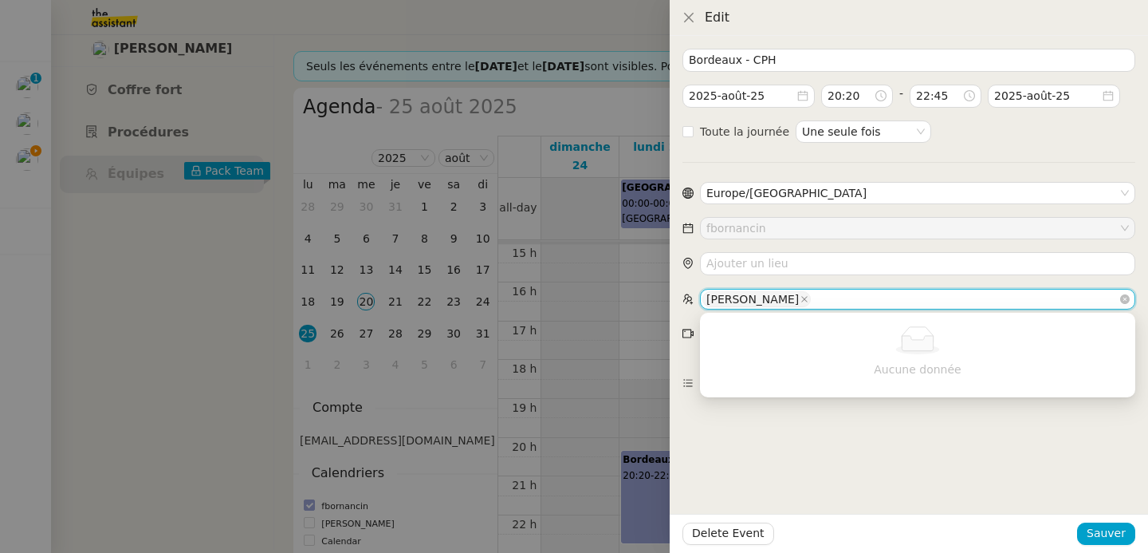
scroll to position [553, 0]
click at [1101, 541] on span "Sauver" at bounding box center [1106, 533] width 39 height 18
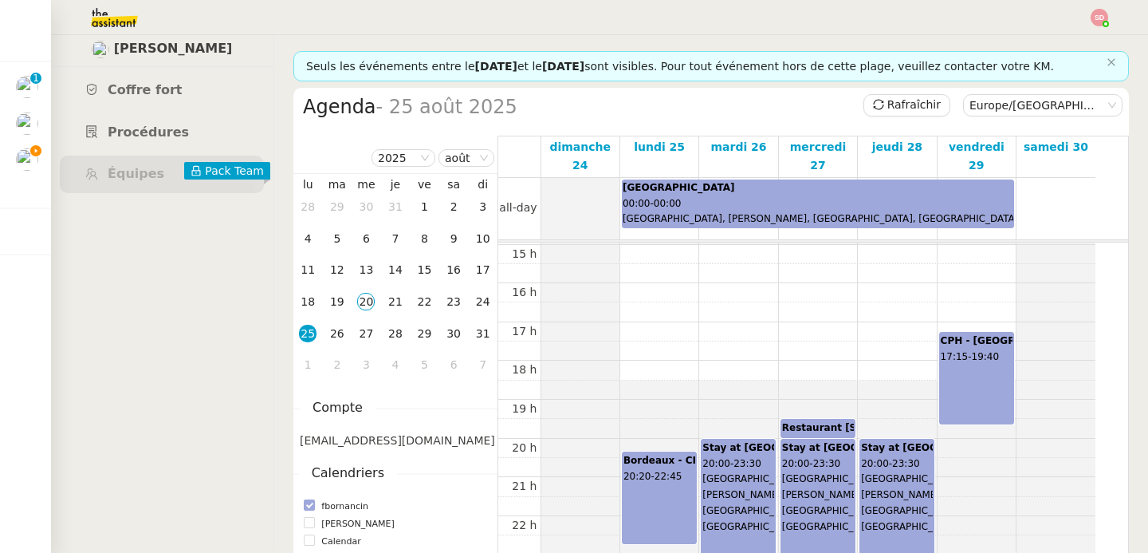
scroll to position [580, 0]
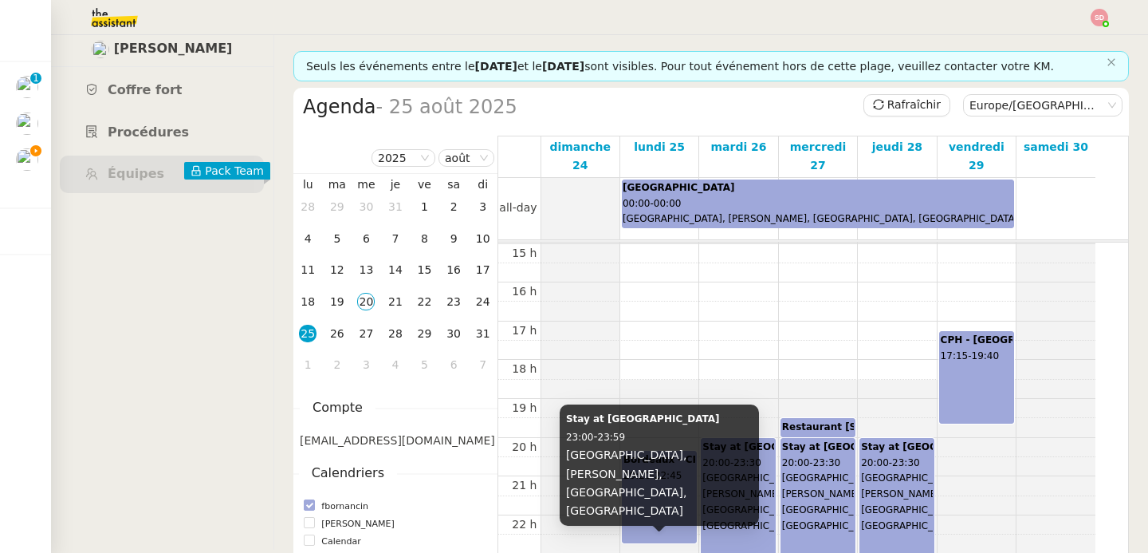
click at [659, 538] on b "Stay at Nobis" at bounding box center [700, 543] width 154 height 11
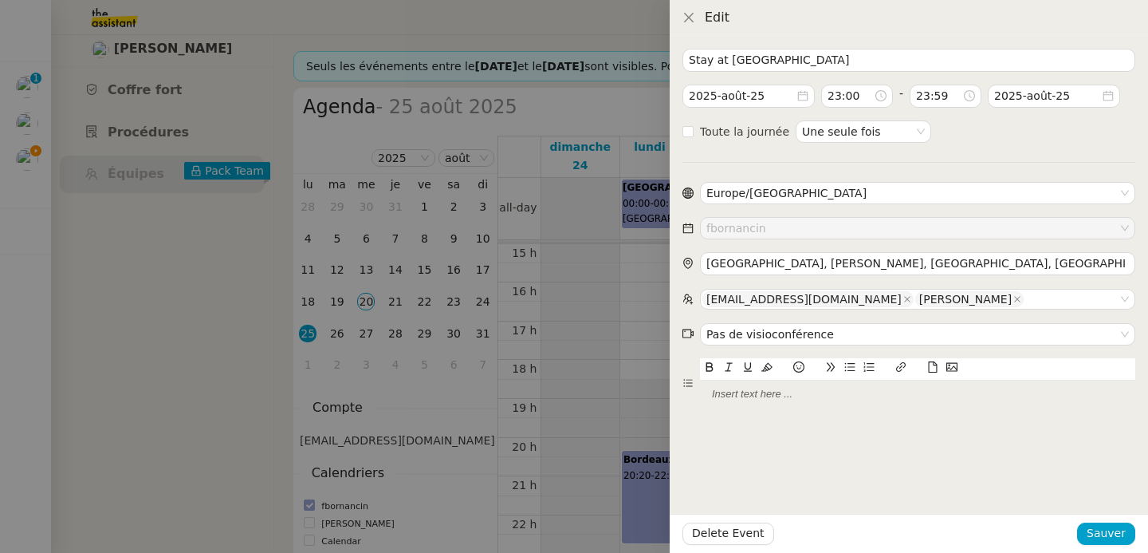
click at [583, 401] on div at bounding box center [574, 276] width 1148 height 553
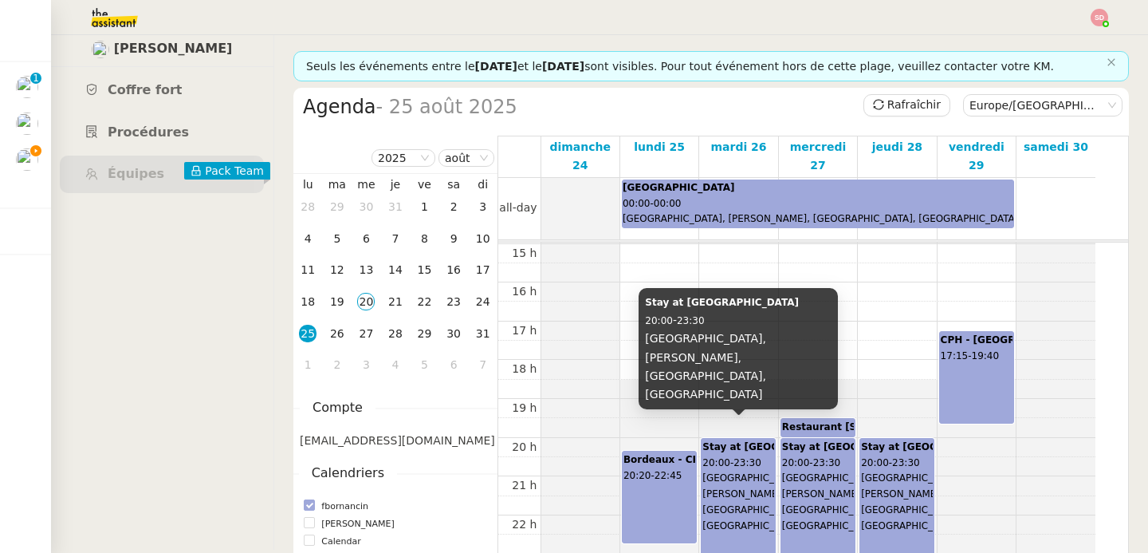
click at [729, 455] on span "Nobis Hotel Copenhagen, Niels Brocks Gade, Copenhague, Danemark" at bounding box center [753, 483] width 103 height 59
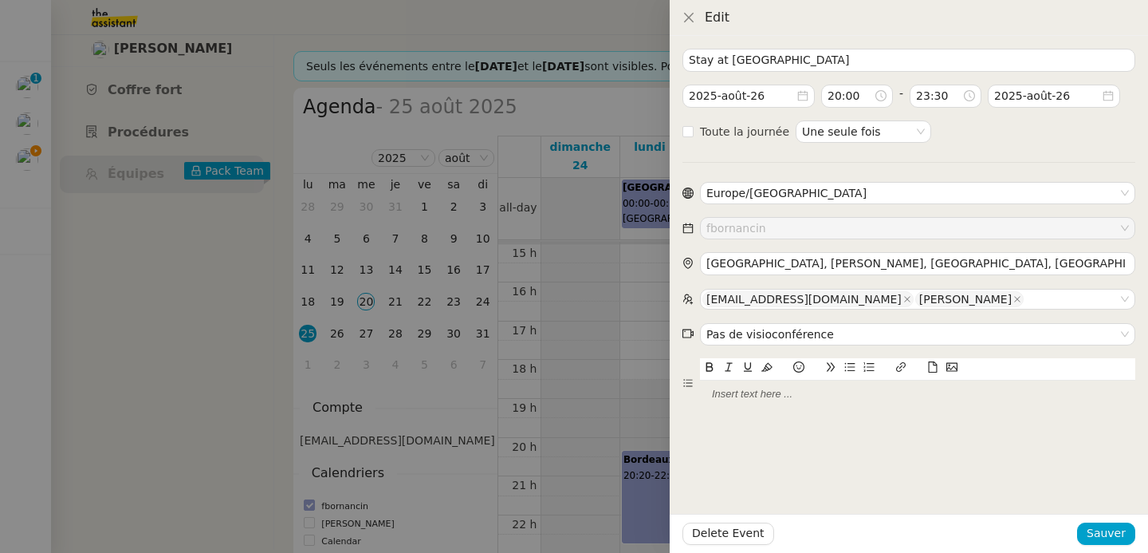
click at [605, 463] on div at bounding box center [574, 276] width 1148 height 553
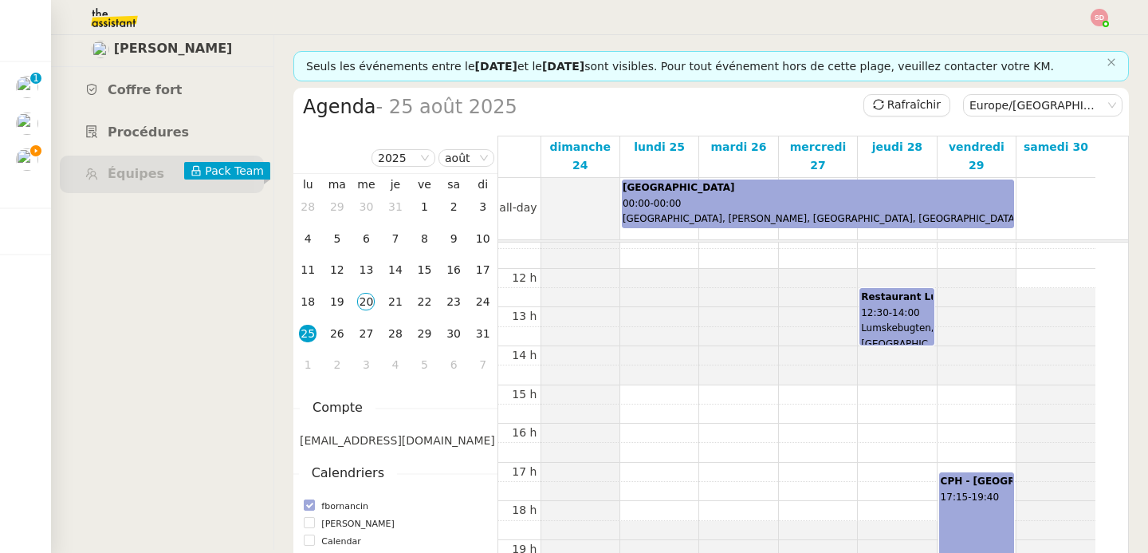
scroll to position [572, 0]
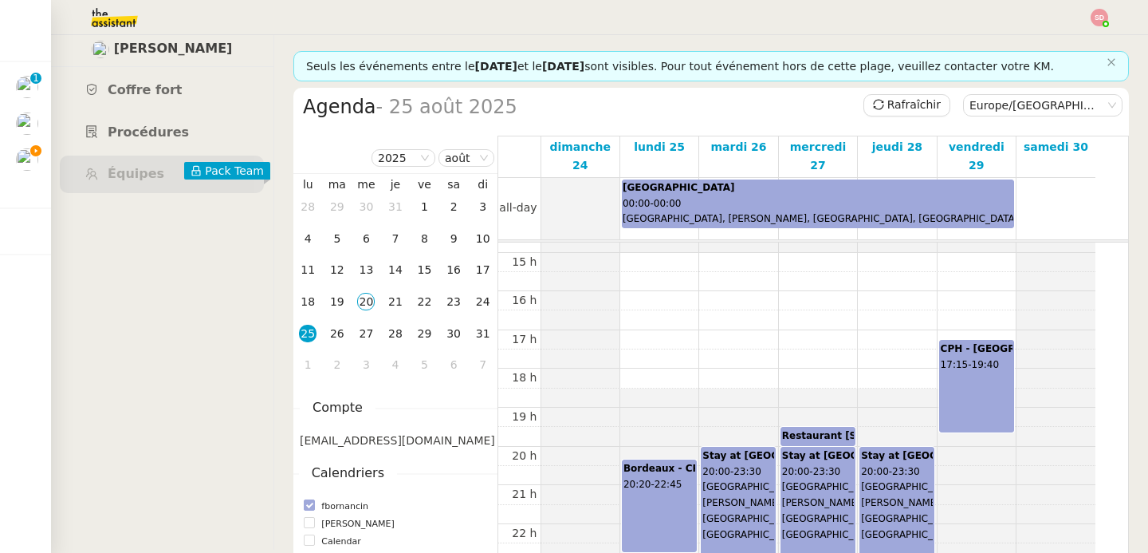
click at [815, 411] on b "Restaurant Admiralgade 26" at bounding box center [865, 416] width 167 height 11
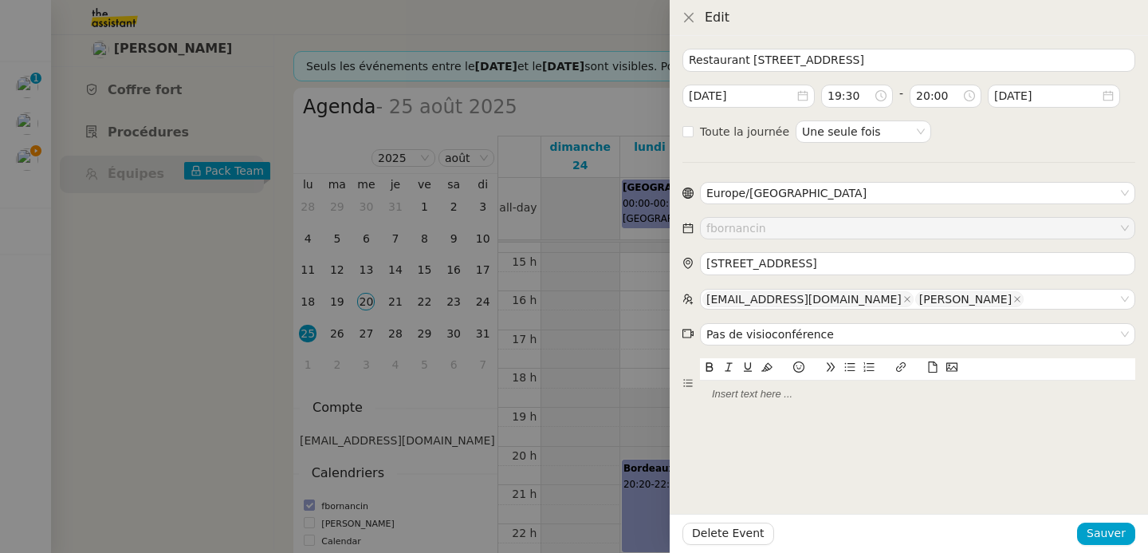
click at [582, 361] on div at bounding box center [574, 276] width 1148 height 553
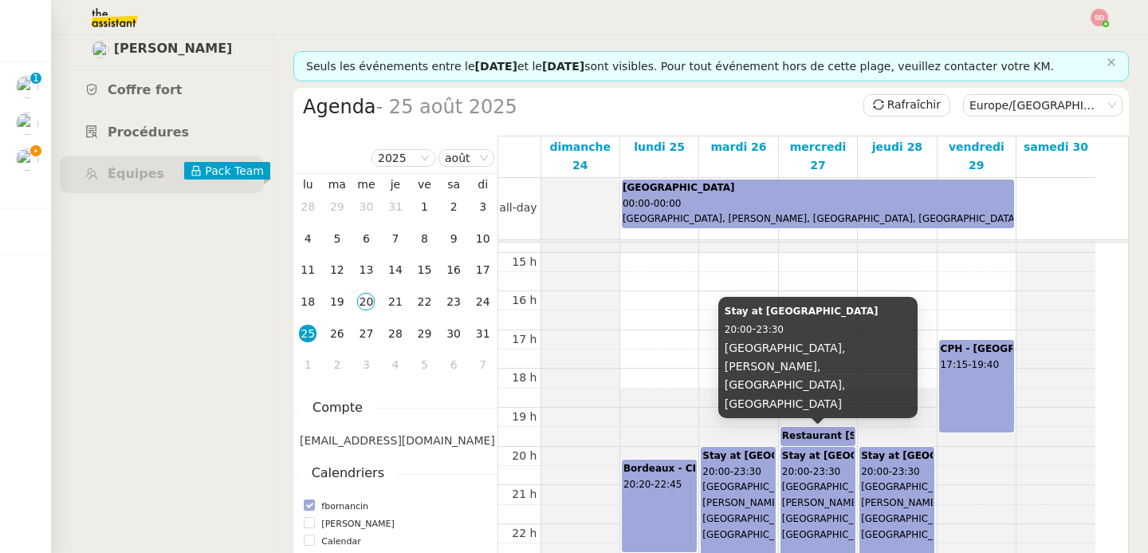
click at [818, 448] on span "23:30" at bounding box center [827, 451] width 28 height 11
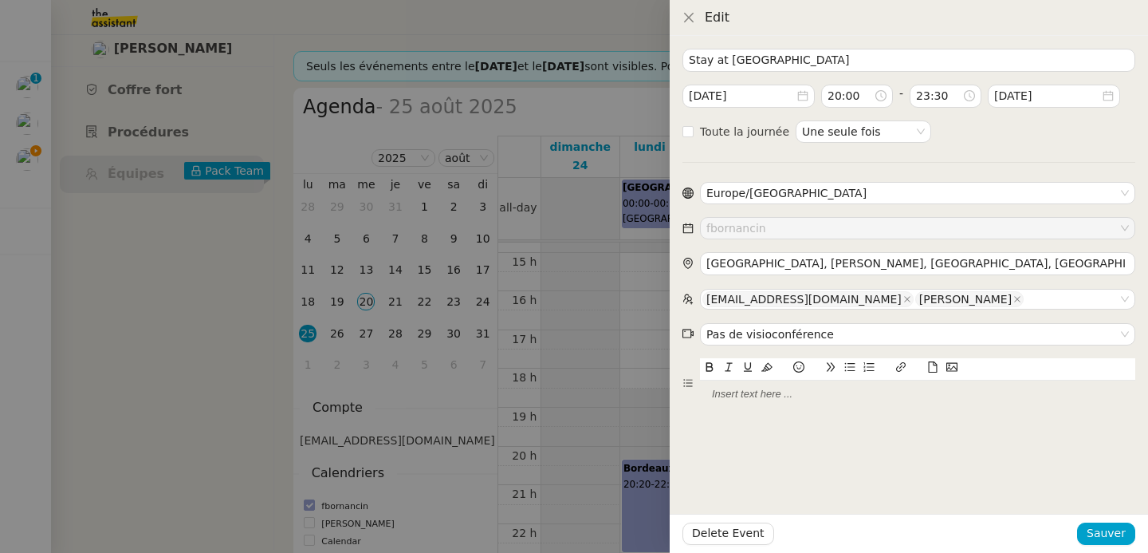
click at [584, 387] on div at bounding box center [574, 276] width 1148 height 553
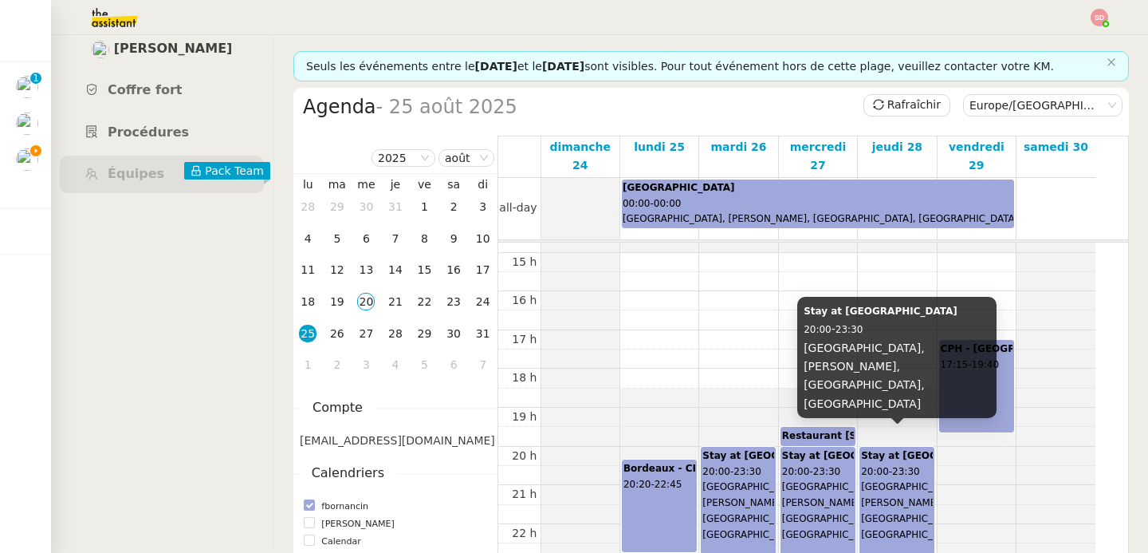
click at [874, 441] on b "Stay at Nobis" at bounding box center [938, 436] width 154 height 11
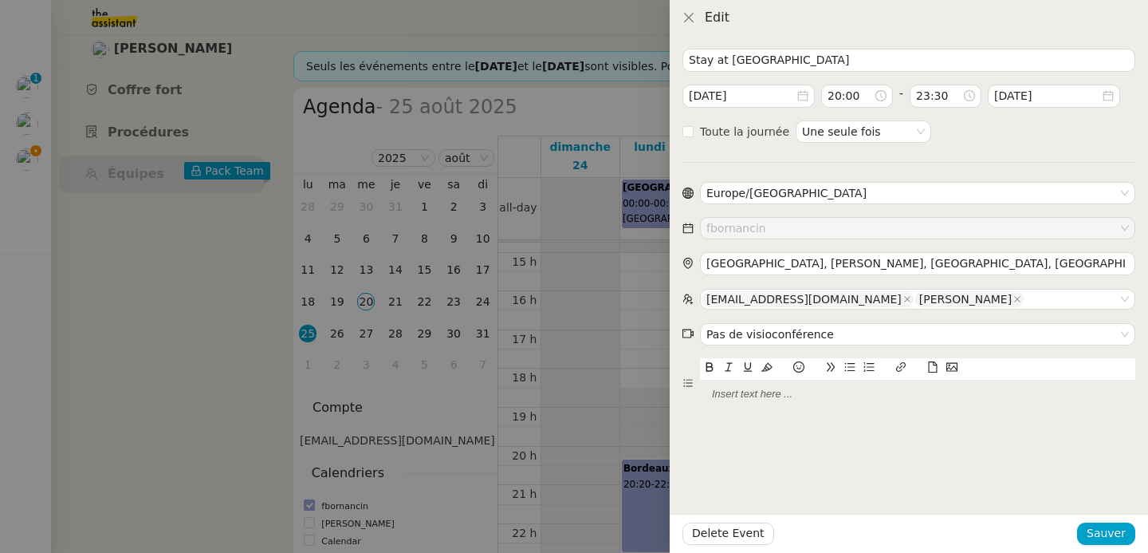
click at [543, 359] on div at bounding box center [574, 276] width 1148 height 553
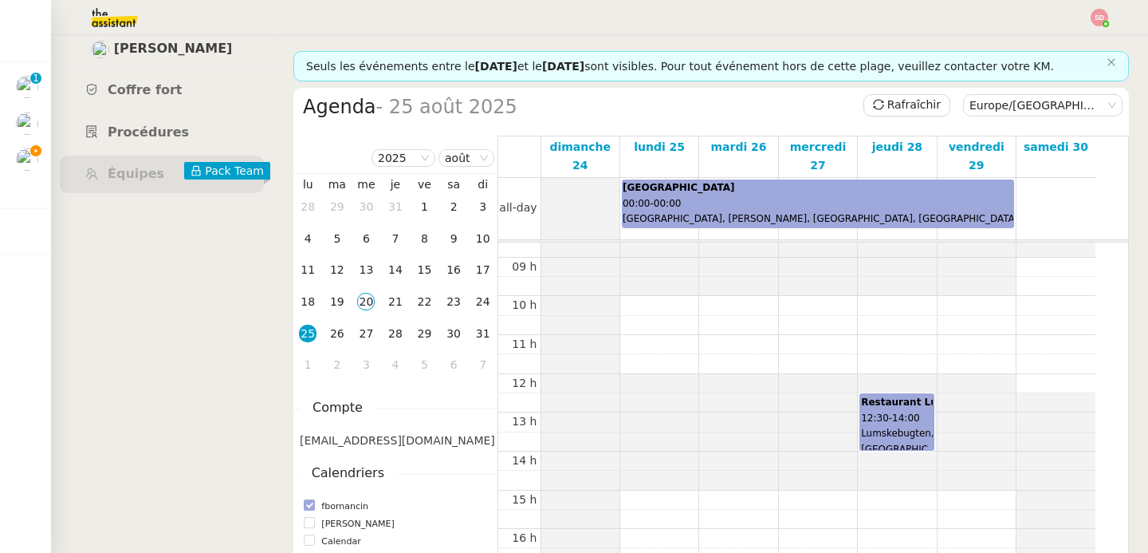
scroll to position [317, 0]
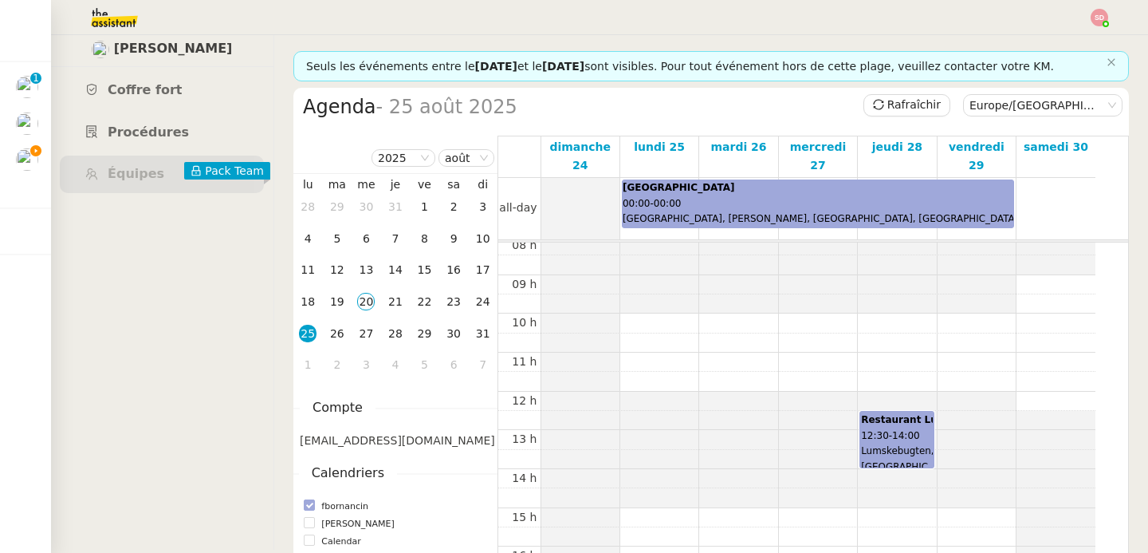
click at [925, 421] on div "Restaurant Lumskebugten 12:30 - 14:00 Lumskebugten, Esplanaden, Copenhague, Dan…" at bounding box center [897, 420] width 72 height 55
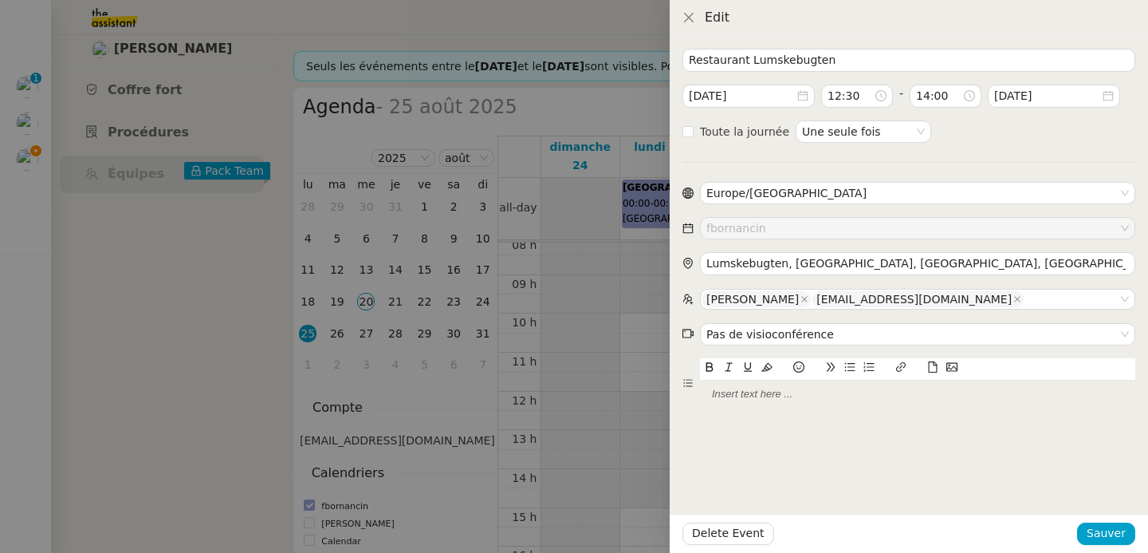
click at [604, 417] on div at bounding box center [574, 276] width 1148 height 553
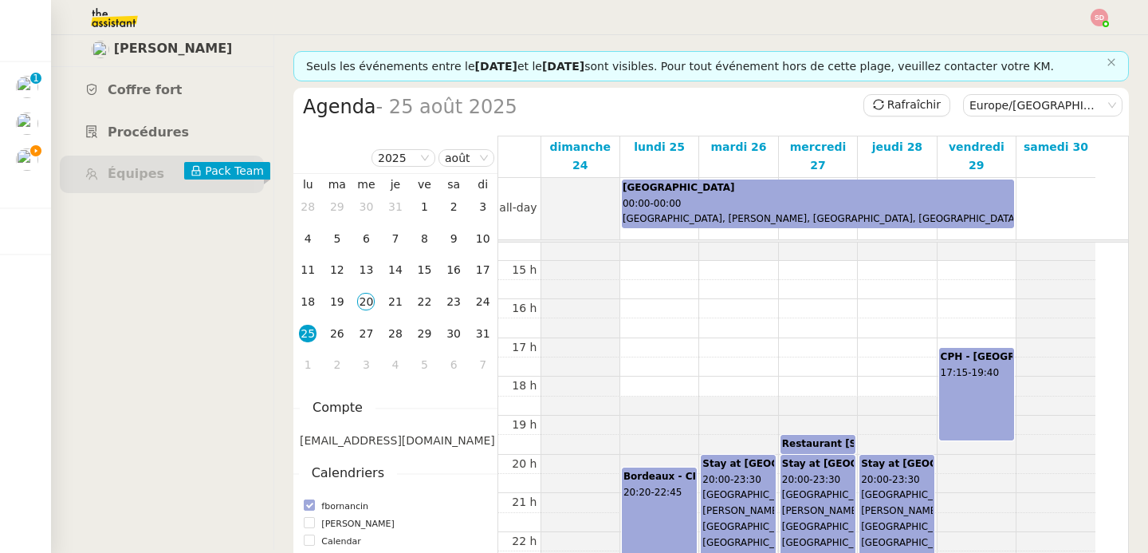
scroll to position [571, 0]
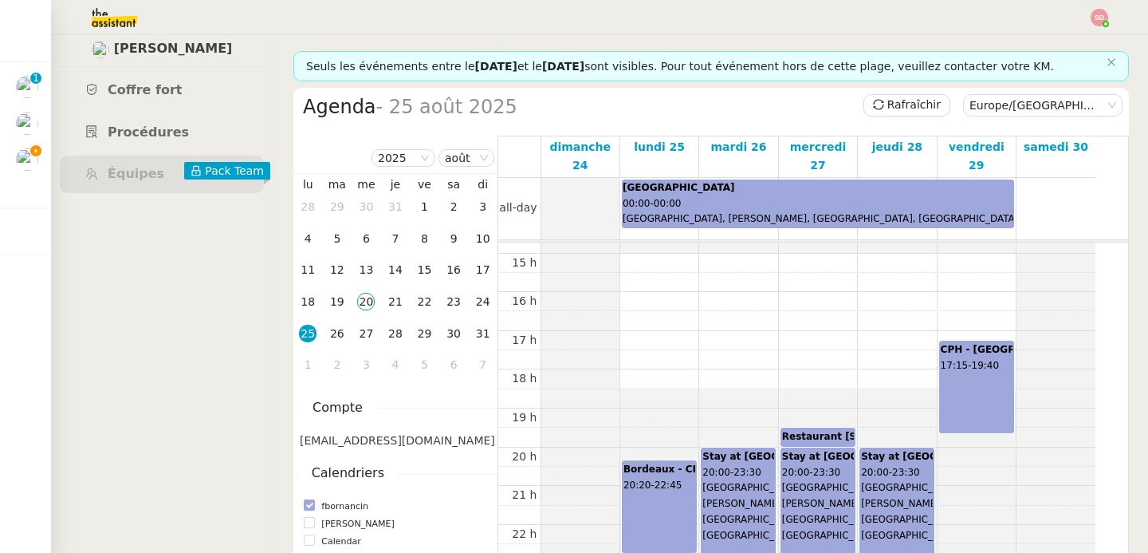
click at [980, 379] on div "CPH - Bordeaux 17:15 - 19:40" at bounding box center [976, 367] width 73 height 91
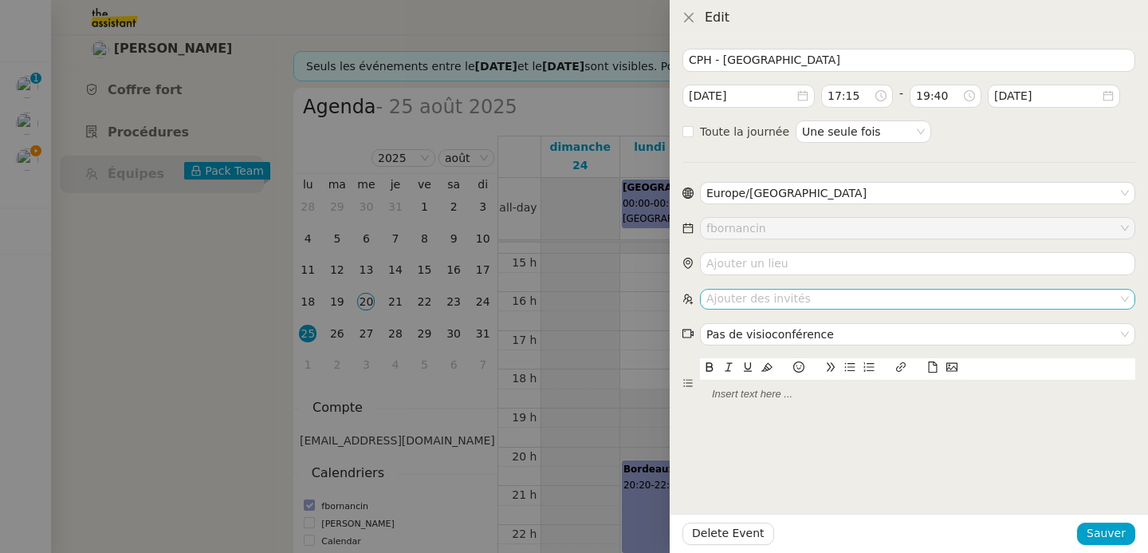
click at [829, 298] on nz-select-top-control "Ajouter des invités" at bounding box center [917, 299] width 435 height 20
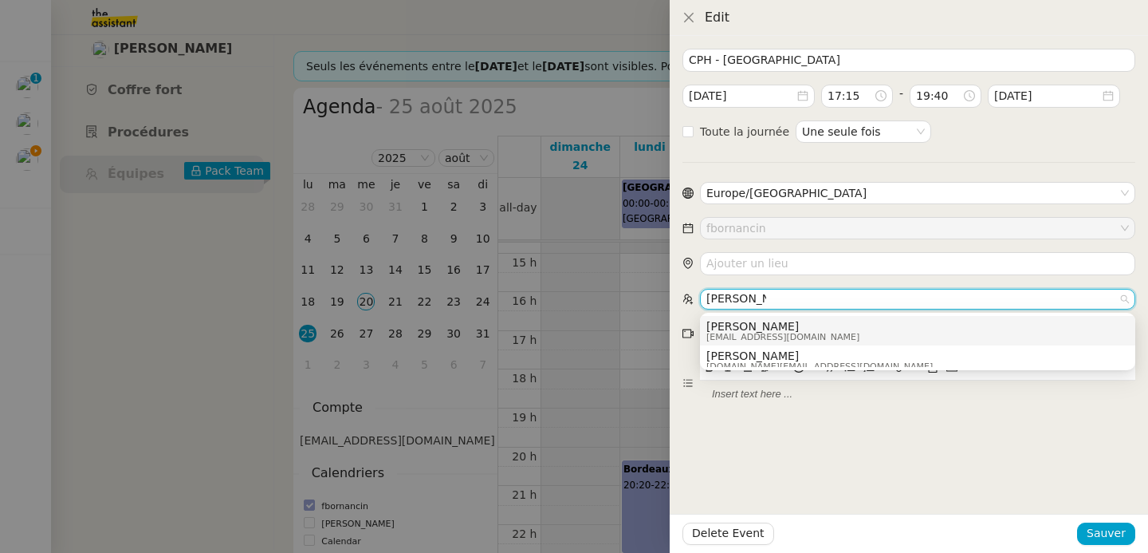
type input "emilie born"
click at [808, 330] on span "[PERSON_NAME]" at bounding box center [782, 326] width 153 height 13
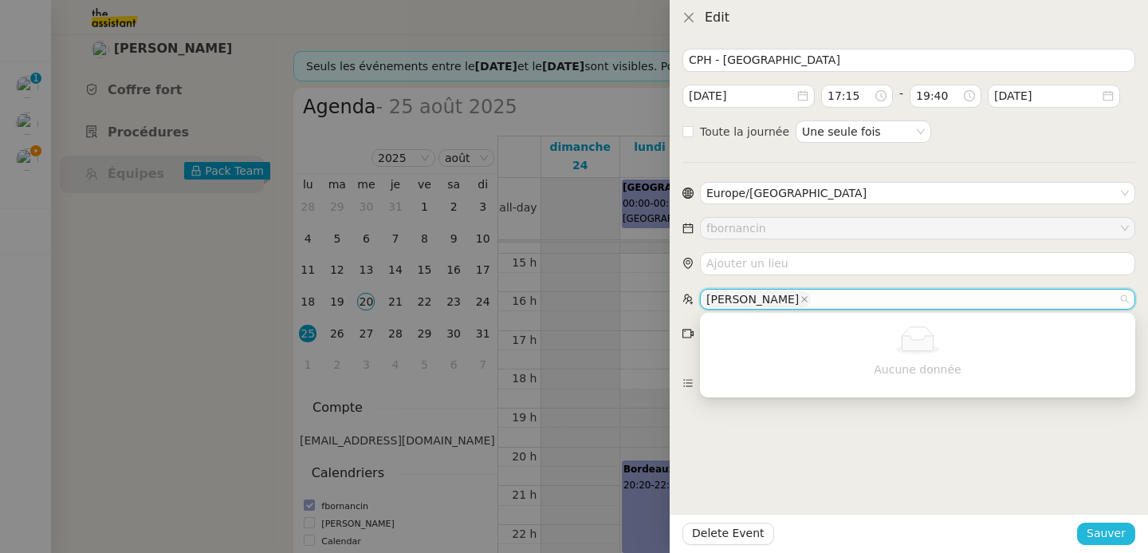
click at [1111, 534] on span "Sauver" at bounding box center [1106, 533] width 39 height 18
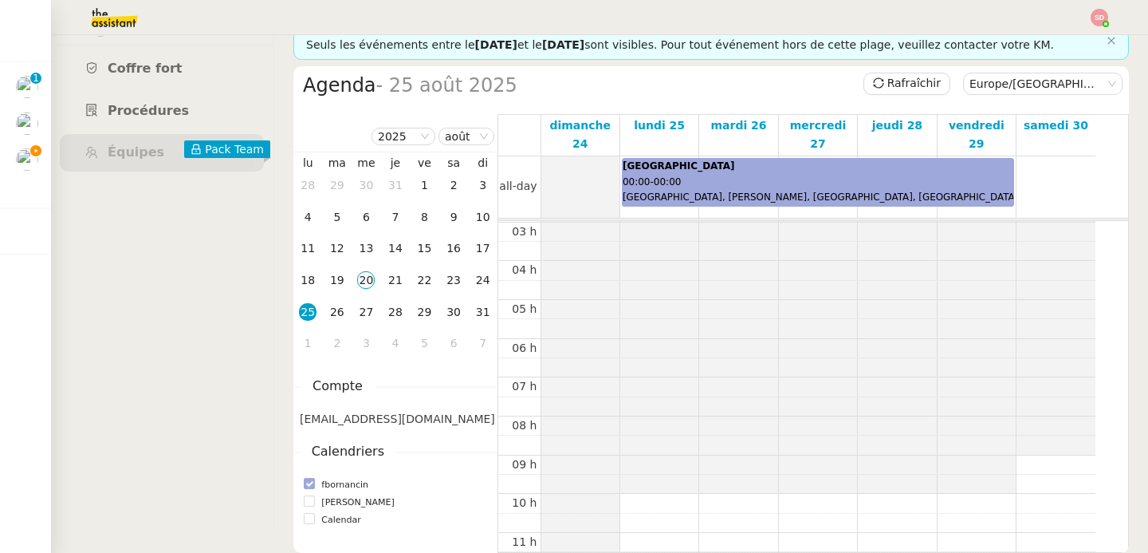
scroll to position [80, 0]
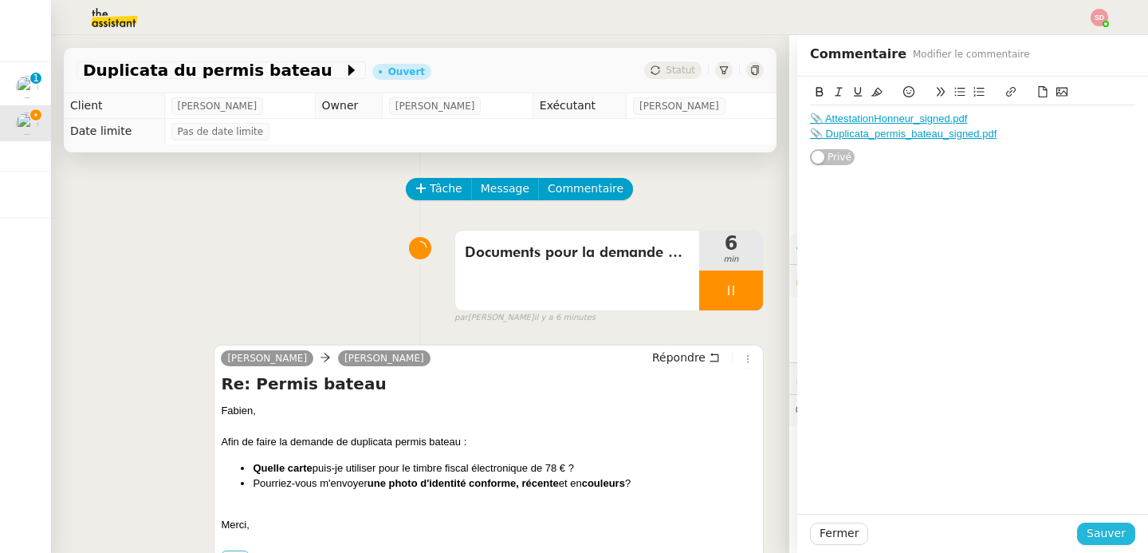
click at [1111, 535] on span "Sauver" at bounding box center [1106, 533] width 39 height 18
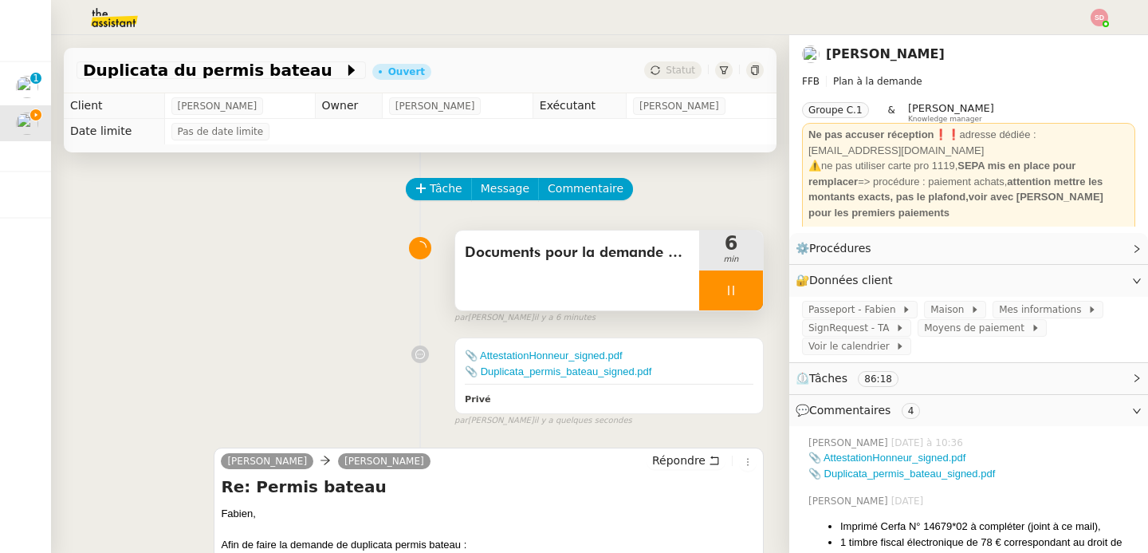
click at [726, 273] on div at bounding box center [731, 290] width 64 height 40
click at [763, 273] on button at bounding box center [763, 290] width 0 height 40
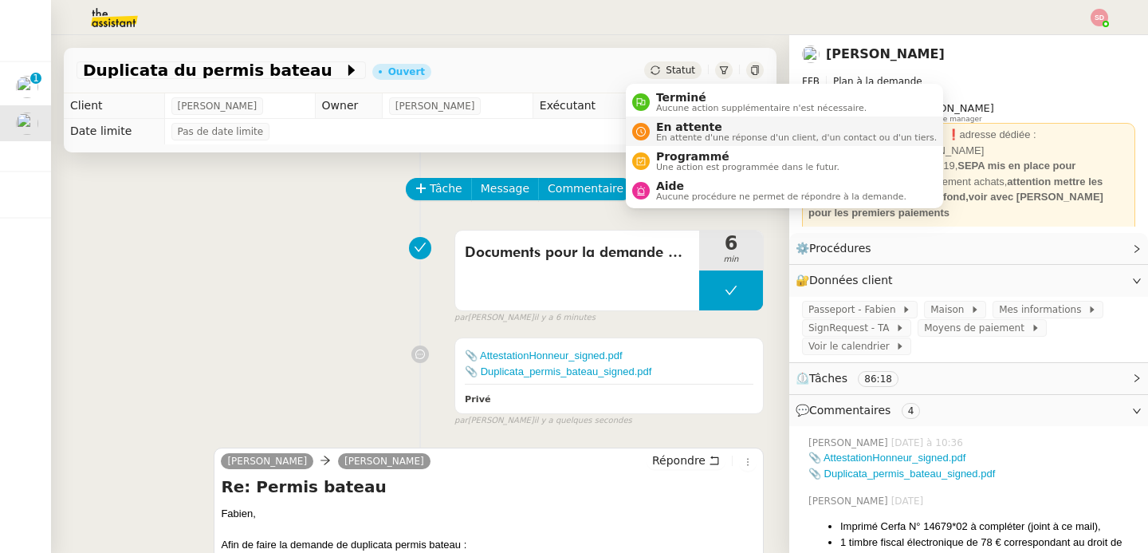
click at [646, 142] on div "En attente En attente d'une réponse d'un client, d'un contact ou d'un tiers." at bounding box center [784, 131] width 305 height 22
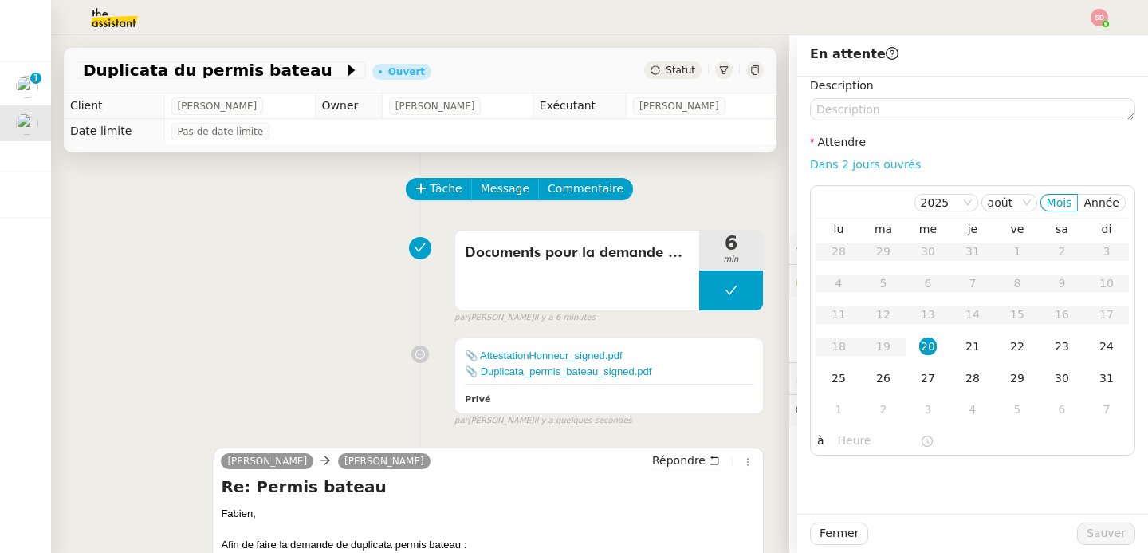
click at [875, 166] on link "Dans 2 jours ouvrés" at bounding box center [865, 164] width 111 height 13
type input "07:00"
click at [919, 383] on div "27" at bounding box center [928, 378] width 18 height 18
click at [877, 379] on div "26" at bounding box center [884, 378] width 18 height 18
click at [1107, 529] on span "Sauver" at bounding box center [1106, 533] width 39 height 18
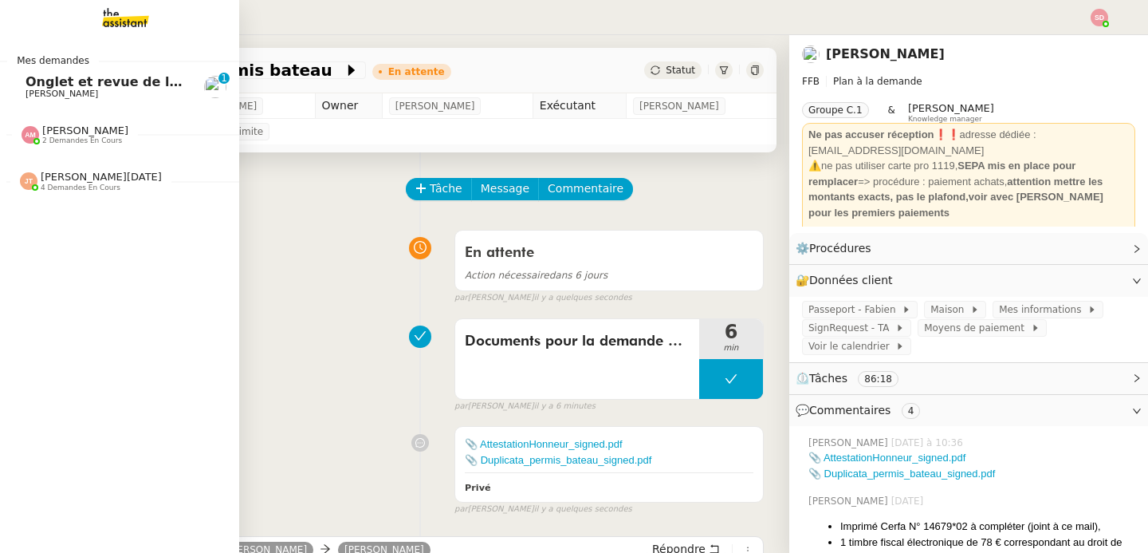
click at [66, 92] on span "[PERSON_NAME]" at bounding box center [62, 93] width 73 height 10
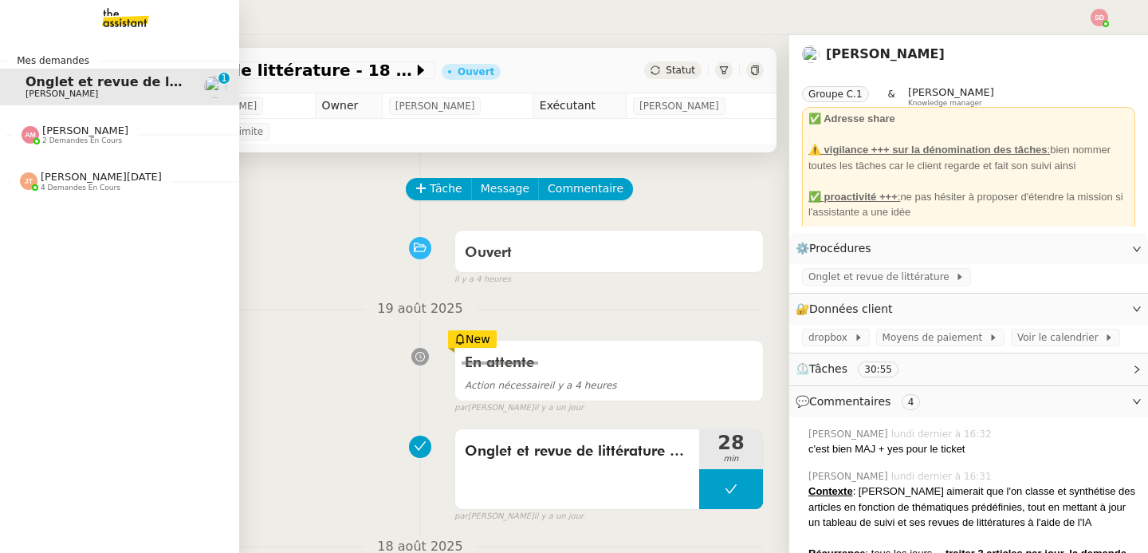
click at [65, 133] on span "[PERSON_NAME]" at bounding box center [85, 130] width 86 height 12
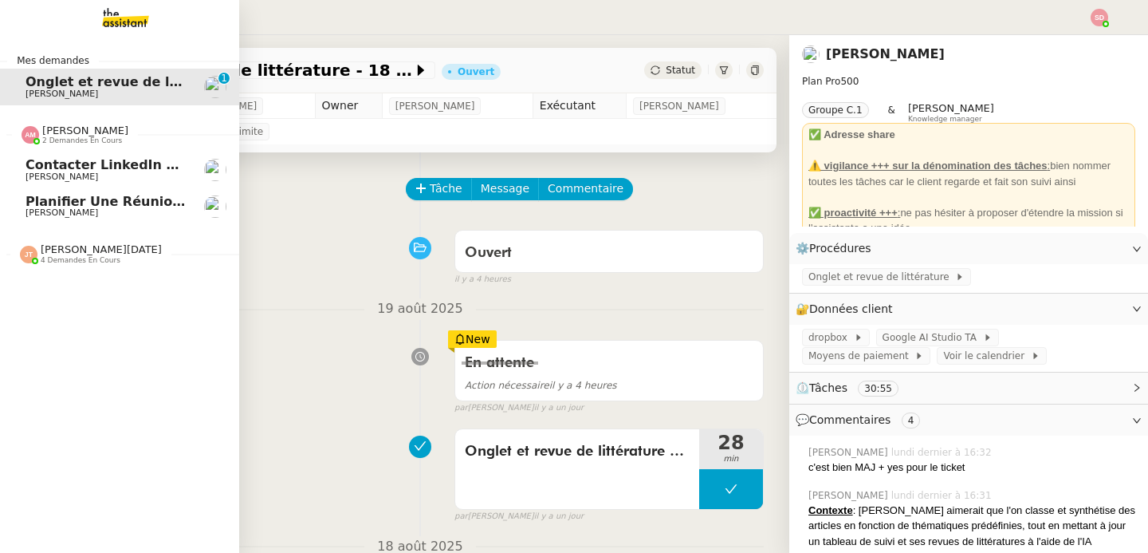
click at [73, 177] on span "[PERSON_NAME]" at bounding box center [106, 177] width 161 height 10
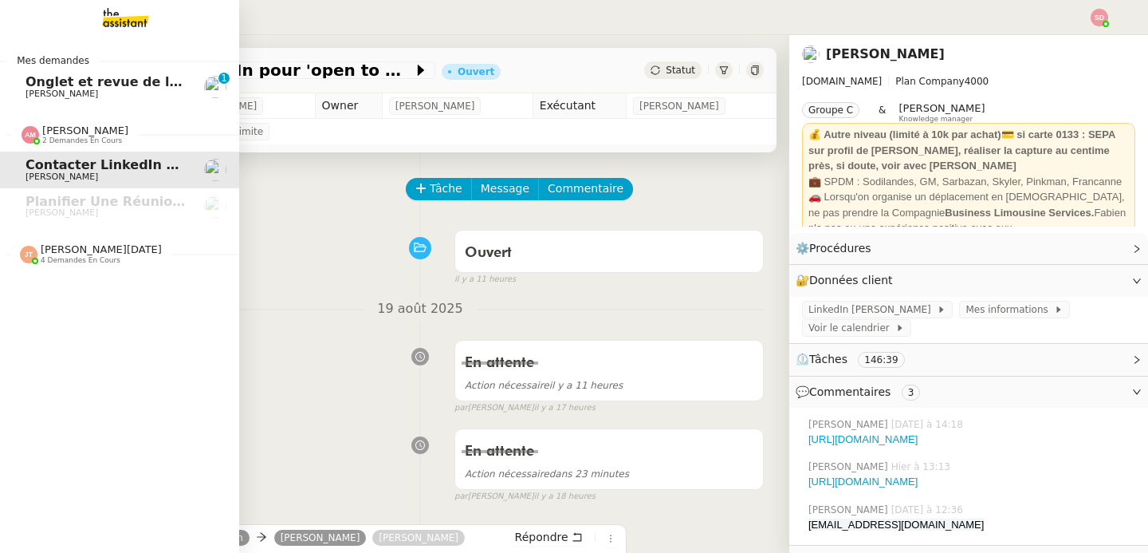
click at [41, 254] on span "[PERSON_NAME][DATE]" at bounding box center [101, 249] width 121 height 12
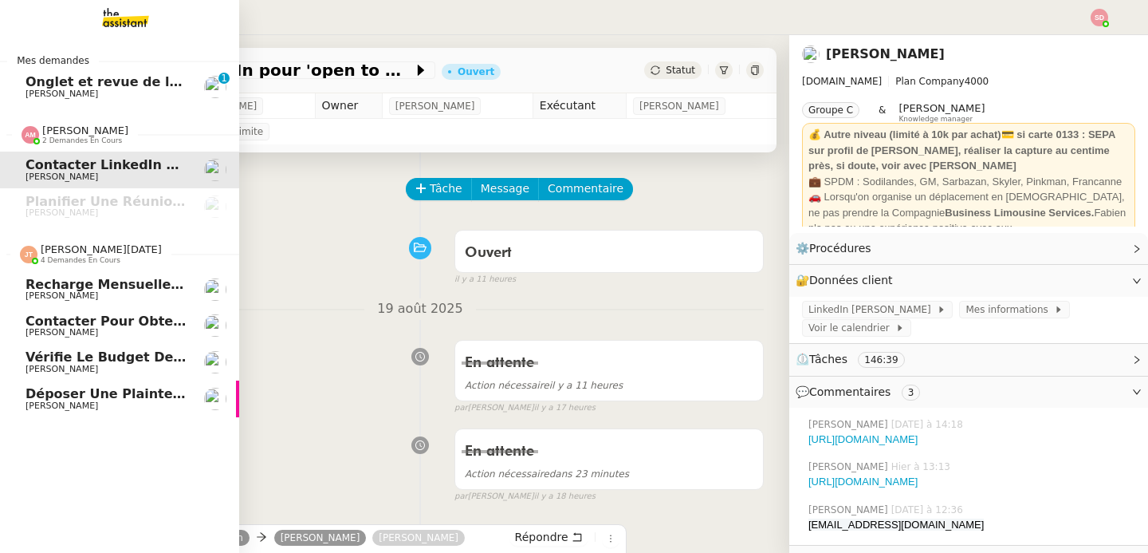
click at [41, 254] on span "[PERSON_NAME][DATE]" at bounding box center [101, 249] width 121 height 12
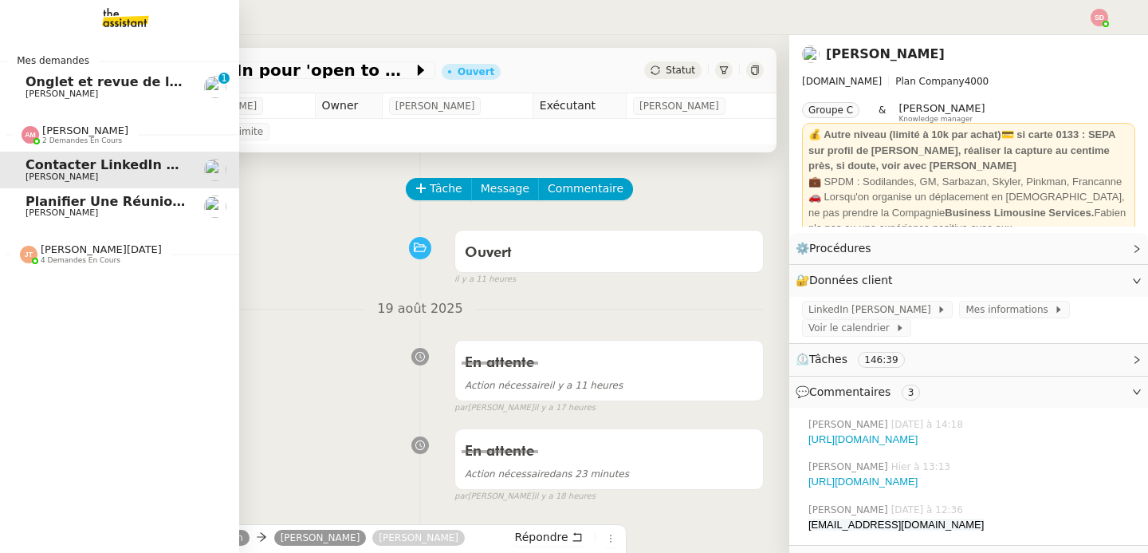
click at [100, 140] on span "2 demandes en cours" at bounding box center [82, 140] width 80 height 9
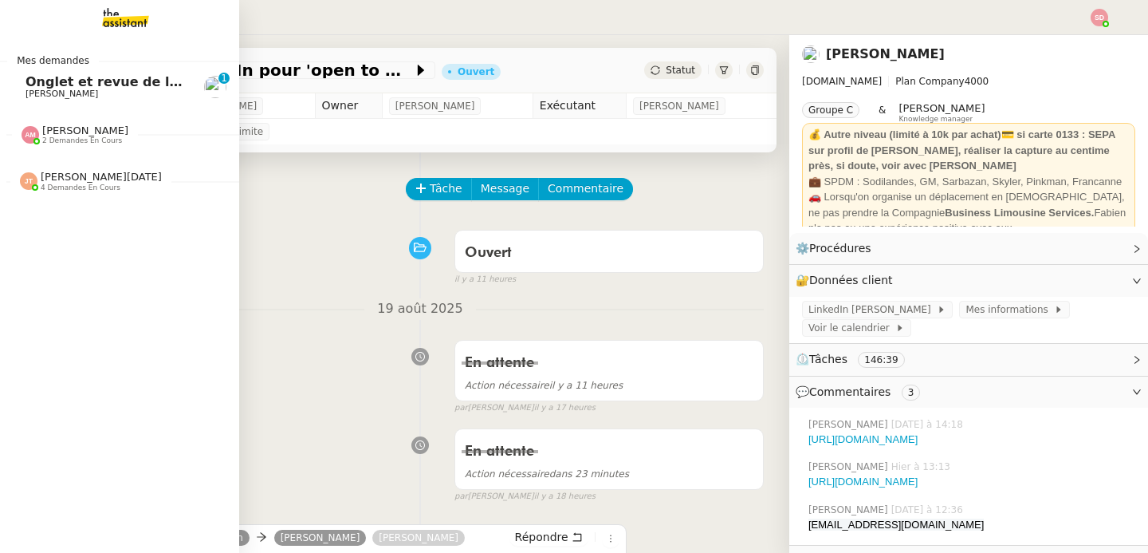
click at [122, 79] on span "Onglet et revue de littérature - 18 août 2025" at bounding box center [187, 81] width 323 height 15
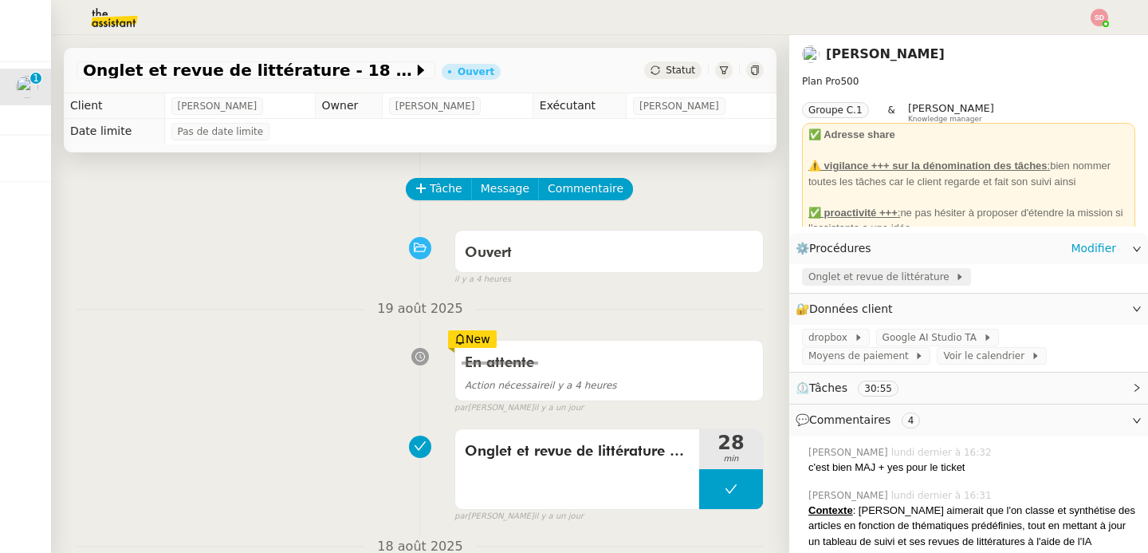
click at [913, 276] on span "Onglet et revue de littérature" at bounding box center [881, 277] width 147 height 16
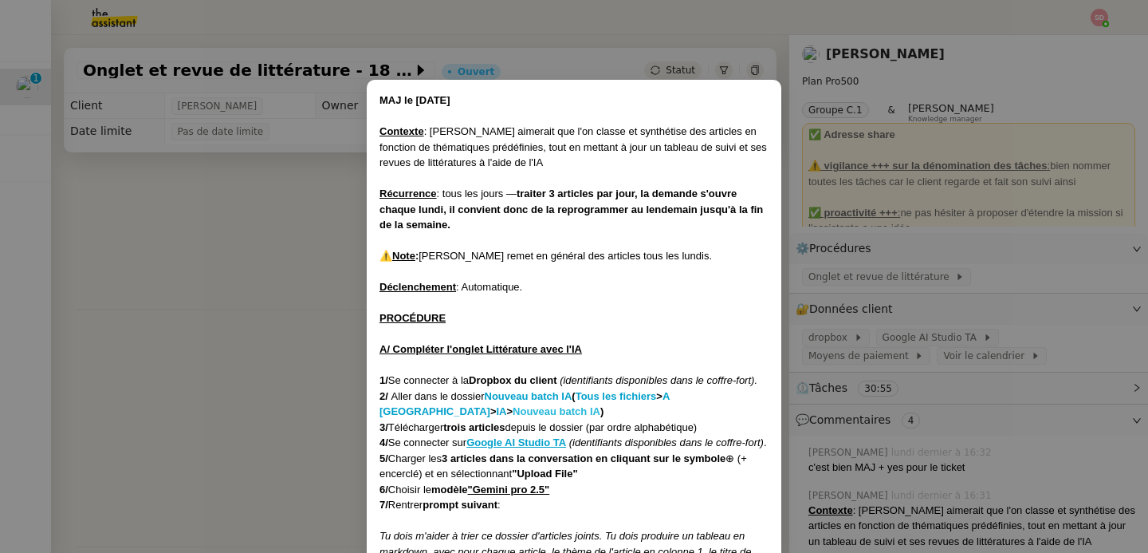
click at [513, 412] on strong "Nouveau batch IA" at bounding box center [557, 411] width 88 height 12
click at [313, 193] on nz-modal-container "MAJ le [DATE] Contexte : [PERSON_NAME] aimerait que l'on classe et synthétise d…" at bounding box center [574, 276] width 1148 height 553
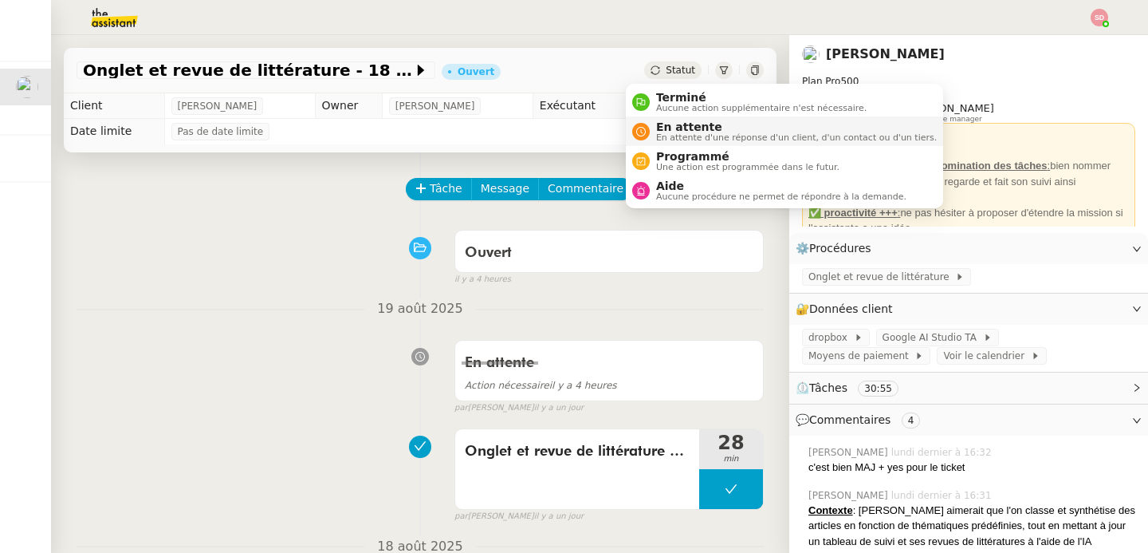
click at [663, 124] on span "En attente" at bounding box center [796, 126] width 281 height 13
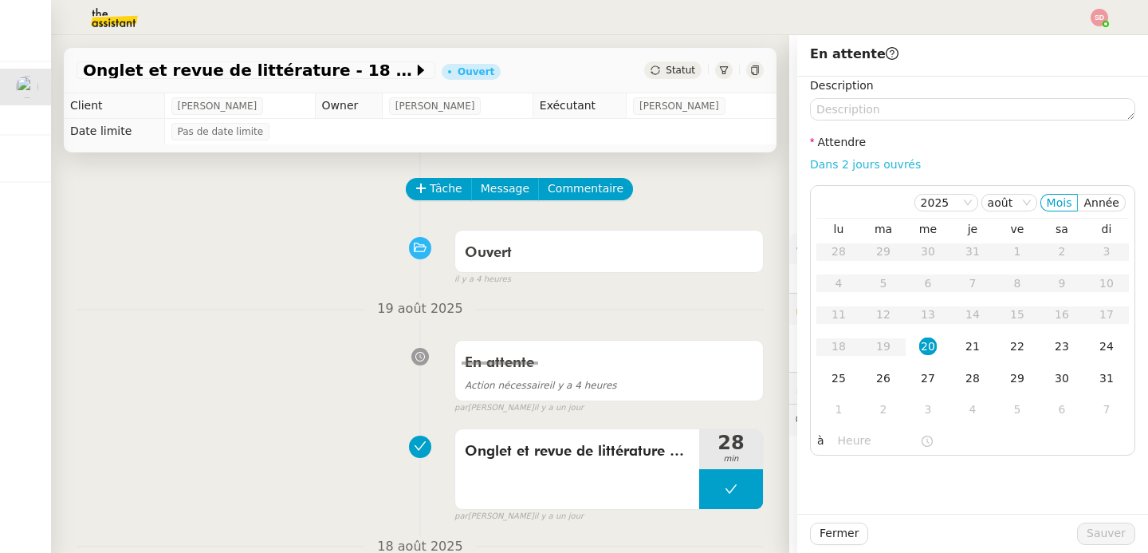
click at [862, 168] on link "Dans 2 jours ouvrés" at bounding box center [865, 164] width 111 height 13
type input "07:00"
click at [964, 345] on div "21" at bounding box center [973, 346] width 18 height 18
click at [1089, 531] on span "Sauver" at bounding box center [1106, 533] width 39 height 18
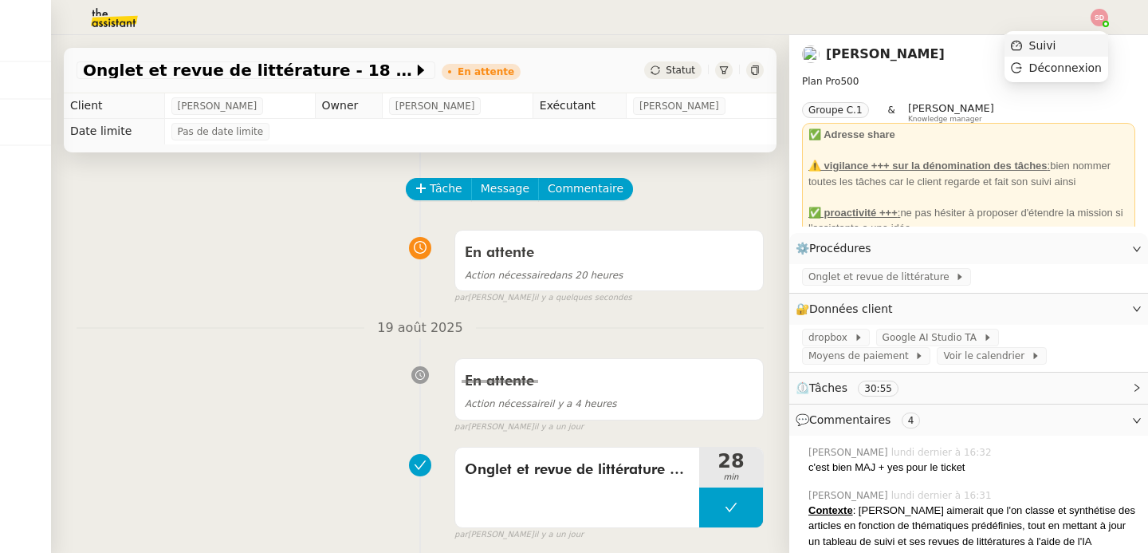
click at [1073, 49] on li "Suivi" at bounding box center [1057, 45] width 104 height 22
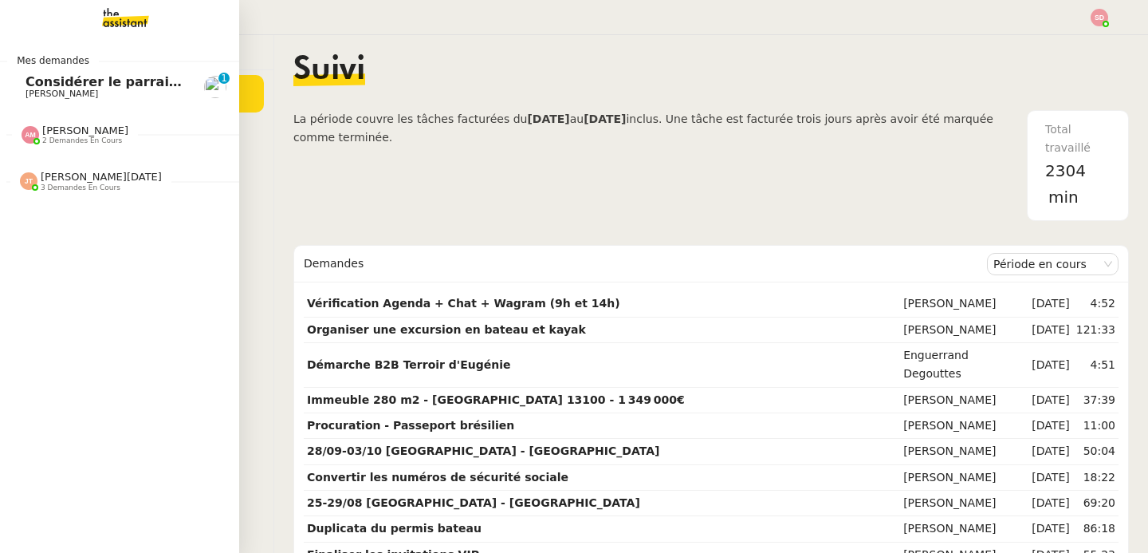
click at [50, 134] on span "[PERSON_NAME]" at bounding box center [85, 130] width 86 height 12
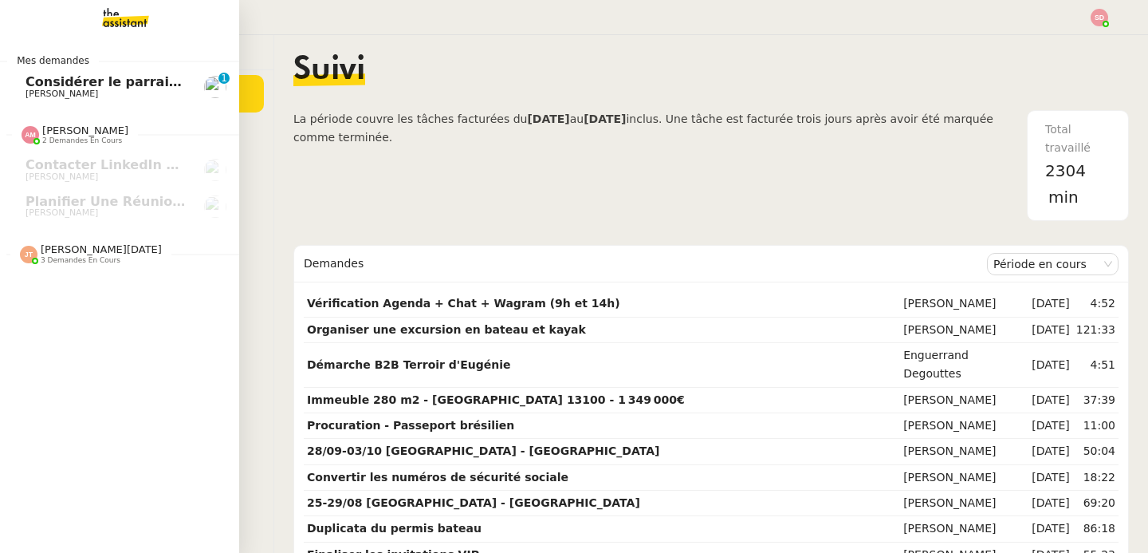
click at [74, 246] on span "[PERSON_NAME][DATE]" at bounding box center [101, 249] width 121 height 12
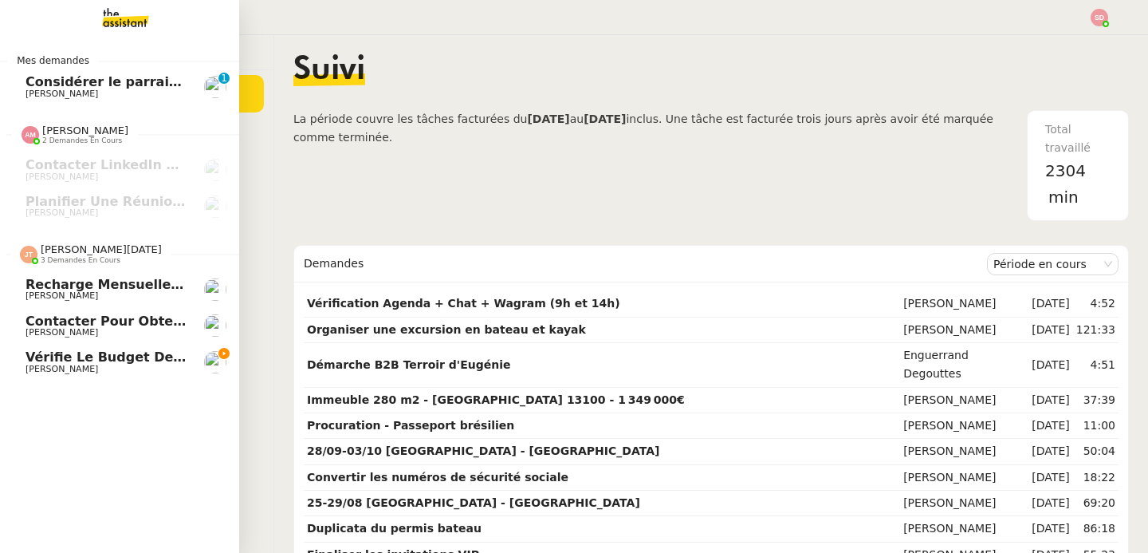
click at [74, 246] on span "[PERSON_NAME][DATE]" at bounding box center [101, 249] width 121 height 12
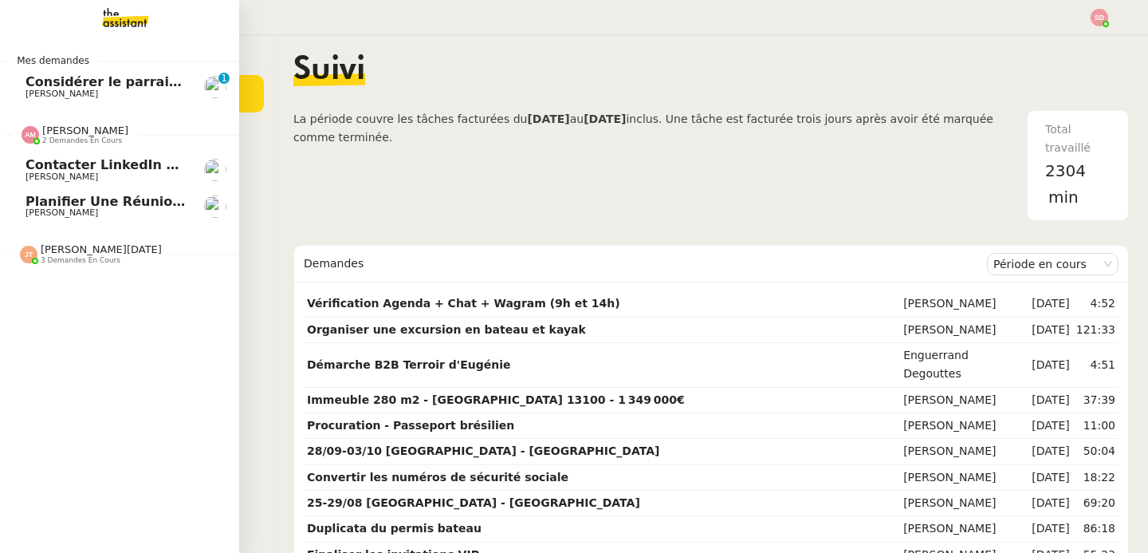
click at [86, 128] on span "[PERSON_NAME]" at bounding box center [85, 130] width 86 height 12
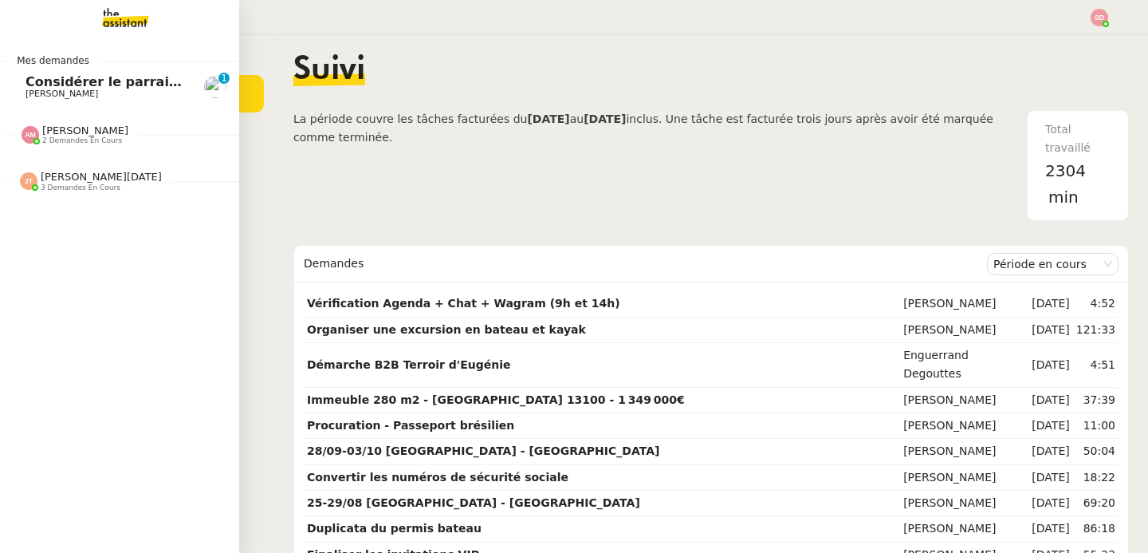
click at [100, 87] on span "Considérer le parrainage pour Security Day" at bounding box center [182, 81] width 313 height 15
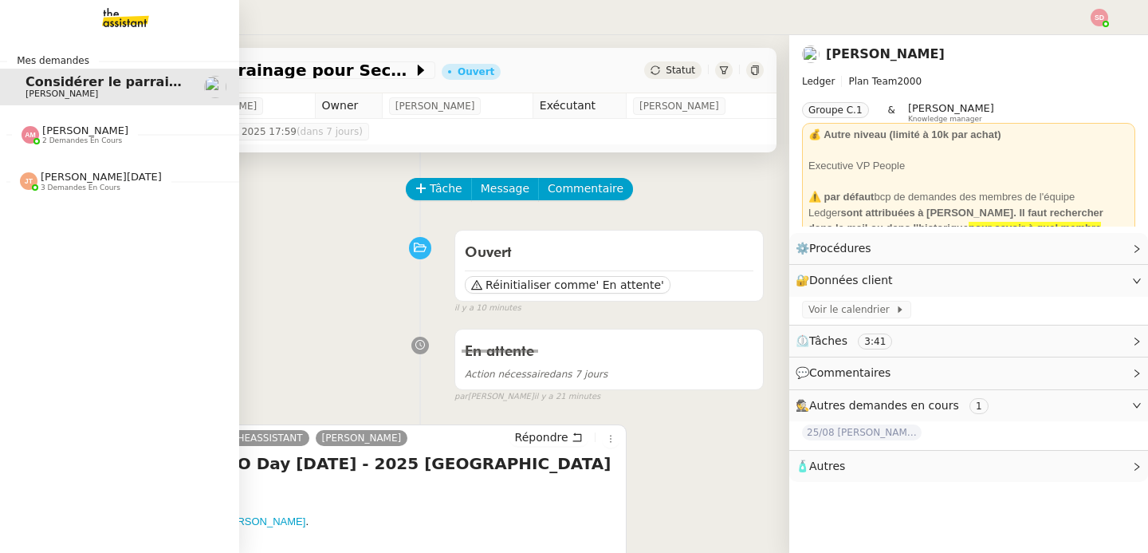
click at [29, 144] on div at bounding box center [31, 135] width 18 height 18
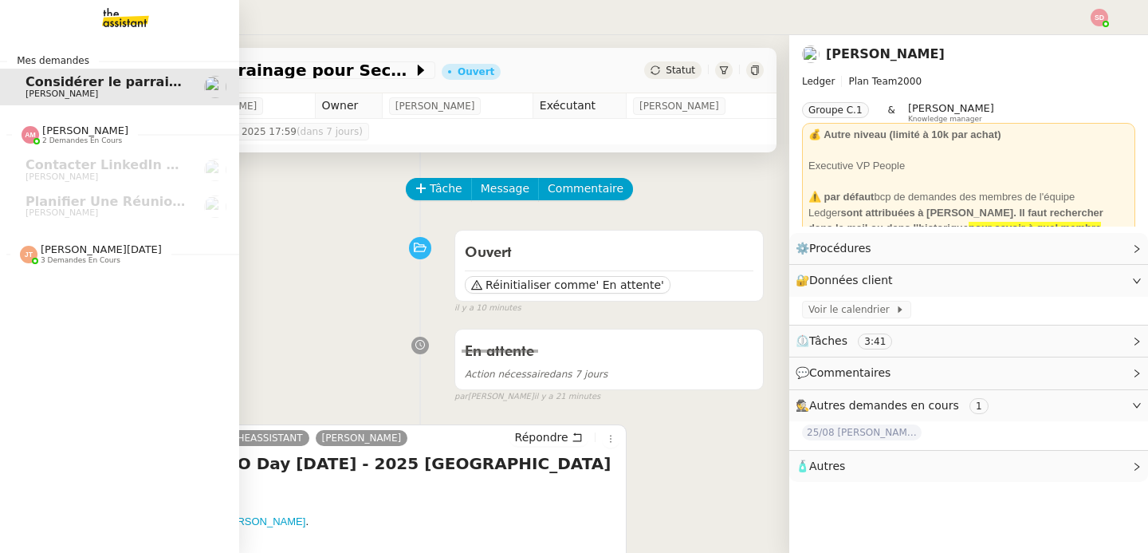
click at [47, 249] on span "[PERSON_NAME][DATE]" at bounding box center [101, 249] width 121 height 12
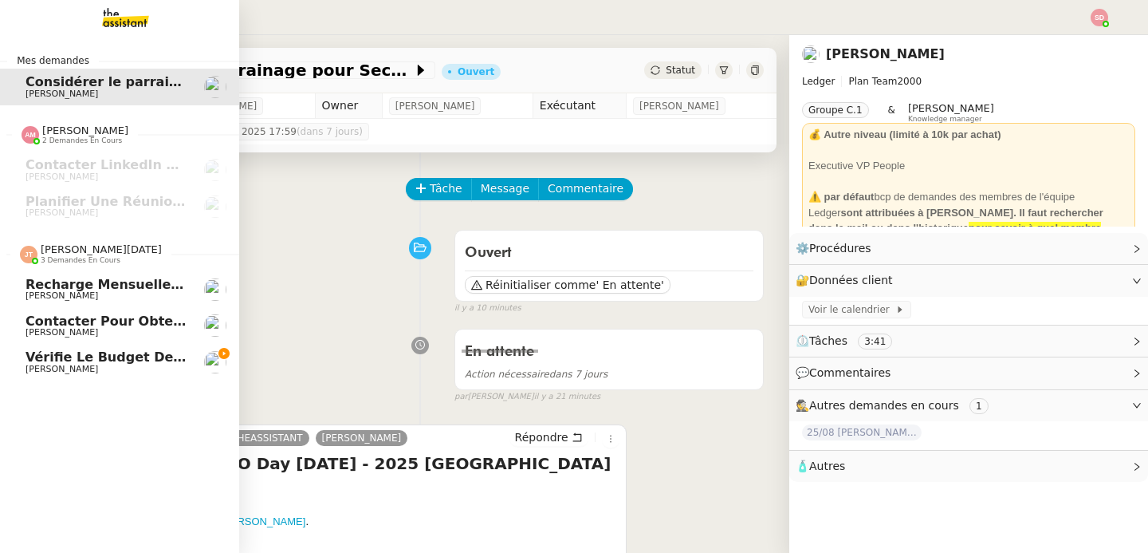
click at [103, 366] on span "[PERSON_NAME]" at bounding box center [106, 369] width 161 height 10
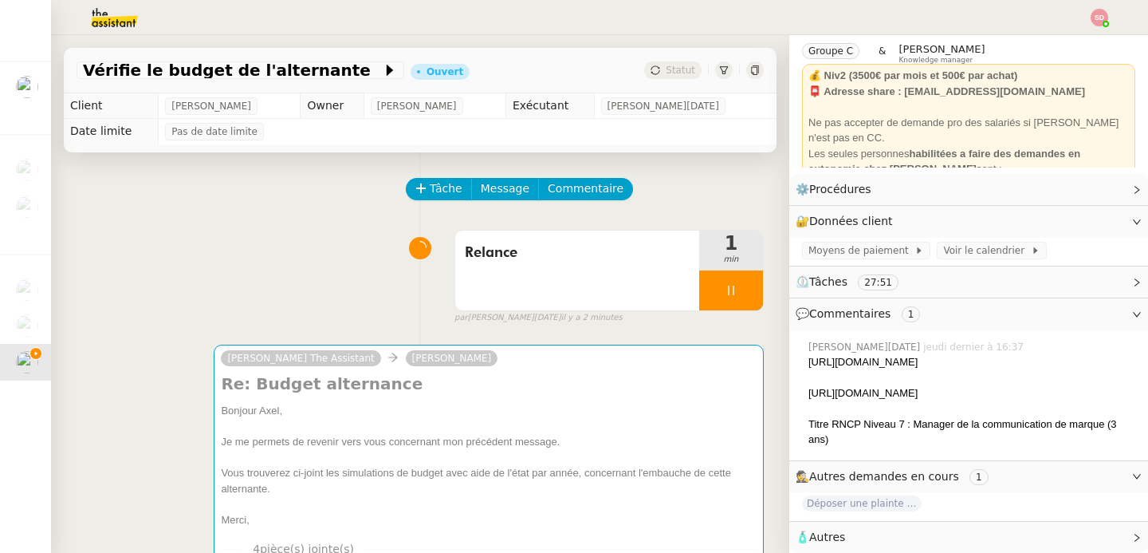
scroll to position [68, 0]
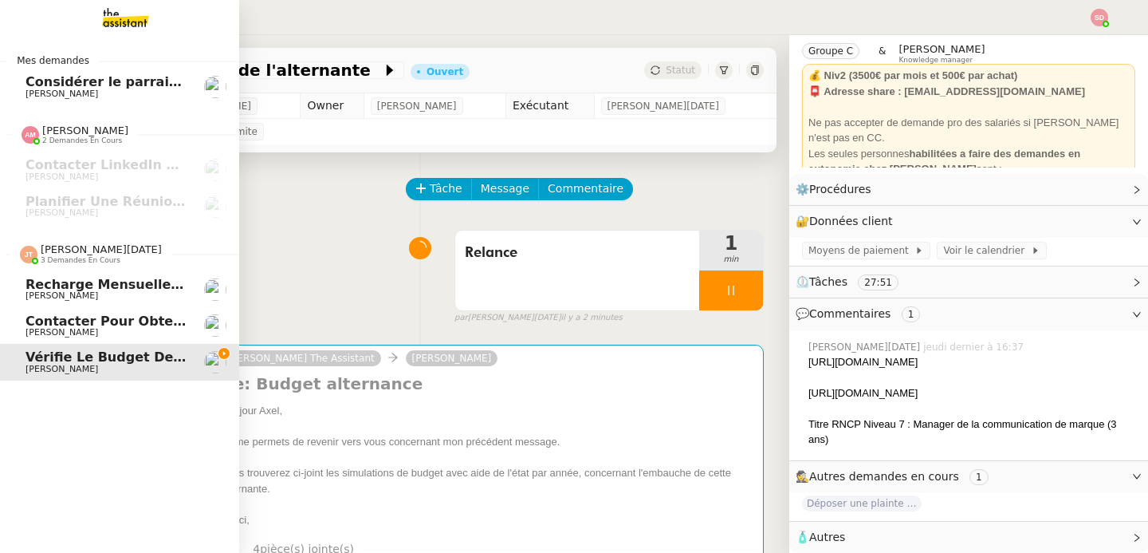
click at [85, 294] on span "[PERSON_NAME]" at bounding box center [62, 295] width 73 height 10
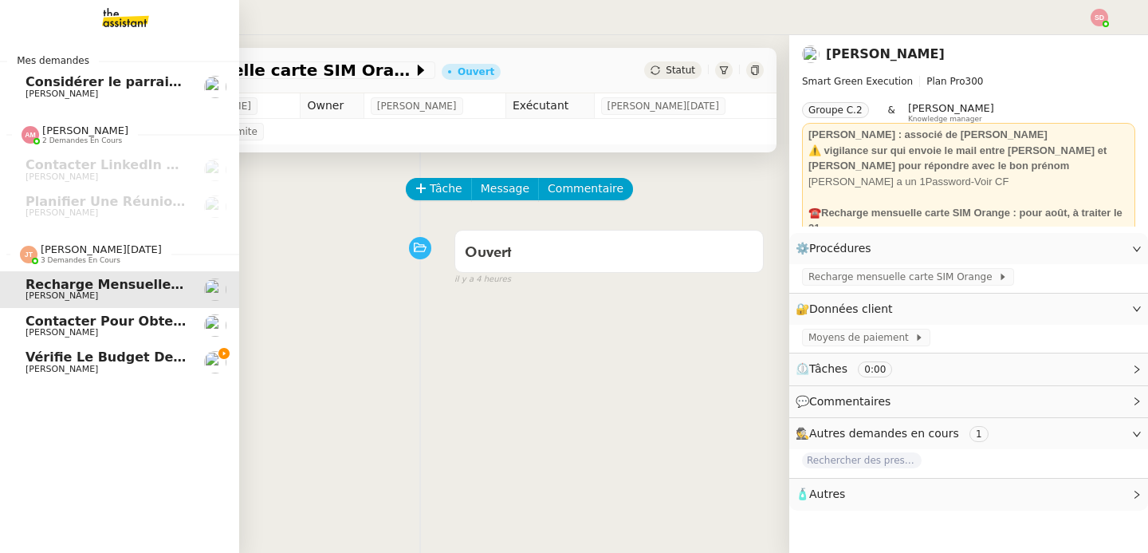
click at [88, 254] on span "[PERSON_NAME][DATE]" at bounding box center [101, 249] width 121 height 12
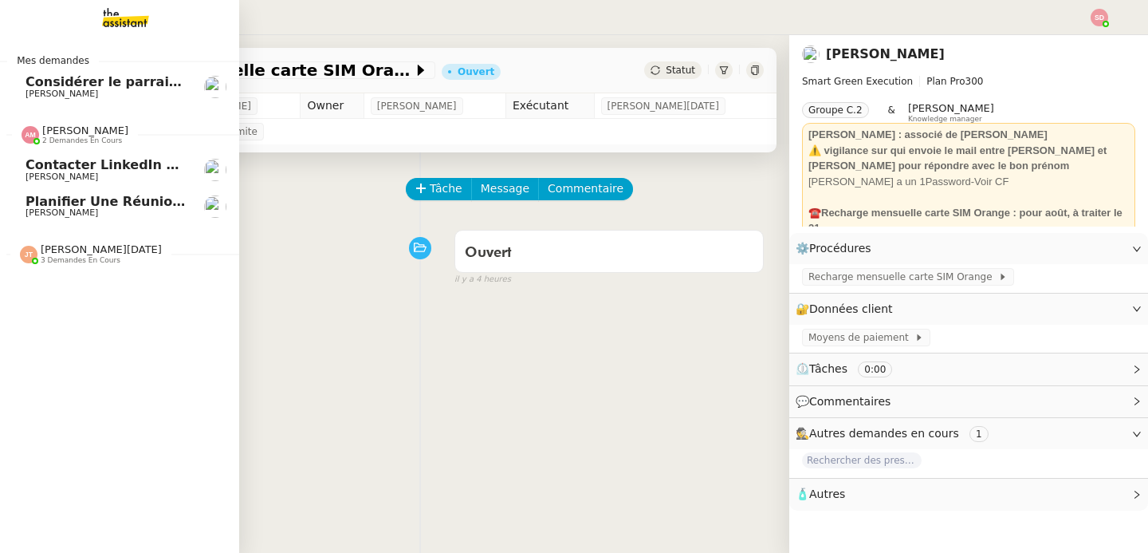
click at [79, 137] on span "2 demandes en cours" at bounding box center [82, 140] width 80 height 9
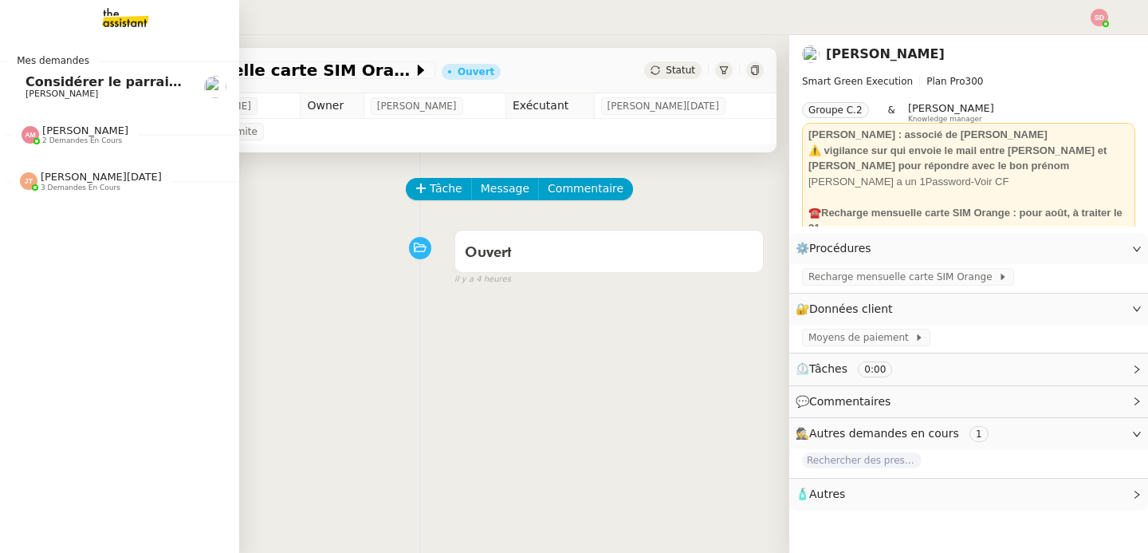
click at [41, 87] on span "Considérer le parrainage pour Security Day" at bounding box center [182, 81] width 313 height 15
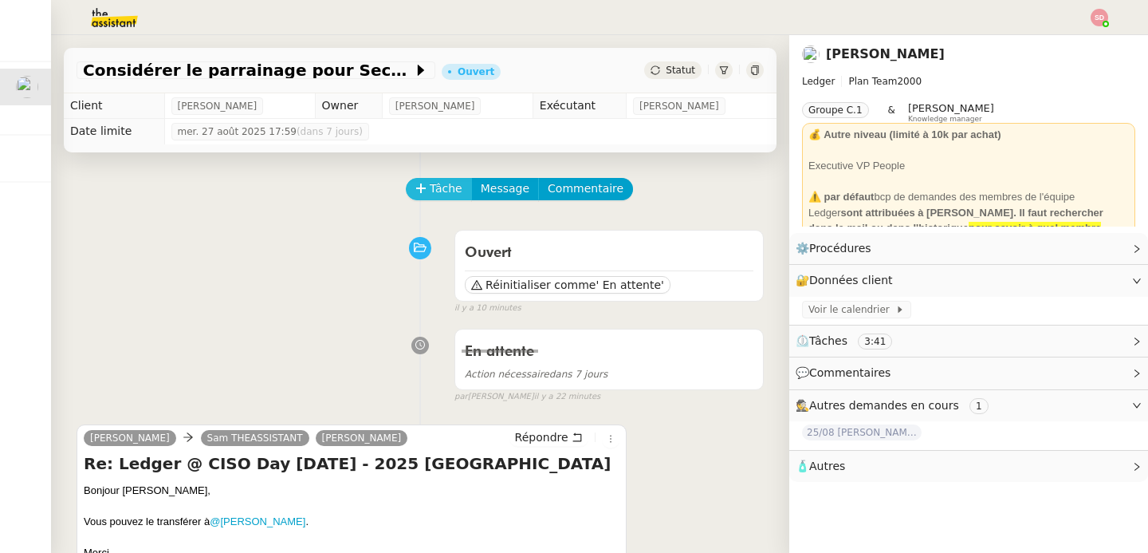
click at [419, 190] on button "Tâche" at bounding box center [439, 189] width 66 height 22
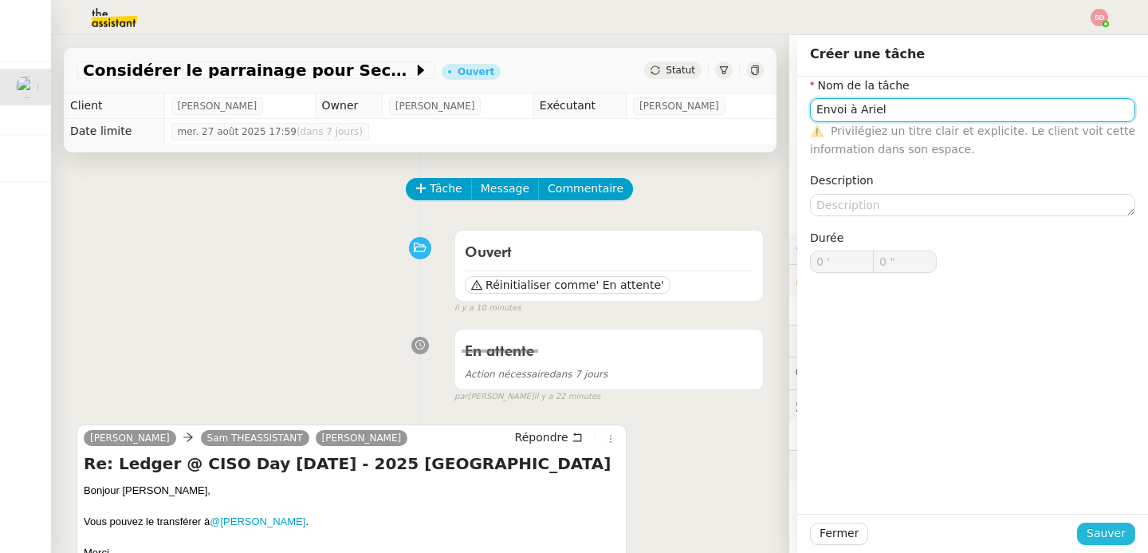
type input "Envoi à Ariel"
click at [1087, 532] on span "Sauver" at bounding box center [1106, 533] width 39 height 18
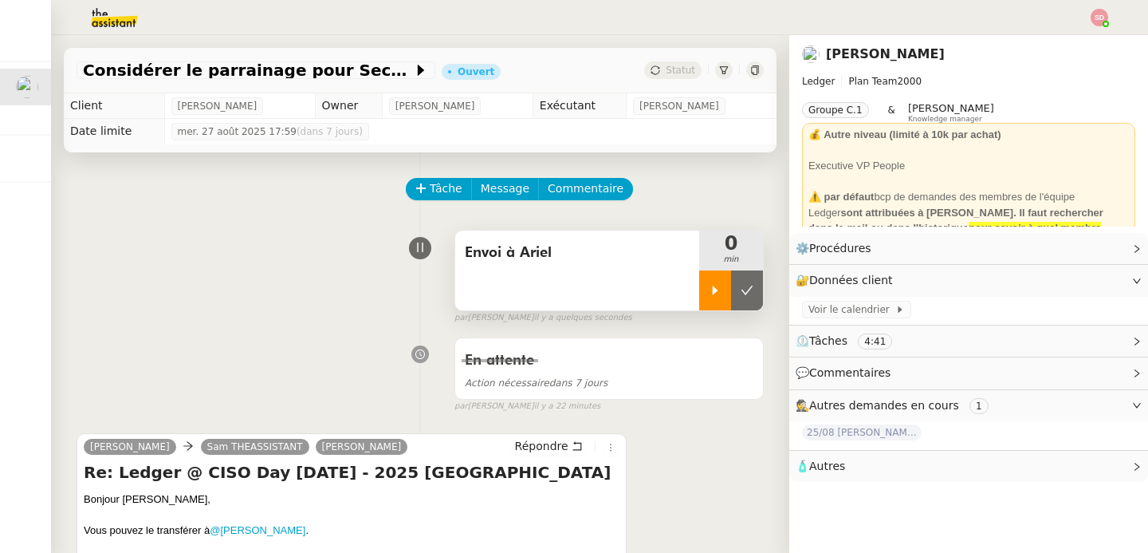
click at [709, 289] on icon at bounding box center [715, 290] width 13 height 13
click at [101, 22] on img at bounding box center [102, 17] width 124 height 35
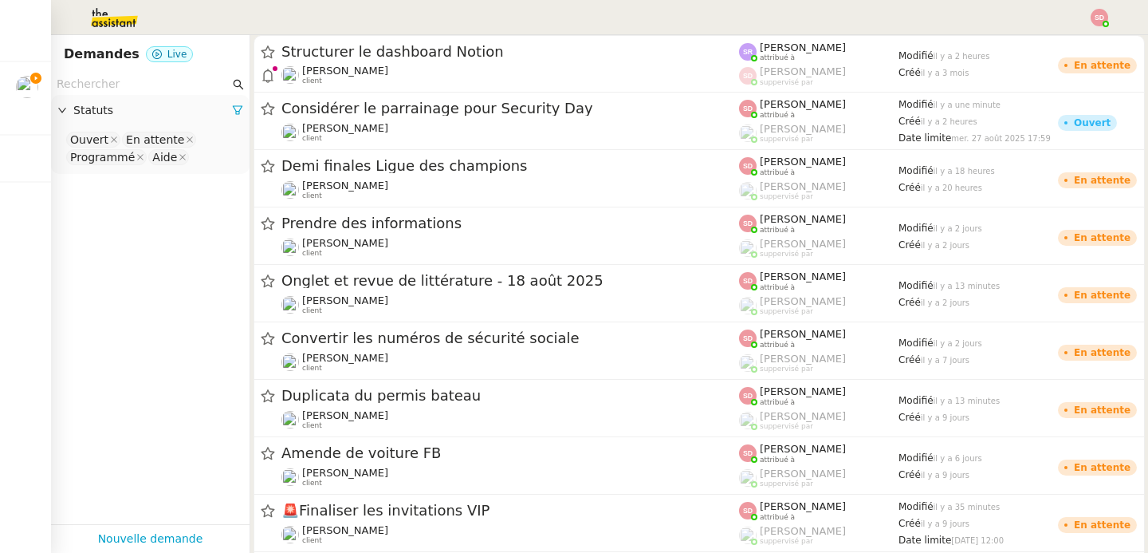
click at [113, 87] on input "text" at bounding box center [143, 84] width 173 height 18
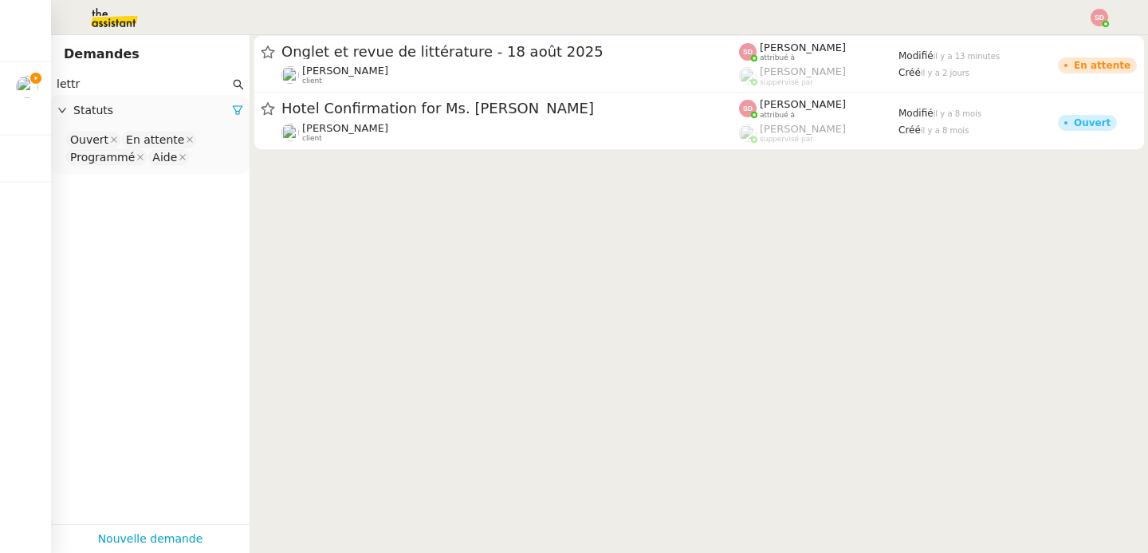
type input "lettra"
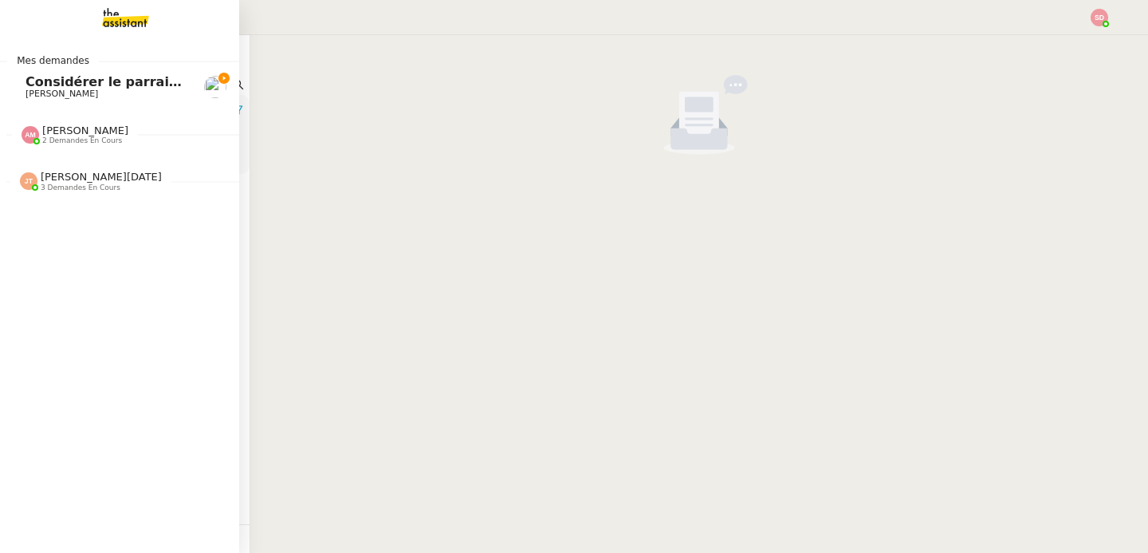
click at [9, 85] on link "Considérer le parrainage pour Security Day [PERSON_NAME]" at bounding box center [119, 87] width 239 height 37
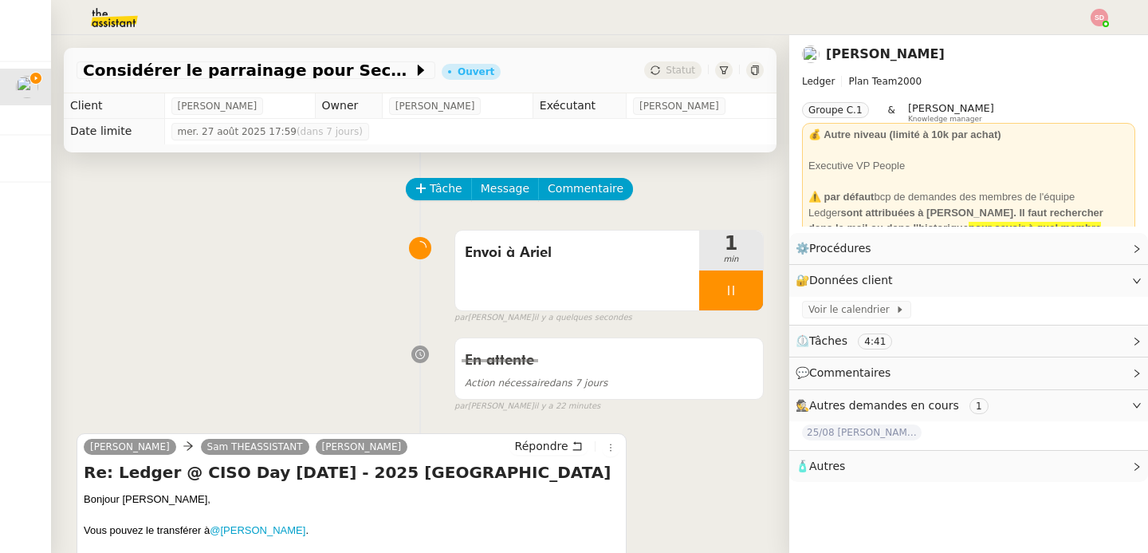
scroll to position [3, 0]
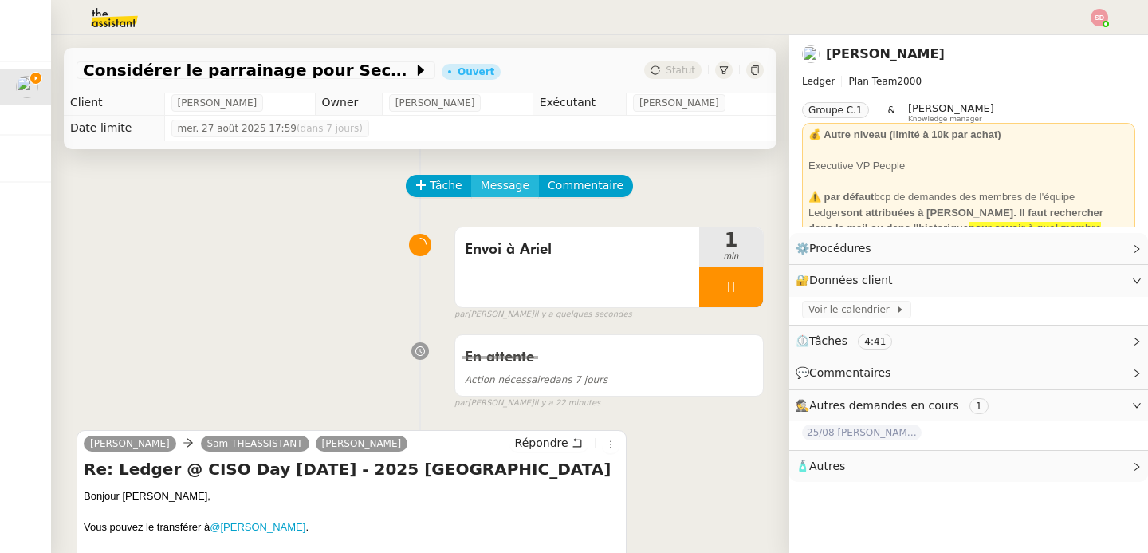
click at [494, 191] on span "Message" at bounding box center [505, 185] width 49 height 18
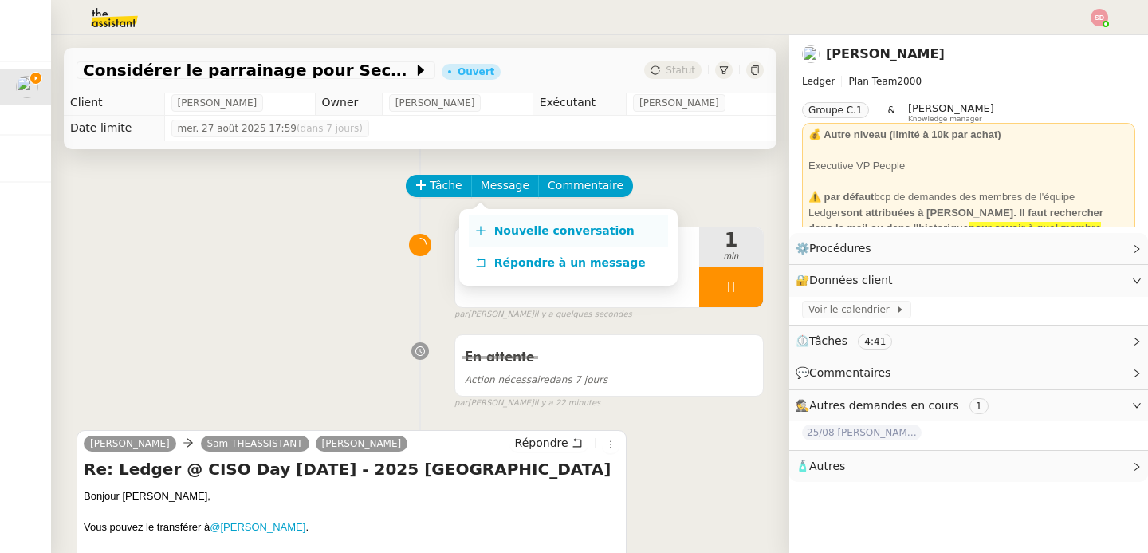
click at [490, 238] on link "Nouvelle conversation" at bounding box center [568, 231] width 199 height 32
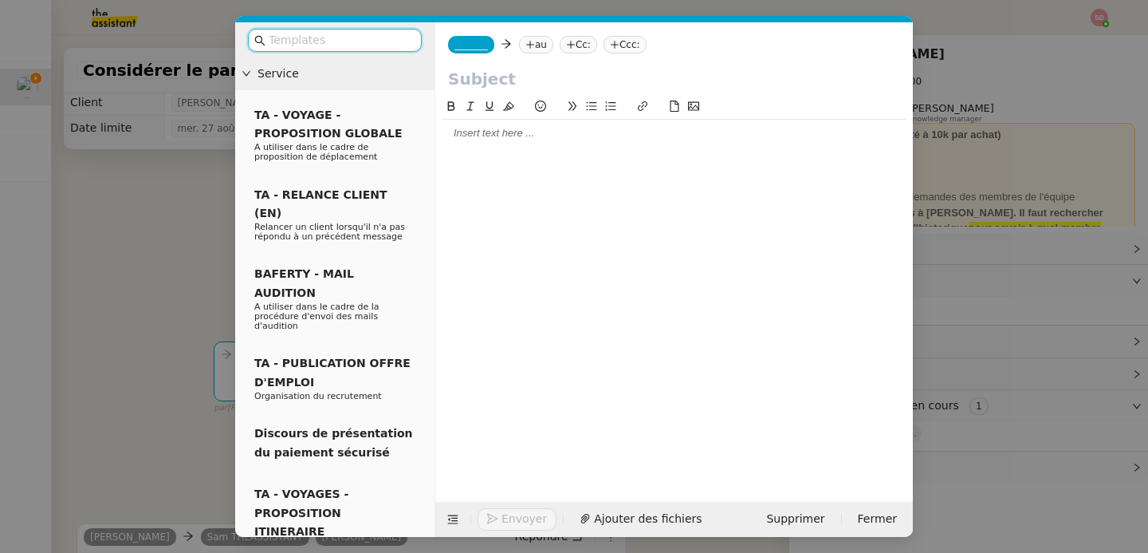
click at [462, 52] on nz-tag "_______" at bounding box center [471, 45] width 46 height 18
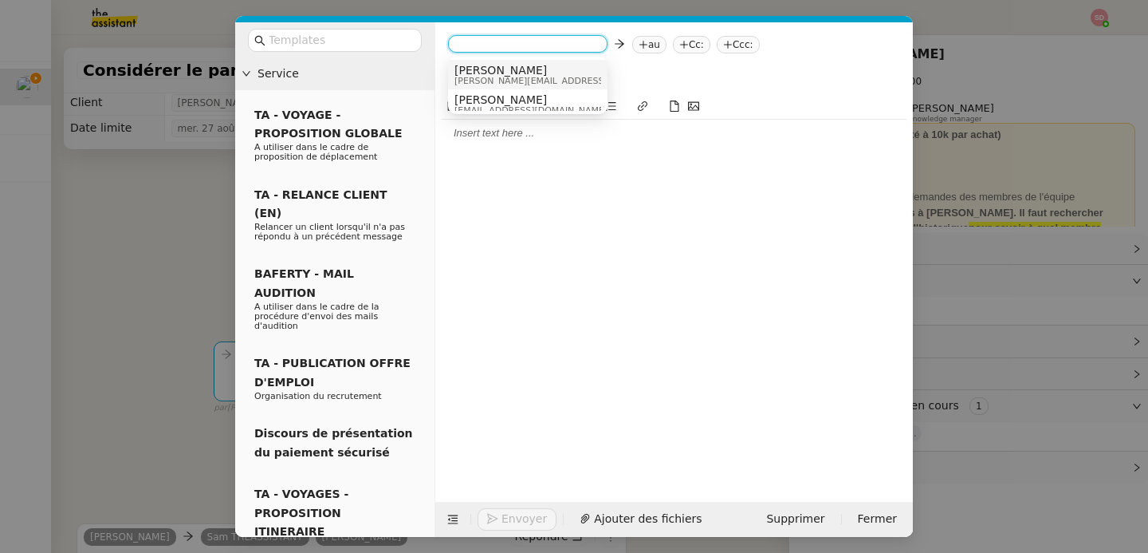
click at [480, 79] on span "[PERSON_NAME][EMAIL_ADDRESS][DOMAIN_NAME]" at bounding box center [567, 81] width 226 height 9
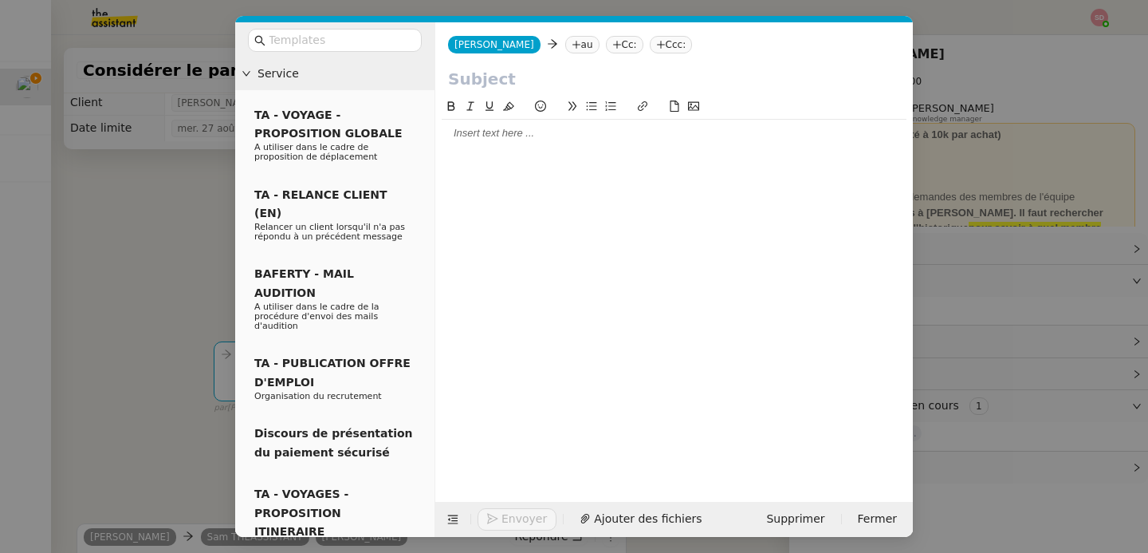
click at [565, 40] on nz-tag "au" at bounding box center [582, 45] width 34 height 18
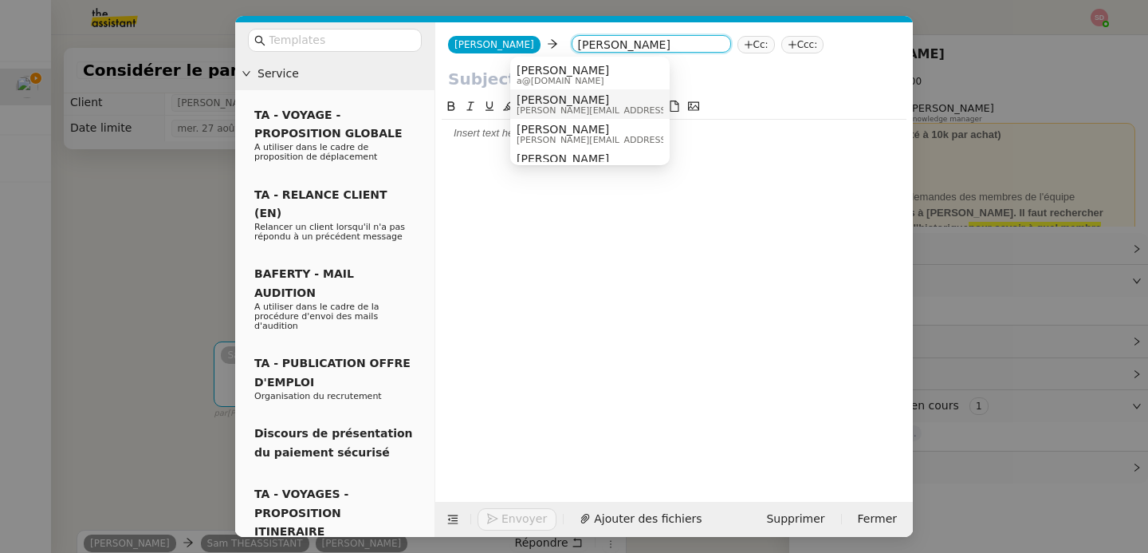
type input "[PERSON_NAME]"
click at [604, 107] on span "[PERSON_NAME][EMAIL_ADDRESS][DOMAIN_NAME]" at bounding box center [630, 110] width 226 height 9
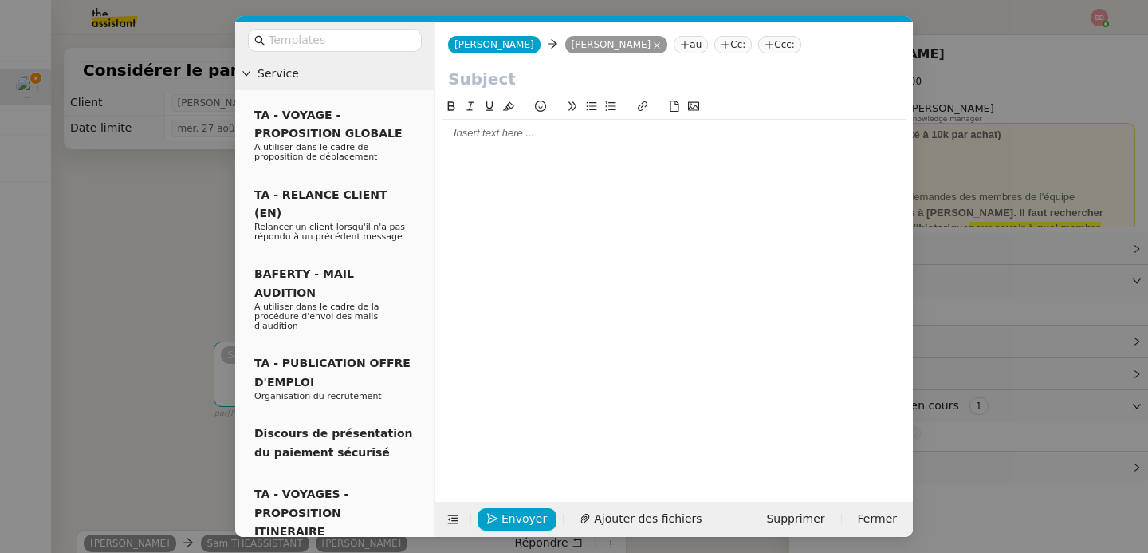
click at [161, 239] on nz-modal-container "Service TA - VOYAGE - PROPOSITION GLOBALE A utiliser dans le cadre de propositi…" at bounding box center [574, 276] width 1148 height 553
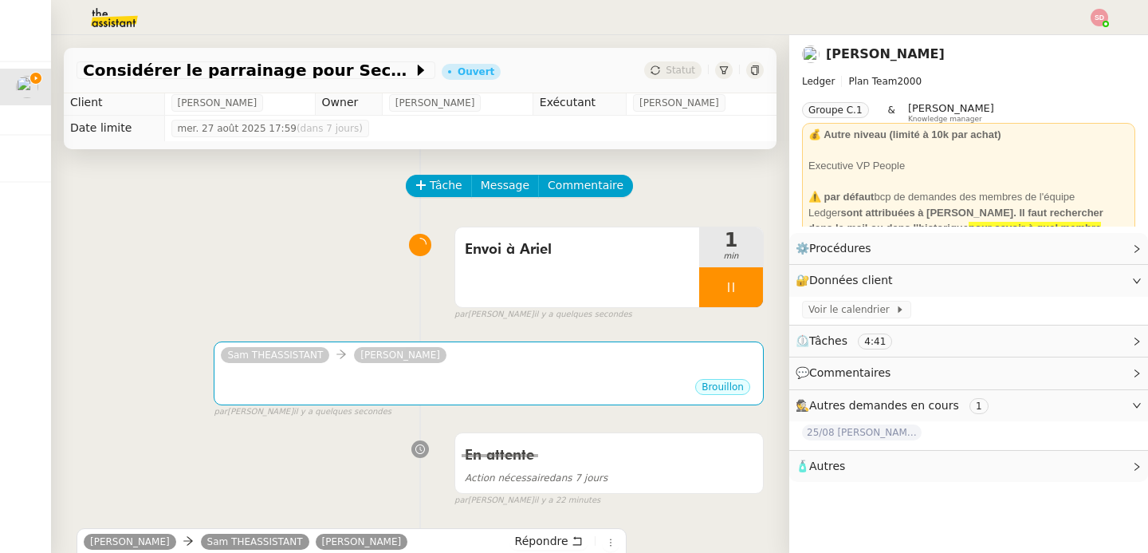
scroll to position [309, 0]
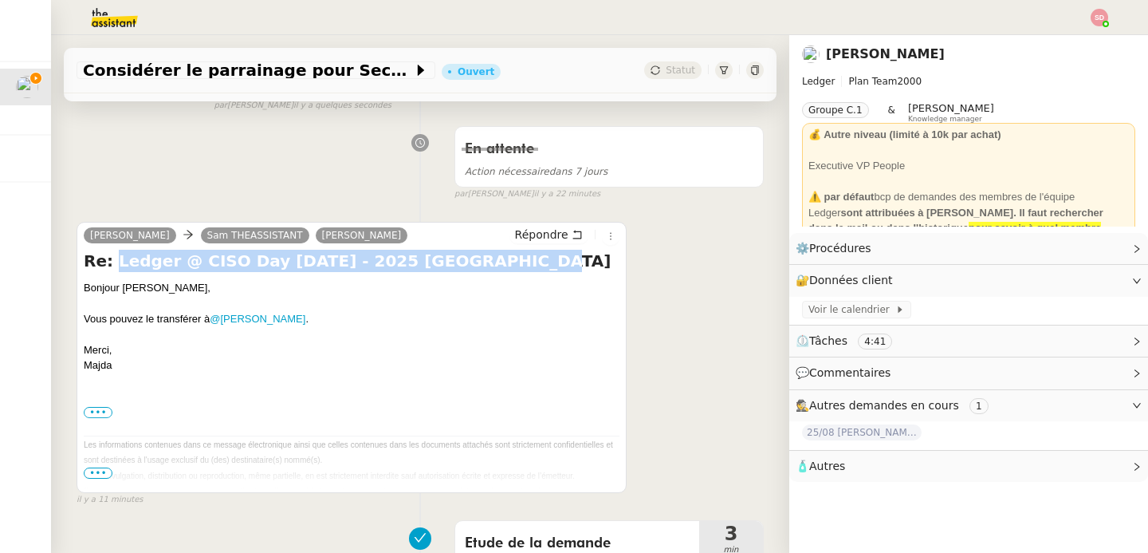
drag, startPoint x: 112, startPoint y: 262, endPoint x: 511, endPoint y: 265, distance: 398.6
click at [511, 265] on h4 "Re: Ledger @ CISO Day [DATE] - 2025 [GEOGRAPHIC_DATA]" at bounding box center [352, 261] width 536 height 22
copy h4 "Ledger @ CISO Day [DATE] - 2025 [GEOGRAPHIC_DATA]"
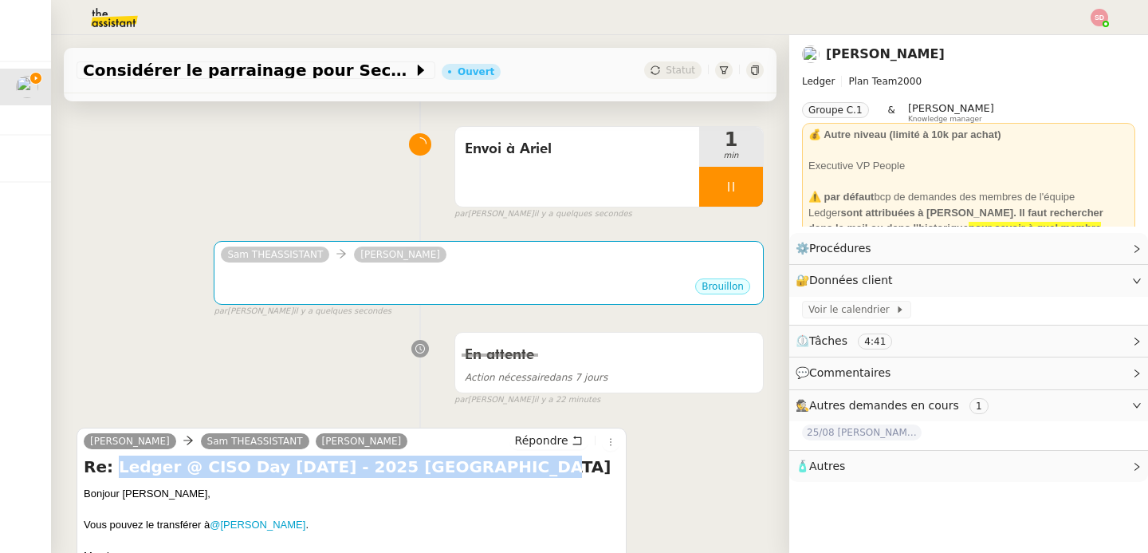
scroll to position [0, 0]
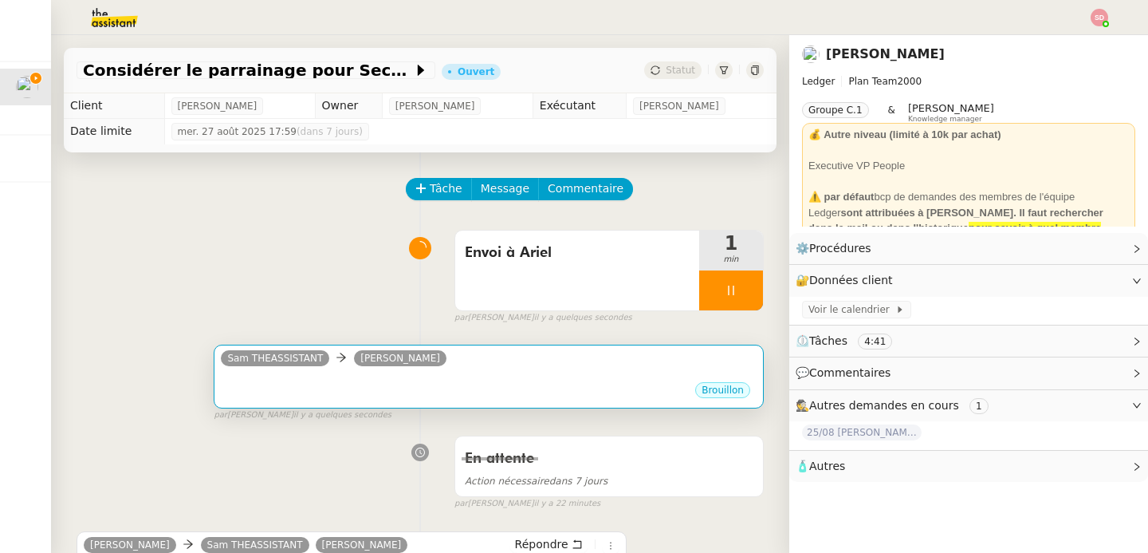
click at [529, 383] on div "Brouillon" at bounding box center [489, 392] width 536 height 24
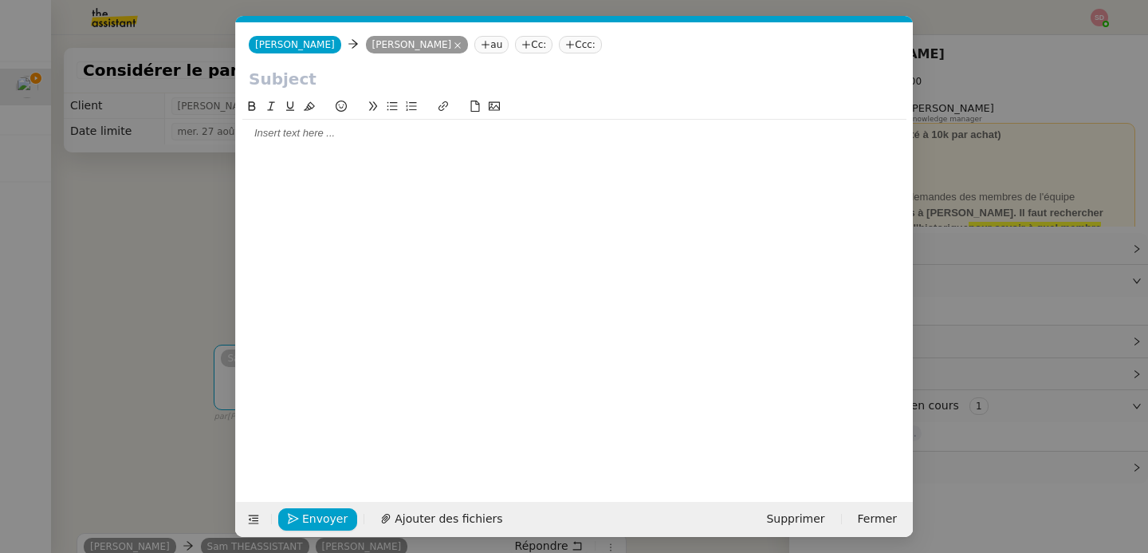
scroll to position [0, 33]
click at [323, 85] on input "text" at bounding box center [574, 79] width 651 height 24
paste input "Ledger @ CISO Day [DATE] - 2025 [GEOGRAPHIC_DATA]"
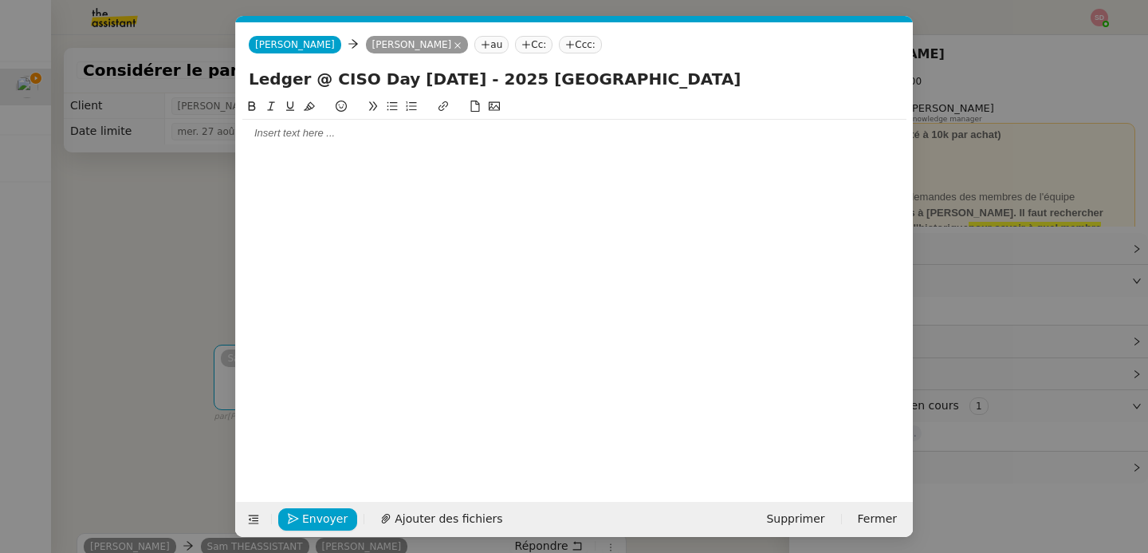
type input "Ledger @ CISO Day [DATE] - 2025 [GEOGRAPHIC_DATA]"
click at [195, 223] on nz-modal-container "Service TA - VOYAGE - PROPOSITION GLOBALE A utiliser dans le cadre de propositi…" at bounding box center [574, 276] width 1148 height 553
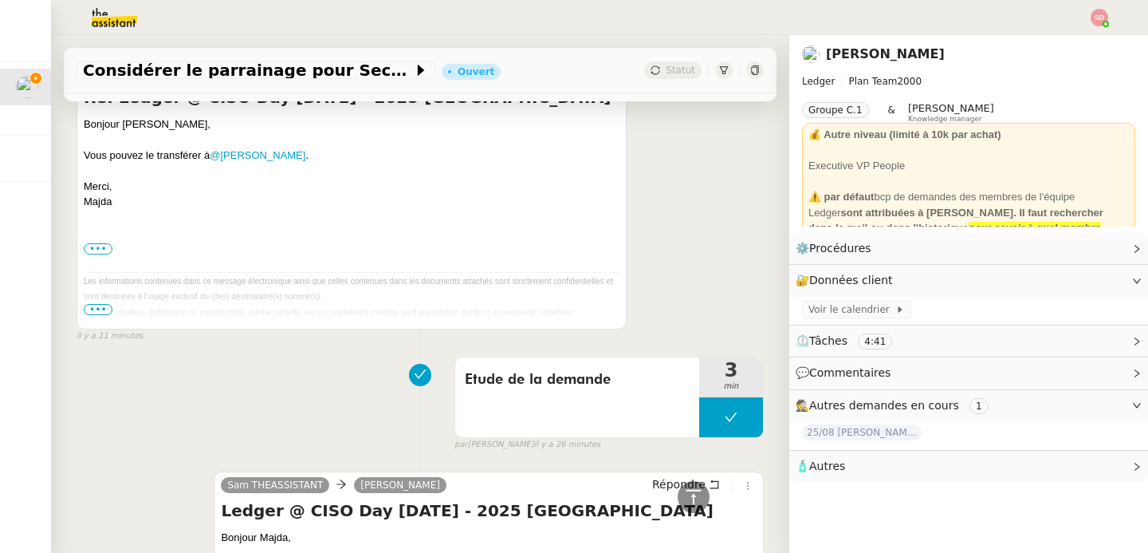
scroll to position [800, 0]
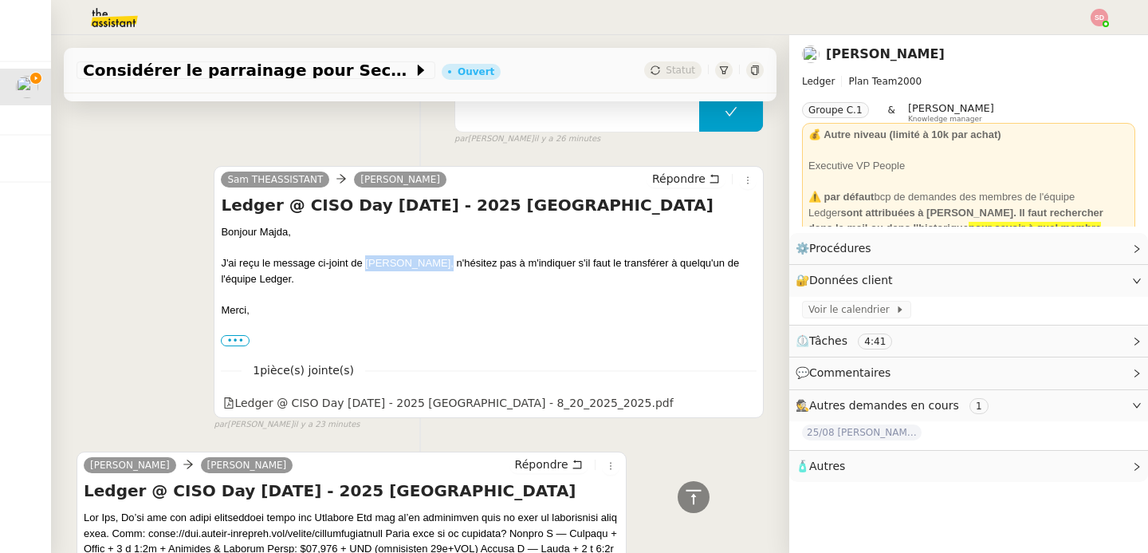
drag, startPoint x: 364, startPoint y: 262, endPoint x: 431, endPoint y: 262, distance: 67.8
click at [431, 262] on div "J'ai reçu le message ci-joint de [PERSON_NAME], n'hésitez pas à m'indiquer s'il…" at bounding box center [489, 270] width 536 height 31
copy div "[PERSON_NAME]"
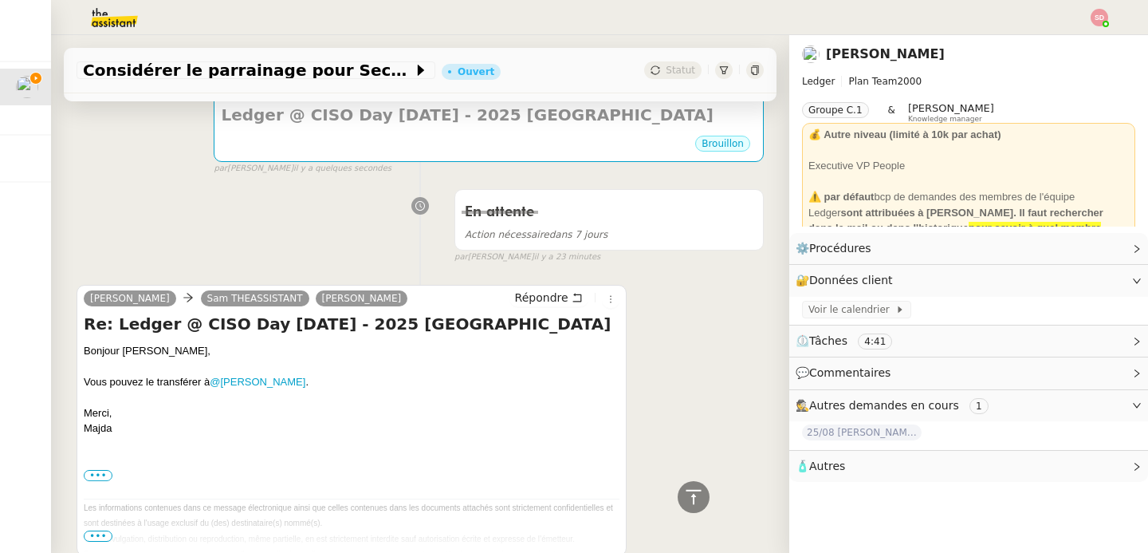
scroll to position [0, 0]
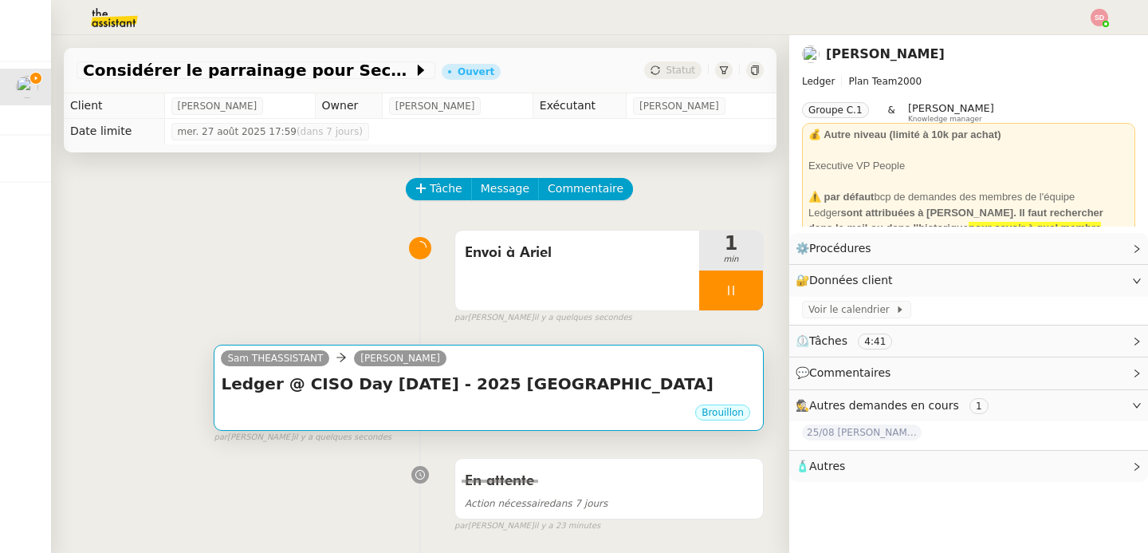
click at [505, 409] on div "Brouillon" at bounding box center [489, 415] width 536 height 24
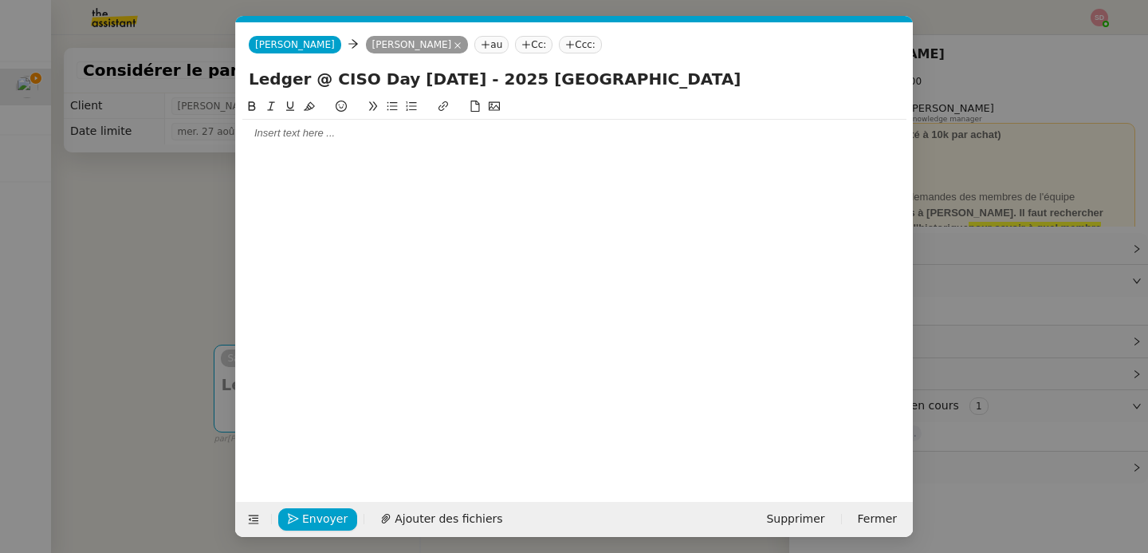
scroll to position [0, 33]
click at [370, 132] on div at bounding box center [574, 133] width 664 height 14
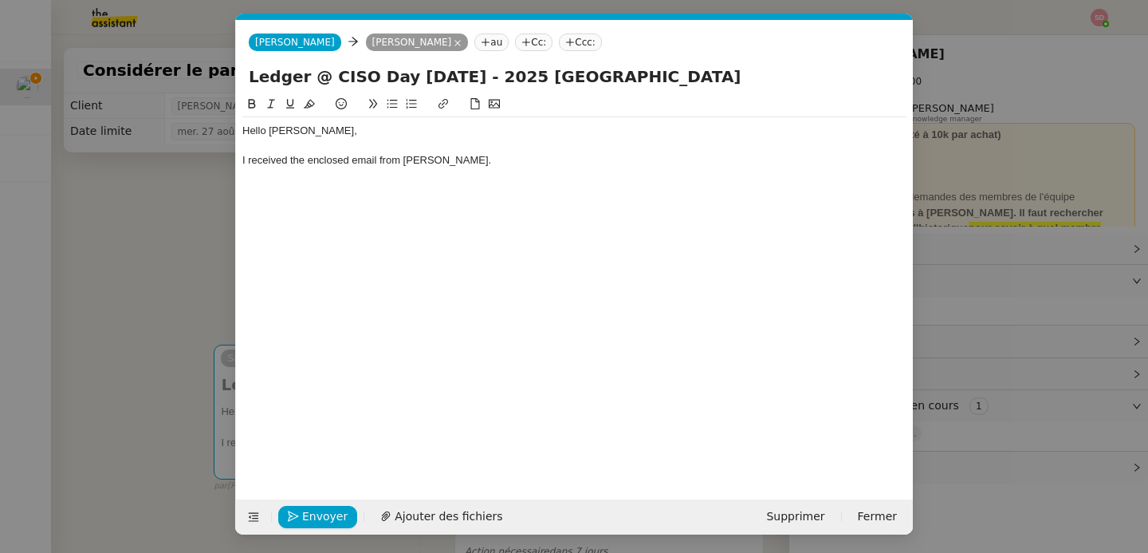
scroll to position [3, 0]
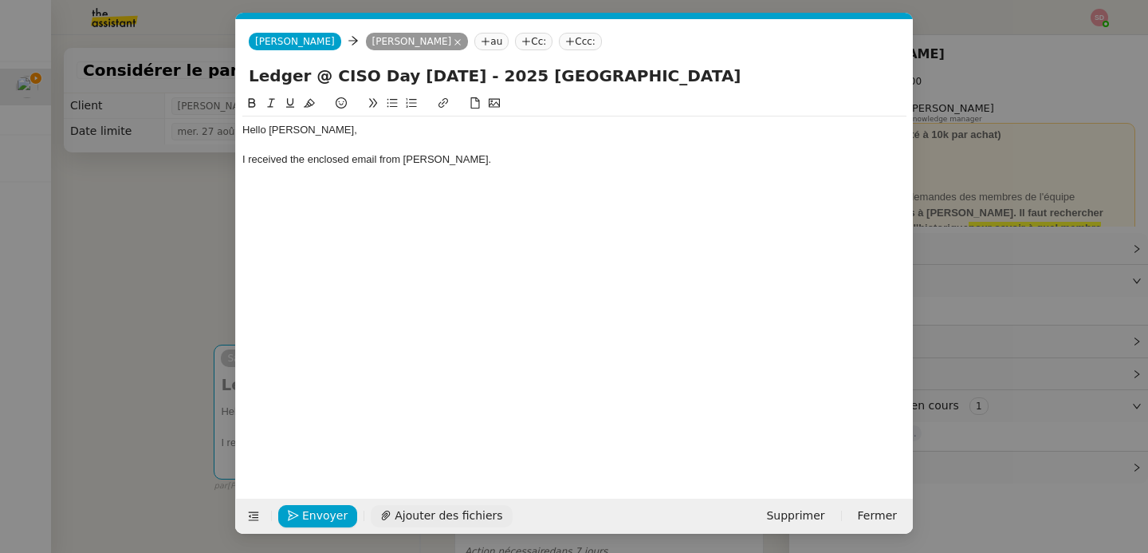
click at [449, 517] on span "Ajouter des fichiers" at bounding box center [449, 515] width 108 height 18
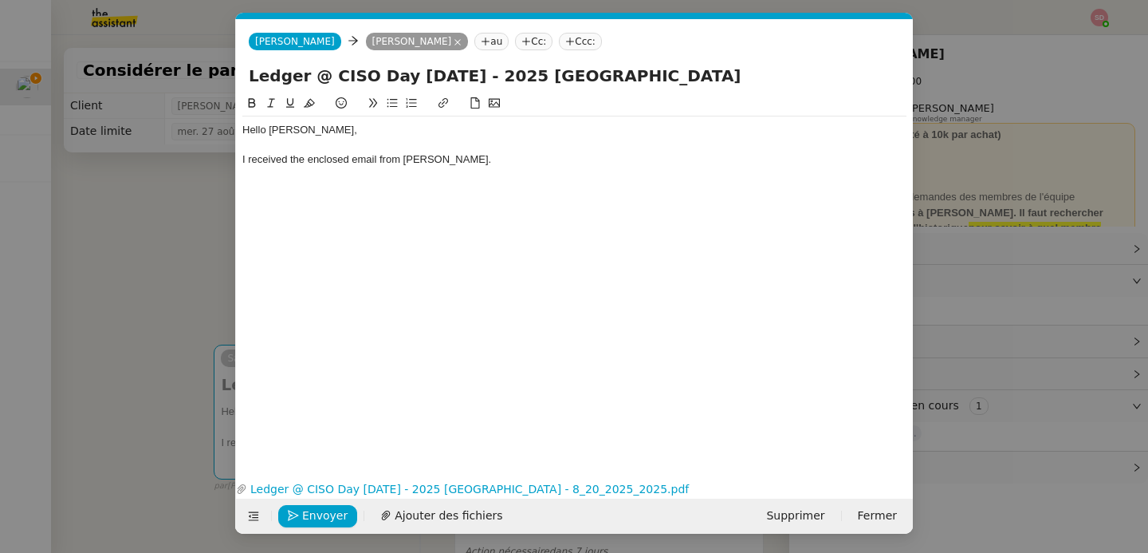
click at [557, 156] on div "I received the enclosed email from [PERSON_NAME]." at bounding box center [574, 159] width 664 height 14
click at [302, 510] on span "Envoyer" at bounding box center [324, 515] width 45 height 18
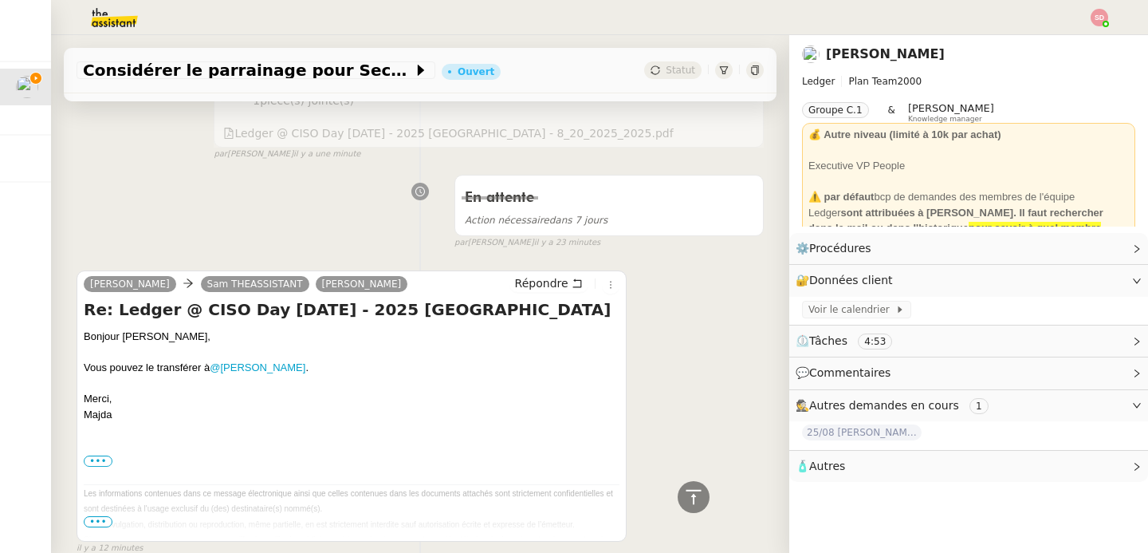
scroll to position [65, 0]
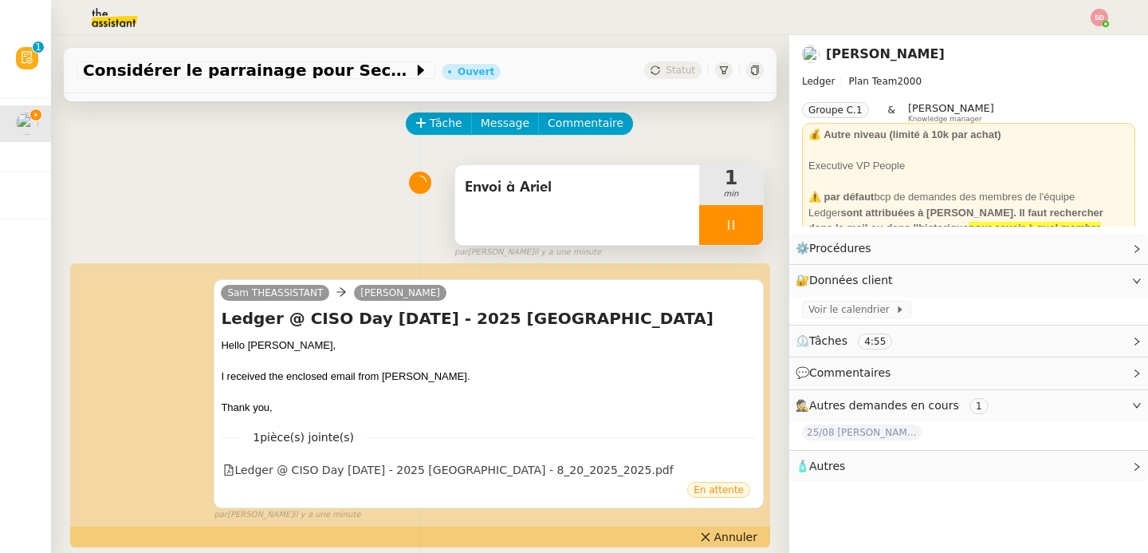
click at [720, 222] on div at bounding box center [731, 225] width 64 height 40
click at [741, 222] on icon at bounding box center [747, 224] width 13 height 13
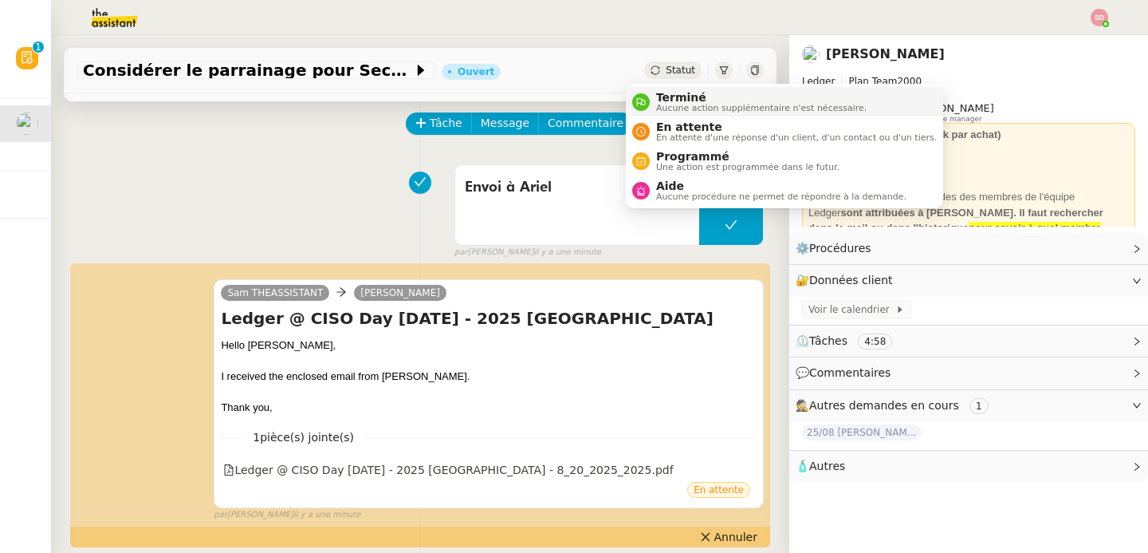
click at [652, 96] on div "Terminé Aucune action supplémentaire n'est nécessaire." at bounding box center [758, 102] width 217 height 22
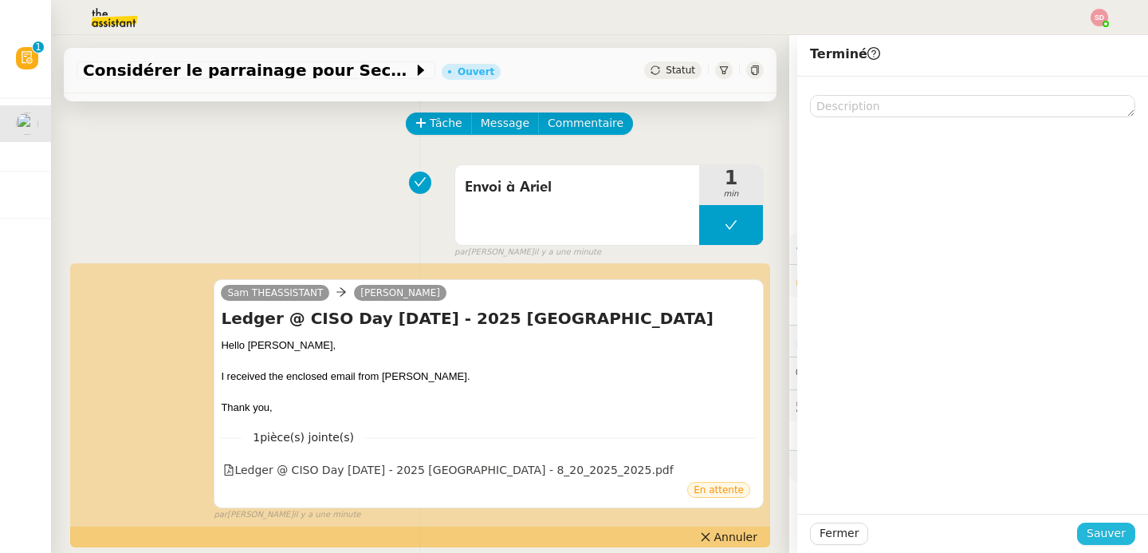
click at [1103, 538] on span "Sauver" at bounding box center [1106, 533] width 39 height 18
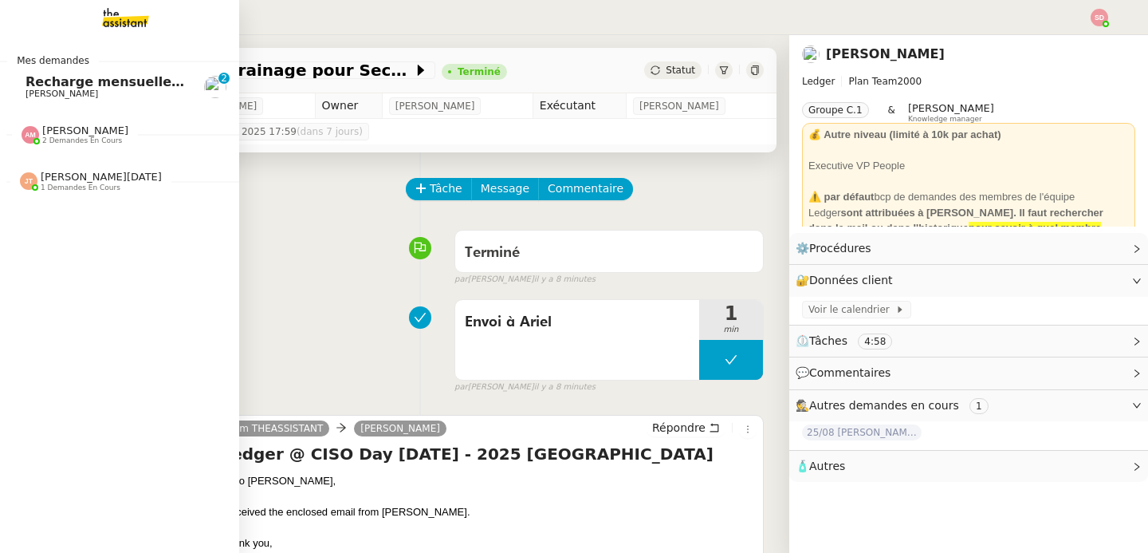
click at [70, 88] on span "Recharge mensuelle carte SIM Orange - [DATE]" at bounding box center [195, 81] width 339 height 15
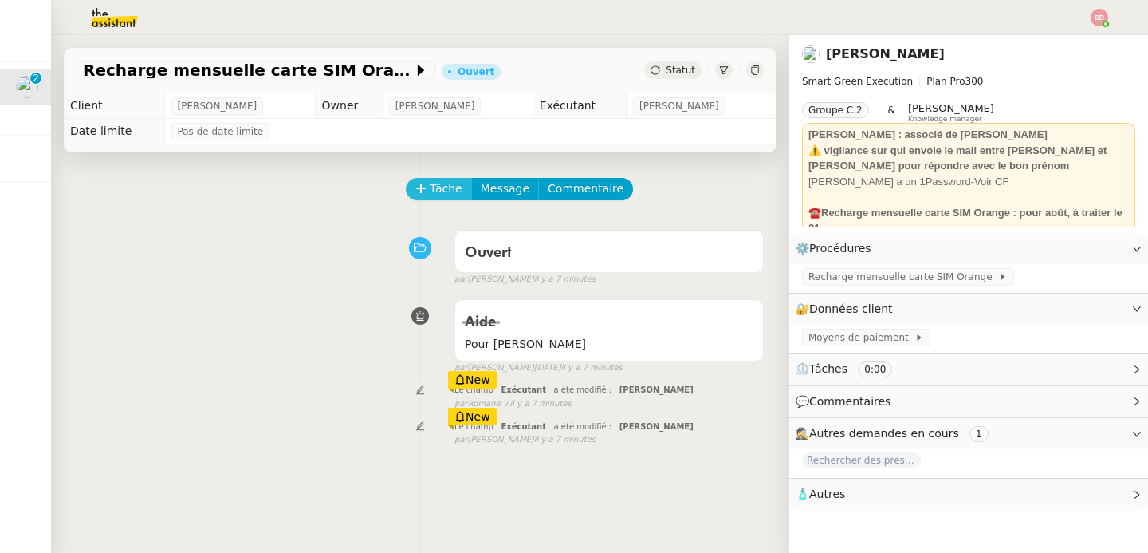
click at [446, 187] on span "Tâche" at bounding box center [446, 188] width 33 height 18
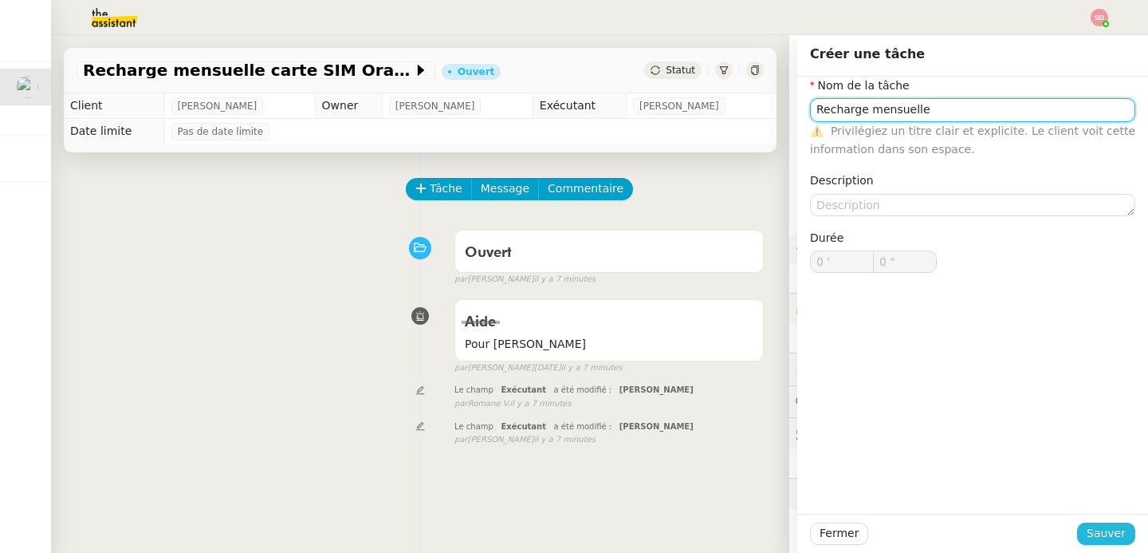
type input "Recharge mensuelle"
click at [1107, 543] on button "Sauver" at bounding box center [1106, 533] width 58 height 22
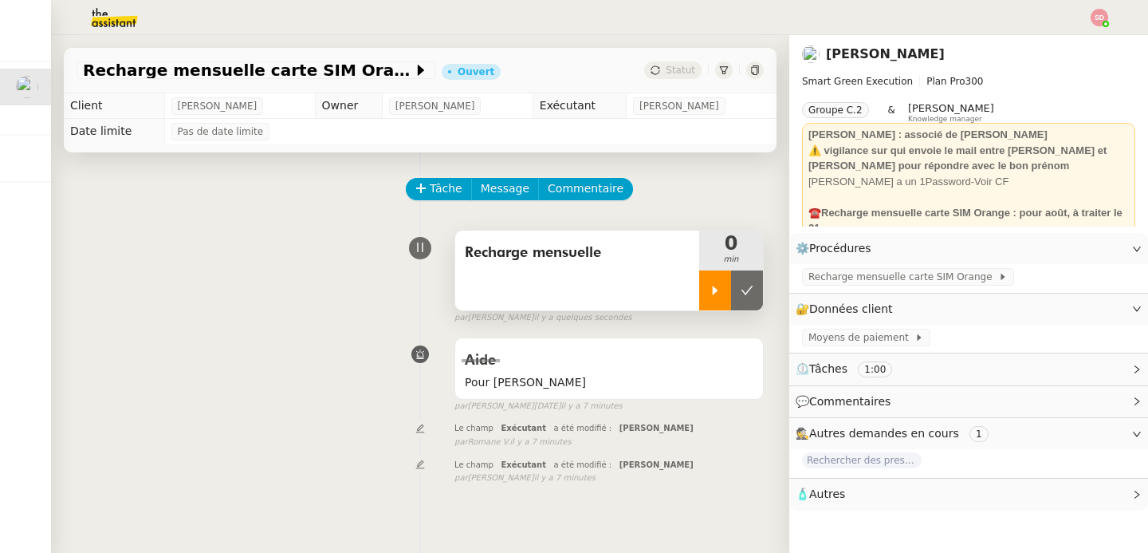
click at [699, 291] on div at bounding box center [715, 290] width 32 height 40
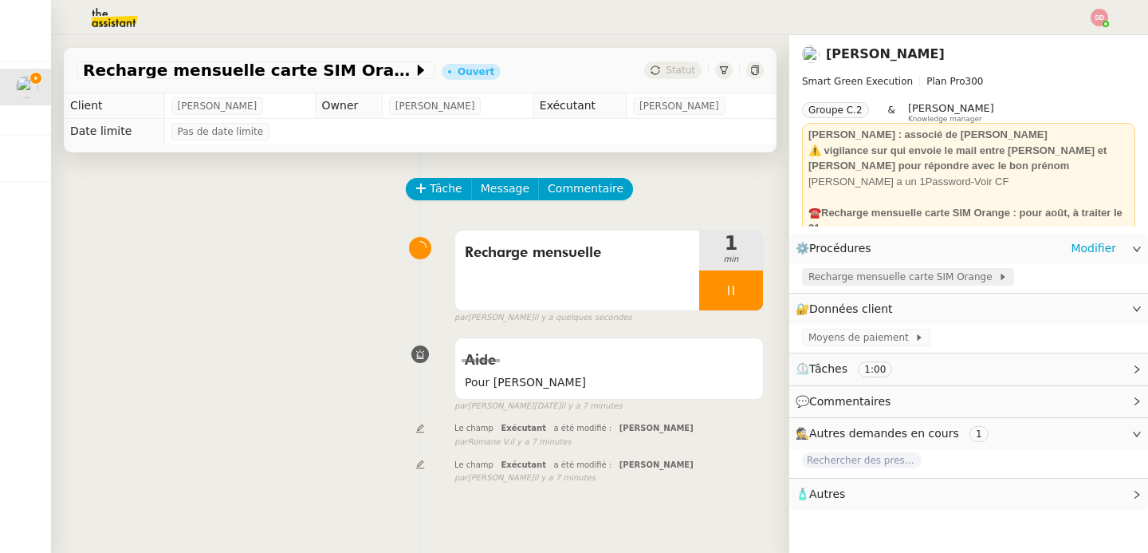
click at [829, 280] on span "Recharge mensuelle carte SIM Orange" at bounding box center [903, 277] width 190 height 16
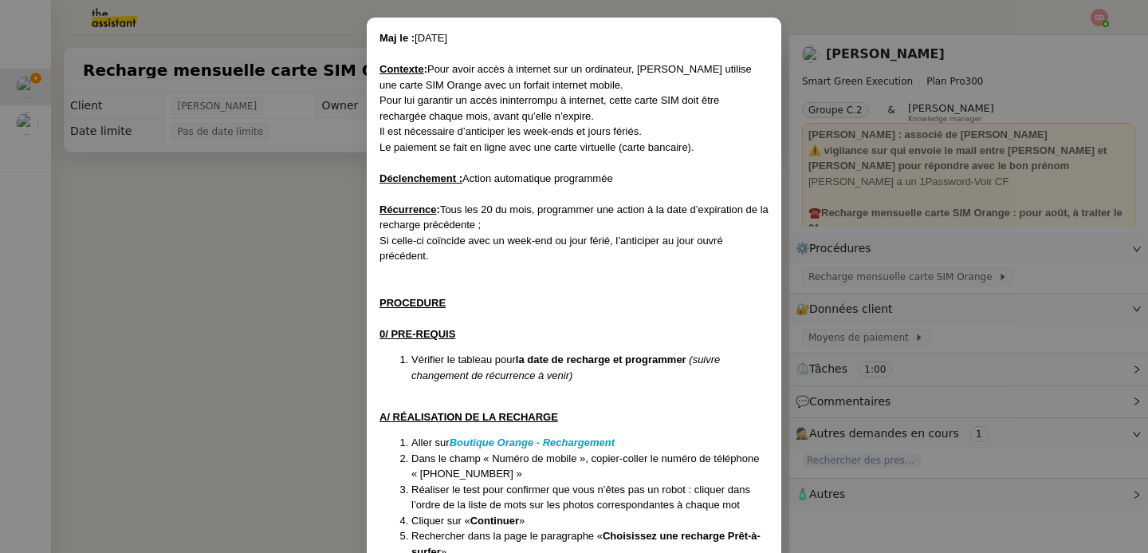
scroll to position [176, 0]
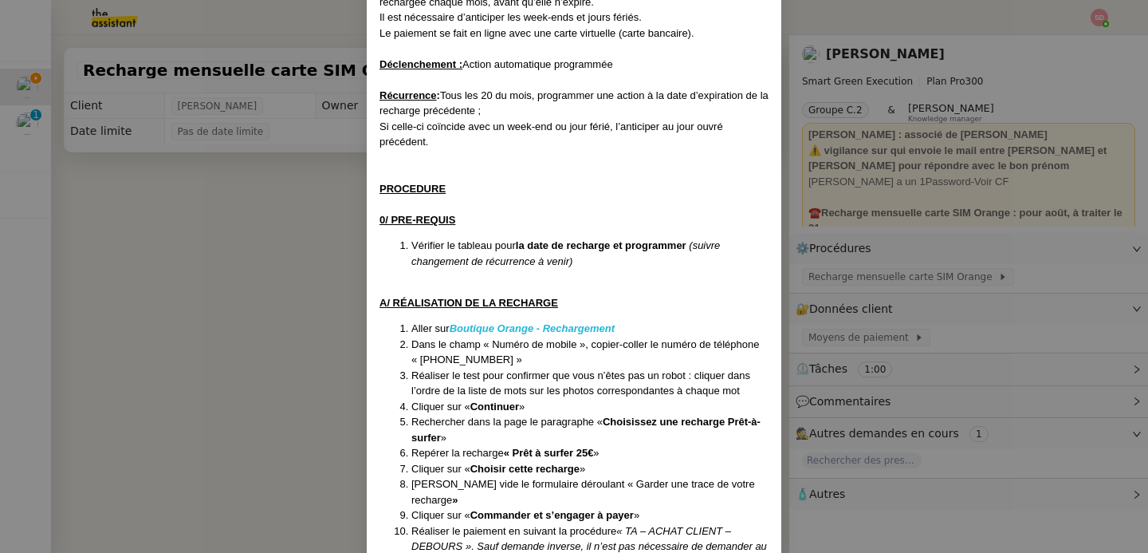
click at [545, 322] on em "Boutique Orange - Rechargement" at bounding box center [532, 328] width 165 height 12
click at [445, 358] on li "Dans le champ « Numéro de mobile », copier-coller le numéro de téléphone « [PHO…" at bounding box center [589, 351] width 357 height 31
copy li "0642636026"
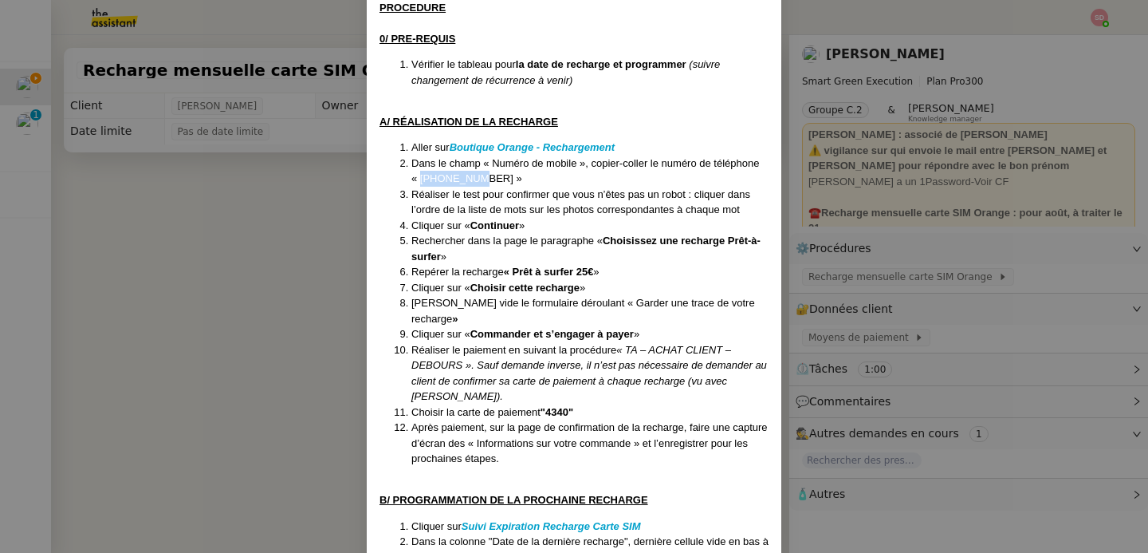
scroll to position [374, 0]
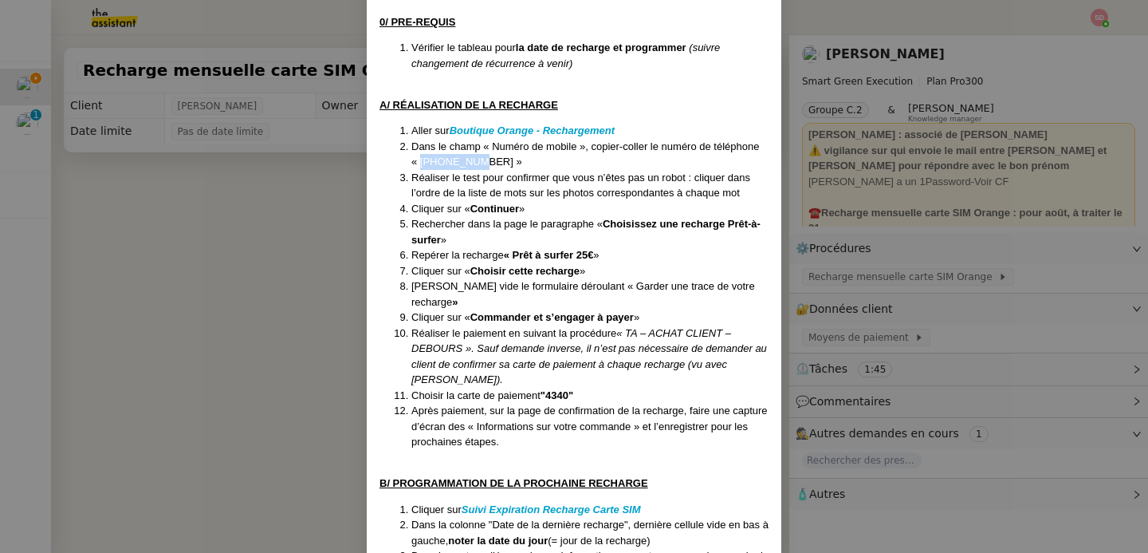
click at [552, 389] on strong ""4340"" at bounding box center [557, 395] width 33 height 12
copy strong "4340"
click at [246, 261] on nz-modal-container "Maj le : [DATE] Contexte : Pour avoir accès à internet sur un ordinateur, [PERS…" at bounding box center [574, 276] width 1148 height 553
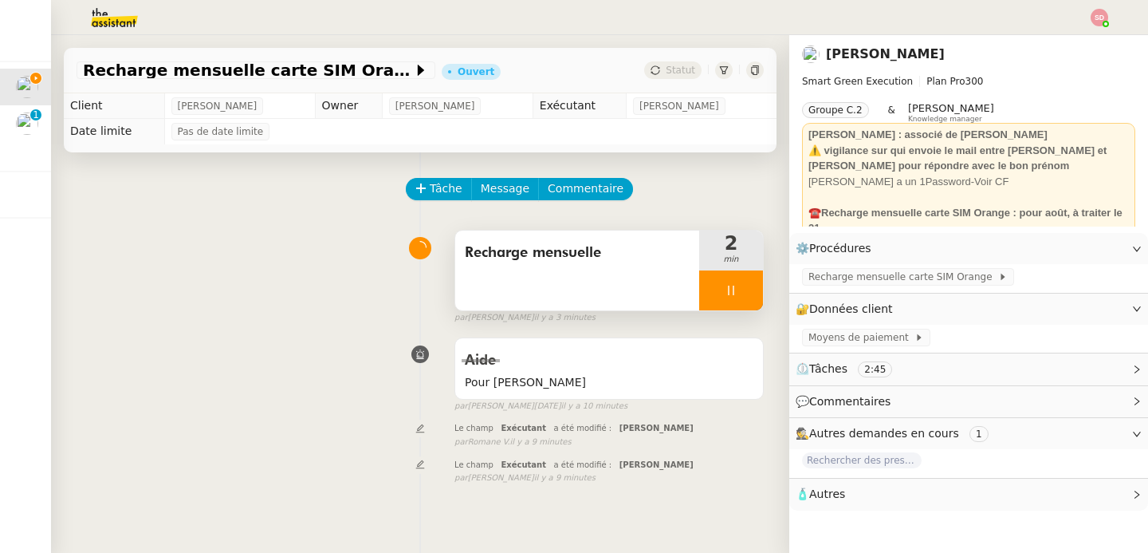
click at [729, 293] on div at bounding box center [731, 290] width 64 height 40
click at [741, 293] on icon at bounding box center [747, 290] width 13 height 13
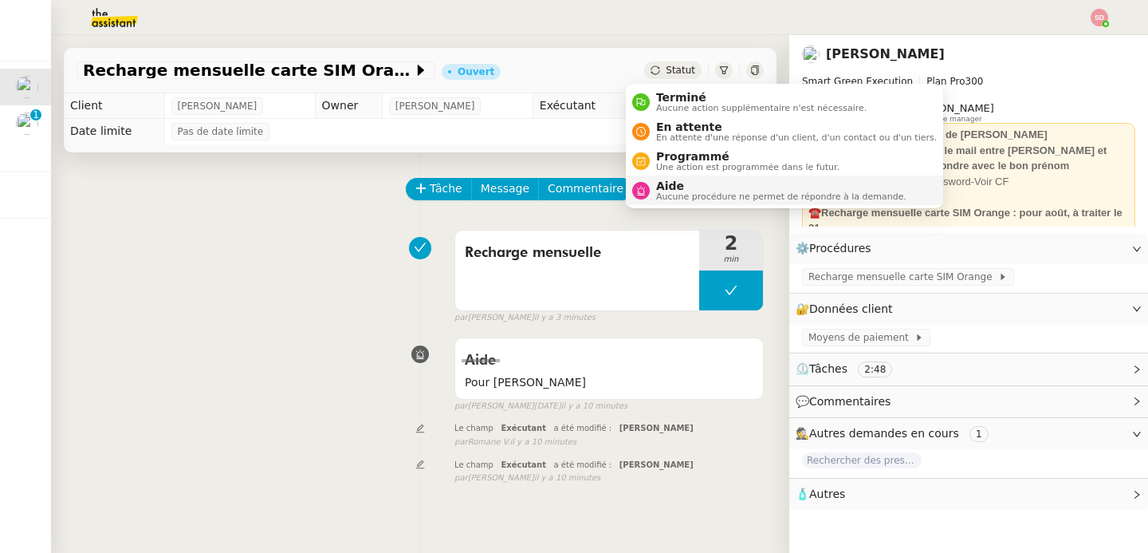
click at [636, 191] on icon at bounding box center [641, 191] width 10 height 10
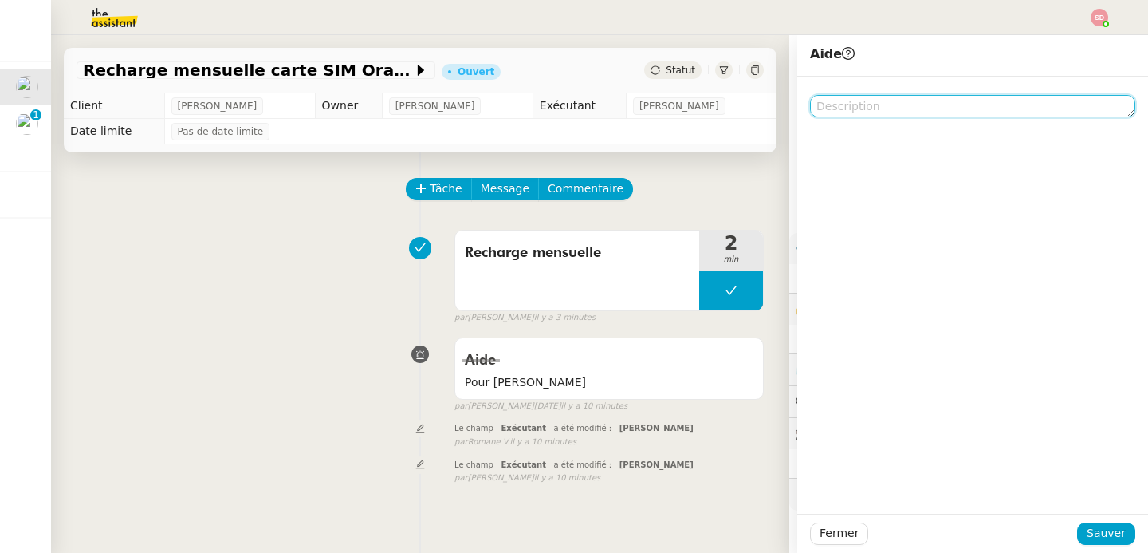
click at [859, 112] on textarea at bounding box center [972, 106] width 325 height 22
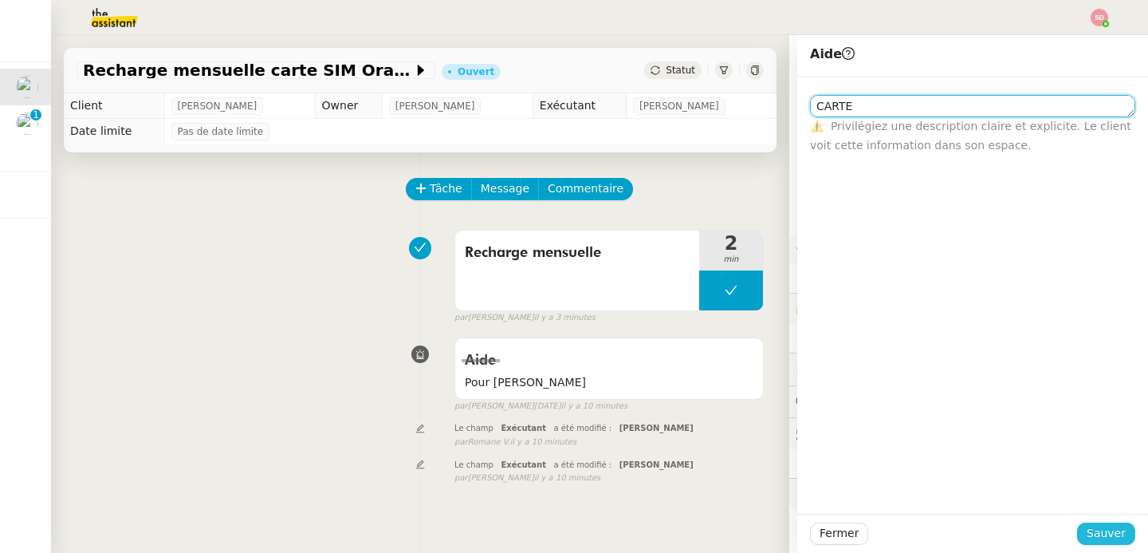
type textarea "CARTE"
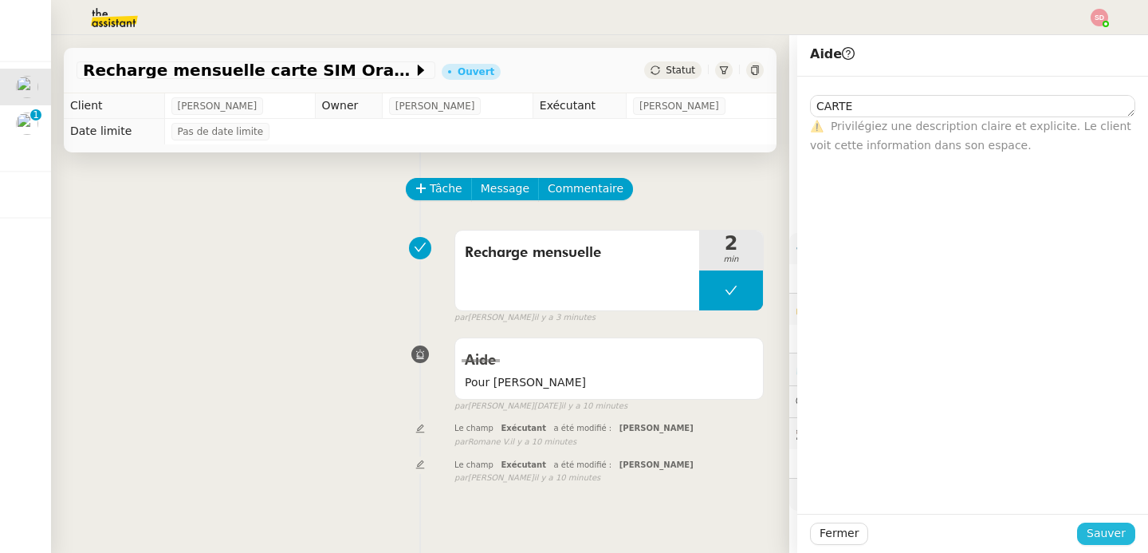
click at [1087, 537] on span "Sauver" at bounding box center [1106, 533] width 39 height 18
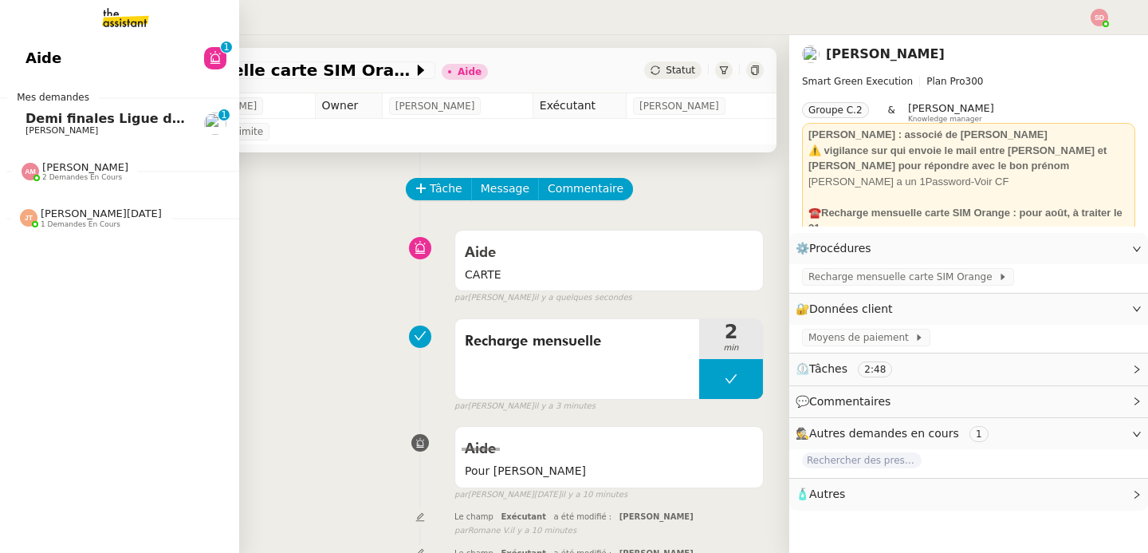
click at [38, 115] on span "Demi finales Ligue des champions" at bounding box center [148, 118] width 245 height 15
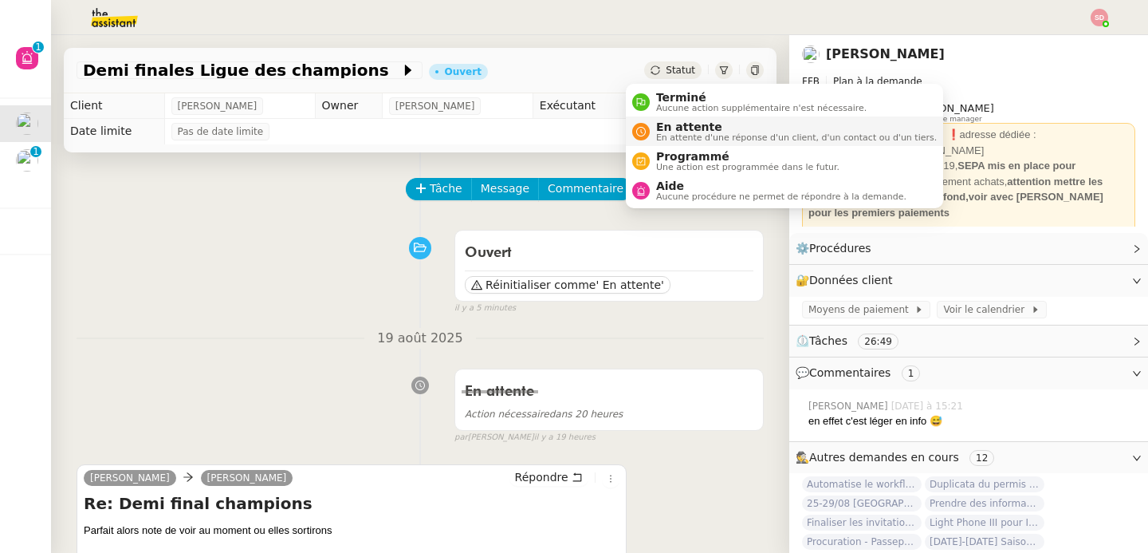
click at [654, 124] on div "En attente En attente d'une réponse d'un client, d'un contact ou d'un tiers." at bounding box center [793, 131] width 287 height 22
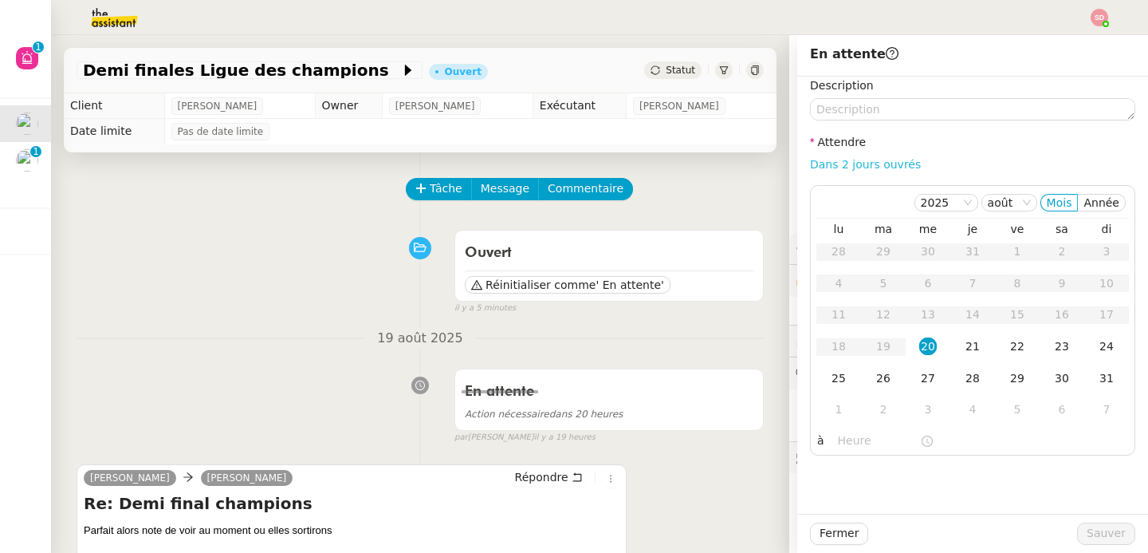
click at [867, 160] on link "Dans 2 jours ouvrés" at bounding box center [865, 164] width 111 height 13
type input "07:00"
click at [927, 411] on td "3" at bounding box center [928, 410] width 45 height 32
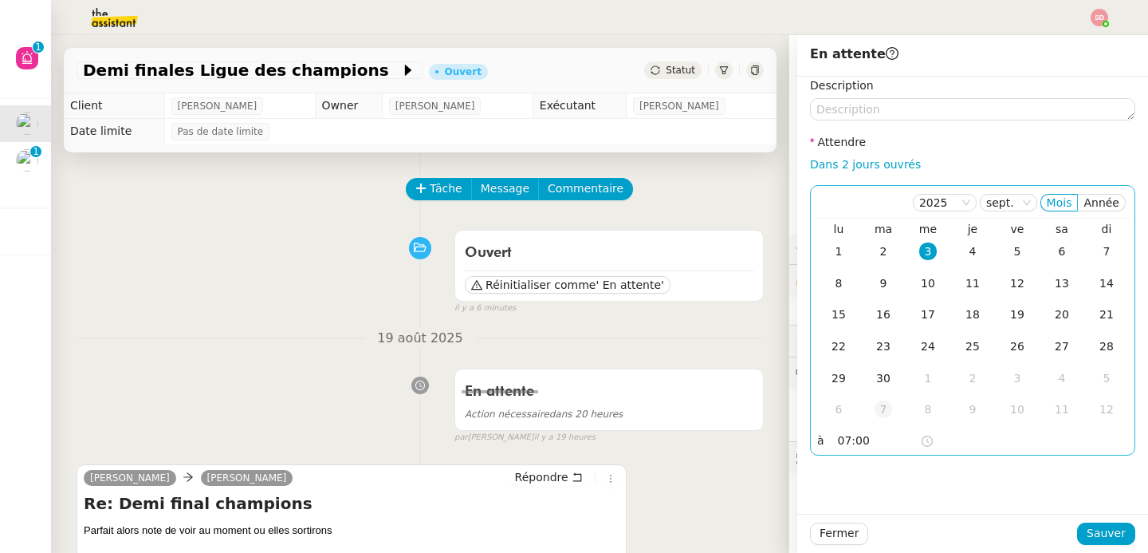
click at [875, 410] on div "7" at bounding box center [884, 409] width 18 height 18
click at [1091, 535] on span "Sauver" at bounding box center [1106, 533] width 39 height 18
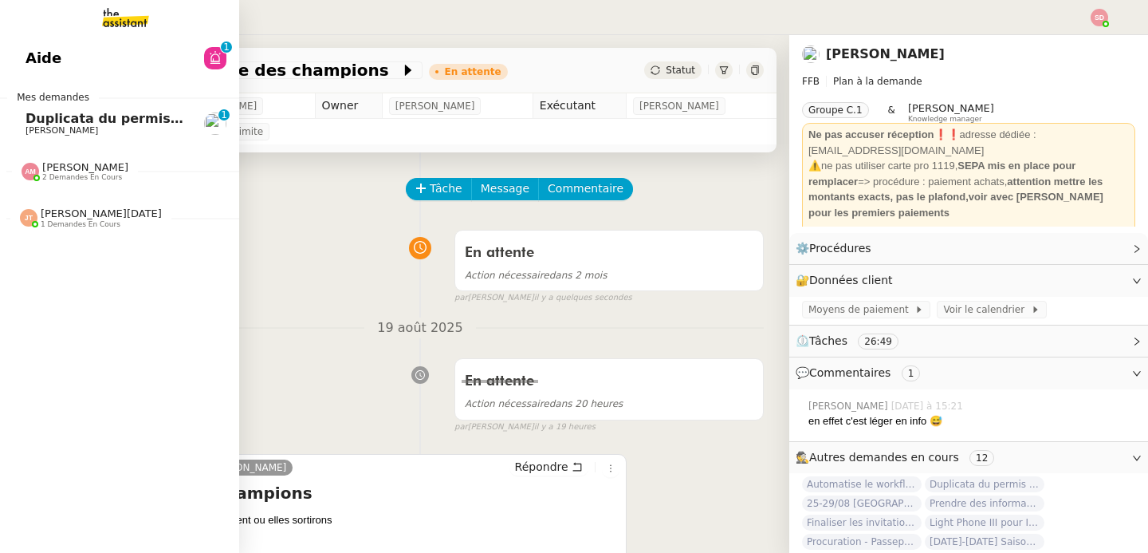
click at [59, 112] on span "Duplicata du permis bateau" at bounding box center [125, 118] width 199 height 15
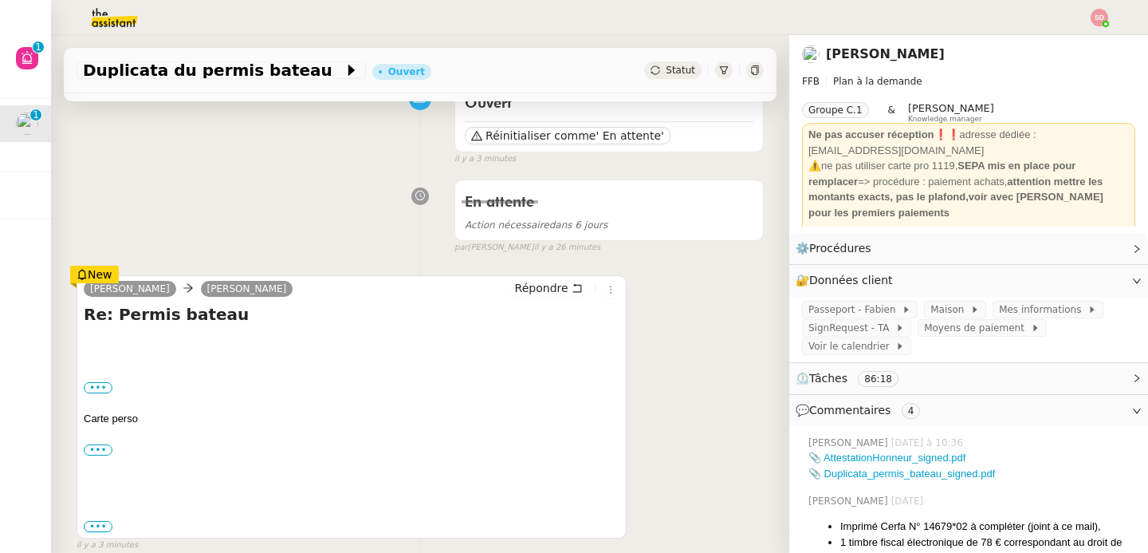
scroll to position [210, 0]
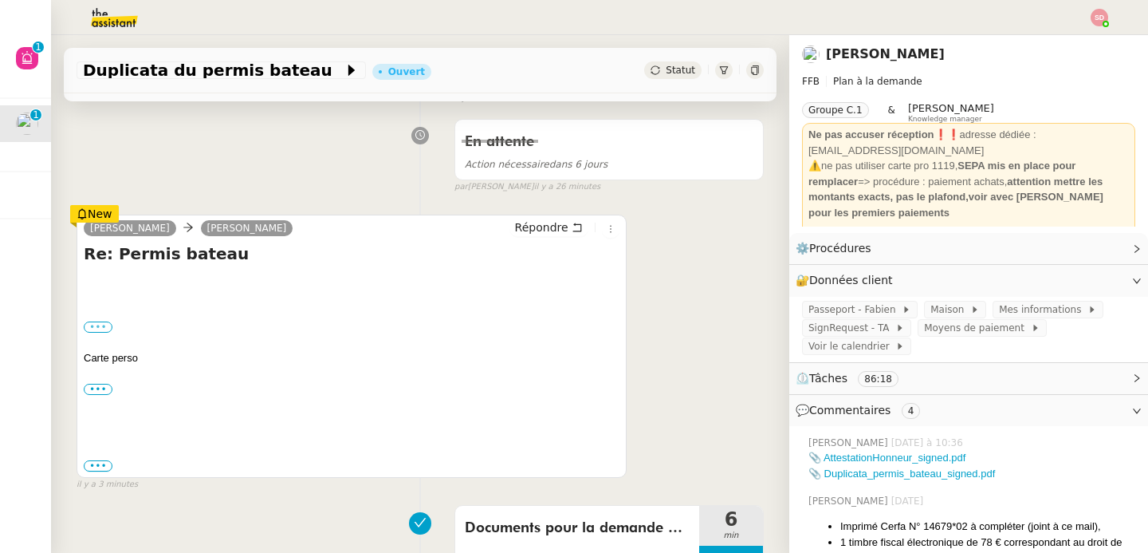
click at [103, 324] on label "•••" at bounding box center [98, 326] width 29 height 11
click at [0, 0] on input "•••" at bounding box center [0, 0] width 0 height 0
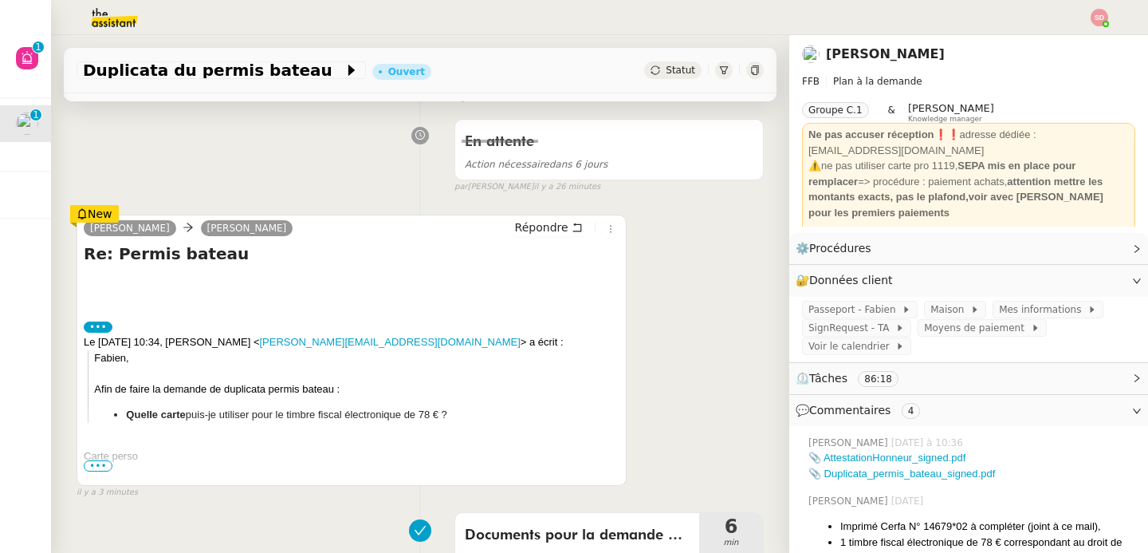
click at [106, 462] on span "•••" at bounding box center [98, 465] width 29 height 11
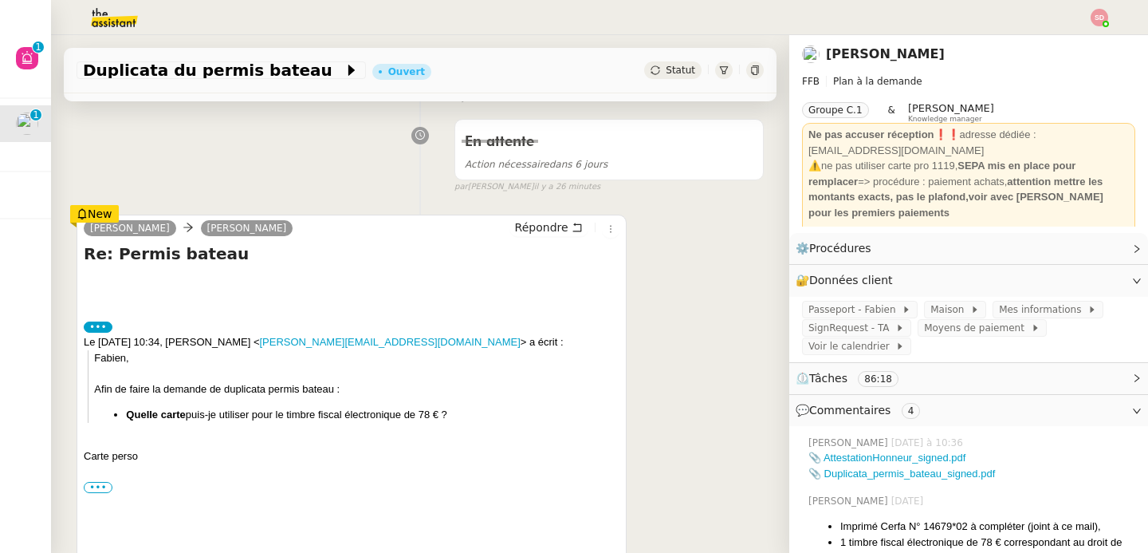
scroll to position [492, 0]
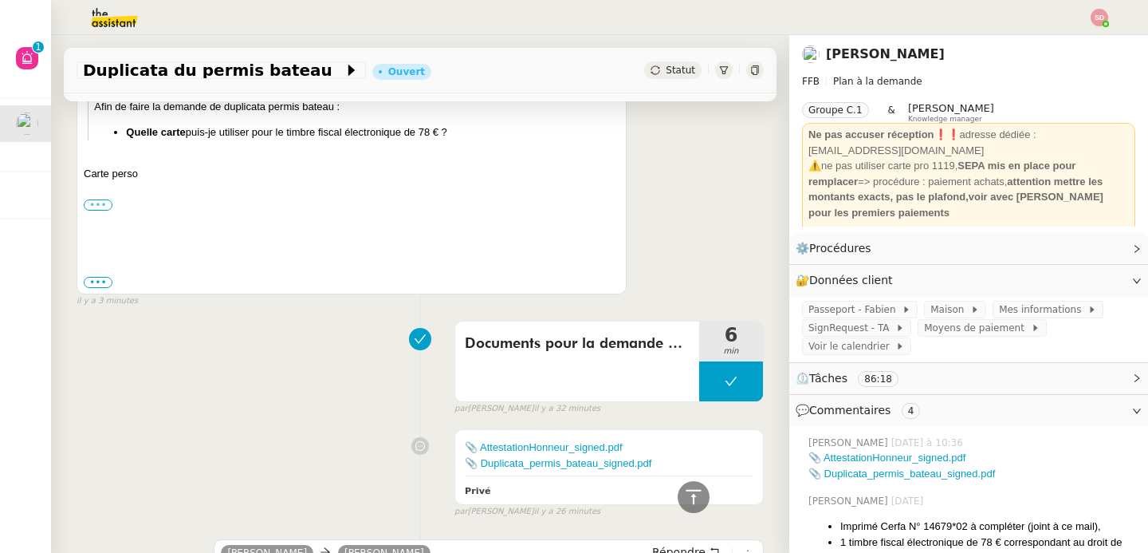
click at [96, 205] on label "•••" at bounding box center [98, 204] width 29 height 11
click at [0, 0] on input "•••" at bounding box center [0, 0] width 0 height 0
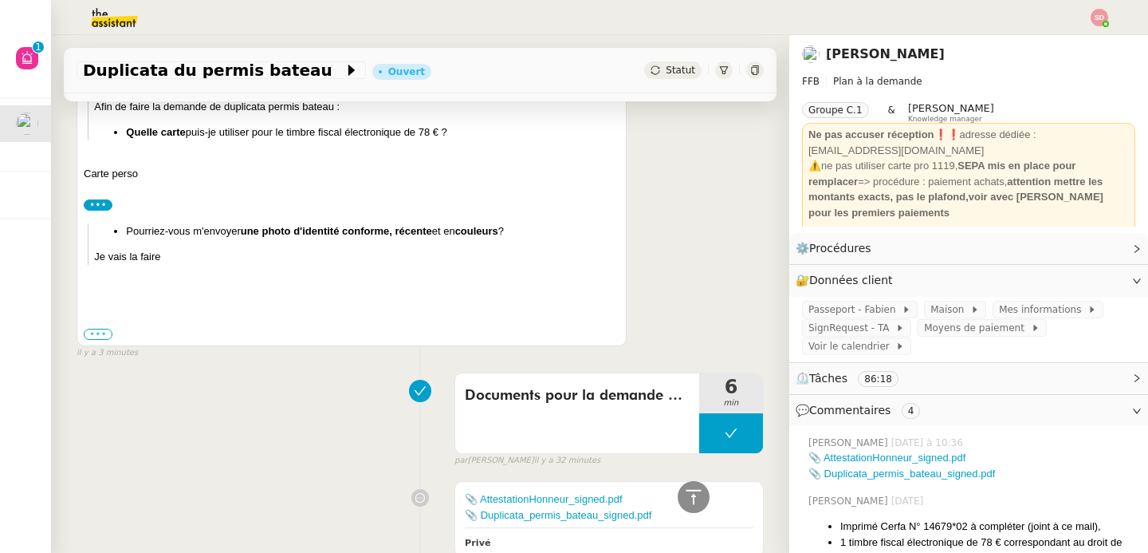
click at [105, 332] on label "•••" at bounding box center [98, 333] width 29 height 11
click at [0, 0] on input "•••" at bounding box center [0, 0] width 0 height 0
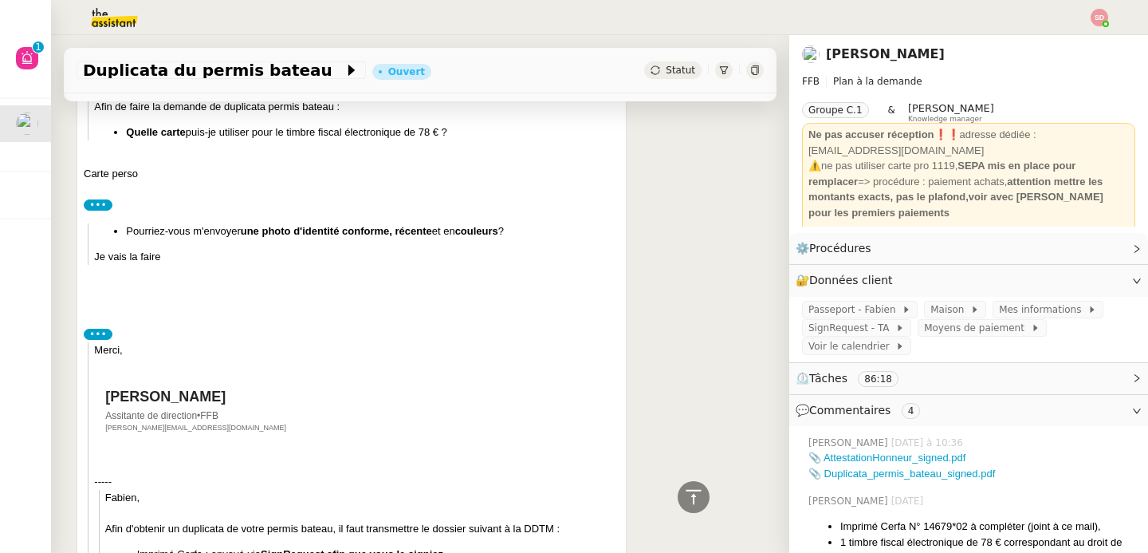
click at [105, 332] on label "•••" at bounding box center [98, 333] width 29 height 11
click at [0, 0] on input "•••" at bounding box center [0, 0] width 0 height 0
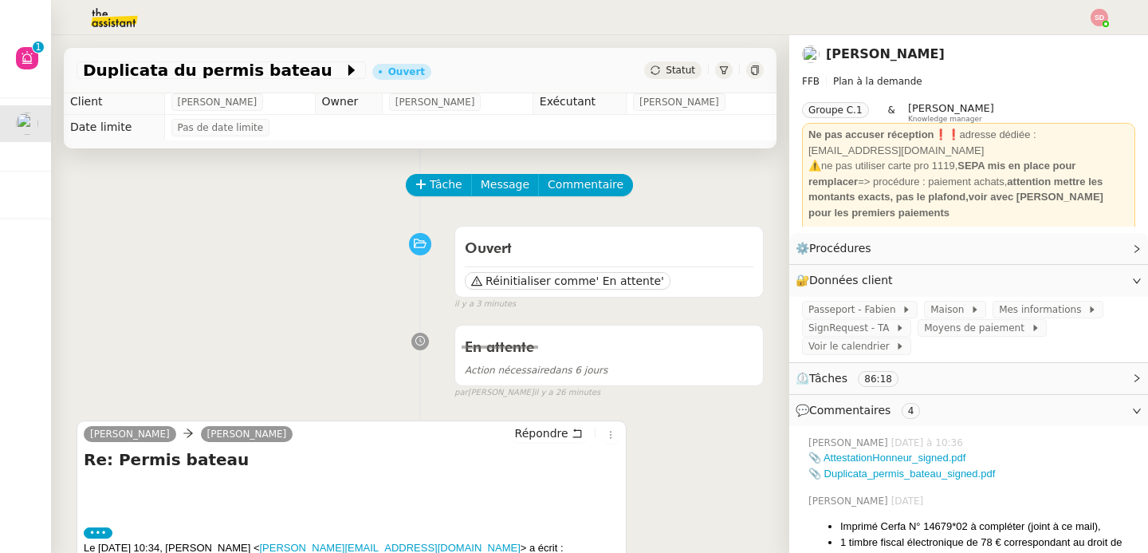
scroll to position [0, 0]
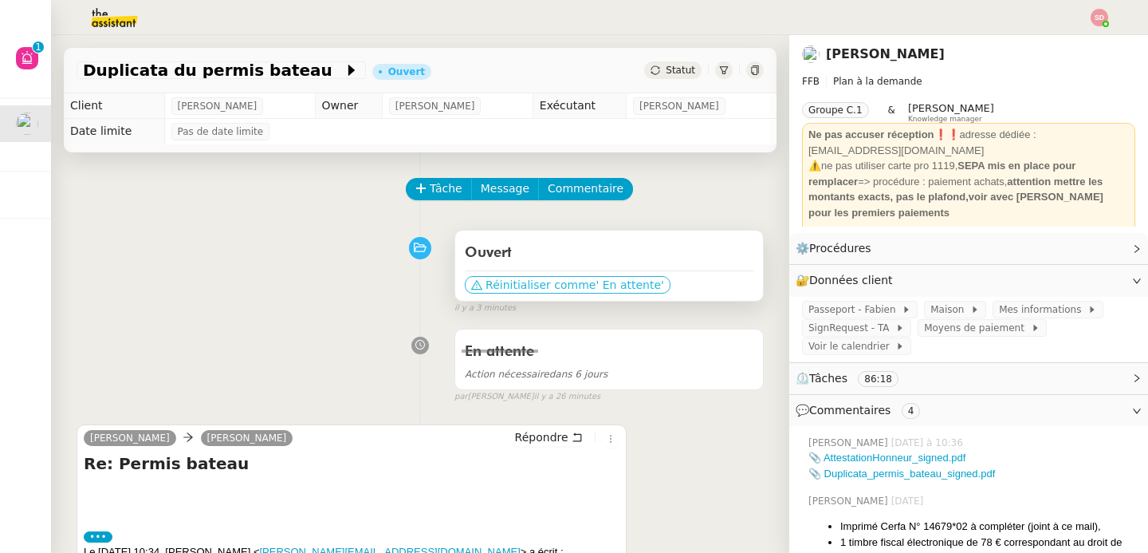
click at [549, 279] on span "Réinitialiser comme" at bounding box center [541, 285] width 110 height 16
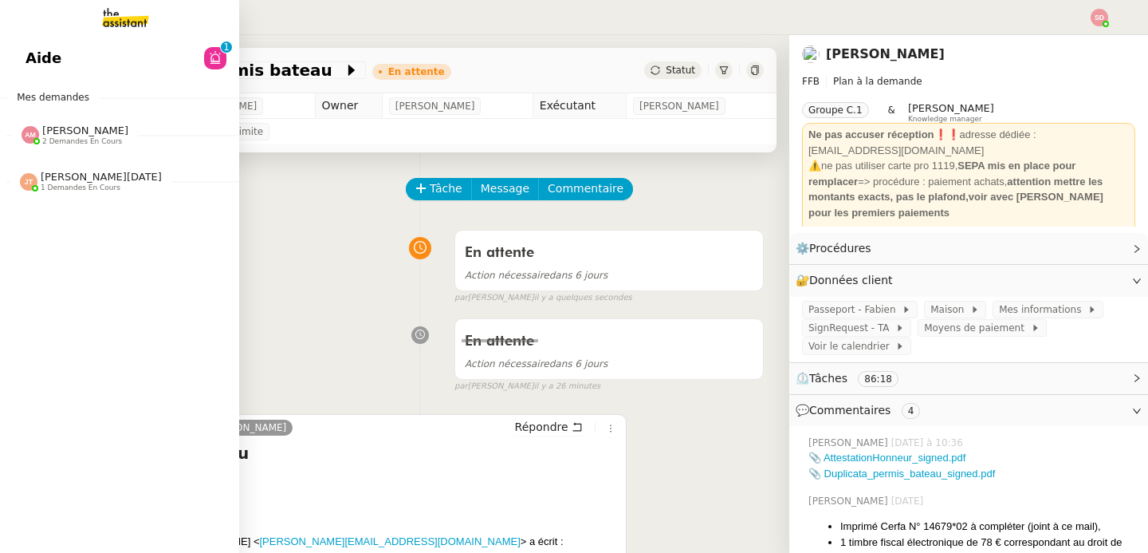
click at [43, 137] on span "2 demandes en cours" at bounding box center [82, 141] width 80 height 9
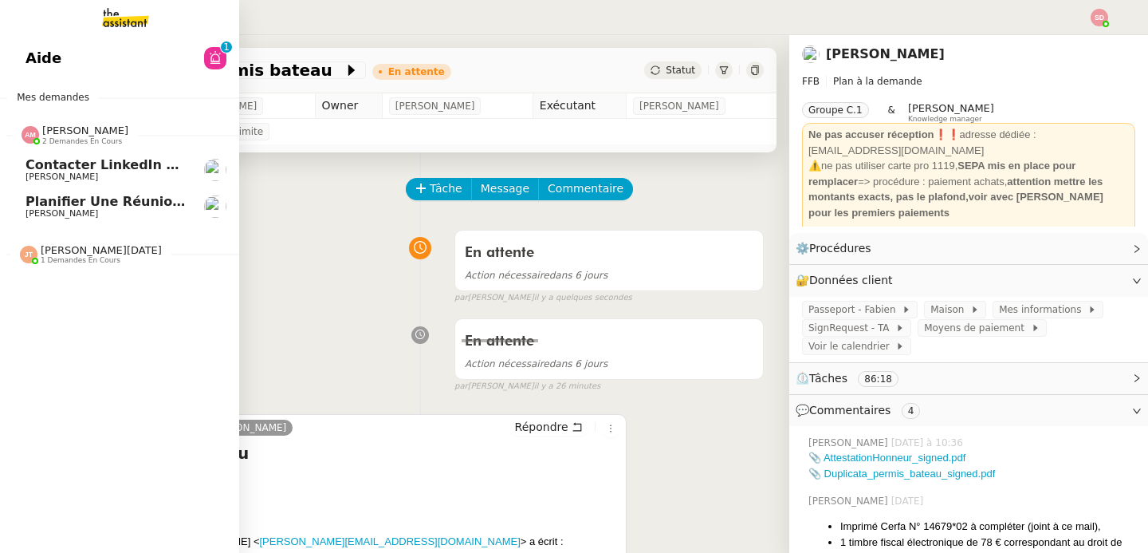
click at [43, 137] on span "2 demandes en cours" at bounding box center [82, 141] width 80 height 9
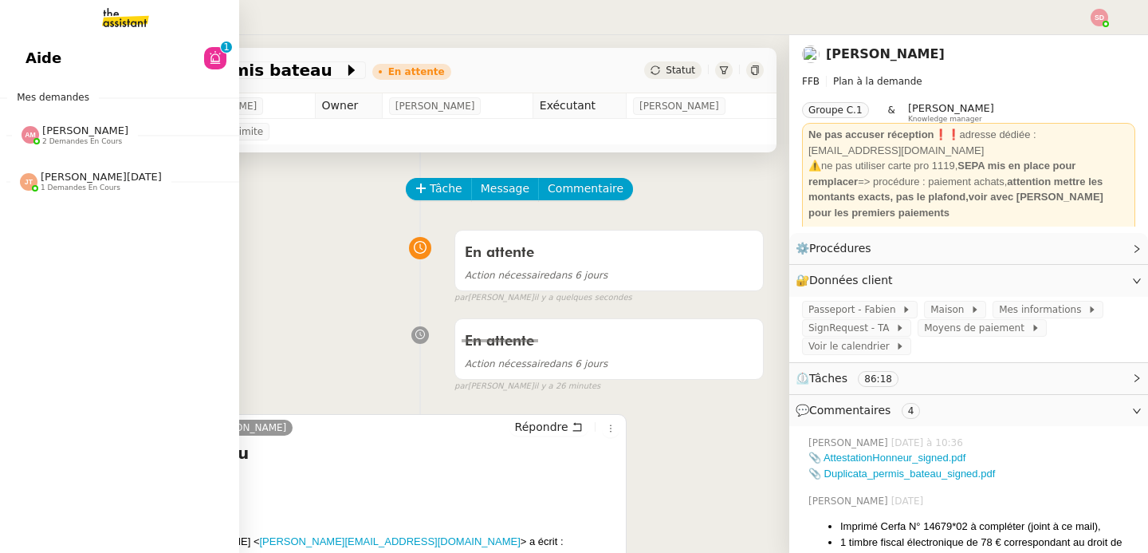
click at [49, 167] on span "[PERSON_NAME][DATE] 1 demandes en cours" at bounding box center [125, 174] width 239 height 33
drag, startPoint x: 57, startPoint y: 210, endPoint x: 57, endPoint y: 193, distance: 16.8
click at [57, 210] on span "Contacter pour obtenir un RIB" at bounding box center [136, 211] width 220 height 15
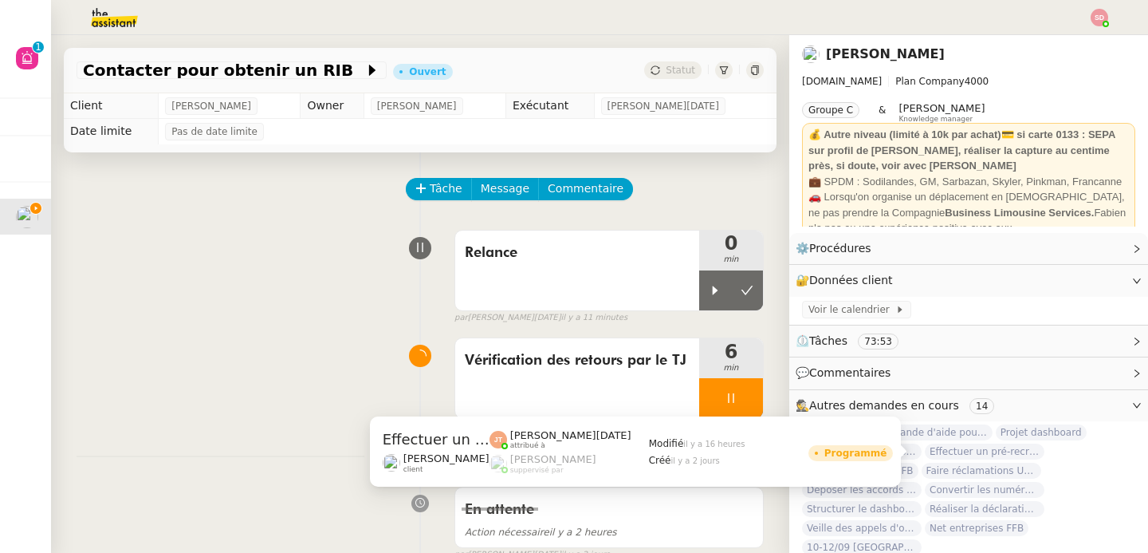
click at [975, 453] on span "Effectuer un pré-recrutement téléphonique" at bounding box center [985, 451] width 120 height 16
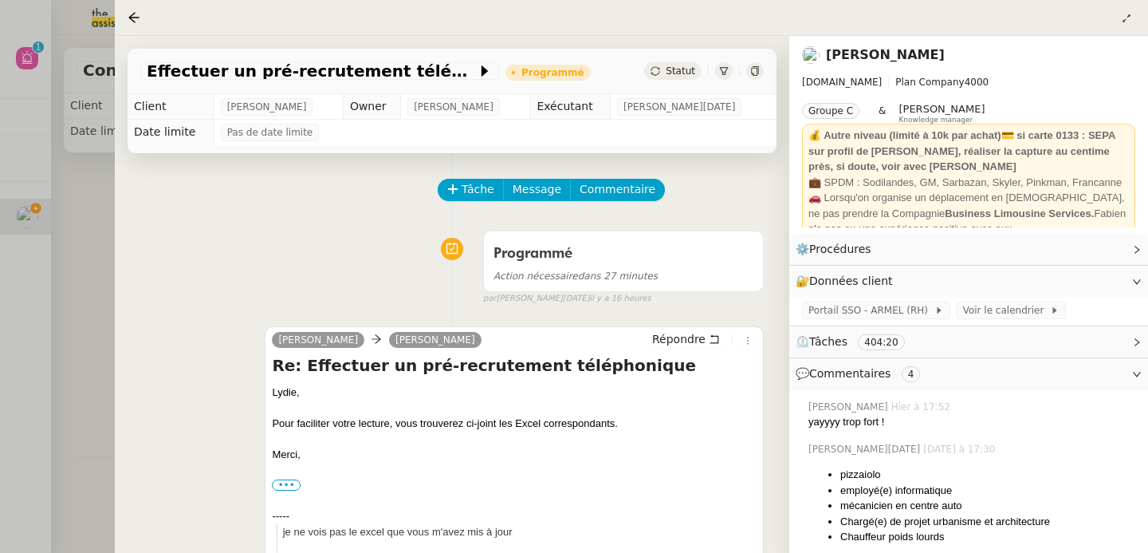
click at [73, 285] on div at bounding box center [574, 276] width 1148 height 553
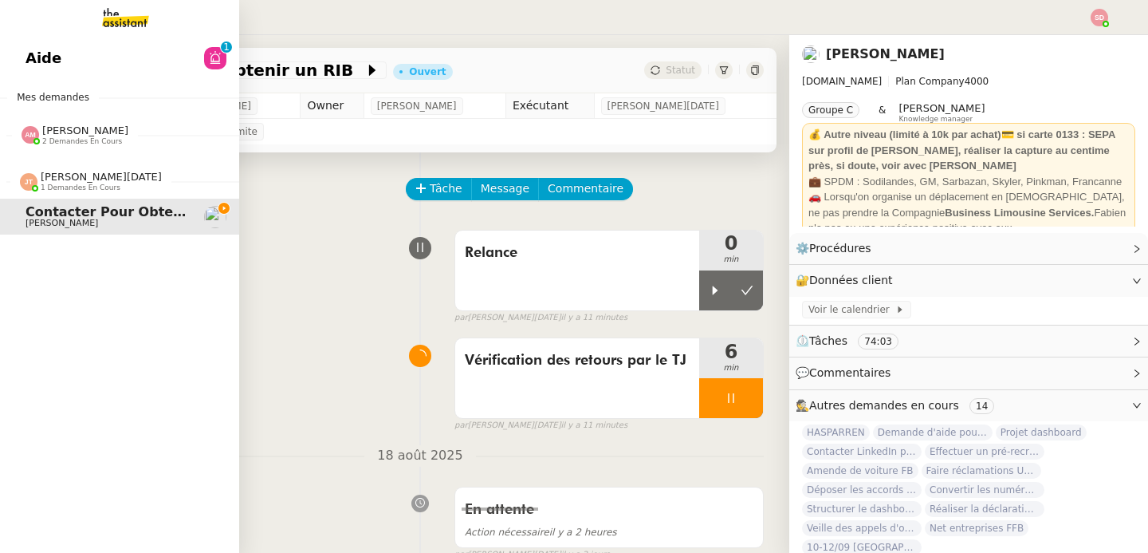
click at [28, 177] on div at bounding box center [29, 182] width 18 height 18
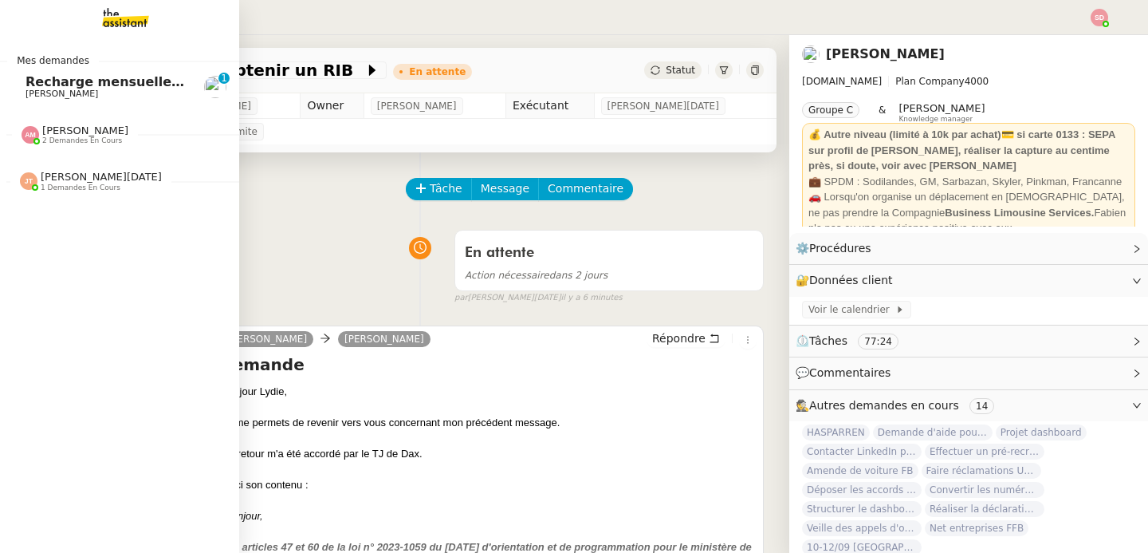
click at [41, 88] on span "Recharge mensuelle carte SIM Orange - [DATE]" at bounding box center [195, 81] width 339 height 15
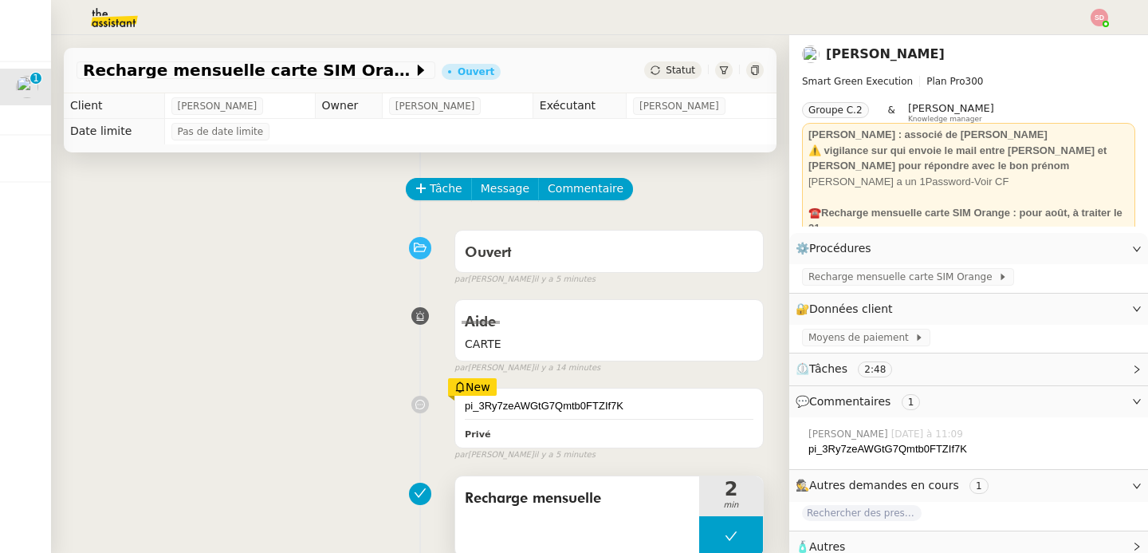
click at [699, 530] on button at bounding box center [731, 536] width 64 height 40
click at [709, 530] on icon at bounding box center [715, 535] width 13 height 13
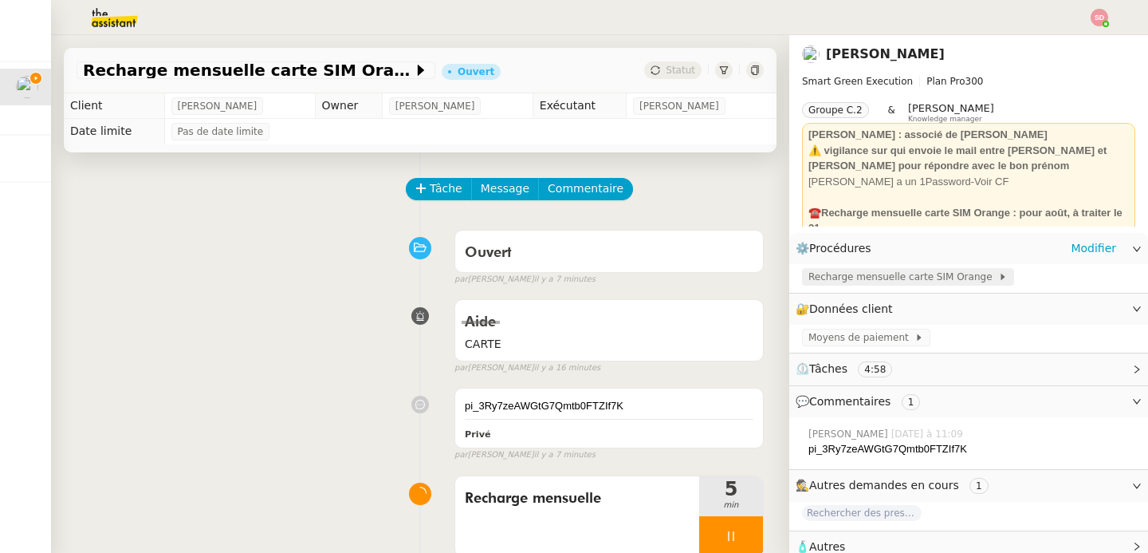
click at [944, 281] on span "Recharge mensuelle carte SIM Orange" at bounding box center [903, 277] width 190 height 16
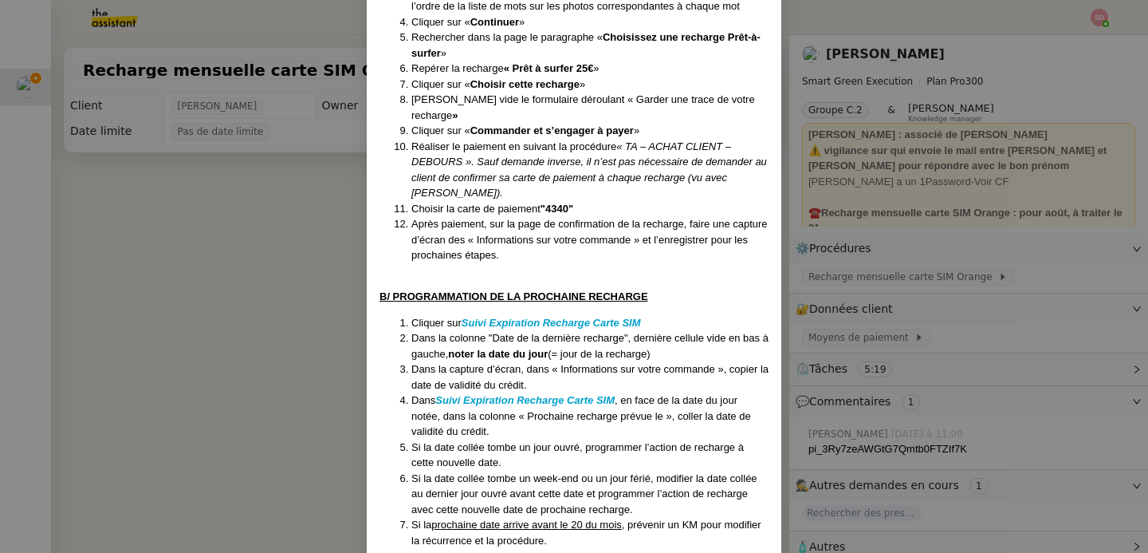
scroll to position [588, 0]
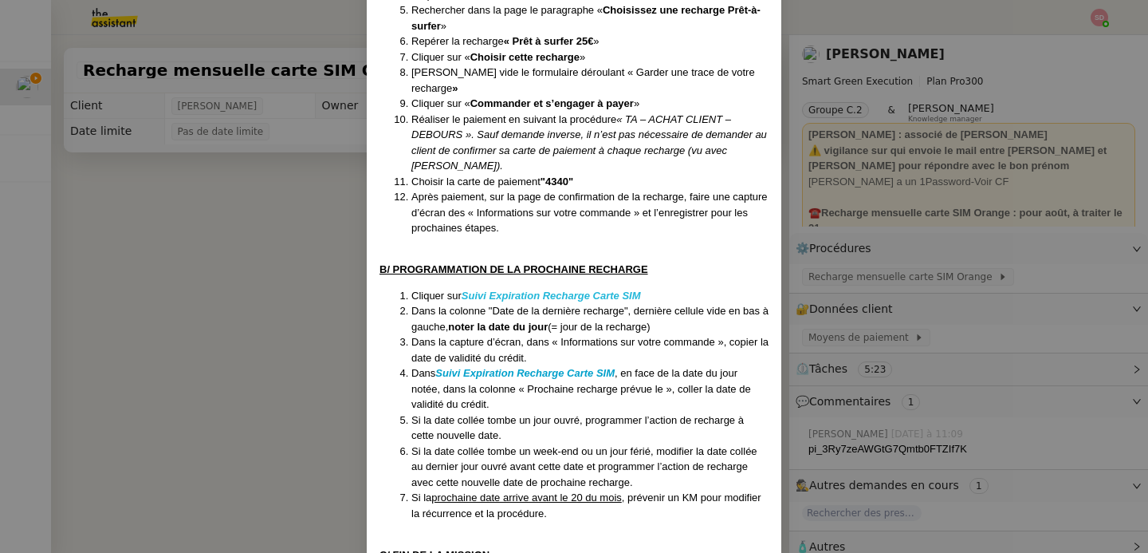
click at [588, 289] on em "Suivi Expiration Recharge Carte SIM" at bounding box center [551, 295] width 179 height 12
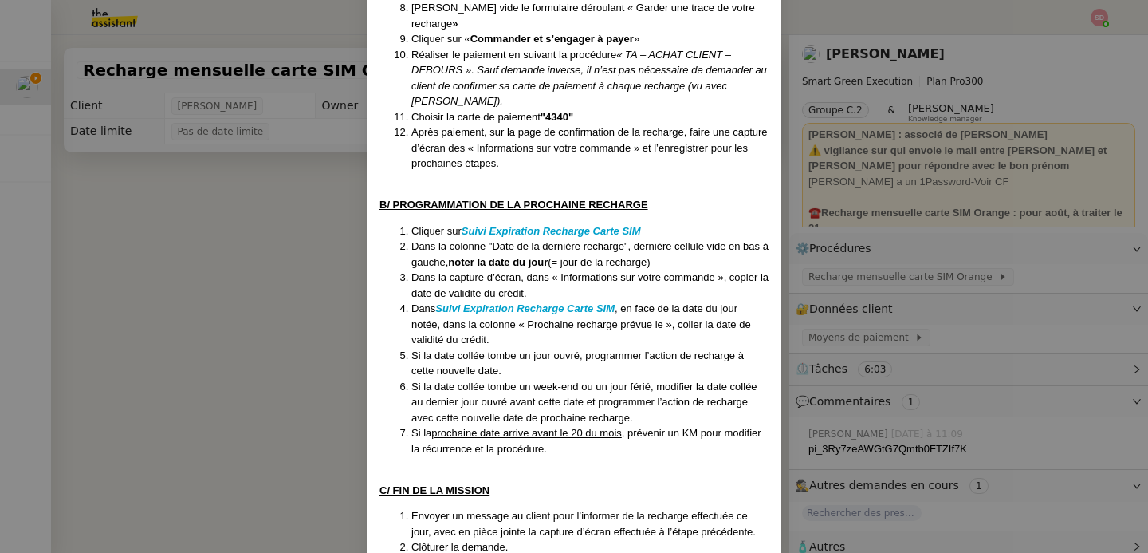
scroll to position [665, 0]
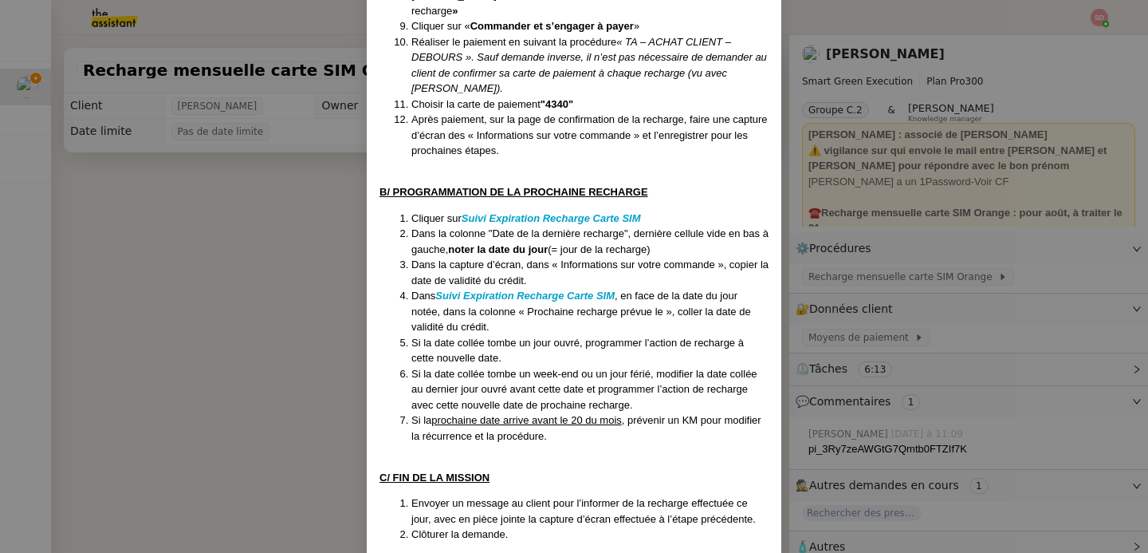
click at [301, 343] on nz-modal-container "Maj le : [DATE] Contexte : Pour avoir accès à internet sur un ordinateur, [PERS…" at bounding box center [574, 276] width 1148 height 553
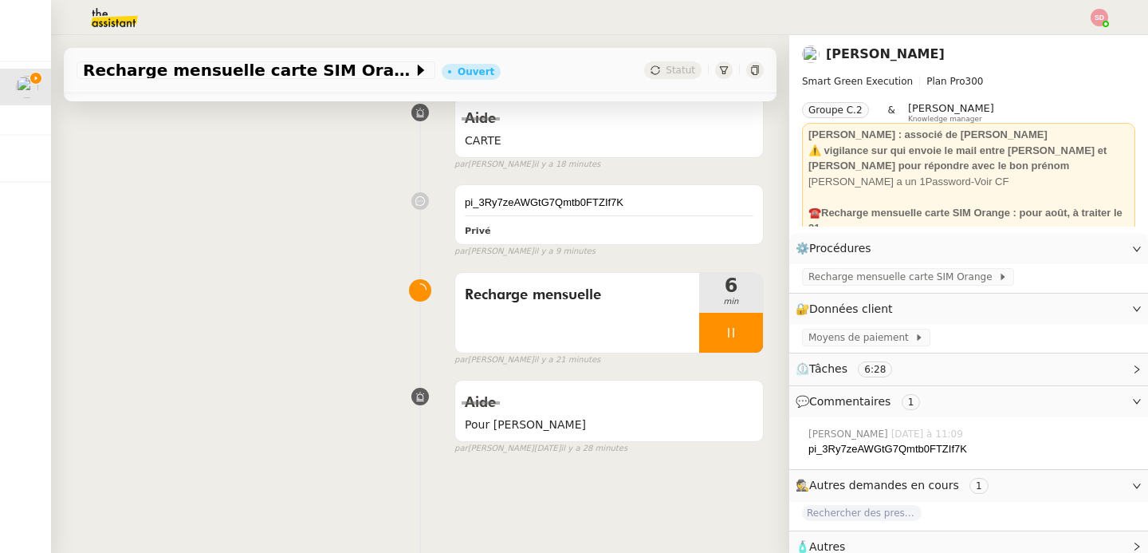
scroll to position [62, 0]
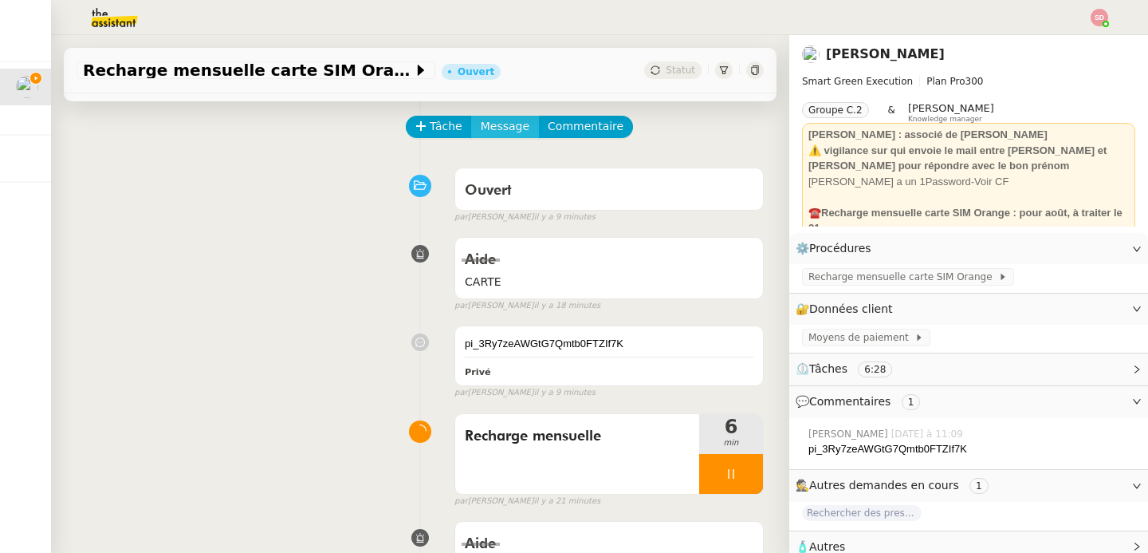
click at [481, 122] on span "Message" at bounding box center [505, 126] width 49 height 18
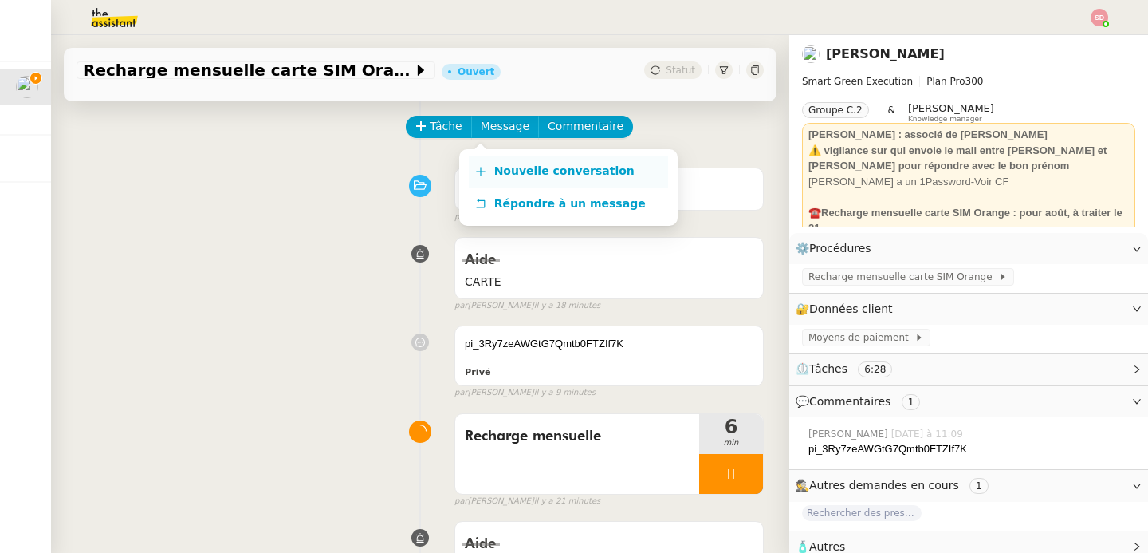
click at [479, 157] on link "Nouvelle conversation" at bounding box center [568, 171] width 199 height 32
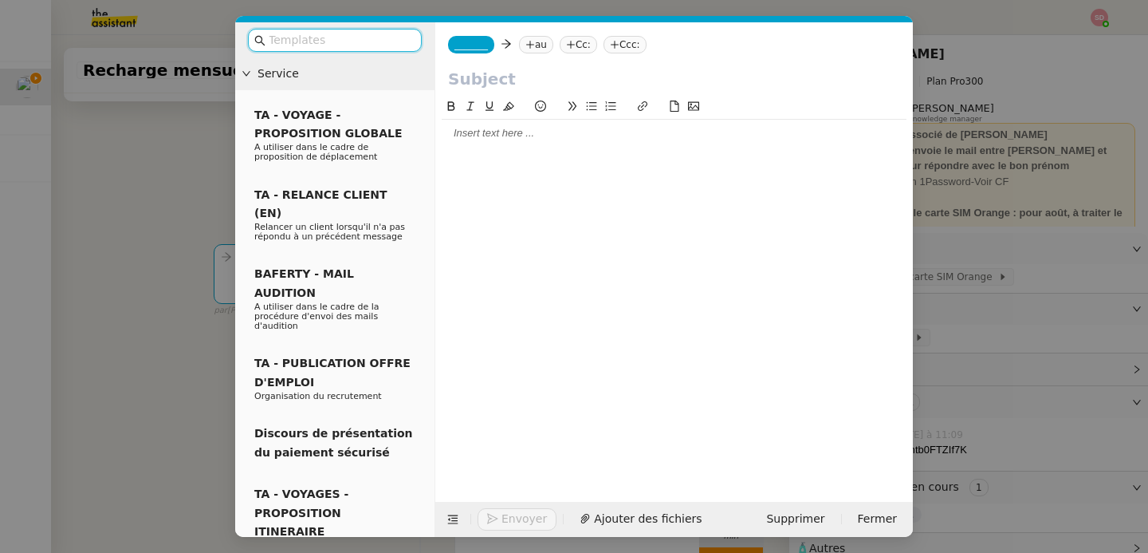
click at [475, 54] on div "_______ au Cc: Ccc:" at bounding box center [674, 44] width 478 height 45
click at [475, 49] on span "_______" at bounding box center [470, 44] width 33 height 11
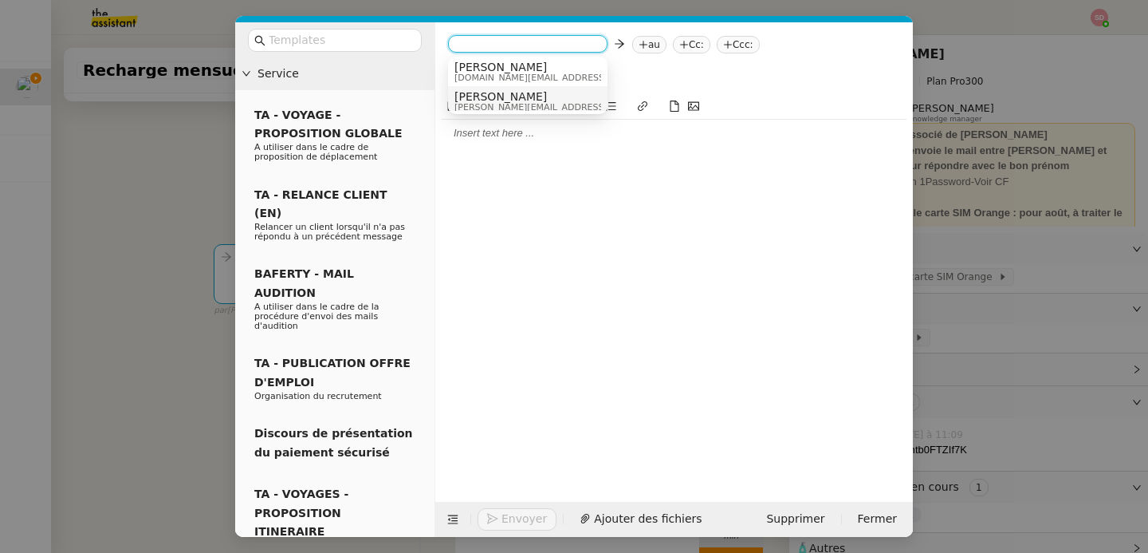
scroll to position [0, 0]
click at [539, 84] on span "[DOMAIN_NAME][EMAIL_ADDRESS][DOMAIN_NAME]" at bounding box center [567, 81] width 226 height 9
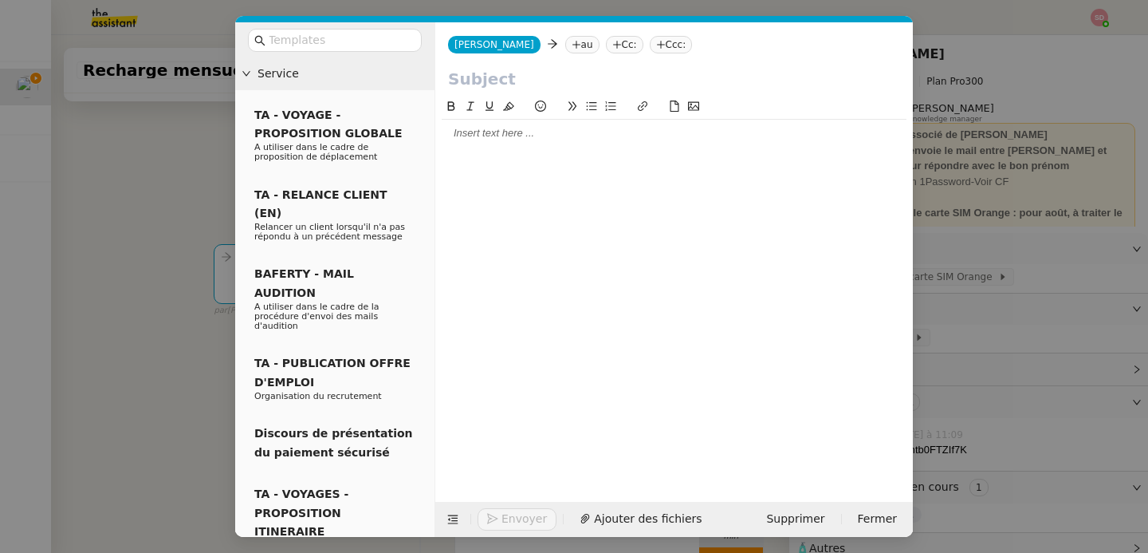
click at [565, 47] on nz-tag "au" at bounding box center [582, 45] width 34 height 18
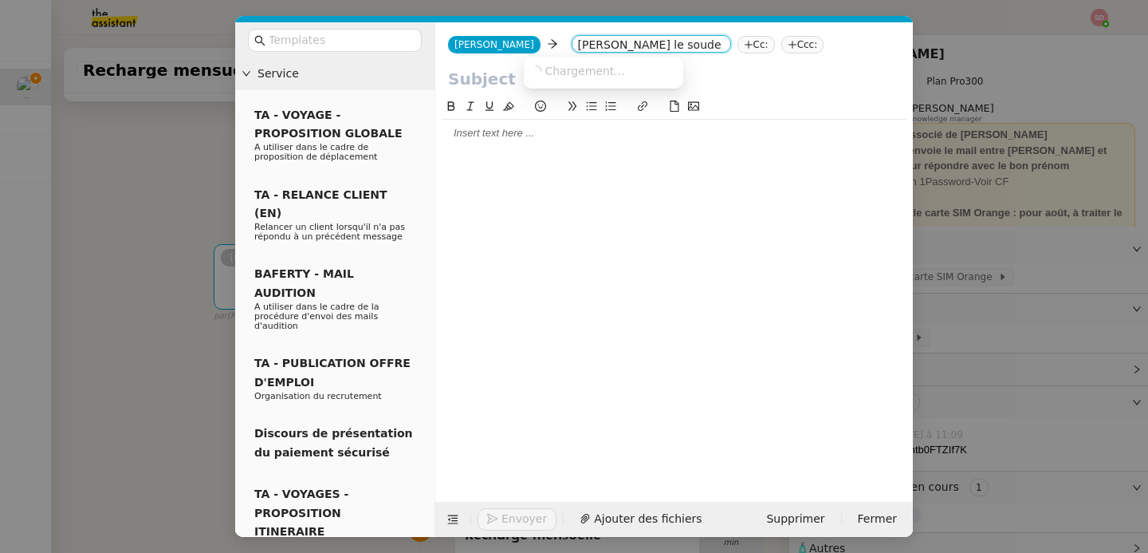
type input "[PERSON_NAME] le souder"
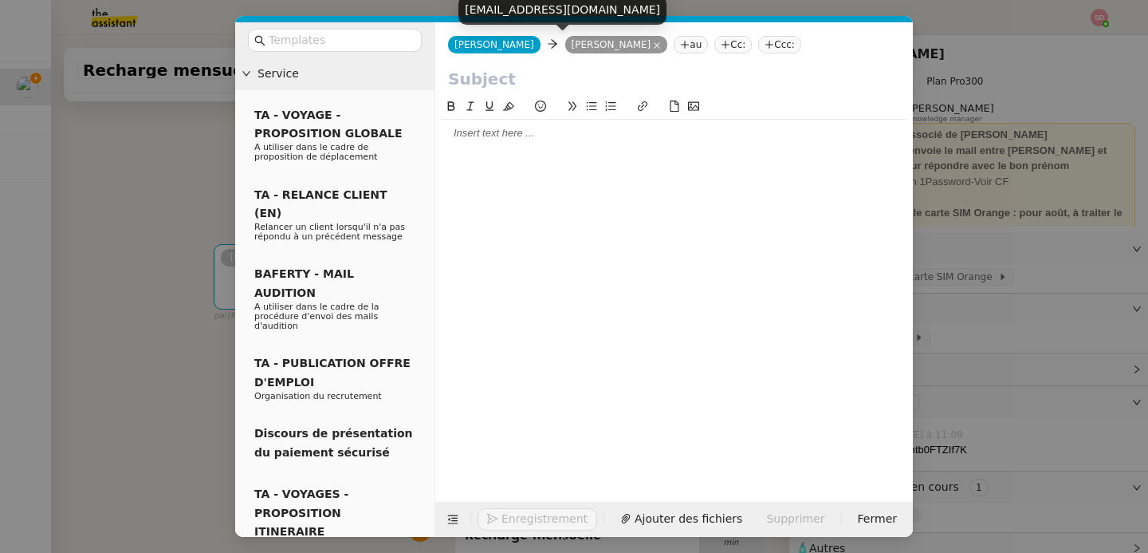
click at [488, 80] on input "text" at bounding box center [674, 79] width 452 height 24
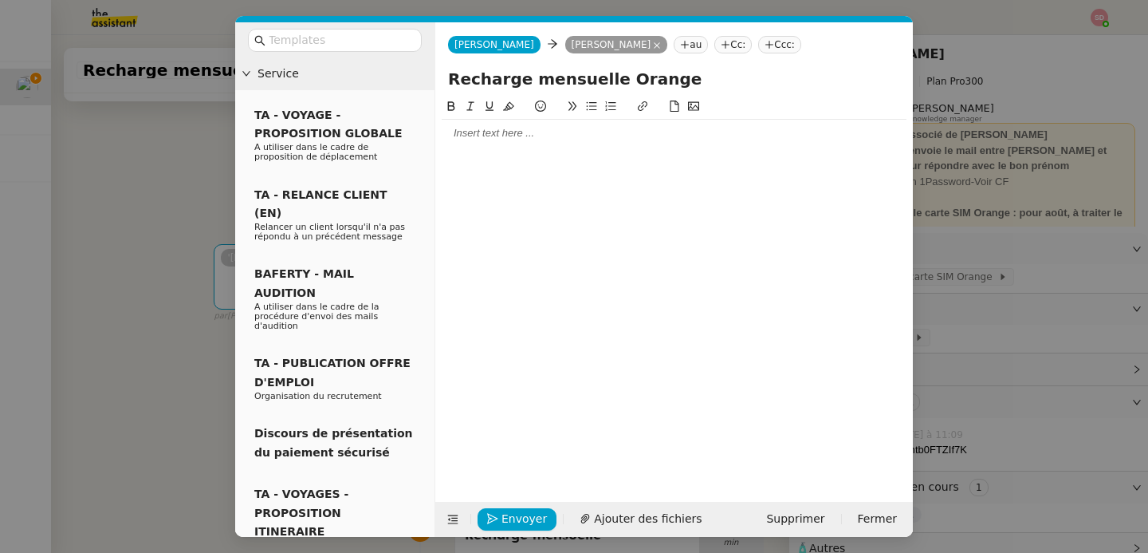
type input "Recharge mensuelle Orange"
click at [472, 140] on div at bounding box center [674, 133] width 465 height 14
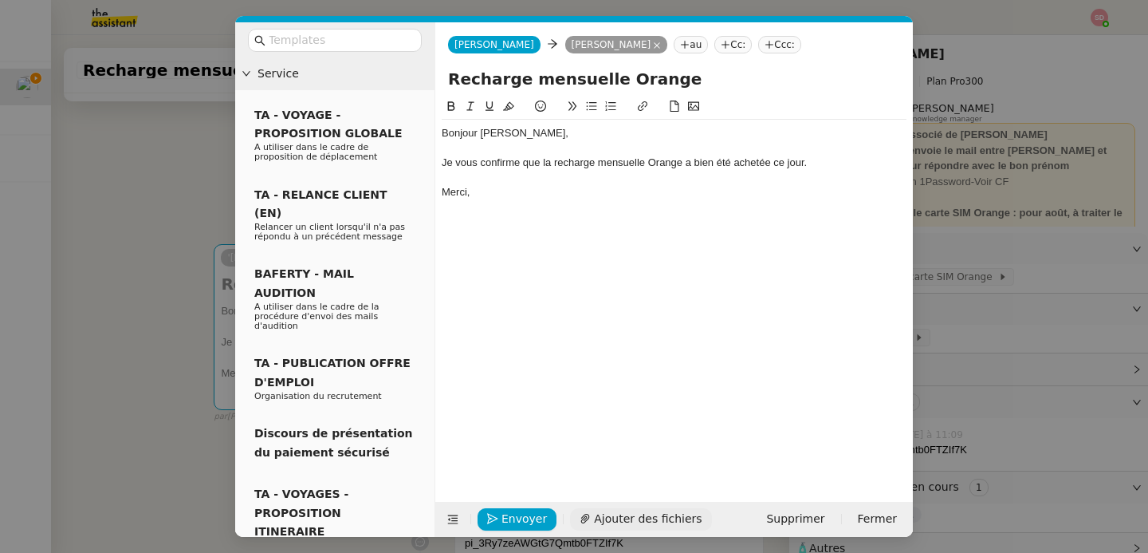
click at [637, 521] on span "Ajouter des fichiers" at bounding box center [648, 518] width 108 height 18
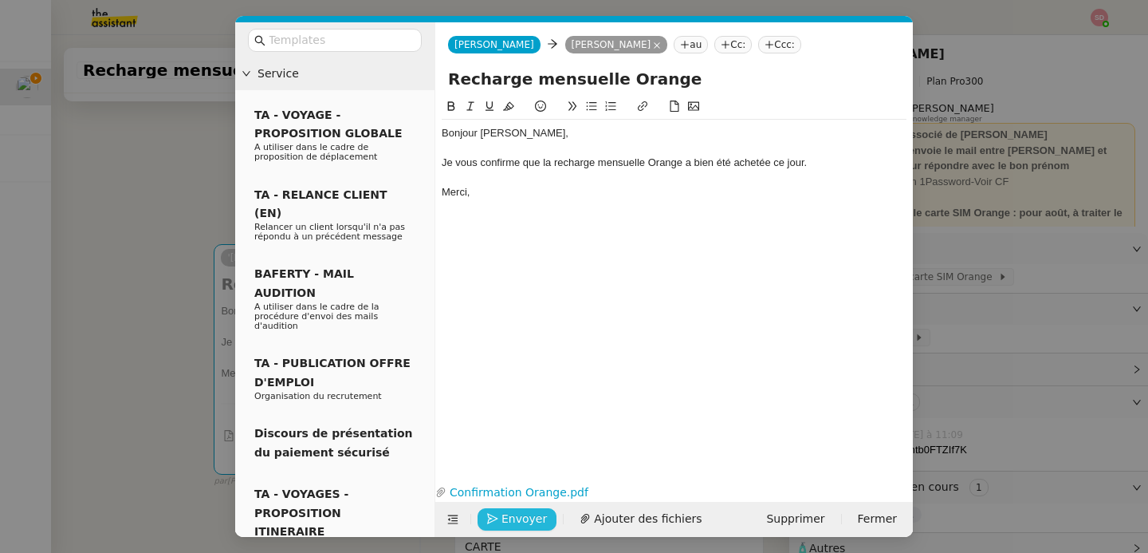
click at [521, 517] on span "Envoyer" at bounding box center [523, 518] width 45 height 18
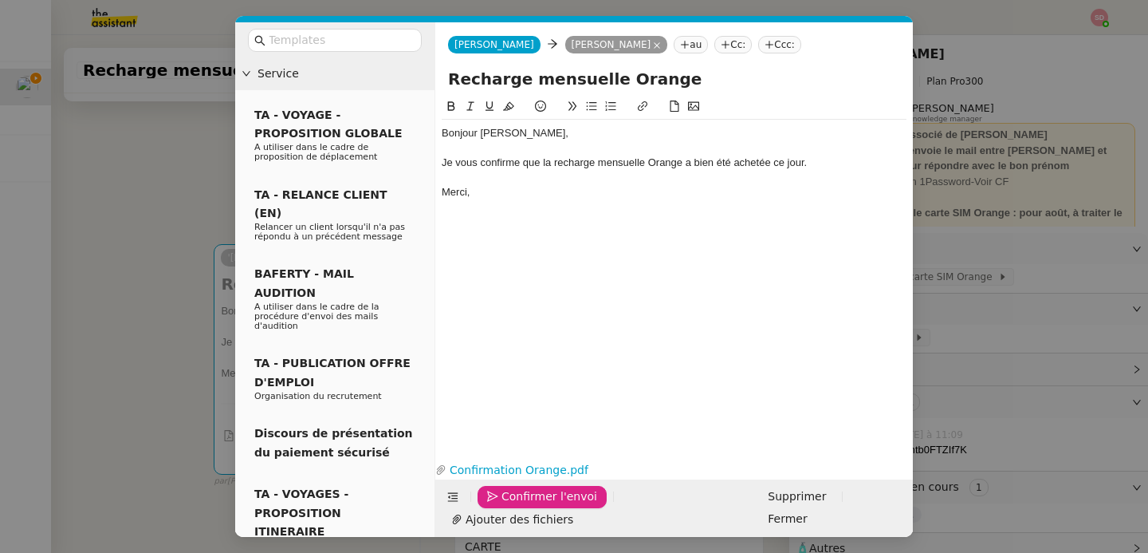
click at [521, 505] on span "Confirmer l'envoi" at bounding box center [549, 496] width 96 height 18
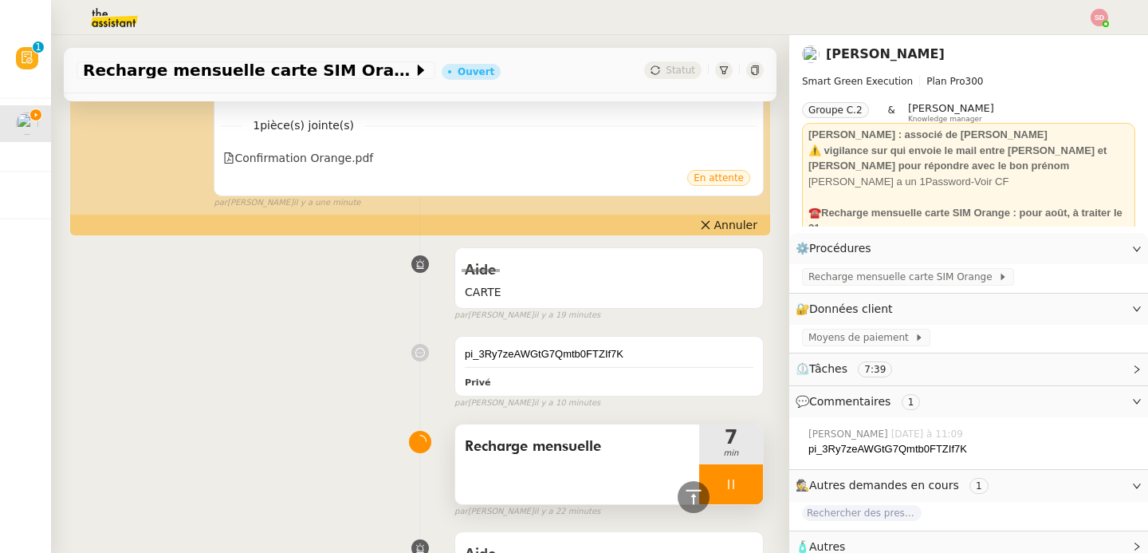
scroll to position [339, 0]
click at [736, 470] on div at bounding box center [731, 484] width 64 height 40
click at [736, 470] on button at bounding box center [747, 484] width 32 height 40
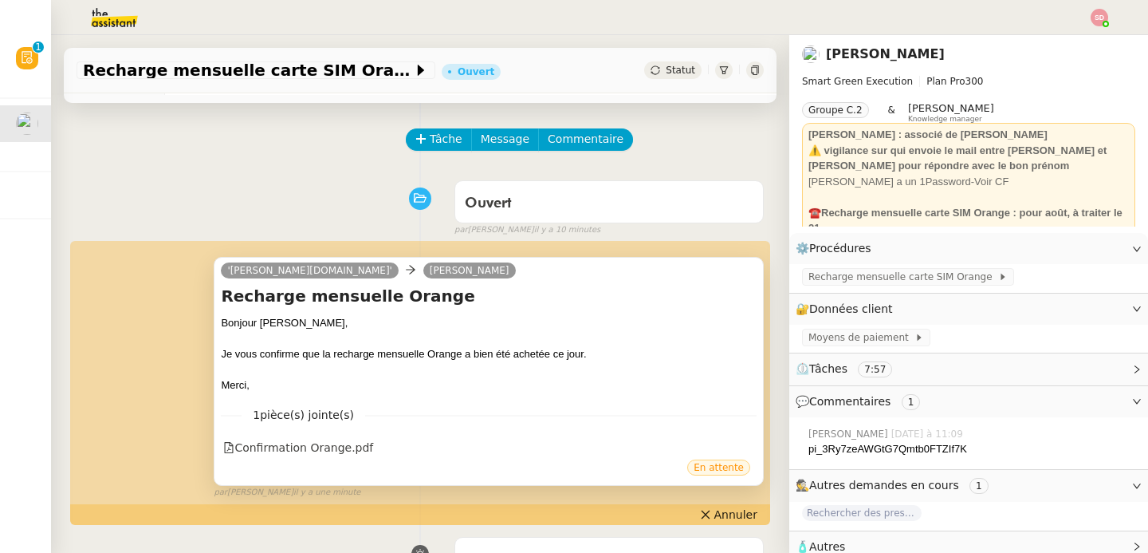
scroll to position [0, 0]
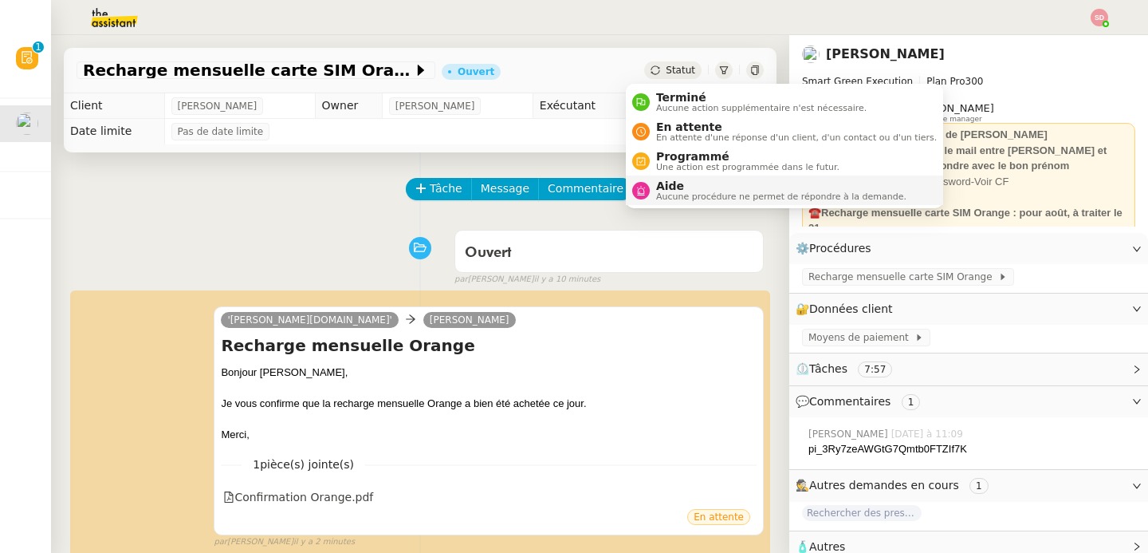
click at [648, 190] on nz-avatar at bounding box center [641, 191] width 18 height 18
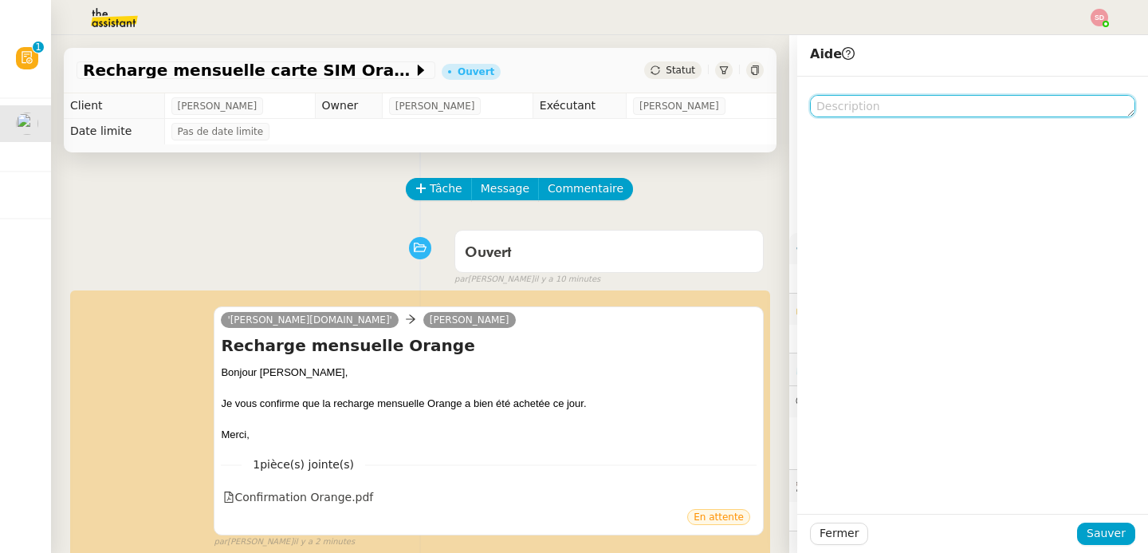
click at [862, 107] on textarea at bounding box center [972, 106] width 325 height 22
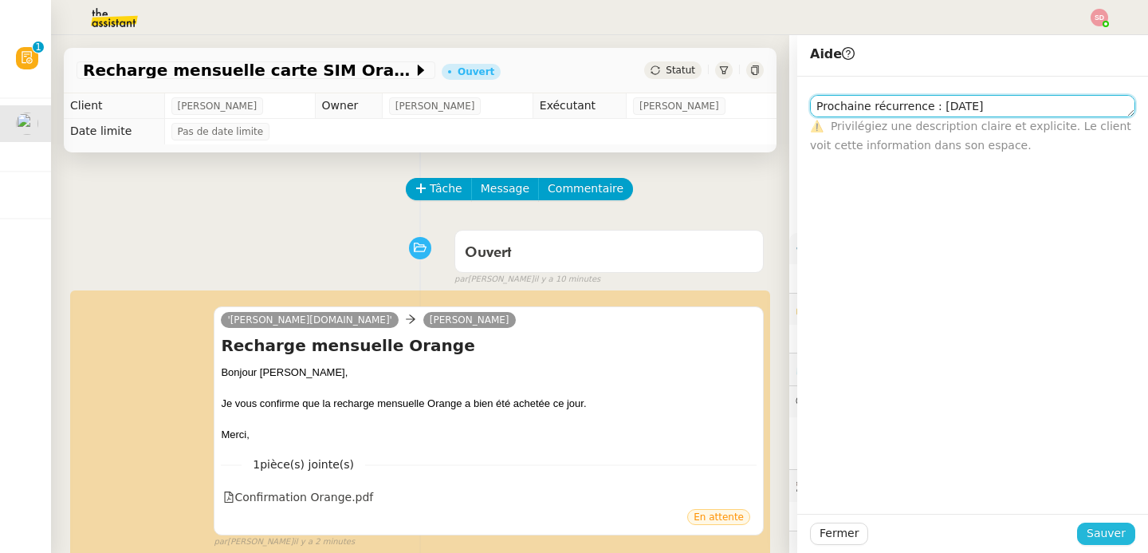
type textarea "Prochaine récurrence : [DATE]"
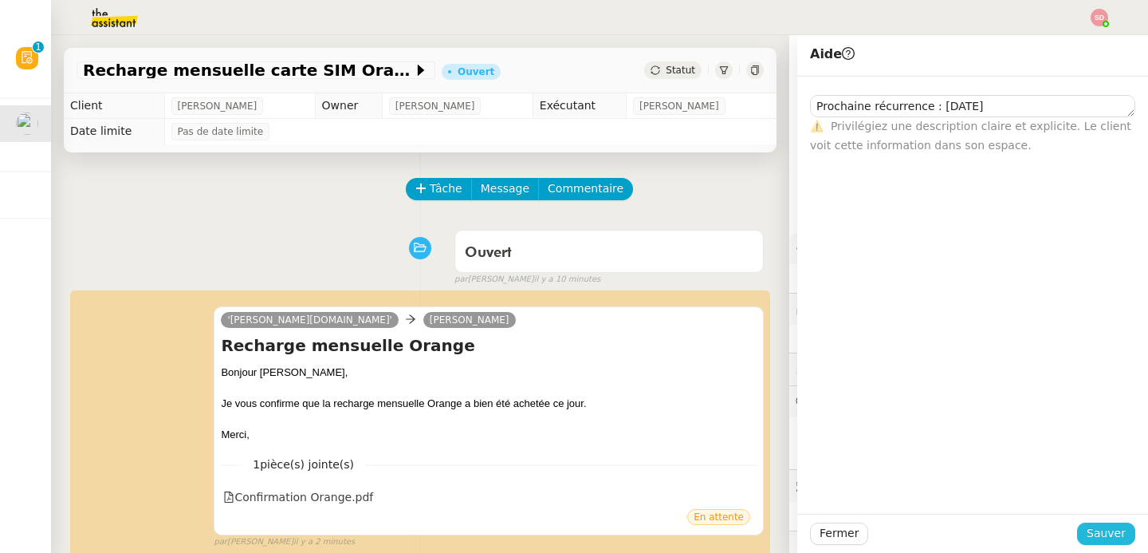
click at [1095, 533] on span "Sauver" at bounding box center [1106, 533] width 39 height 18
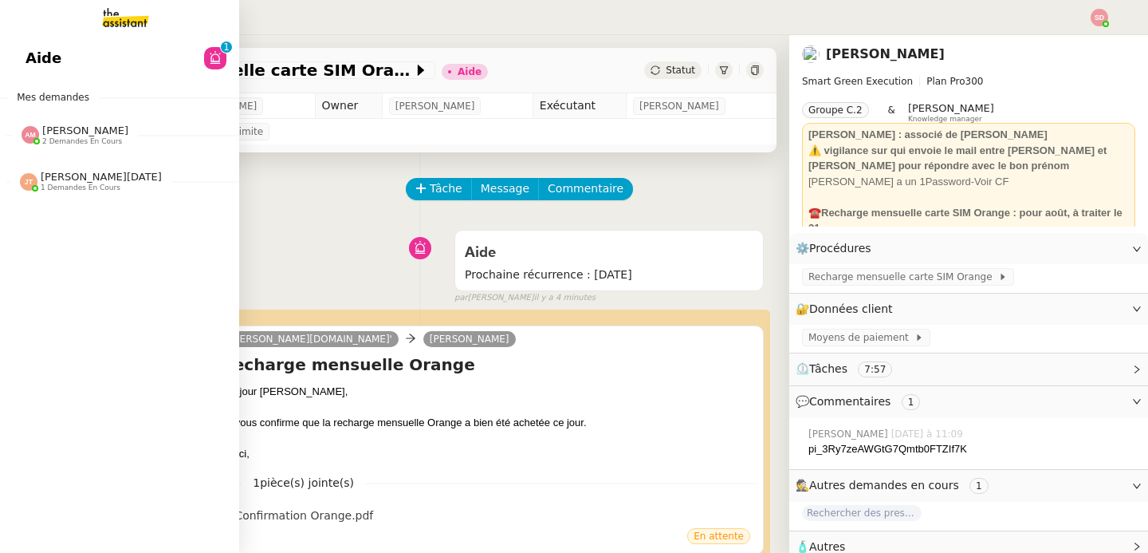
click at [61, 133] on span "[PERSON_NAME]" at bounding box center [85, 130] width 86 height 12
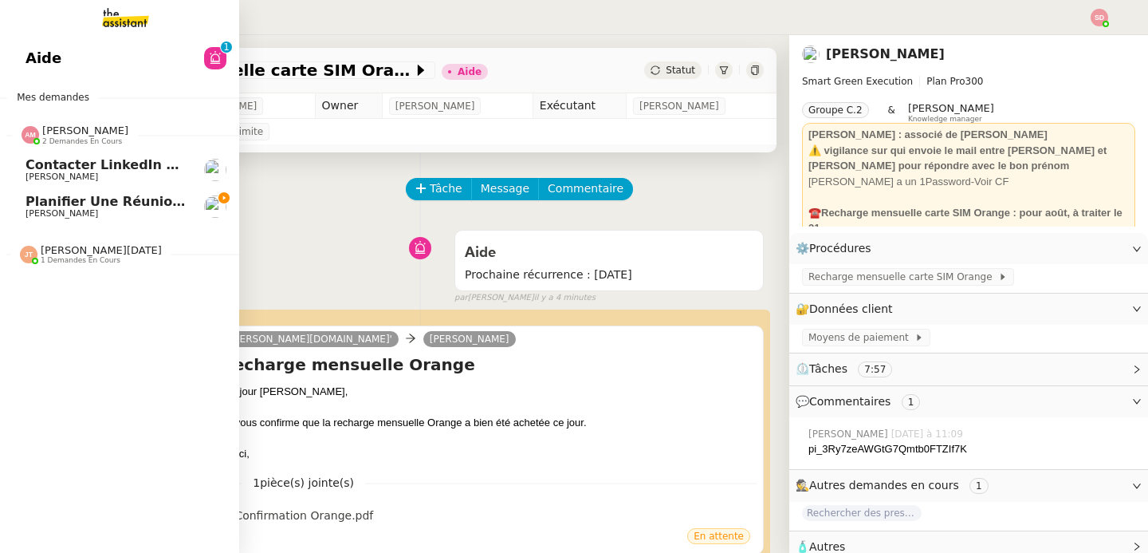
click at [61, 133] on span "[PERSON_NAME]" at bounding box center [85, 130] width 86 height 12
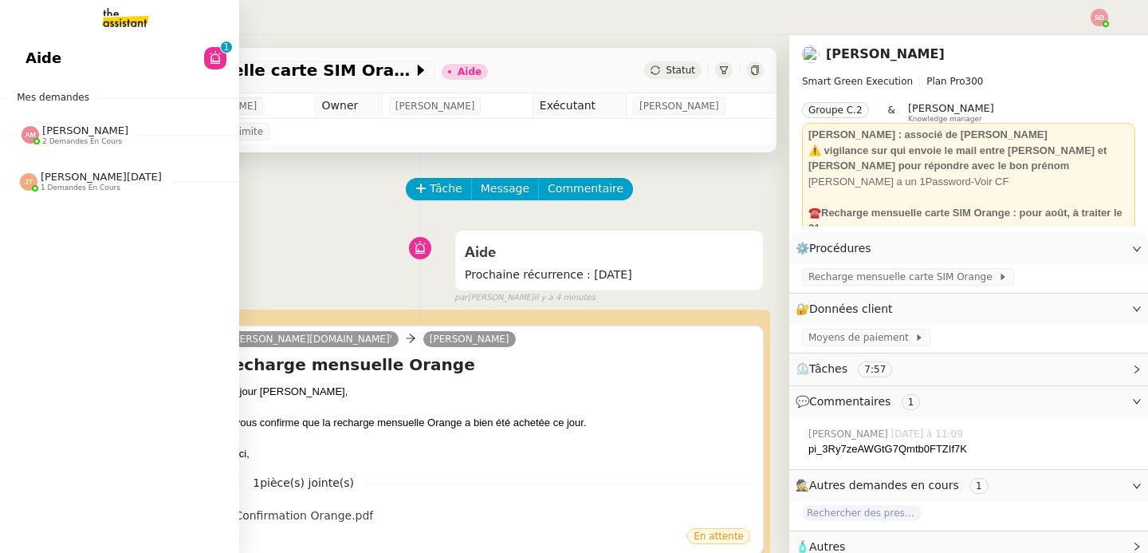
click at [71, 194] on div "[PERSON_NAME][DATE] 1 demandes en cours" at bounding box center [119, 174] width 239 height 46
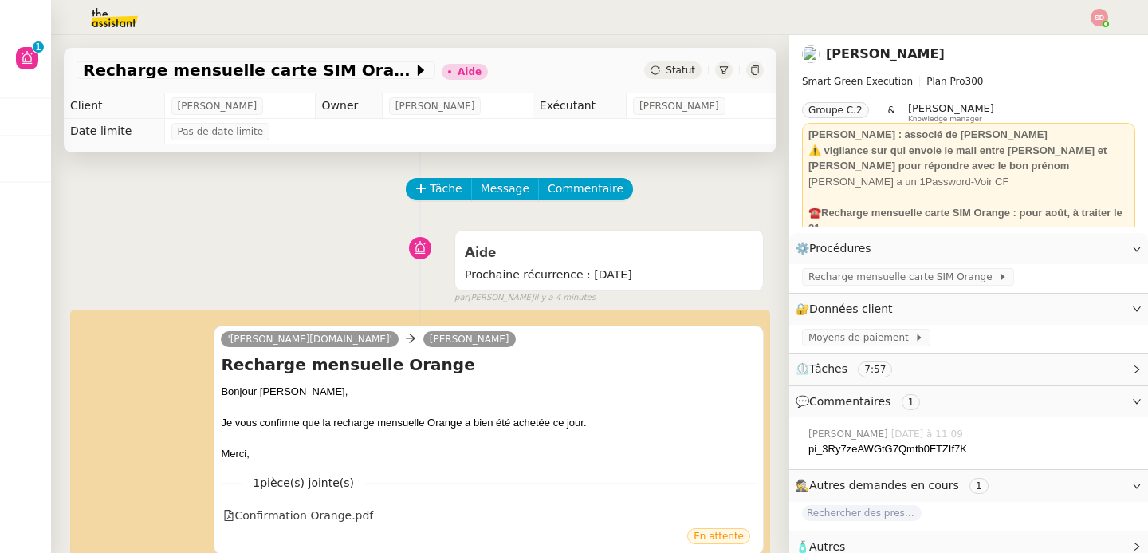
click at [101, 7] on img at bounding box center [102, 17] width 124 height 35
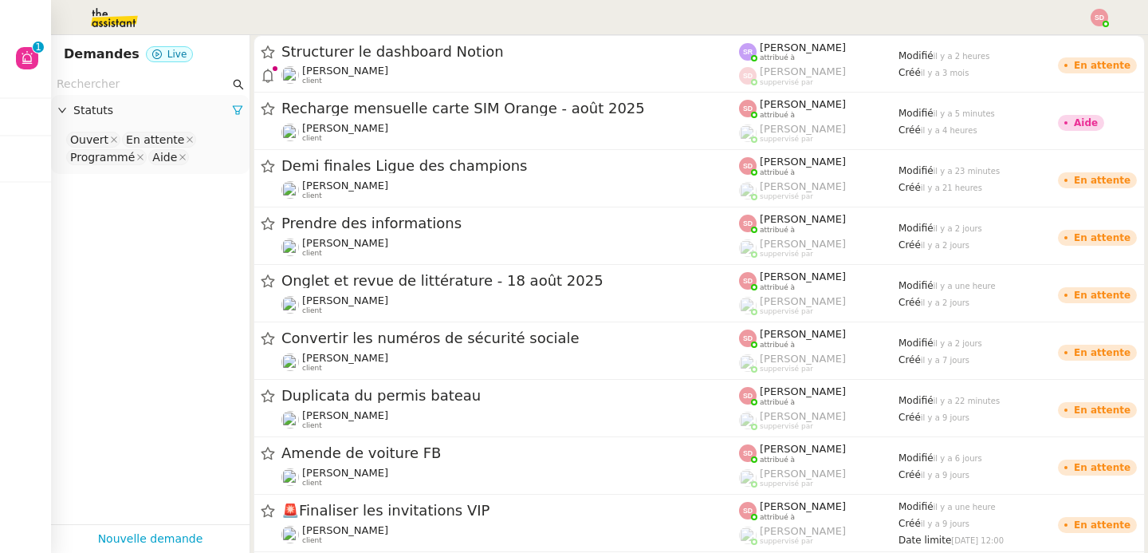
click at [97, 79] on input "text" at bounding box center [143, 84] width 173 height 18
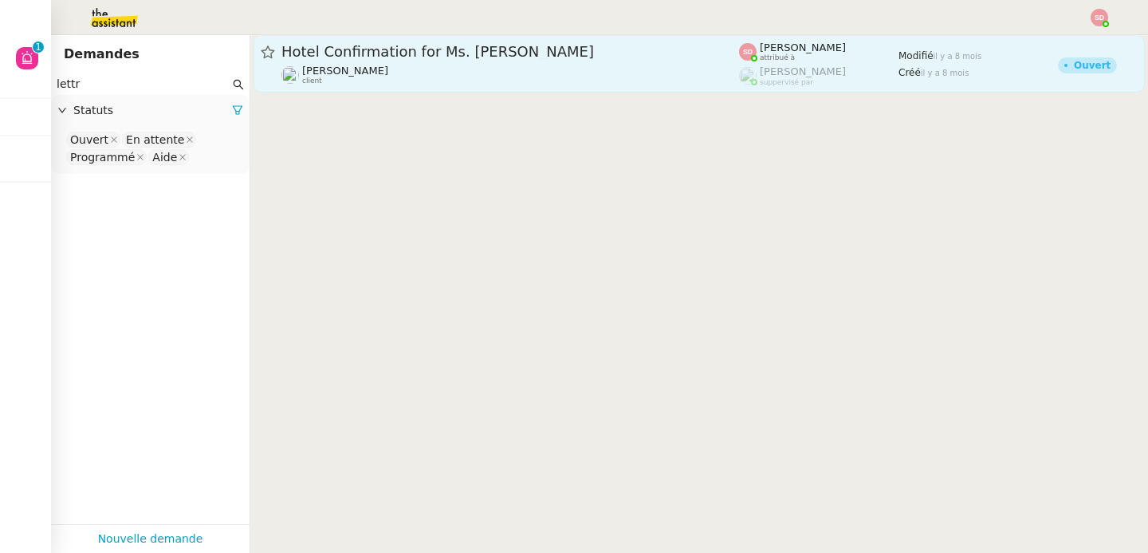
type input "lettr"
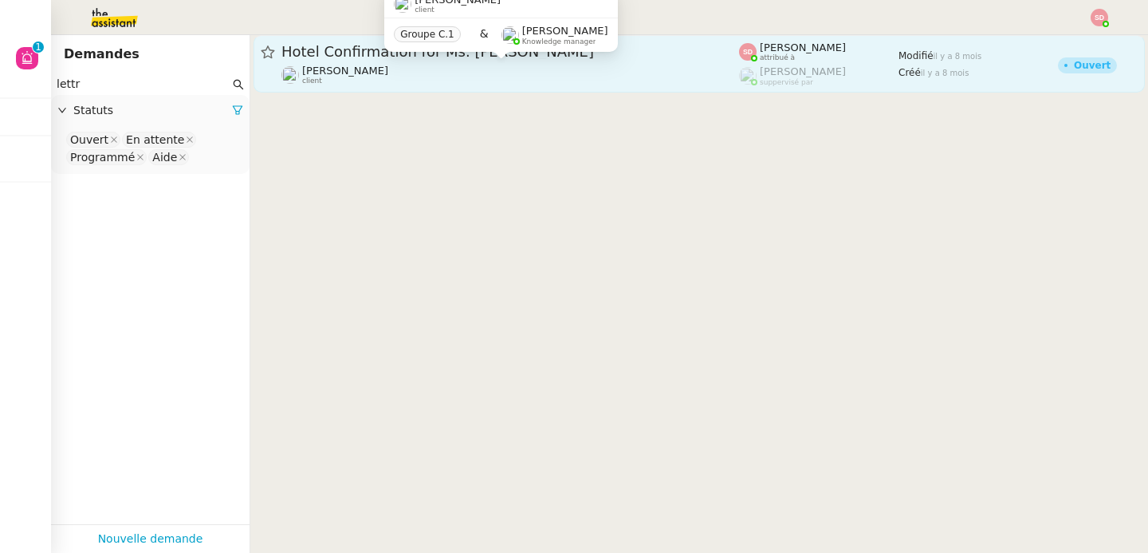
click at [557, 65] on div "[PERSON_NAME] client" at bounding box center [510, 75] width 458 height 21
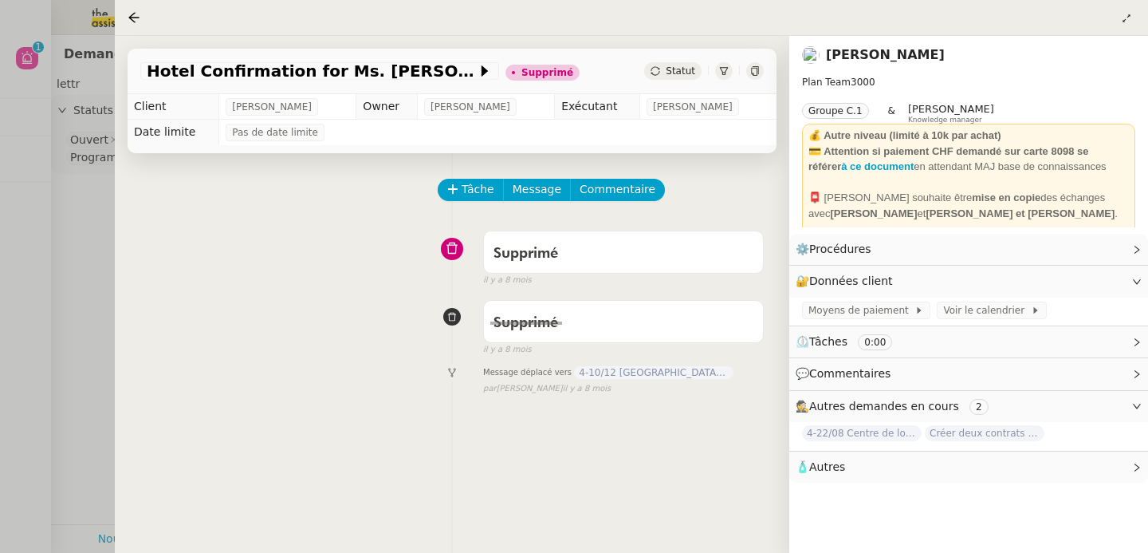
click at [65, 214] on div at bounding box center [574, 276] width 1148 height 553
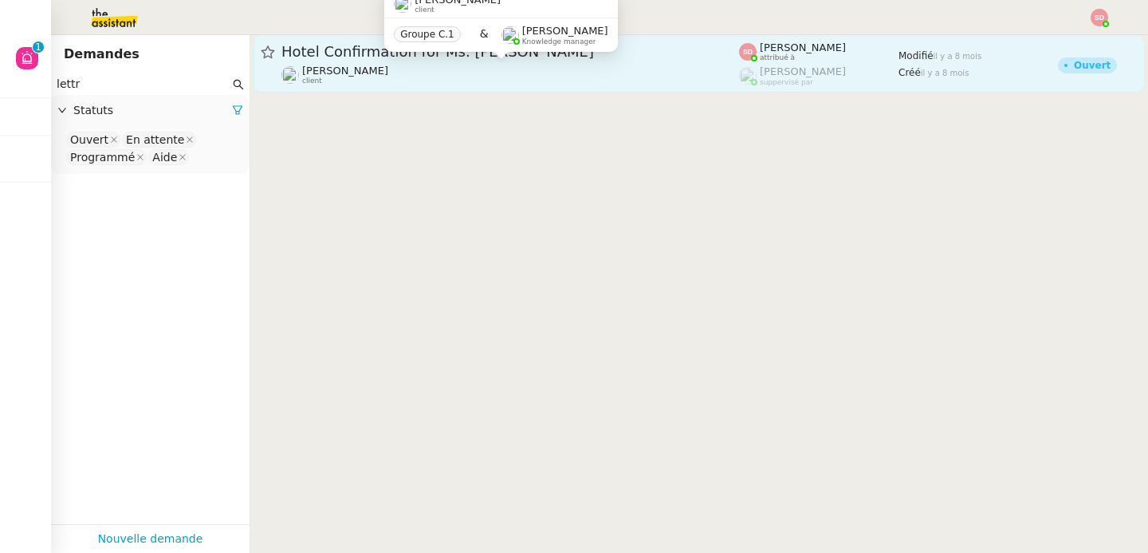
click at [469, 69] on div "[PERSON_NAME] client" at bounding box center [510, 75] width 458 height 21
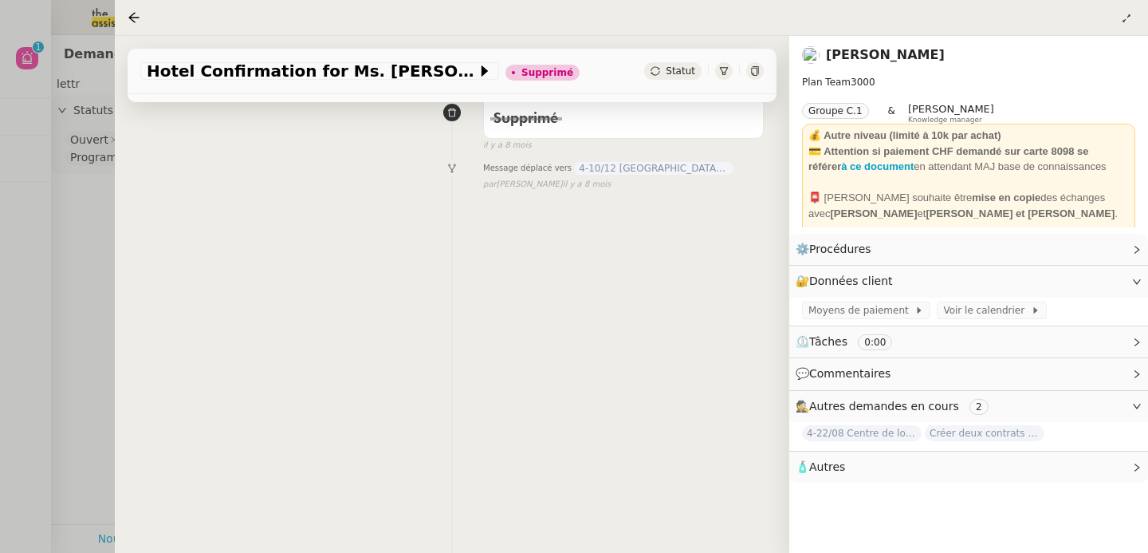
scroll to position [213, 0]
click at [70, 387] on div at bounding box center [574, 276] width 1148 height 553
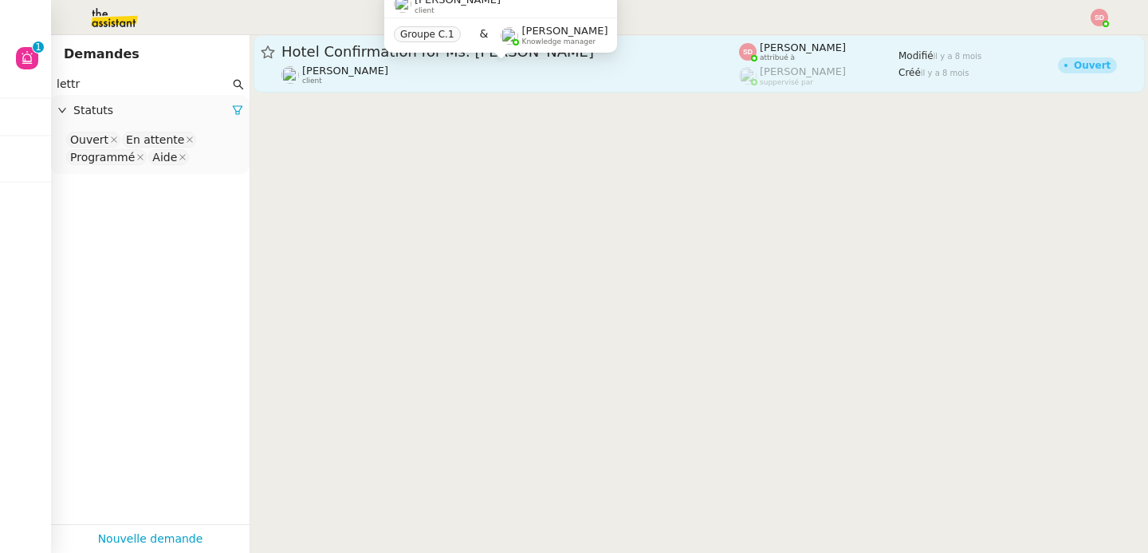
click at [413, 65] on div "[PERSON_NAME] client" at bounding box center [510, 75] width 458 height 21
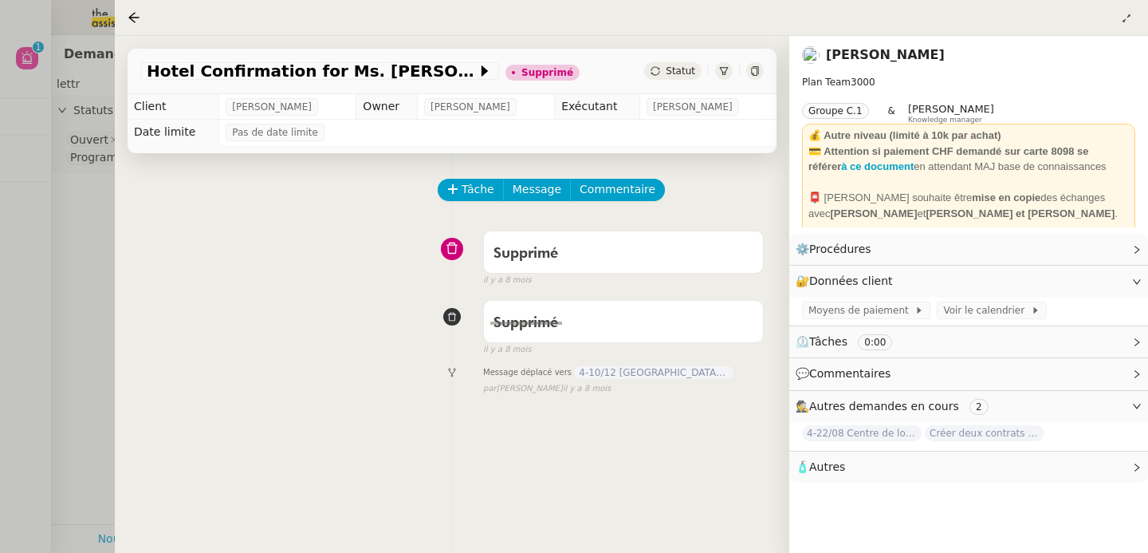
click at [19, 248] on div at bounding box center [574, 276] width 1148 height 553
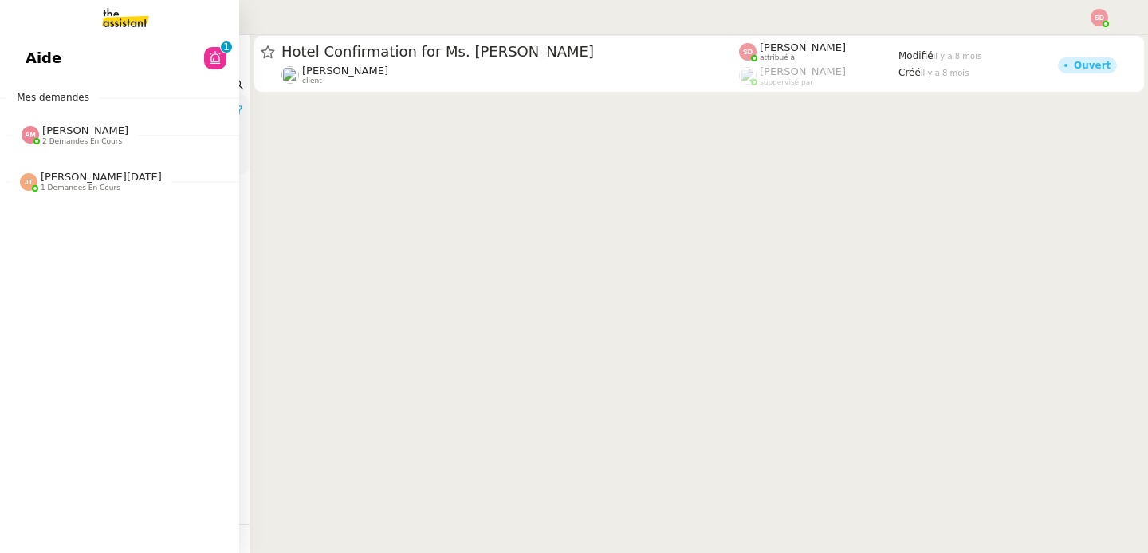
click at [52, 137] on span "2 demandes en cours" at bounding box center [82, 141] width 80 height 9
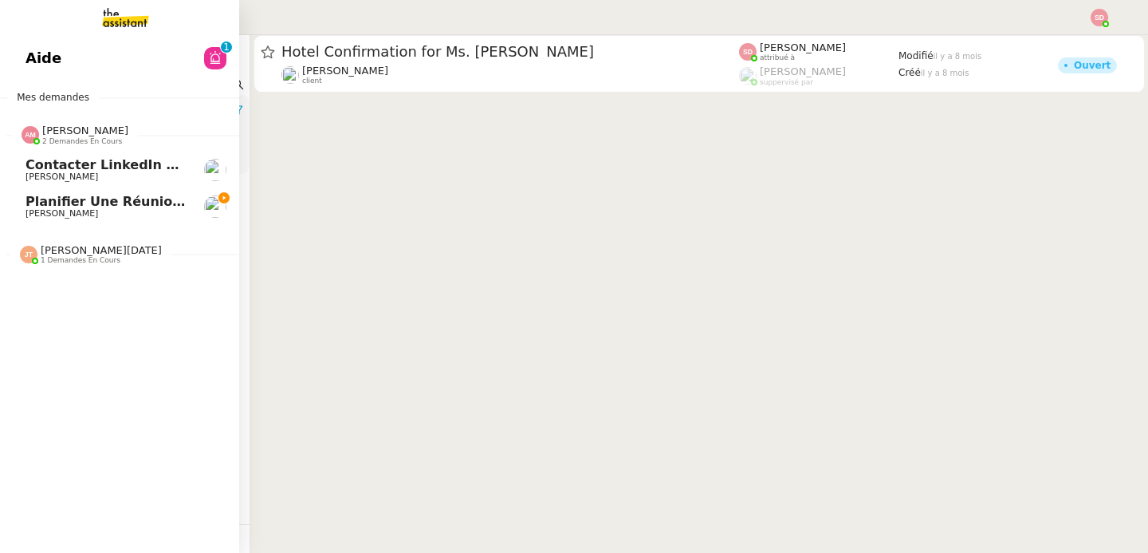
click at [52, 137] on span "2 demandes en cours" at bounding box center [82, 141] width 80 height 9
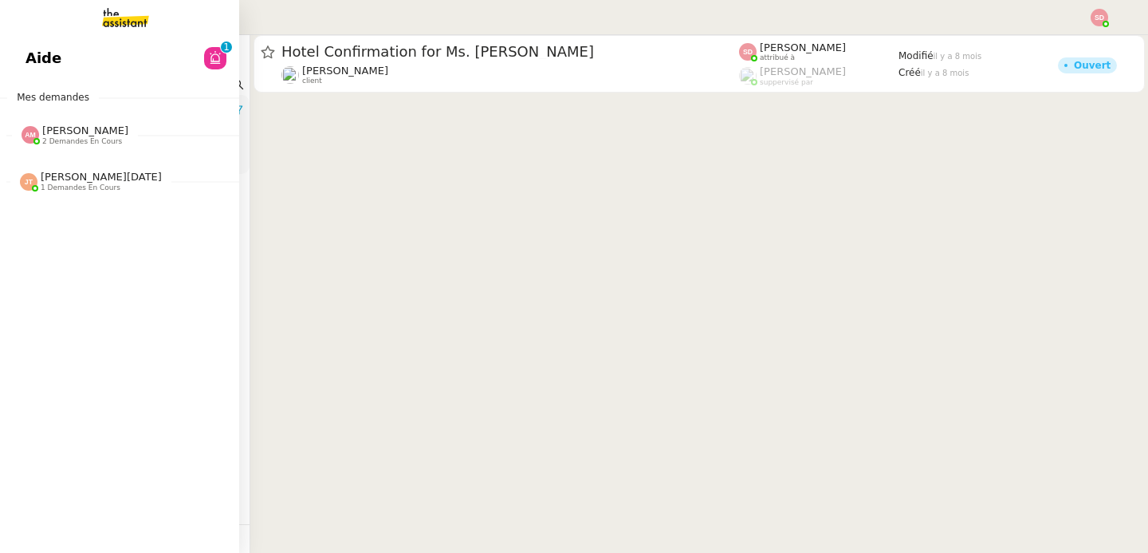
click at [52, 137] on span "2 demandes en cours" at bounding box center [82, 141] width 80 height 9
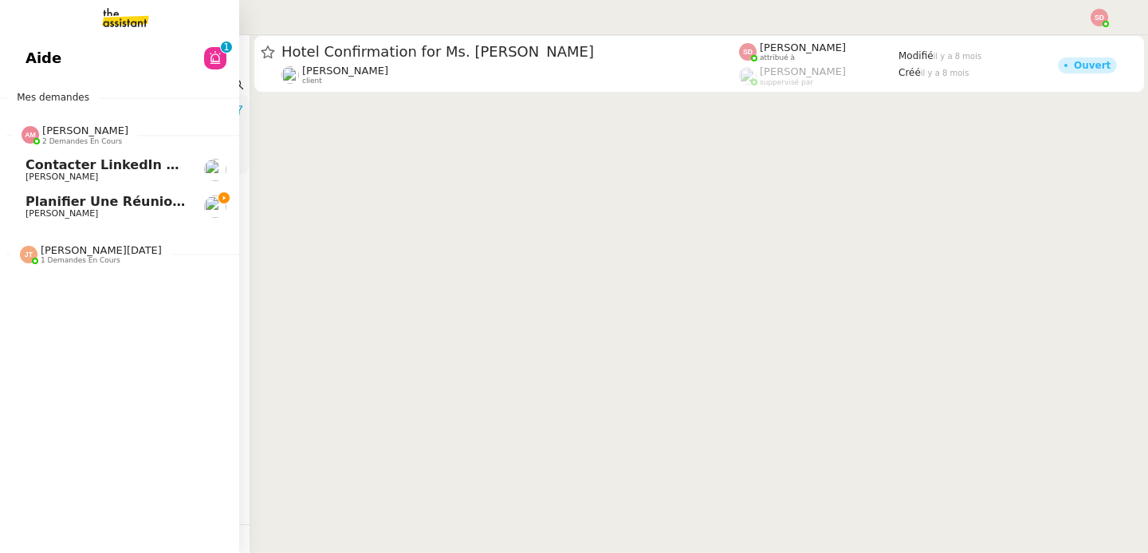
click at [71, 180] on span "[PERSON_NAME]" at bounding box center [106, 177] width 161 height 10
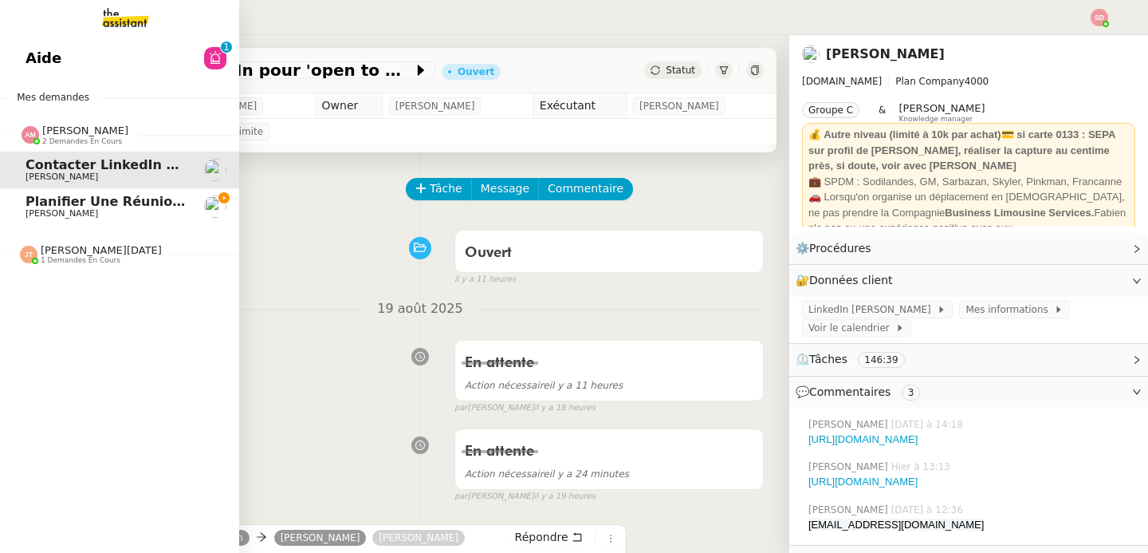
click at [81, 135] on span "[PERSON_NAME]" at bounding box center [85, 130] width 86 height 12
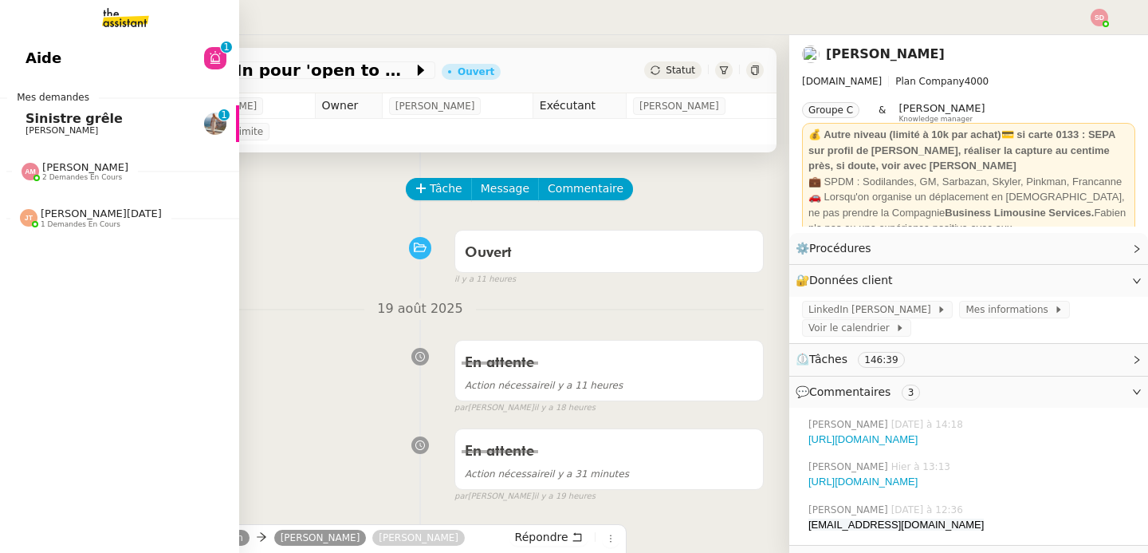
click at [37, 120] on span "Sinistre grêle" at bounding box center [74, 118] width 97 height 15
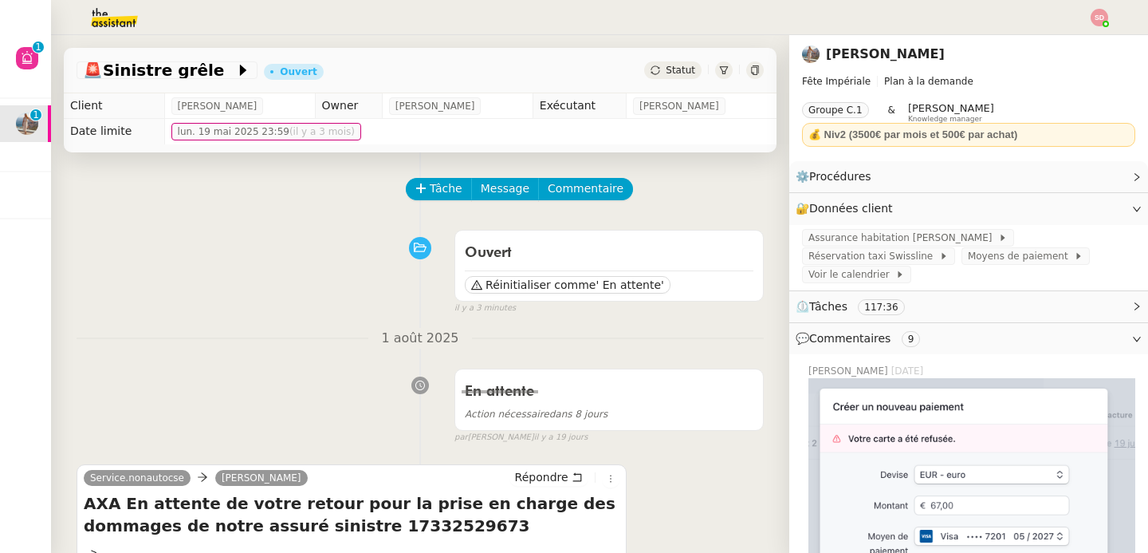
click at [406, 180] on nz-button-group "Tâche Message Commentaire" at bounding box center [519, 189] width 227 height 22
click at [415, 184] on icon at bounding box center [420, 188] width 11 height 11
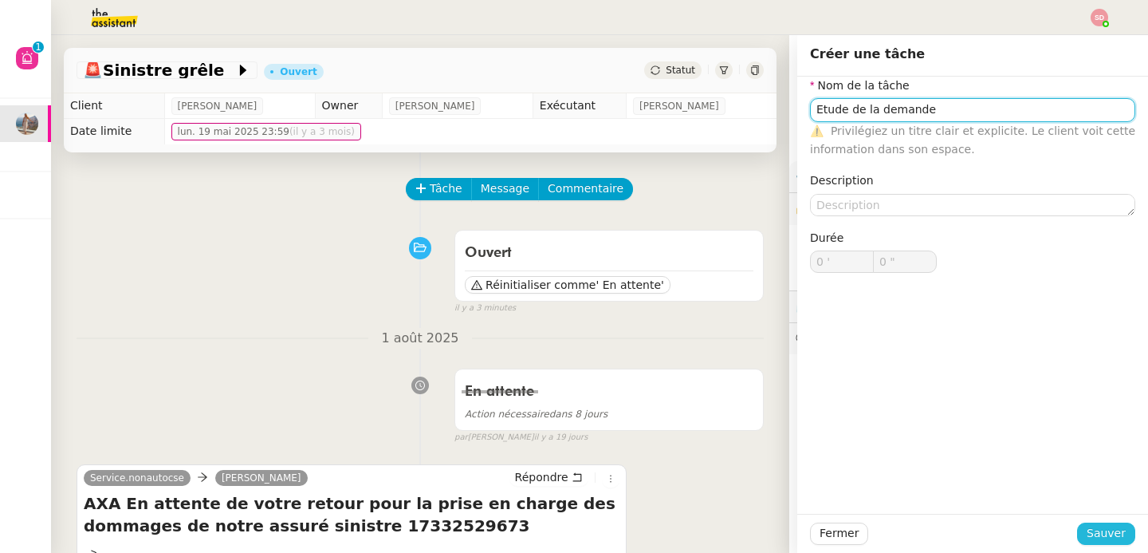
type input "Etude de la demande"
click at [1094, 535] on span "Sauver" at bounding box center [1106, 533] width 39 height 18
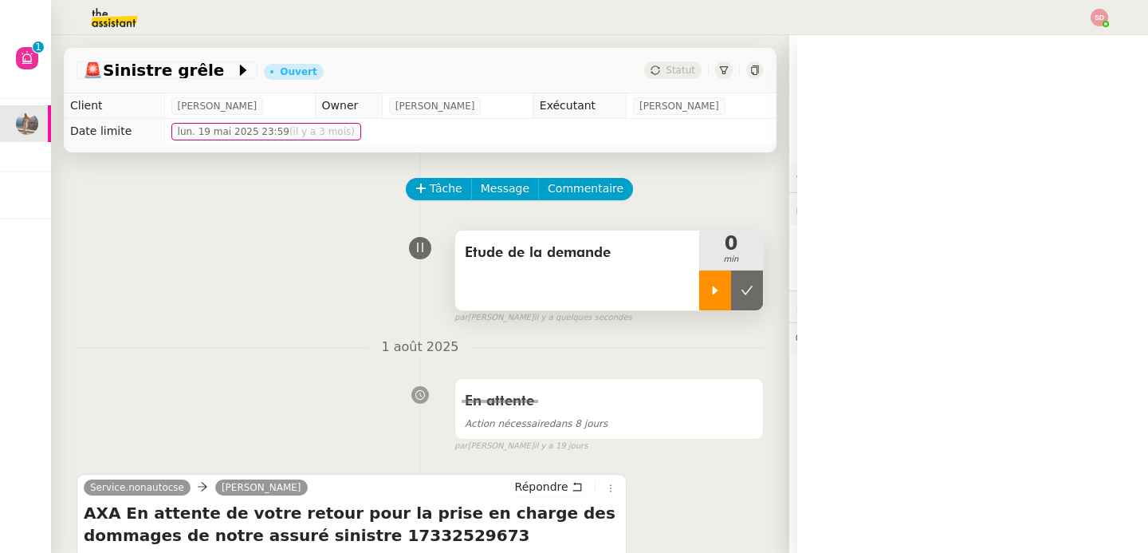
click at [701, 299] on div at bounding box center [715, 290] width 32 height 40
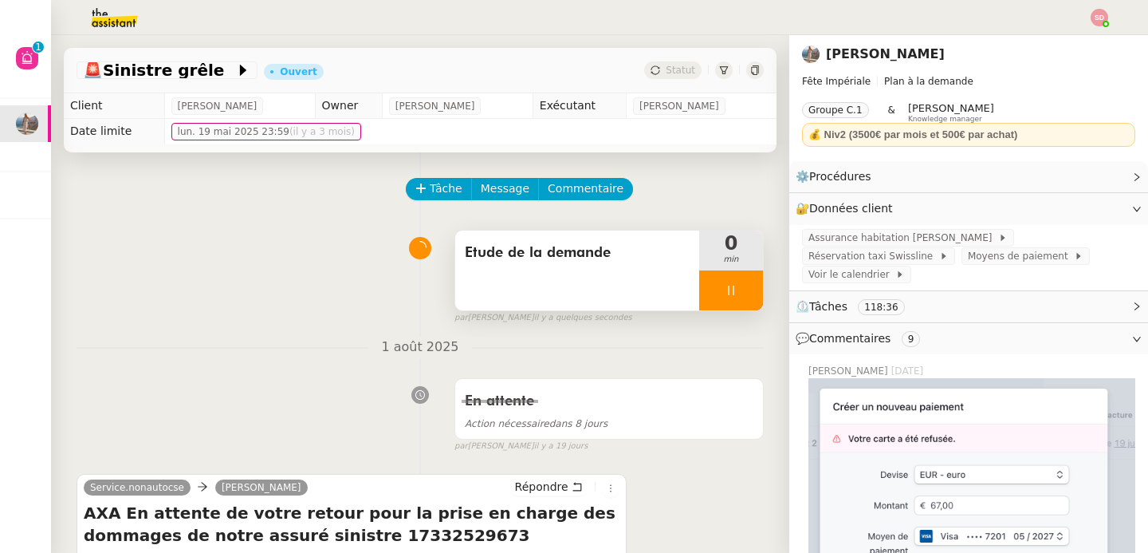
scroll to position [336, 0]
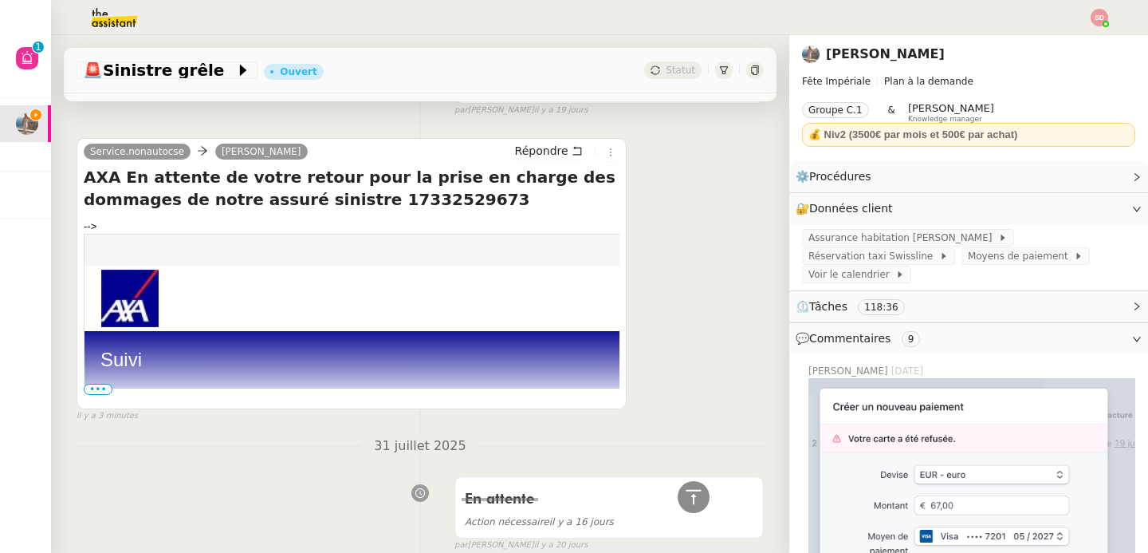
click at [88, 391] on span "•••" at bounding box center [98, 388] width 29 height 11
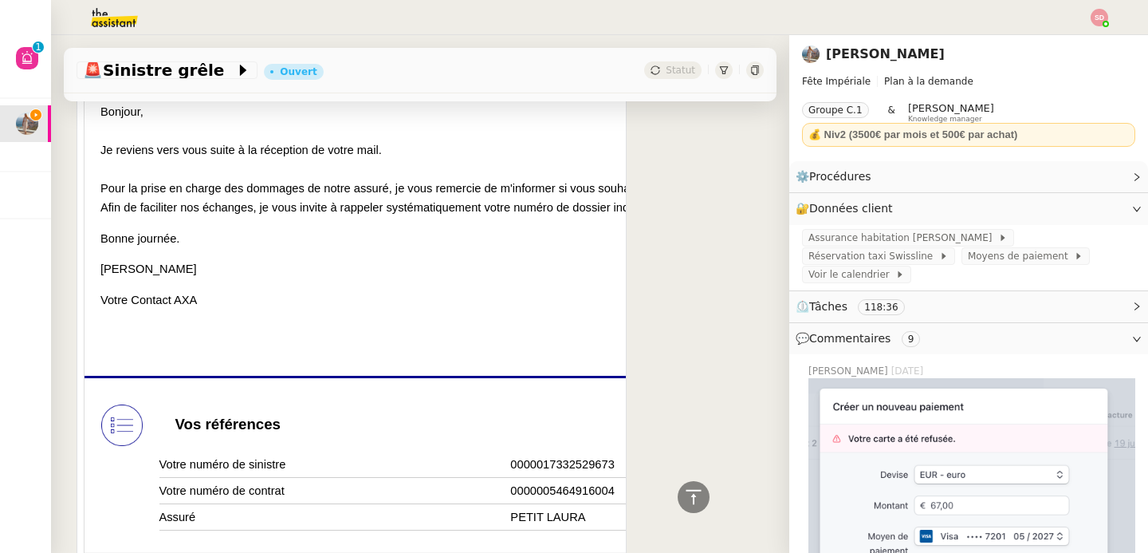
scroll to position [638, 0]
drag, startPoint x: 100, startPoint y: 183, endPoint x: 202, endPoint y: 233, distance: 113.7
click at [202, 233] on td "Bonjour, Je reviens vers vous suite à la réception de votre mail. Pour la prise…" at bounding box center [483, 231] width 797 height 290
copy td "Pour la prise en charge des dommages de notre assuré, je vous remercie de m'inf…"
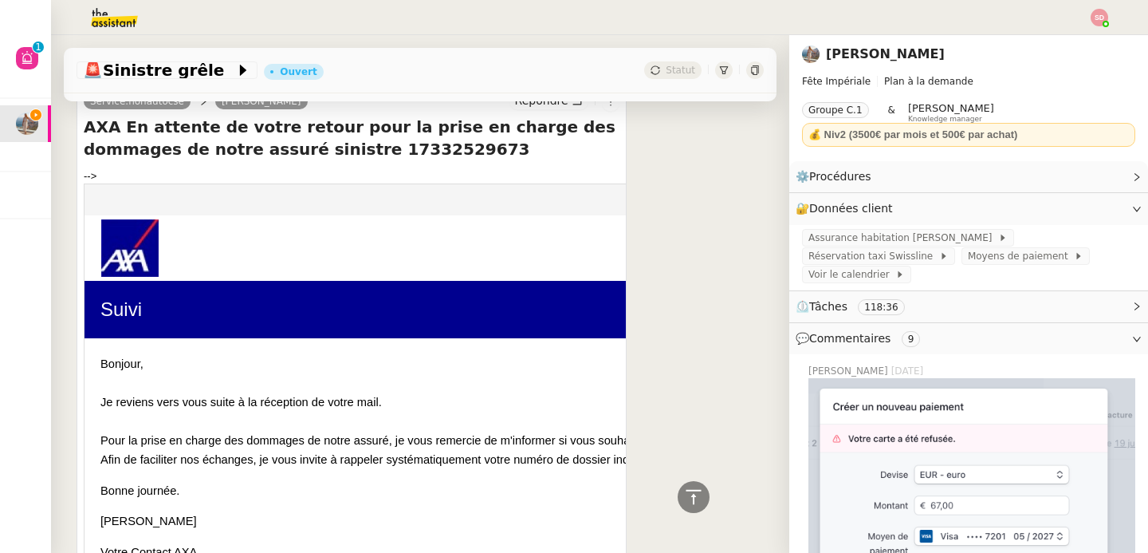
scroll to position [172, 0]
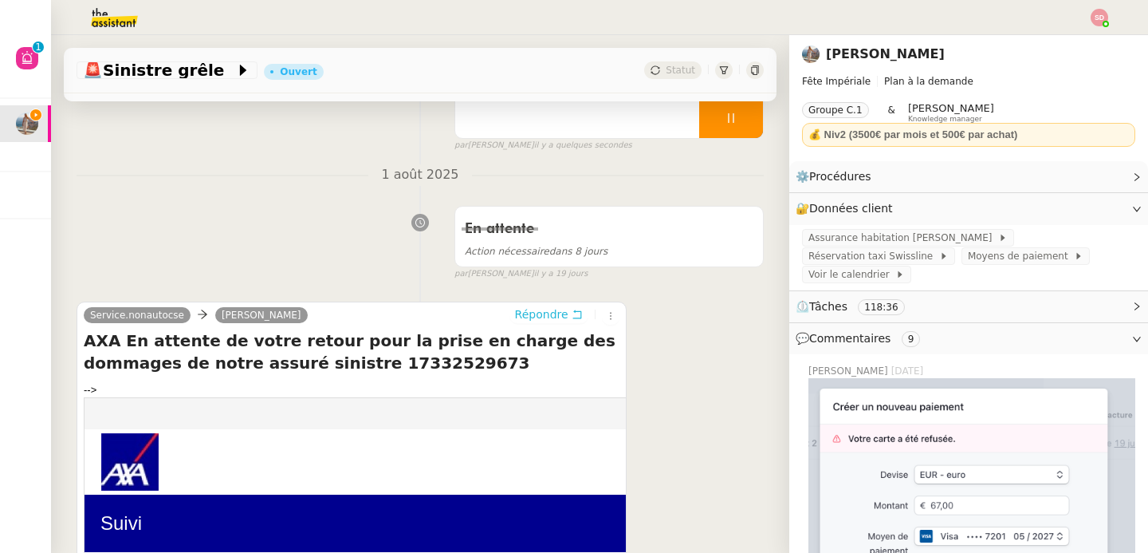
click at [534, 308] on span "Répondre" at bounding box center [541, 314] width 53 height 16
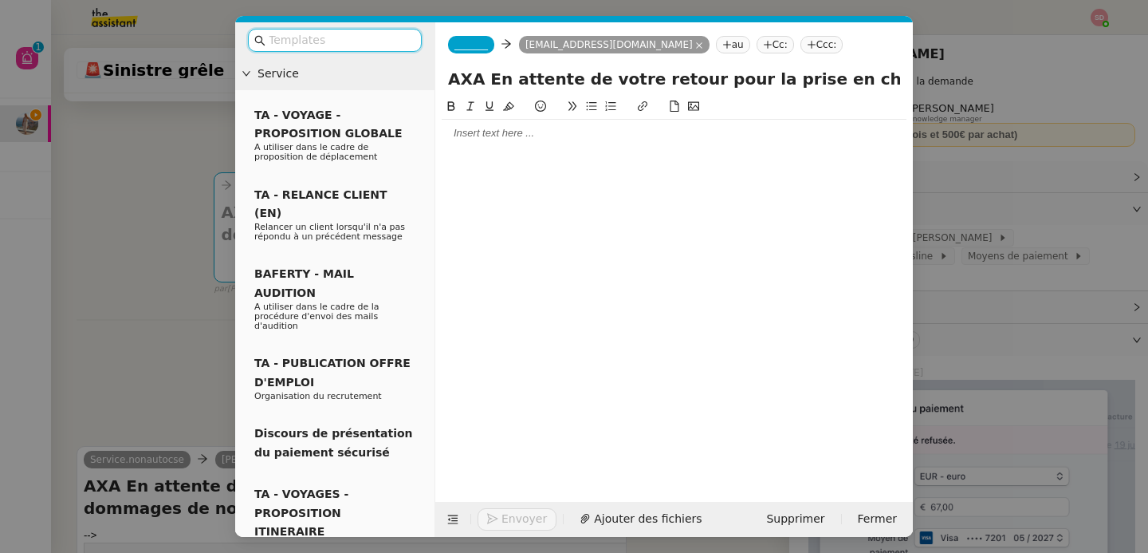
click at [507, 133] on div at bounding box center [674, 133] width 465 height 14
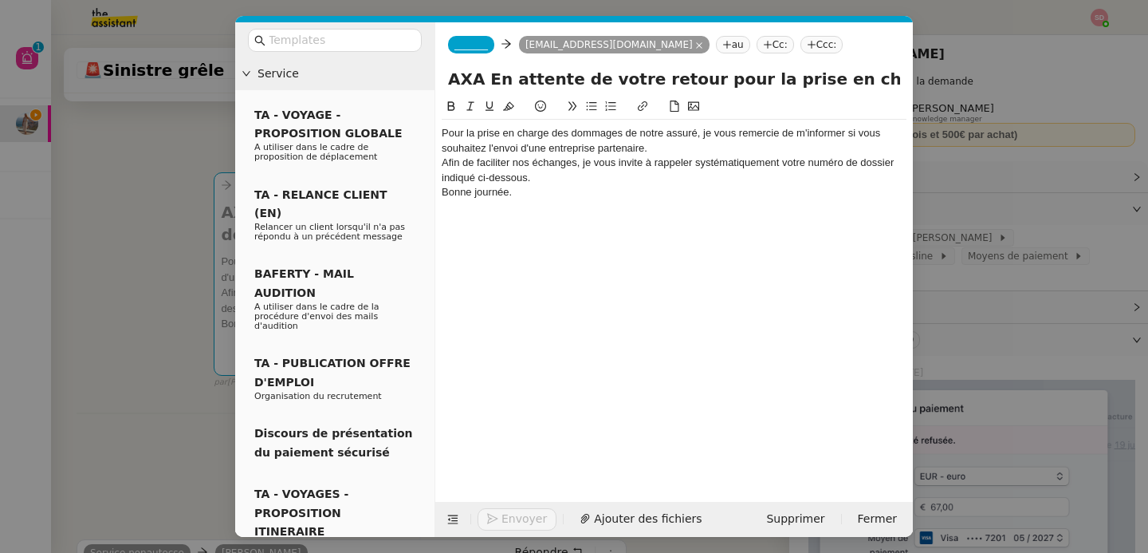
click at [190, 157] on nz-modal-container "Service TA - VOYAGE - PROPOSITION GLOBALE A utiliser dans le cadre de propositi…" at bounding box center [574, 276] width 1148 height 553
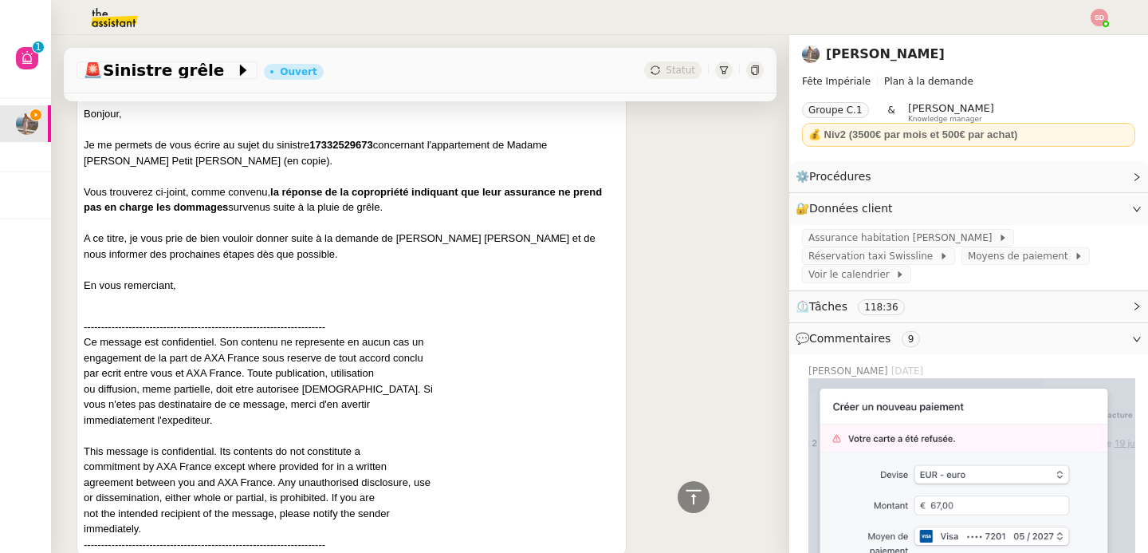
scroll to position [2468, 0]
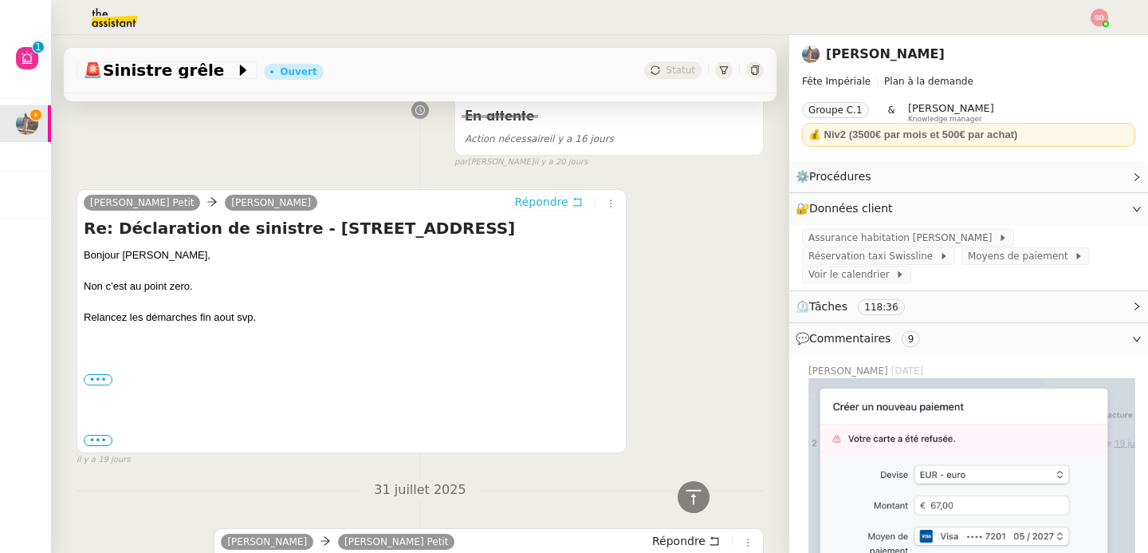
click at [515, 202] on span "Répondre" at bounding box center [541, 202] width 53 height 16
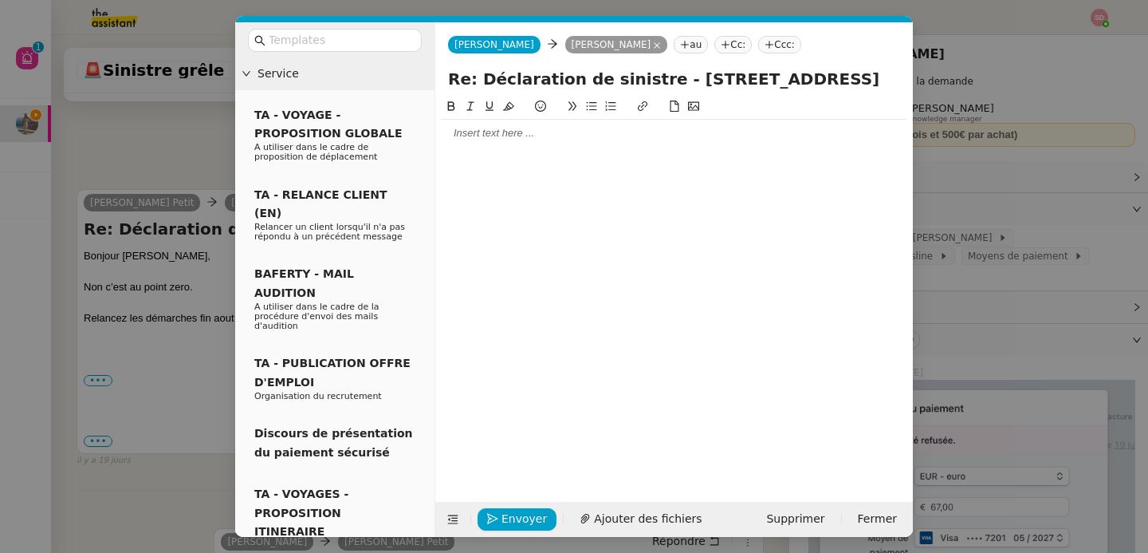
scroll to position [2592, 0]
click at [493, 128] on div at bounding box center [674, 133] width 465 height 14
paste div
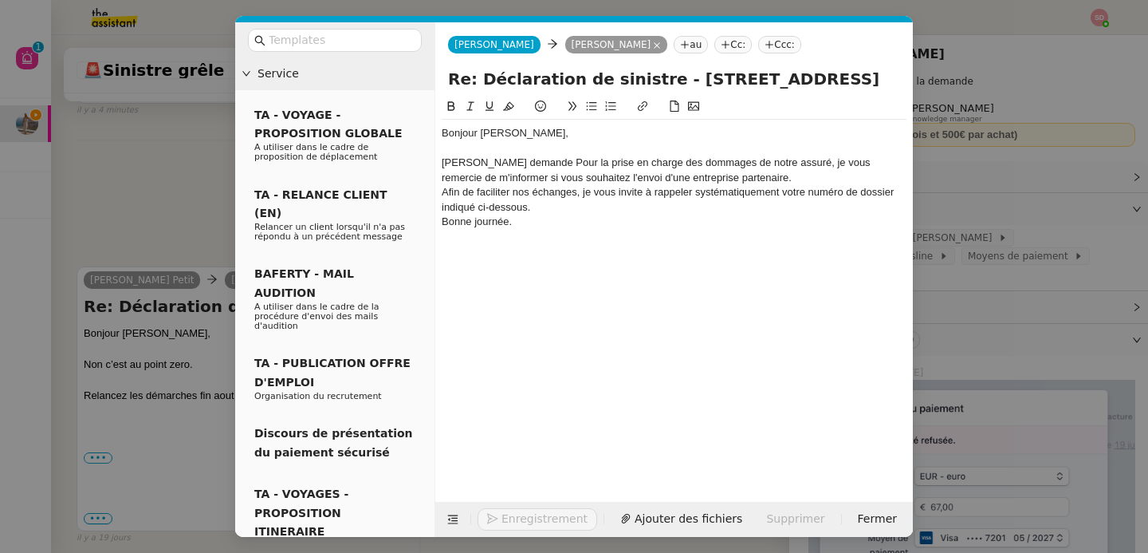
scroll to position [2716, 0]
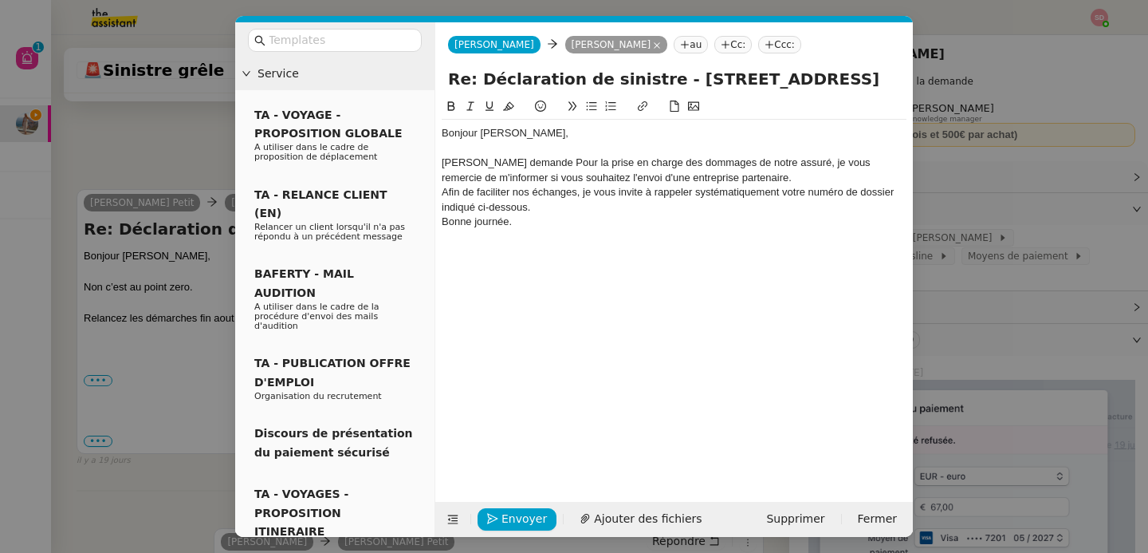
click at [510, 165] on div "[PERSON_NAME] demande Pour la prise en charge des dommages de notre assuré, je …" at bounding box center [674, 169] width 465 height 29
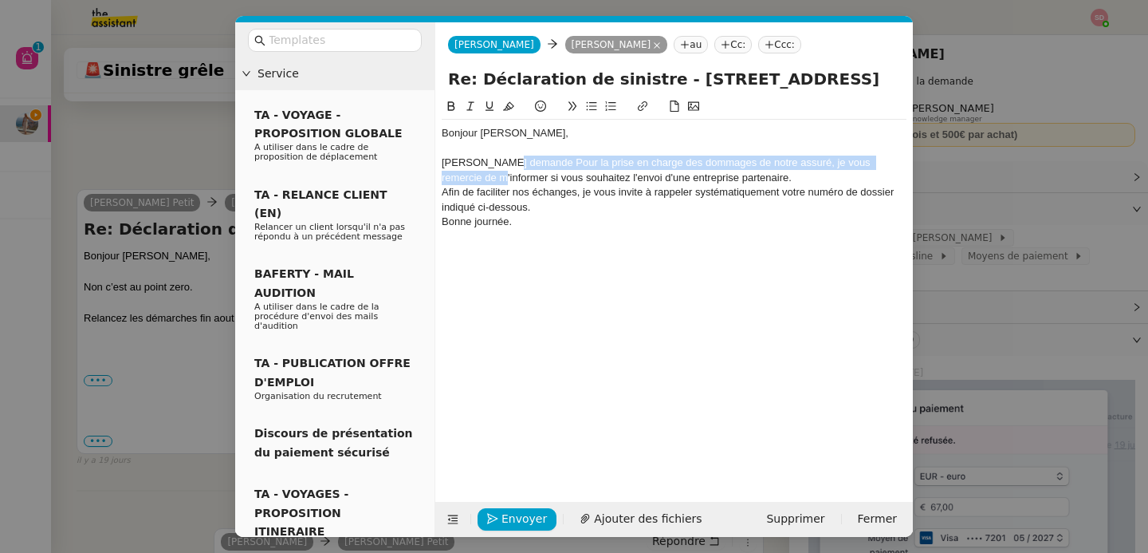
drag, startPoint x: 510, startPoint y: 161, endPoint x: 493, endPoint y: 180, distance: 26.0
click at [493, 180] on div "[PERSON_NAME] demande Pour la prise en charge des dommages de notre assuré, je …" at bounding box center [674, 169] width 465 height 29
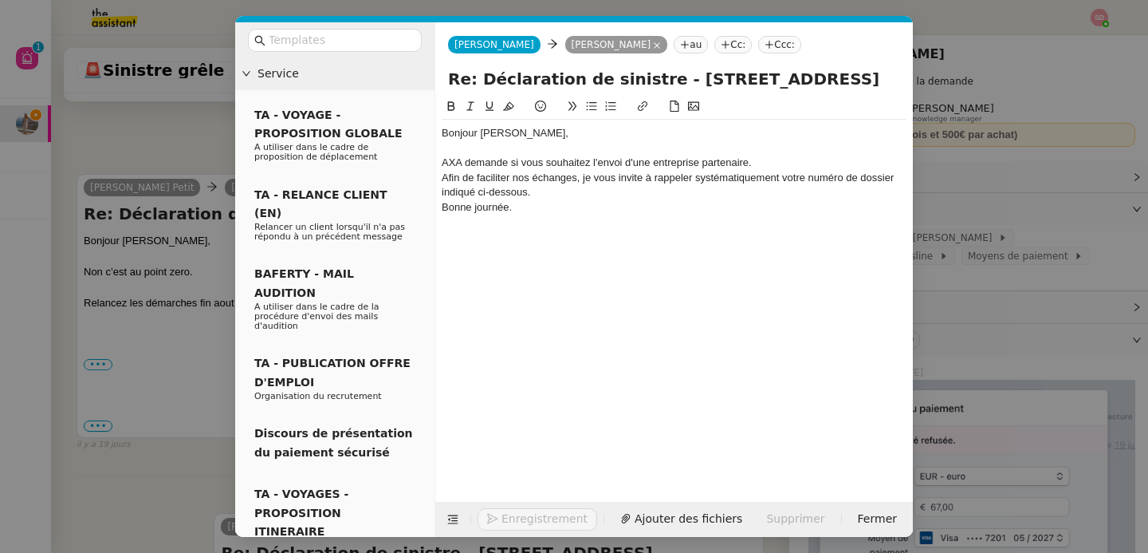
scroll to position [2701, 0]
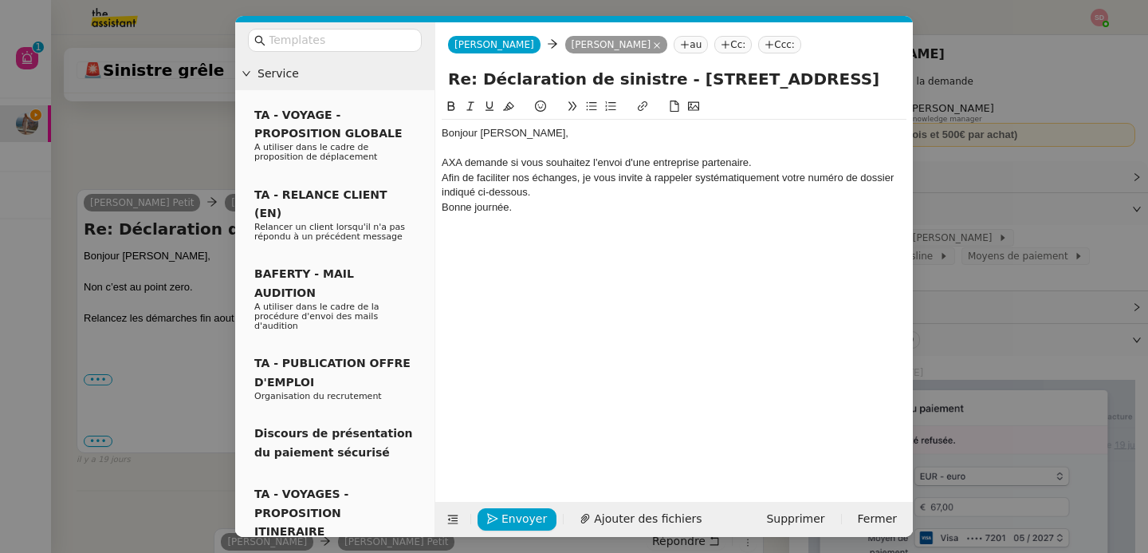
click at [785, 161] on div "AXA demande si vous souhaitez l'envoi d'une entreprise partenaire." at bounding box center [674, 162] width 465 height 14
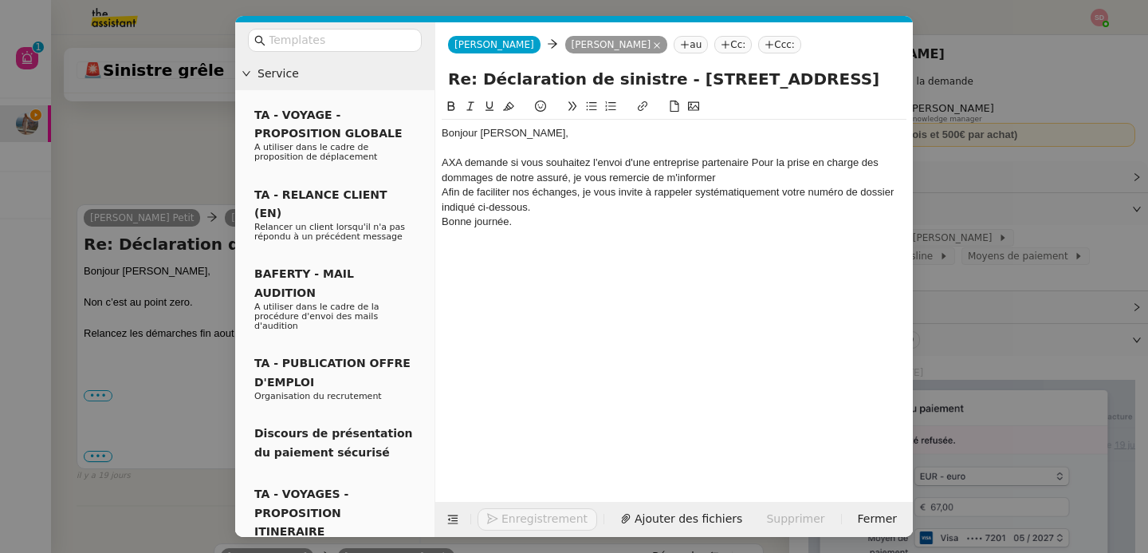
scroll to position [2716, 0]
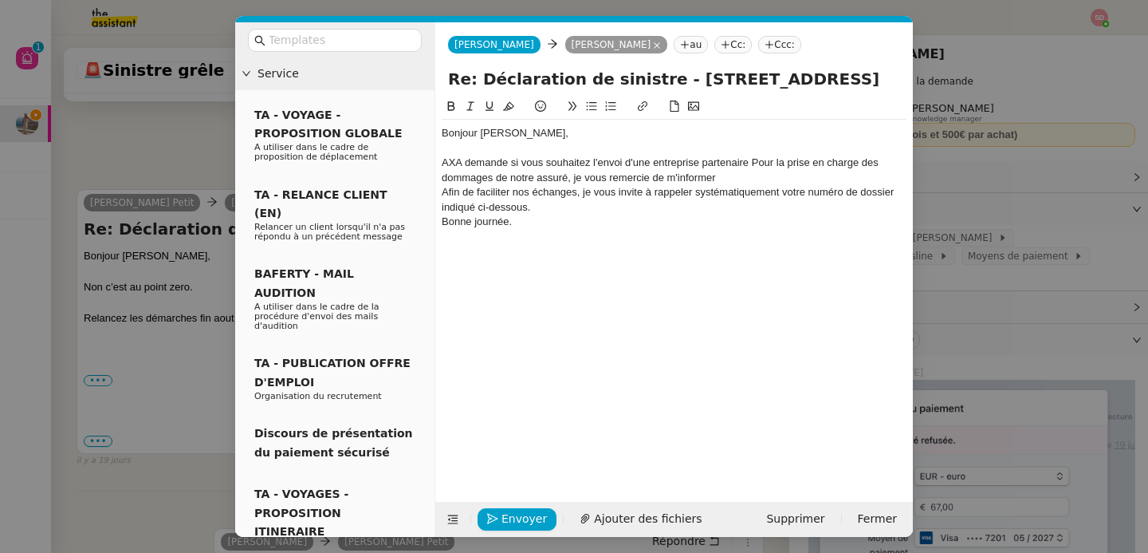
click at [757, 166] on div "AXA demande si vous souhaitez l'envoi d'une entreprise partenaire Pour la prise…" at bounding box center [674, 169] width 465 height 29
drag, startPoint x: 494, startPoint y: 176, endPoint x: 726, endPoint y: 178, distance: 231.2
click at [726, 178] on div "AXA demande si vous souhaitez l'envoi d'une entreprise partenaire pour la prise…" at bounding box center [674, 169] width 465 height 29
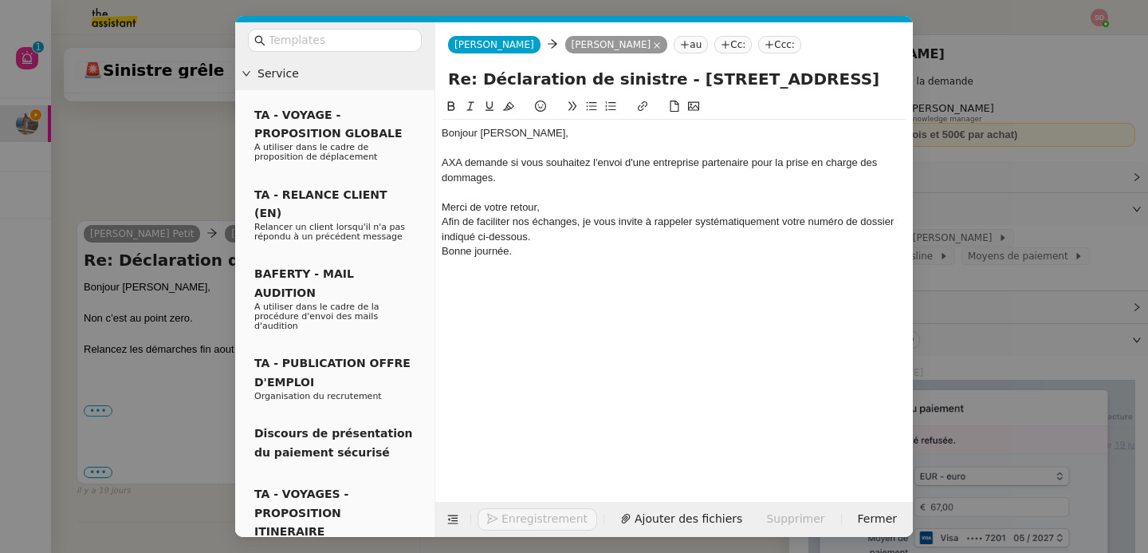
scroll to position [2732, 0]
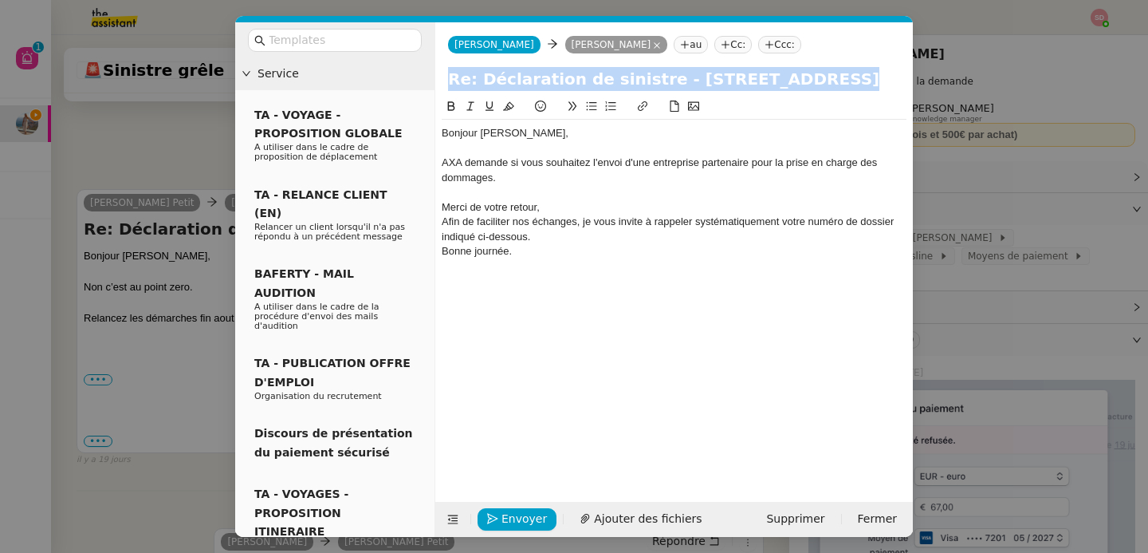
drag, startPoint x: 440, startPoint y: 223, endPoint x: 530, endPoint y: 260, distance: 97.3
click at [530, 260] on nz-spin "Bonjour [PERSON_NAME], [PERSON_NAME] demande si vous souhaitez l'envoi d'une en…" at bounding box center [674, 290] width 478 height 386
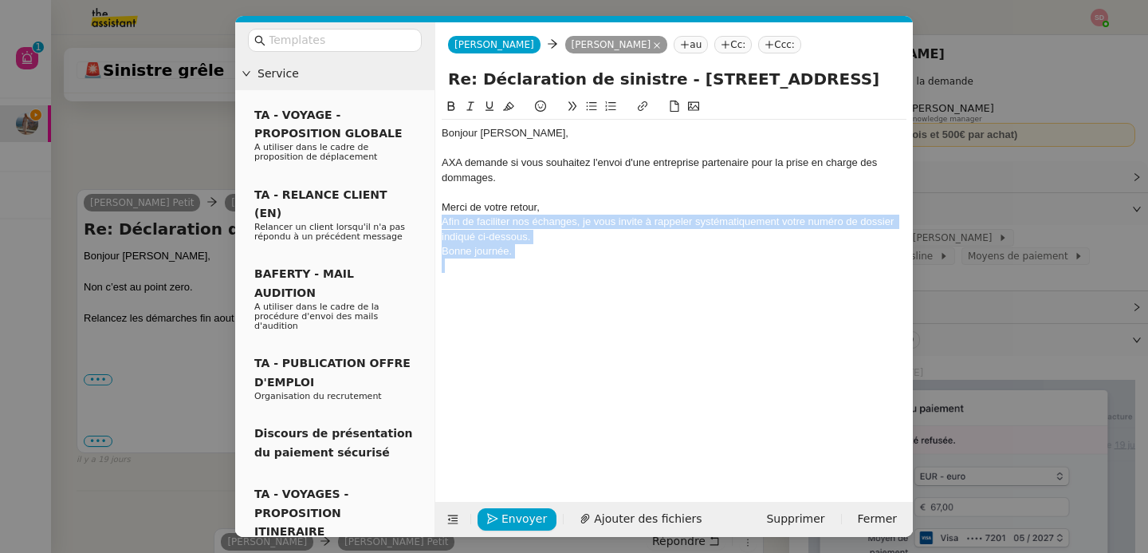
drag, startPoint x: 530, startPoint y: 260, endPoint x: 435, endPoint y: 226, distance: 101.4
click at [435, 226] on form "[PERSON_NAME] g petit au Cc: Ccc: Re: Déclaration de sinistre - [STREET_ADDRESS…" at bounding box center [674, 279] width 478 height 514
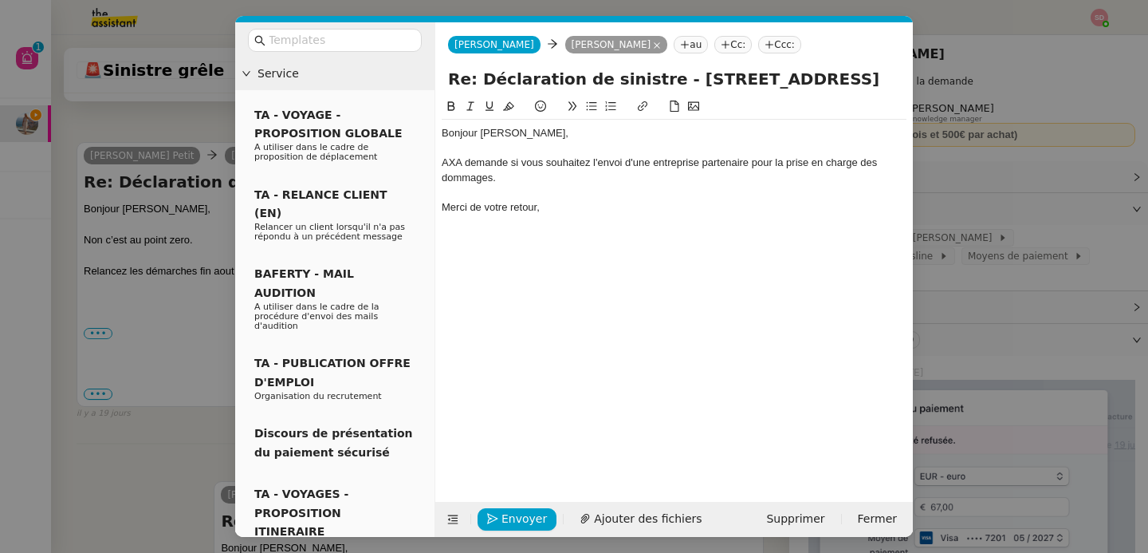
scroll to position [2685, 0]
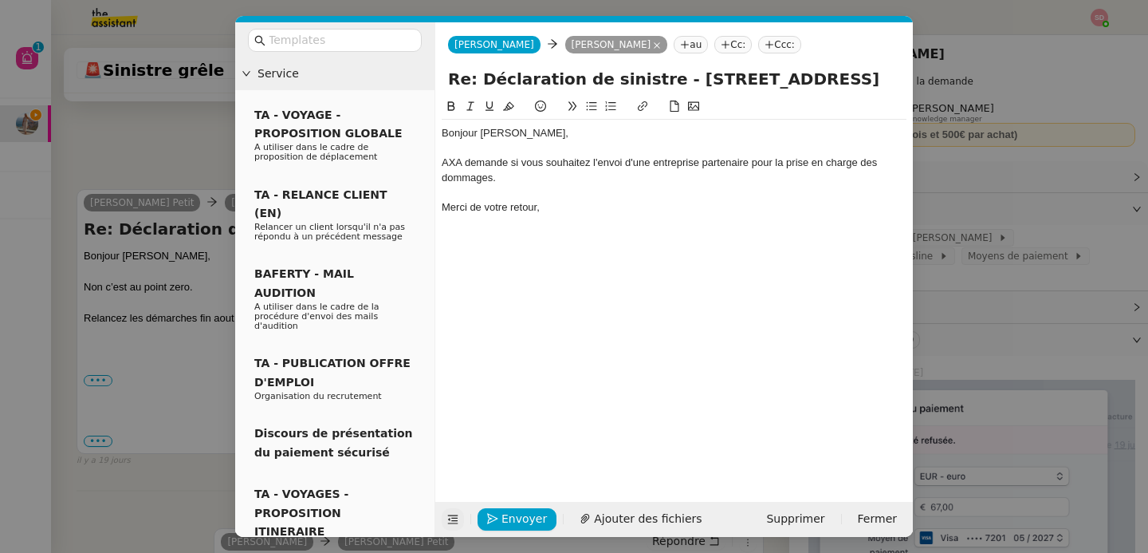
click at [456, 515] on icon at bounding box center [453, 519] width 10 height 9
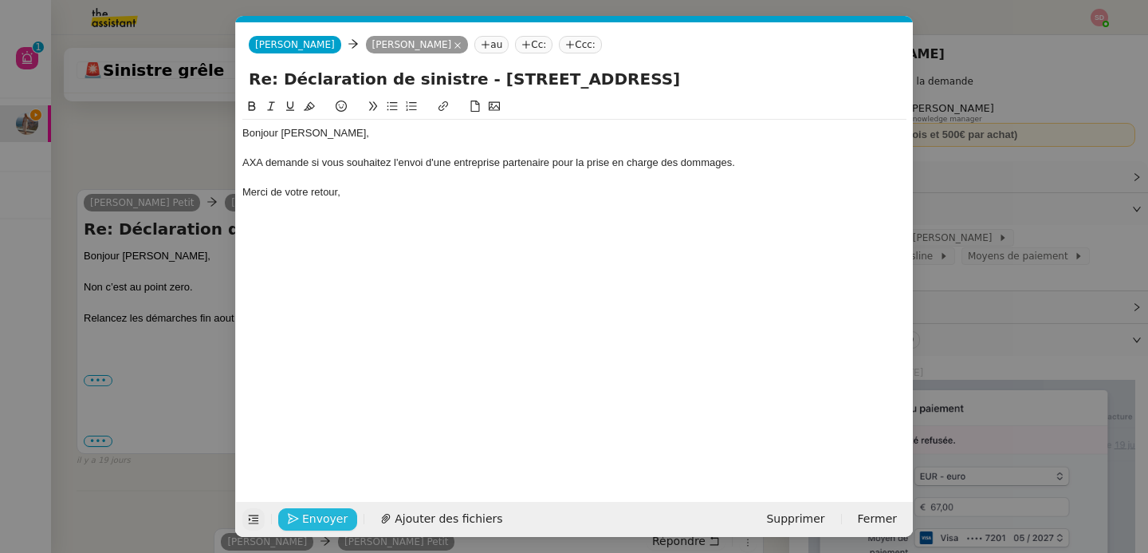
click at [322, 516] on span "Envoyer" at bounding box center [324, 518] width 45 height 18
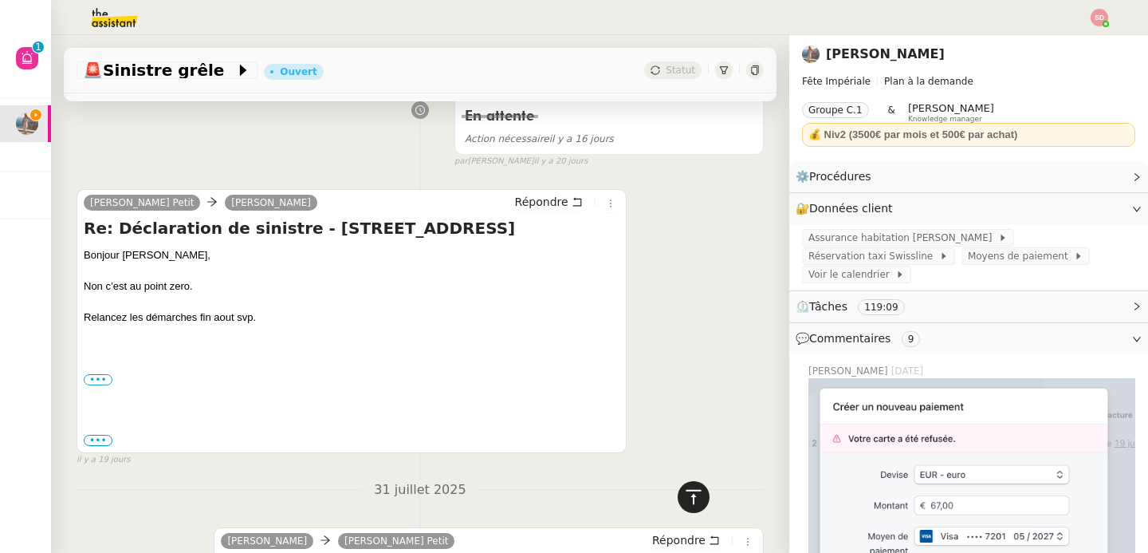
click at [684, 494] on icon at bounding box center [693, 496] width 19 height 19
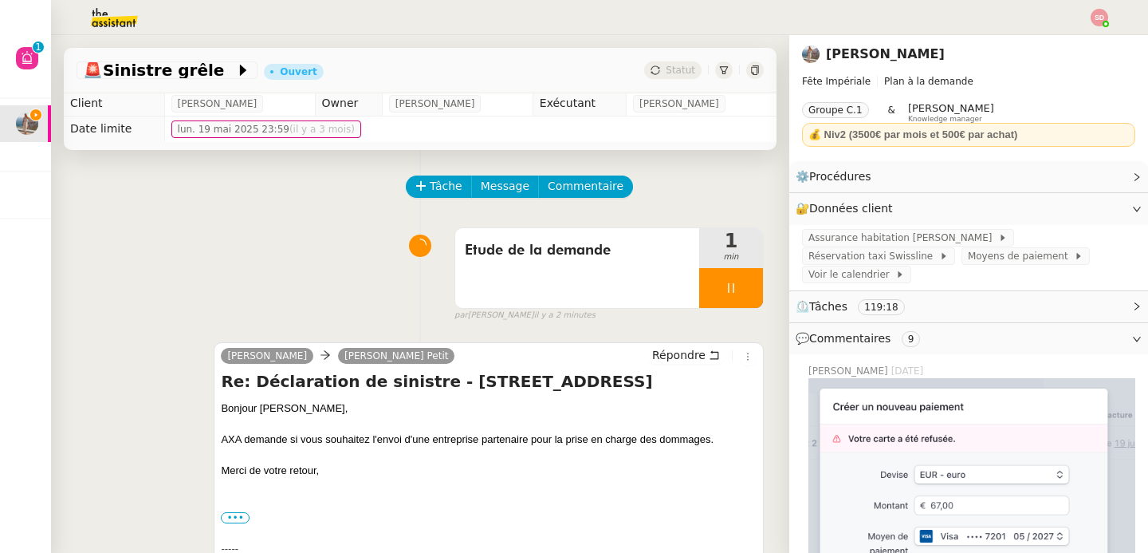
scroll to position [0, 0]
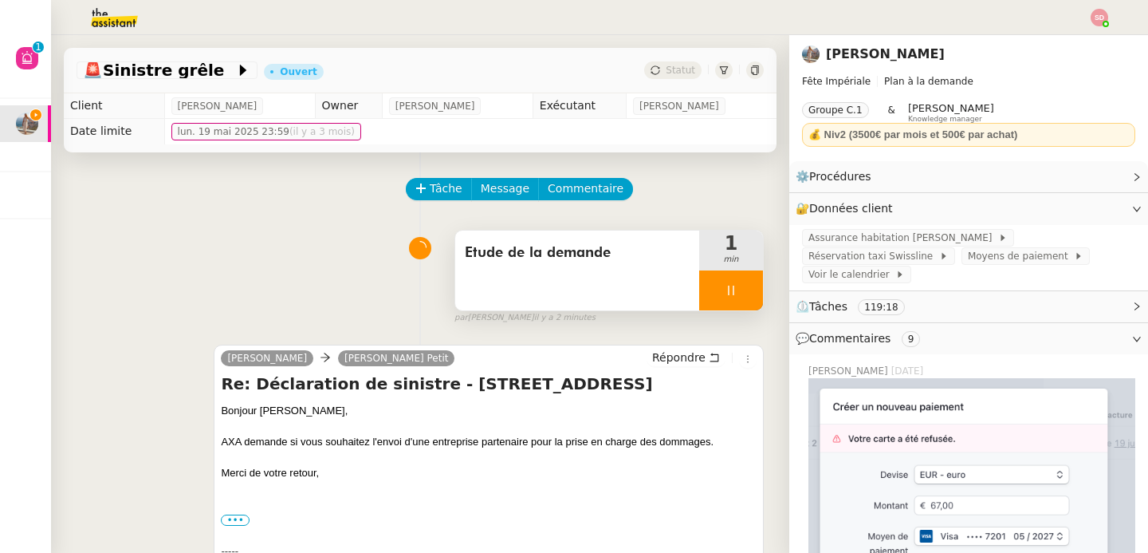
click at [717, 288] on div at bounding box center [731, 290] width 64 height 40
click at [731, 288] on button at bounding box center [747, 290] width 32 height 40
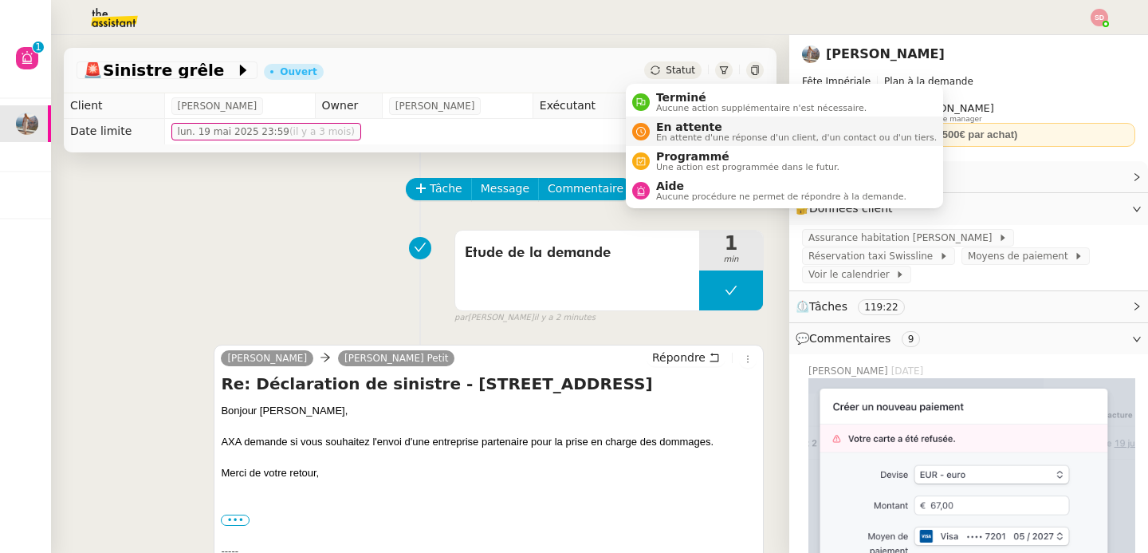
click at [642, 132] on icon at bounding box center [641, 132] width 10 height 10
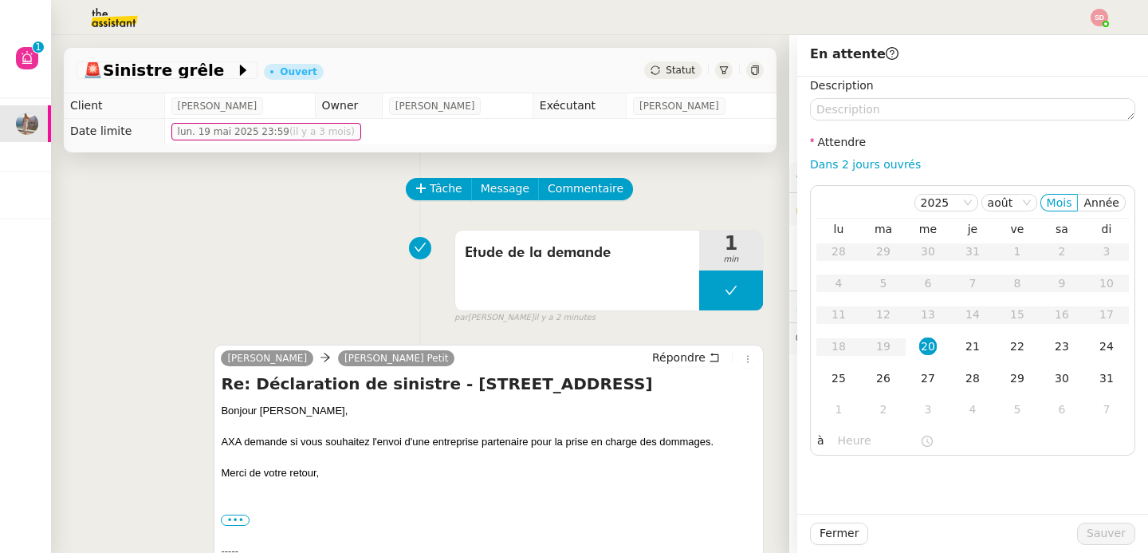
click at [882, 156] on div "Dans 2 jours ouvrés" at bounding box center [972, 164] width 325 height 18
click at [868, 169] on link "Dans 2 jours ouvrés" at bounding box center [865, 164] width 111 height 13
type input "07:00"
click at [919, 379] on div "27" at bounding box center [928, 378] width 18 height 18
click at [875, 372] on div "26" at bounding box center [884, 378] width 18 height 18
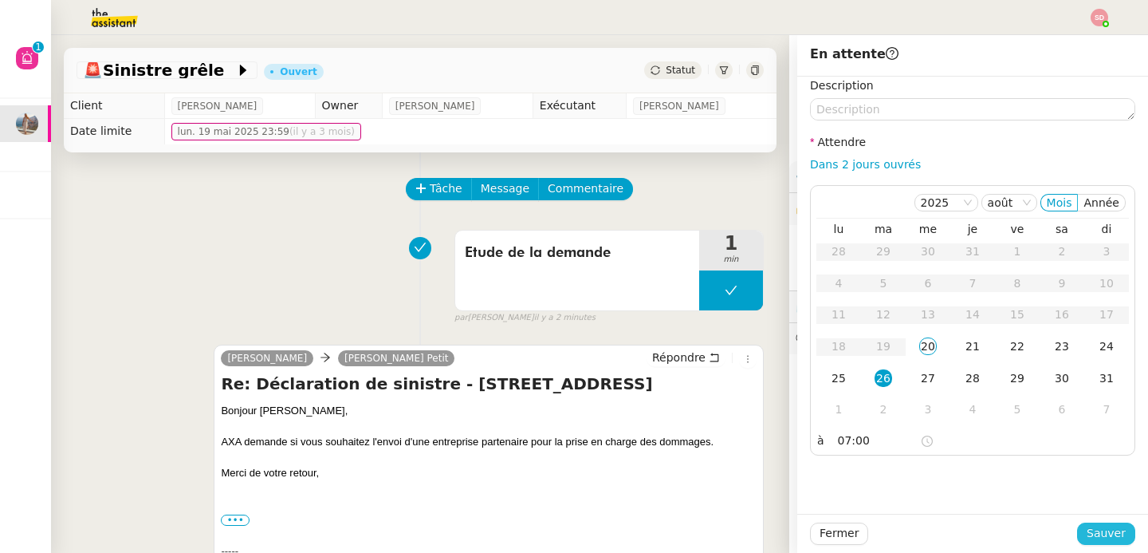
click at [1112, 536] on span "Sauver" at bounding box center [1106, 533] width 39 height 18
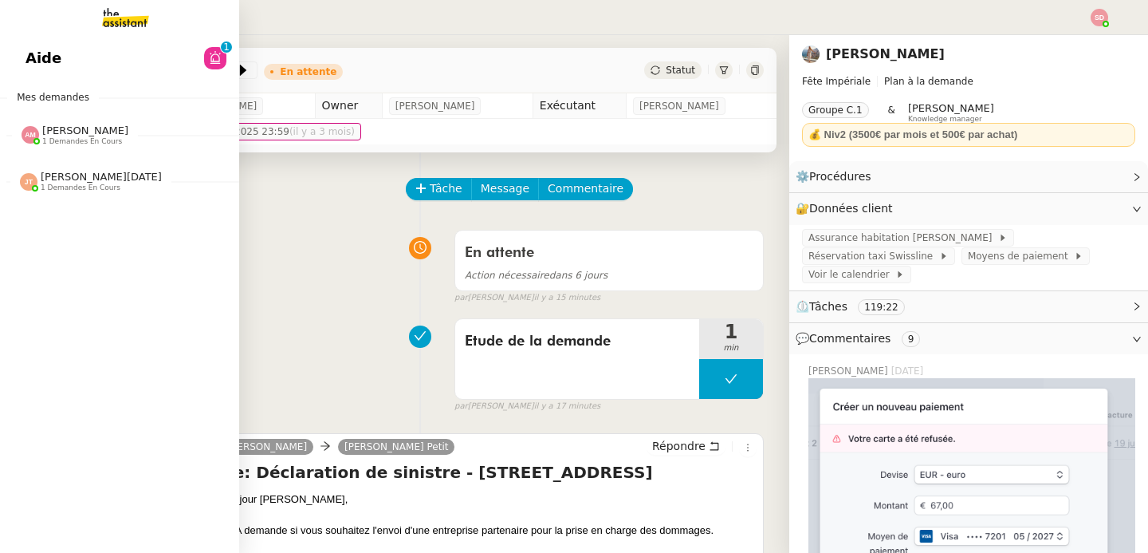
click at [27, 132] on img at bounding box center [31, 135] width 18 height 18
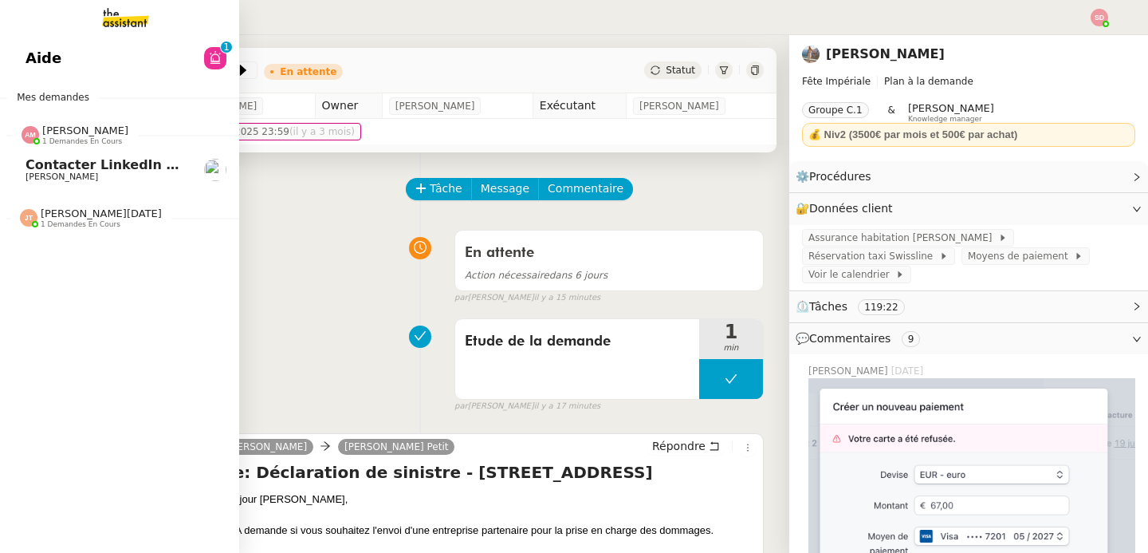
click at [27, 132] on img at bounding box center [31, 135] width 18 height 18
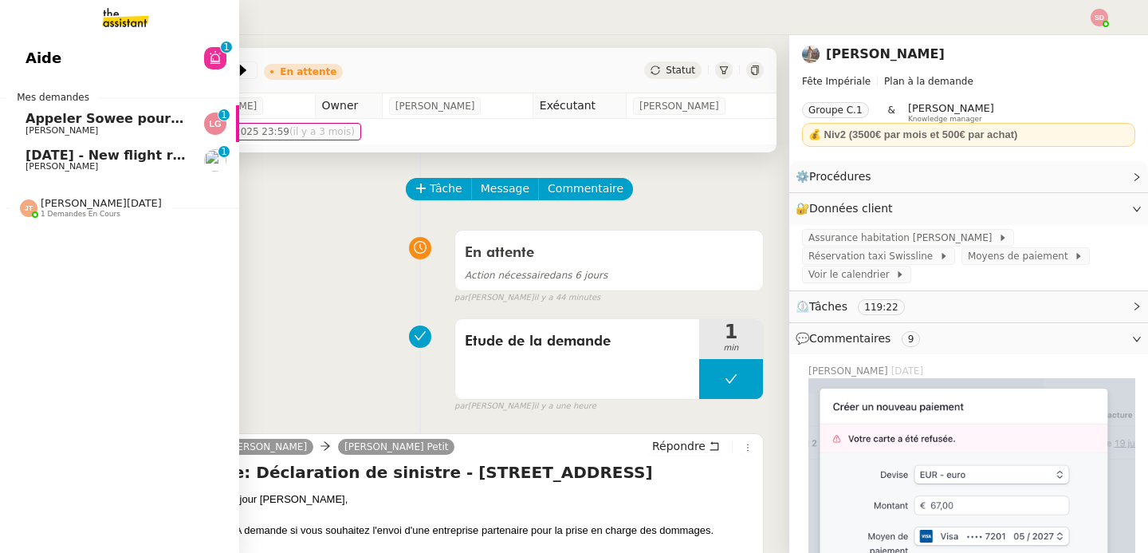
click at [19, 127] on link "Appeler Sowee pour reprogrammer le rendez-vous [PERSON_NAME] 0 1 2 3 4 5 6 7 8 9" at bounding box center [119, 123] width 239 height 37
